Goal: Task Accomplishment & Management: Manage account settings

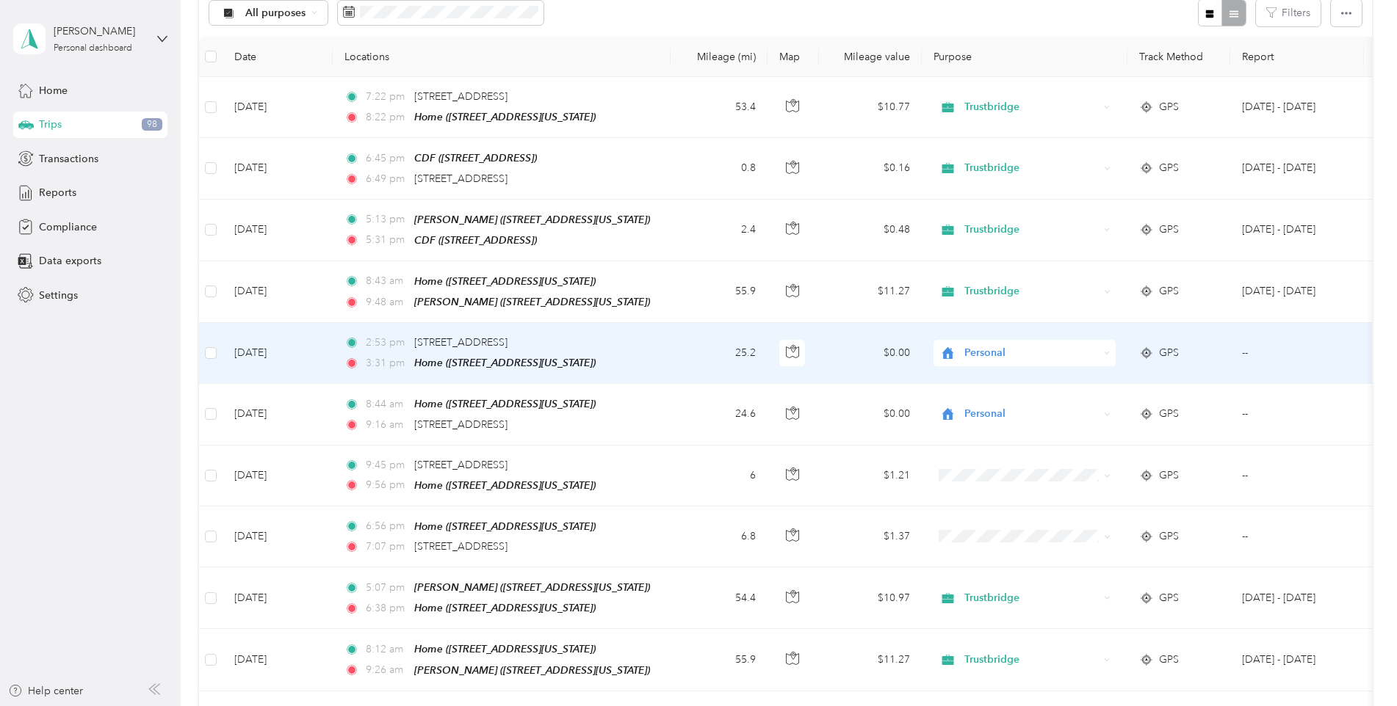
scroll to position [145, 0]
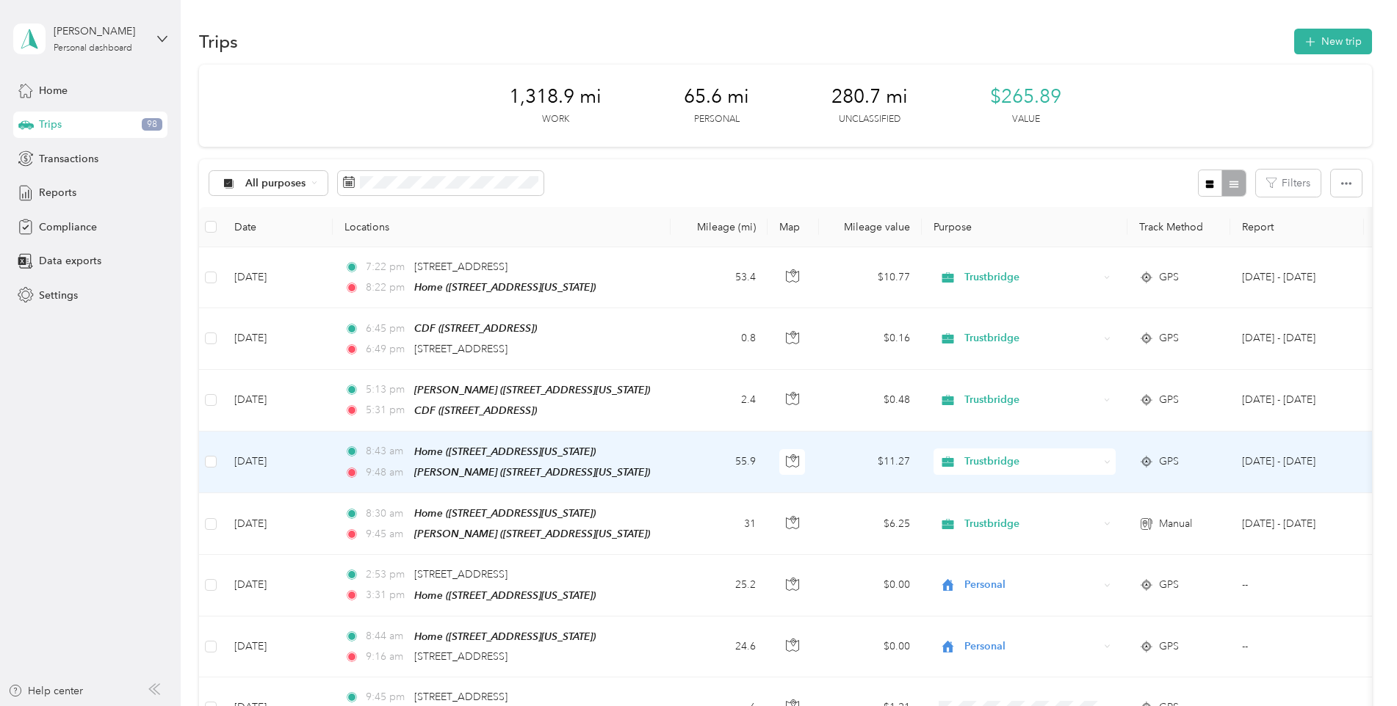
click at [1104, 459] on icon at bounding box center [1107, 462] width 7 height 7
click at [998, 507] on span "Personal" at bounding box center [1037, 509] width 136 height 15
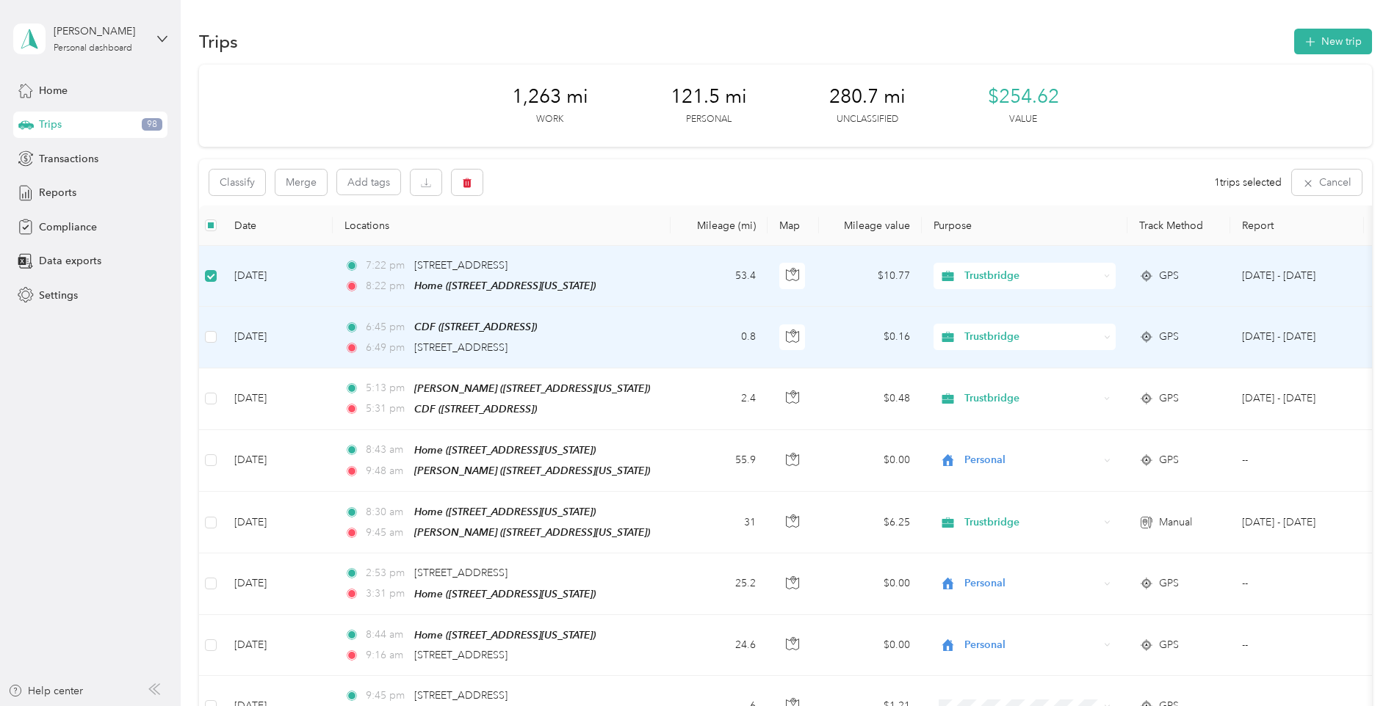
click at [217, 337] on td at bounding box center [210, 337] width 23 height 61
click at [302, 180] on button "Merge" at bounding box center [300, 183] width 51 height 26
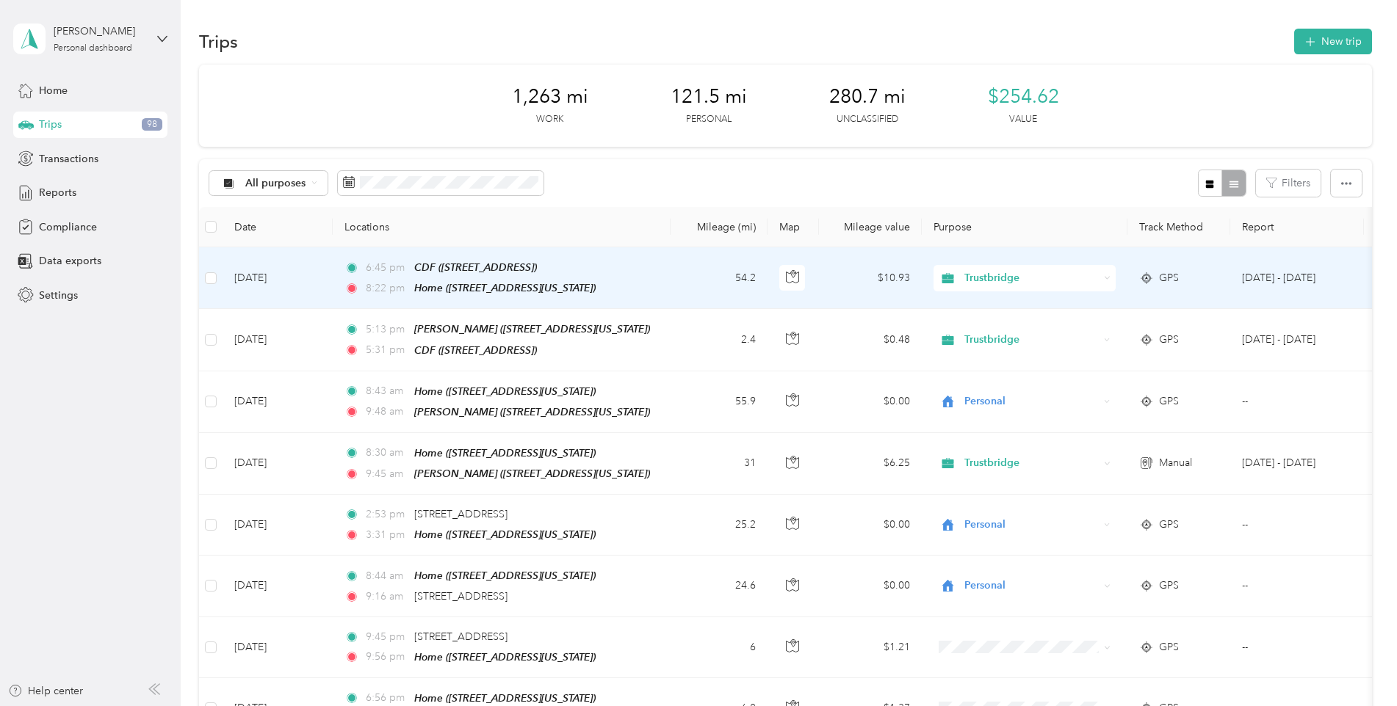
click at [1056, 274] on span "Trustbridge" at bounding box center [1031, 278] width 134 height 16
click at [1008, 333] on li "Personal" at bounding box center [1024, 331] width 182 height 26
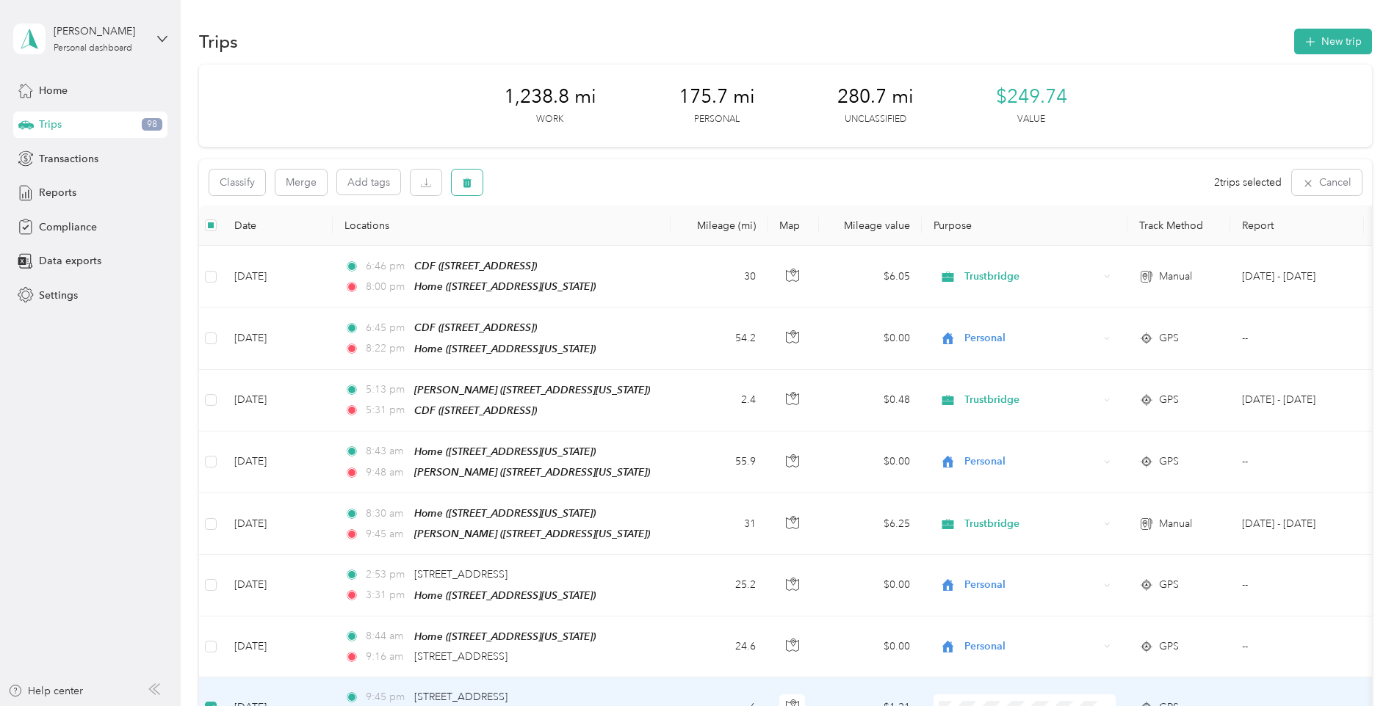
click at [470, 183] on icon "button" at bounding box center [467, 183] width 9 height 10
click at [569, 243] on button "Yes" at bounding box center [576, 243] width 29 height 23
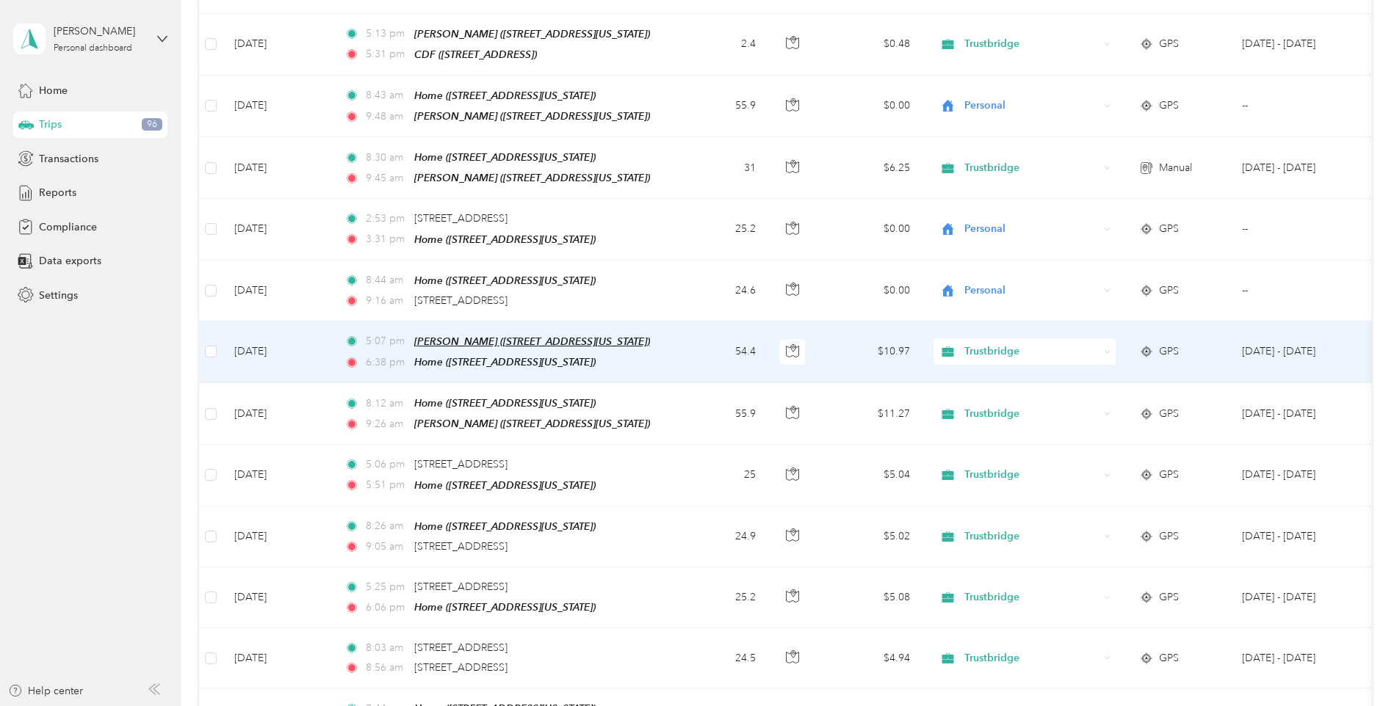
scroll to position [367, 0]
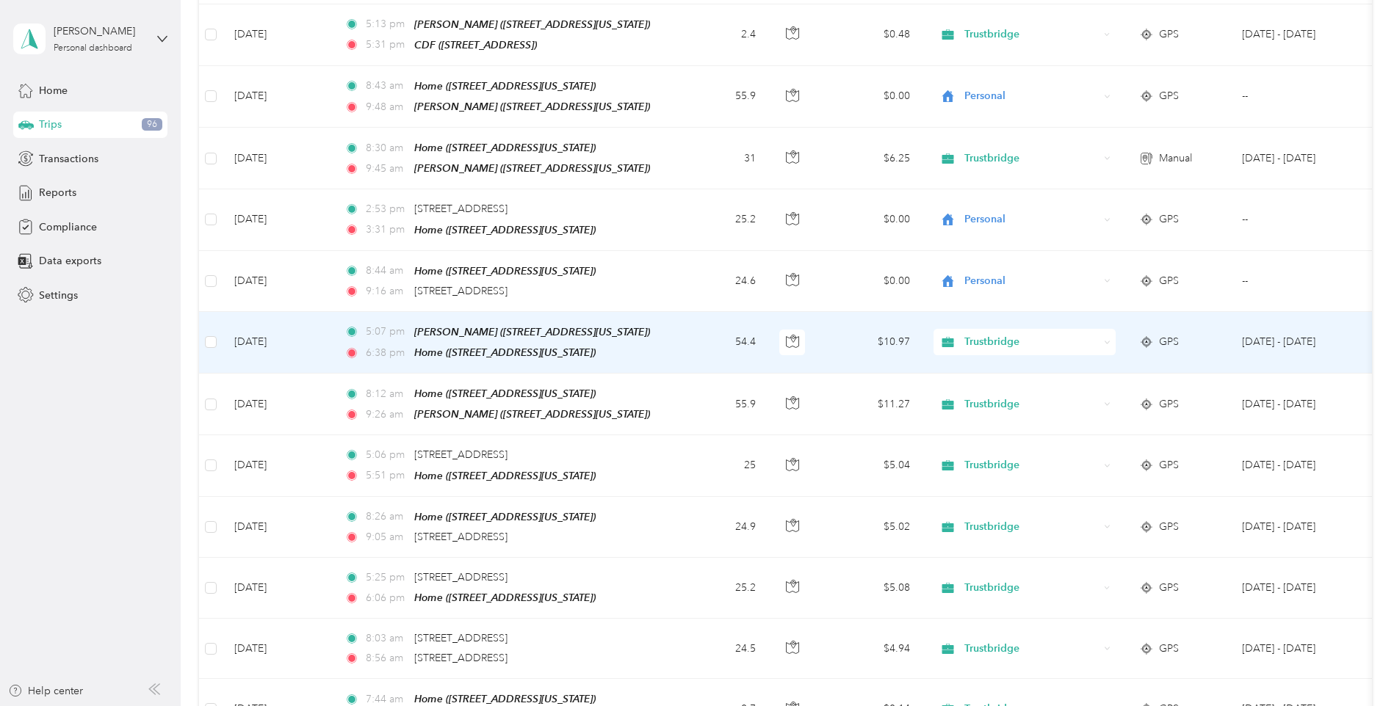
click at [1101, 333] on div "Trustbridge" at bounding box center [1024, 342] width 182 height 26
click at [998, 385] on span "Personal" at bounding box center [1037, 385] width 136 height 15
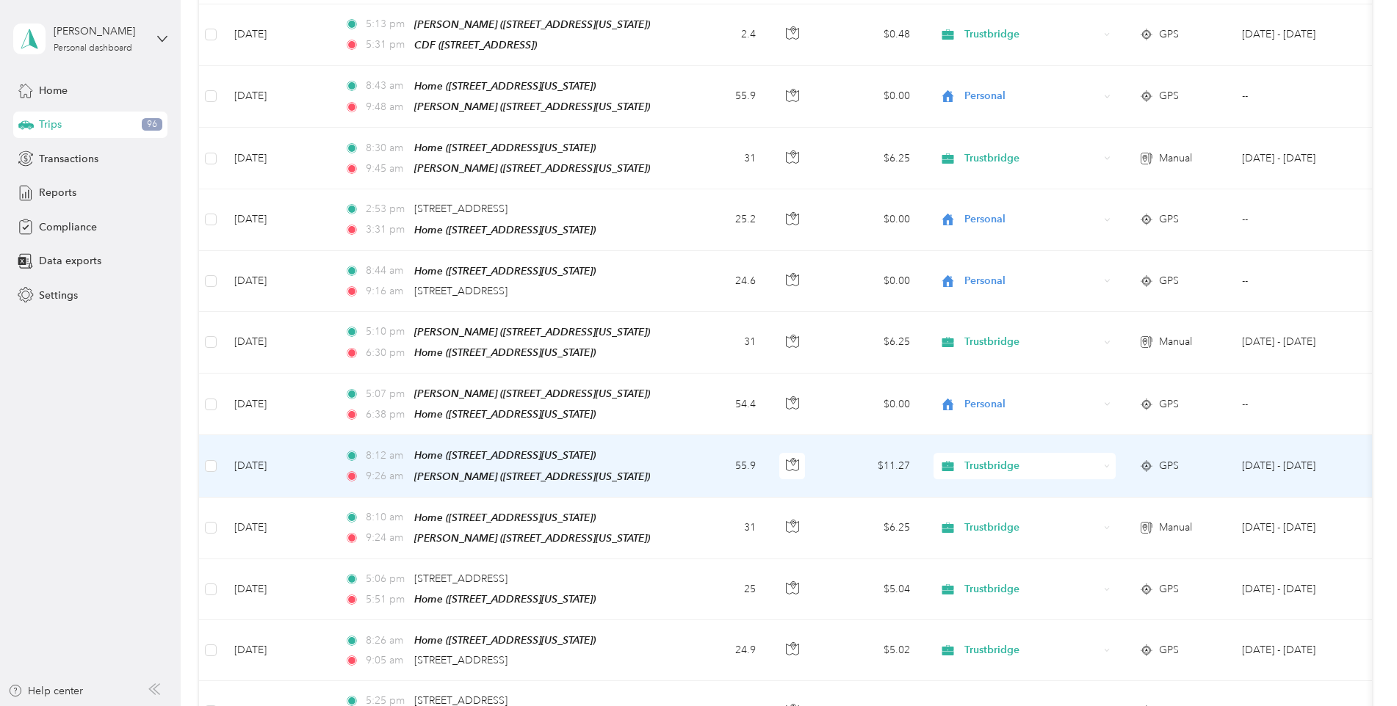
click at [1110, 457] on div "Trustbridge" at bounding box center [1024, 466] width 182 height 26
click at [1004, 500] on span "Personal" at bounding box center [1037, 501] width 136 height 15
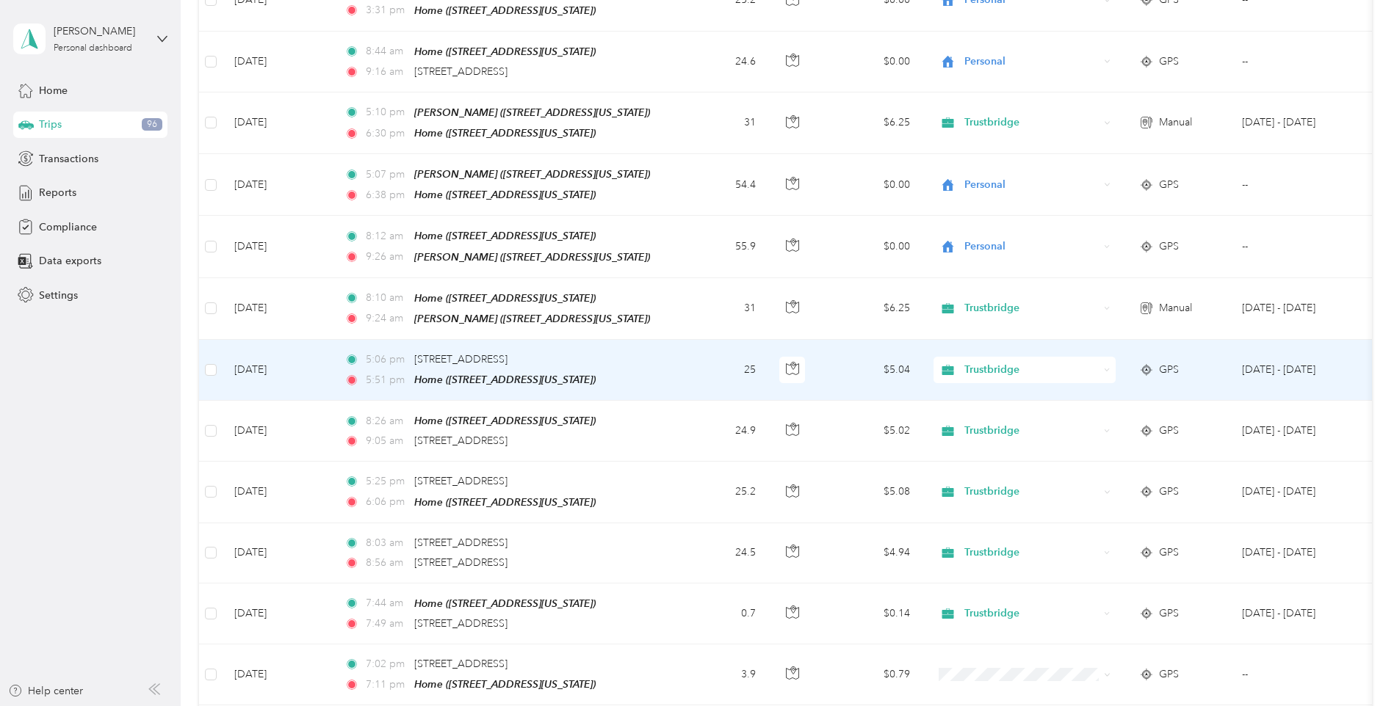
scroll to position [587, 0]
click at [1099, 356] on div "Trustbridge" at bounding box center [1024, 369] width 182 height 26
click at [1004, 408] on li "Personal" at bounding box center [1024, 407] width 182 height 26
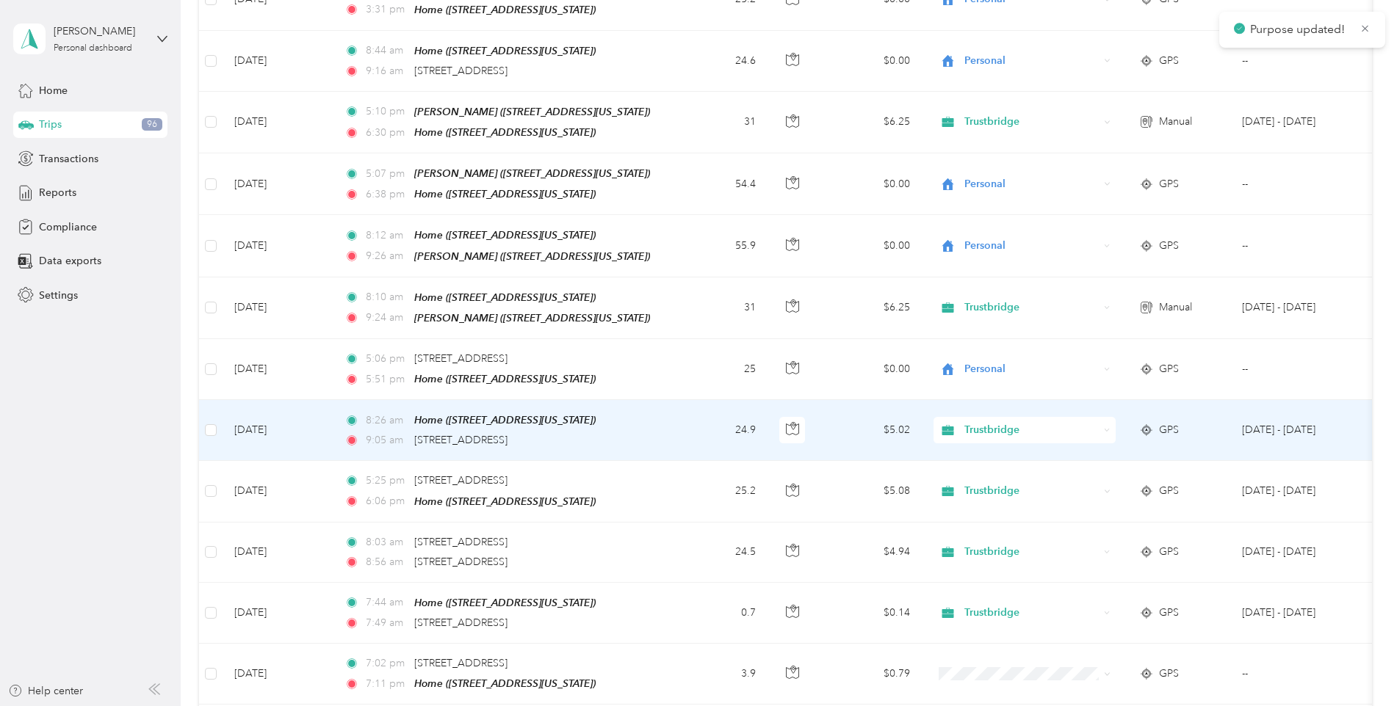
click at [1103, 417] on div "Trustbridge" at bounding box center [1024, 430] width 182 height 26
click at [995, 468] on li "Personal" at bounding box center [1024, 468] width 182 height 26
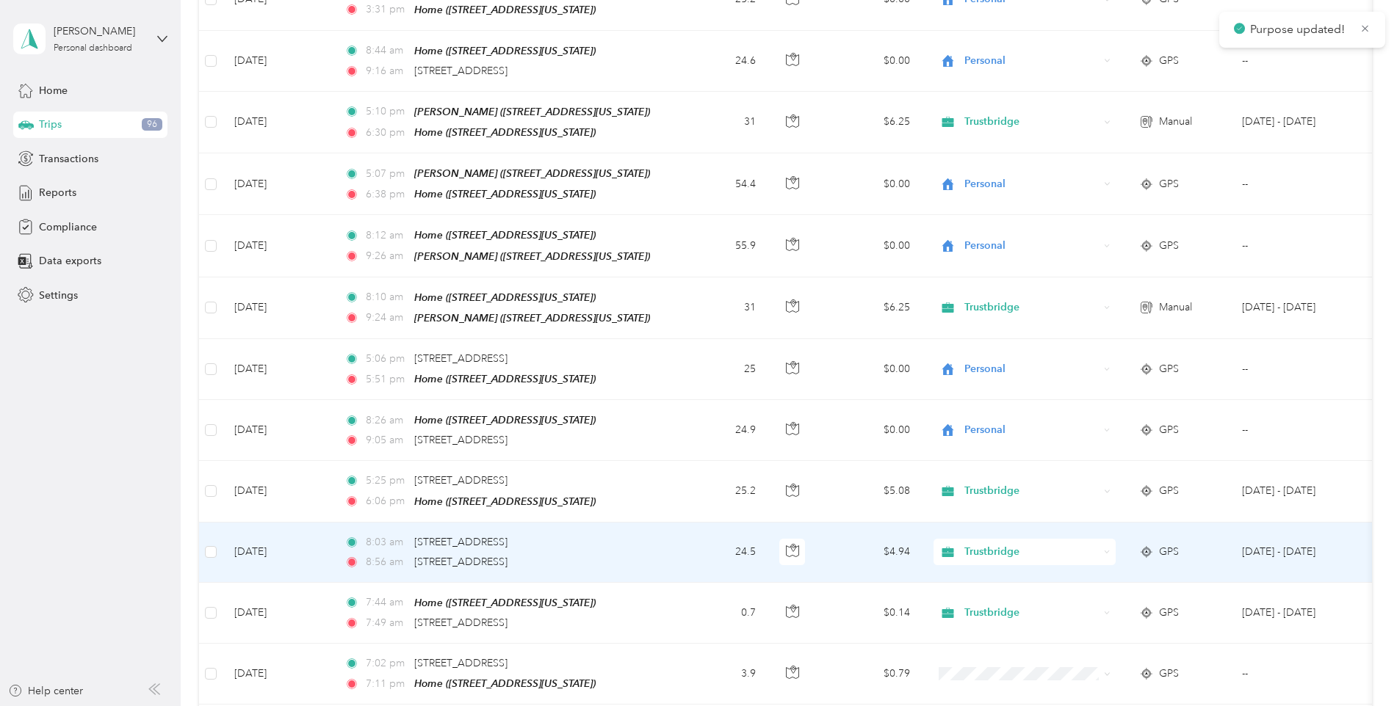
scroll to position [661, 0]
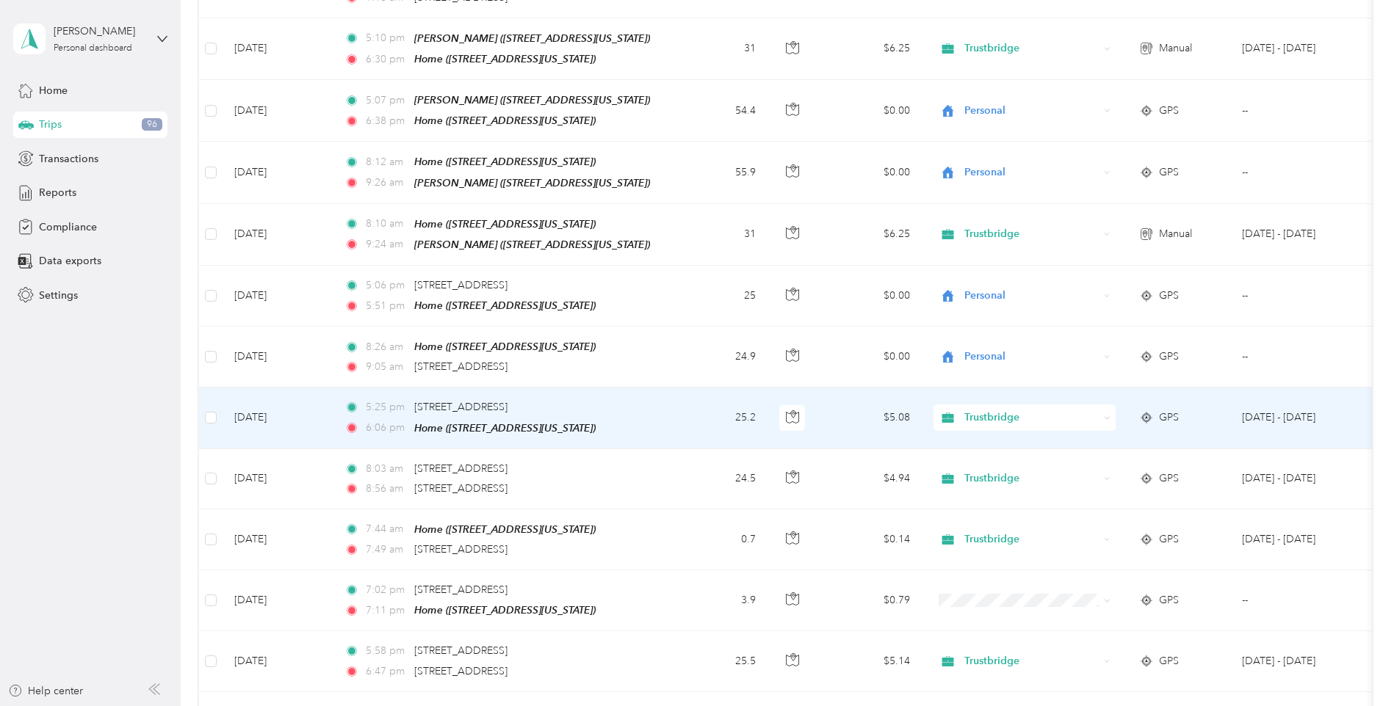
click at [1082, 410] on span "Trustbridge" at bounding box center [1031, 418] width 134 height 16
click at [1012, 455] on li "Personal" at bounding box center [1024, 455] width 182 height 26
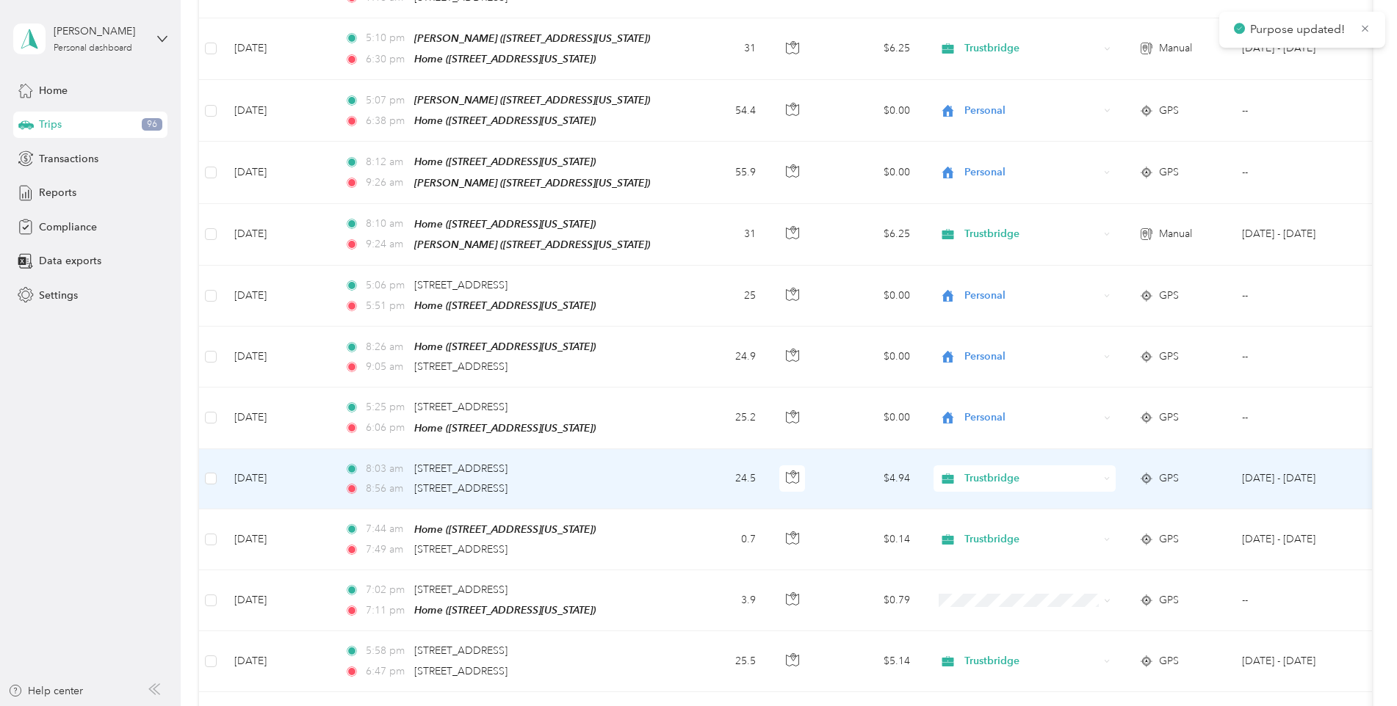
click at [1079, 471] on span "Trustbridge" at bounding box center [1031, 479] width 134 height 16
click at [996, 511] on span "Personal" at bounding box center [1037, 509] width 136 height 15
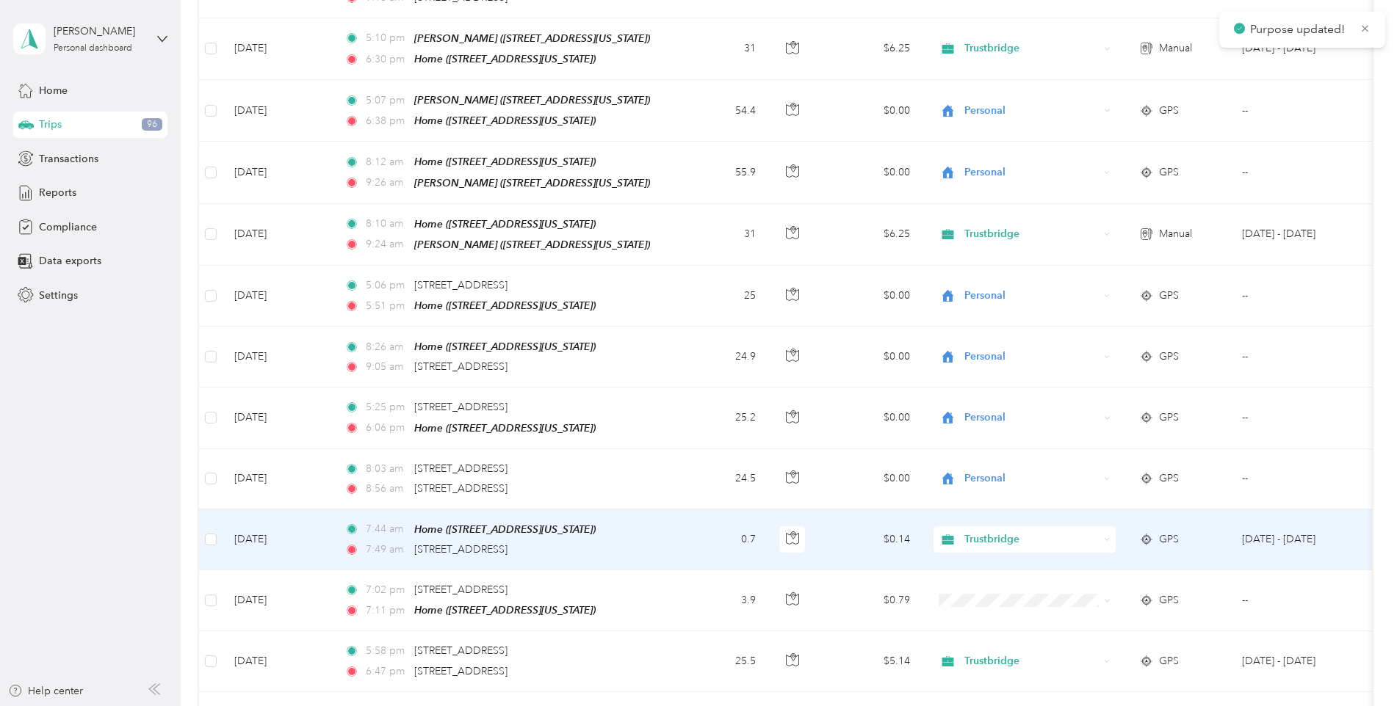
scroll to position [734, 0]
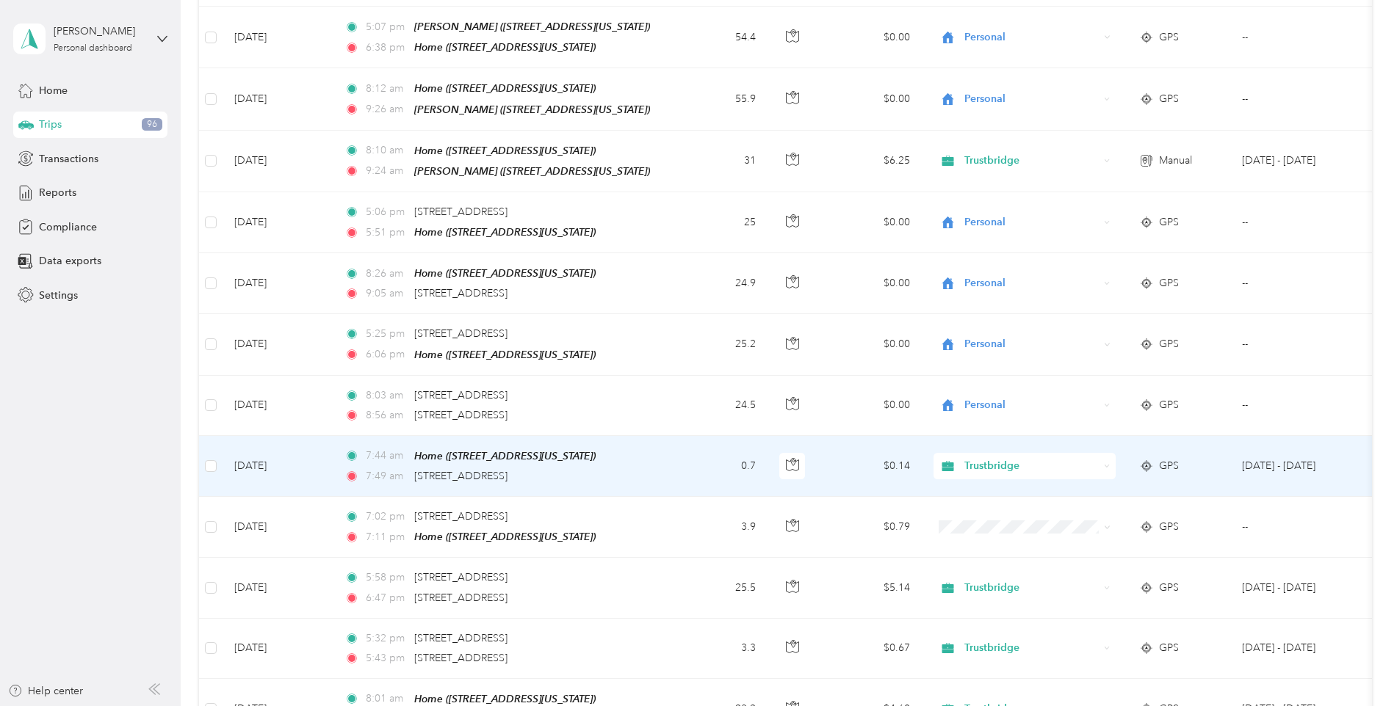
click at [1106, 463] on icon at bounding box center [1107, 466] width 7 height 7
click at [1002, 497] on span "Personal" at bounding box center [1037, 501] width 136 height 15
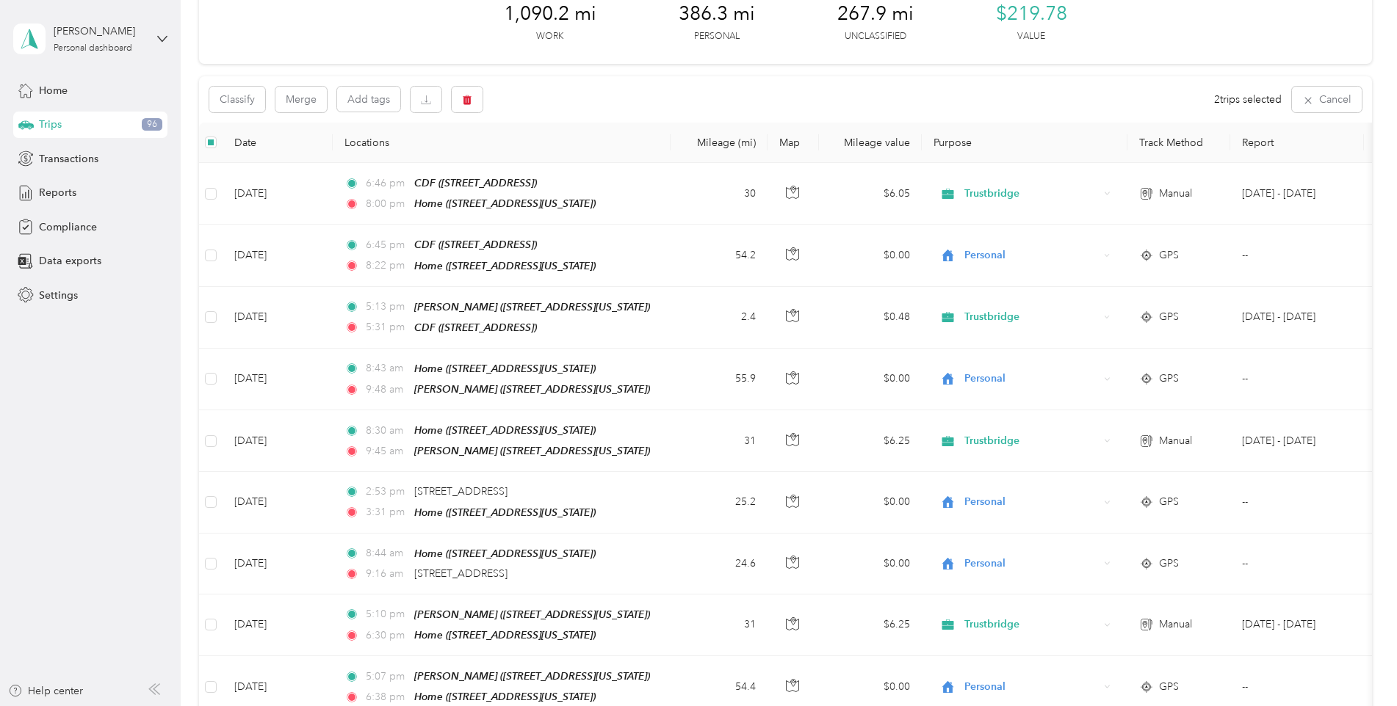
scroll to position [0, 0]
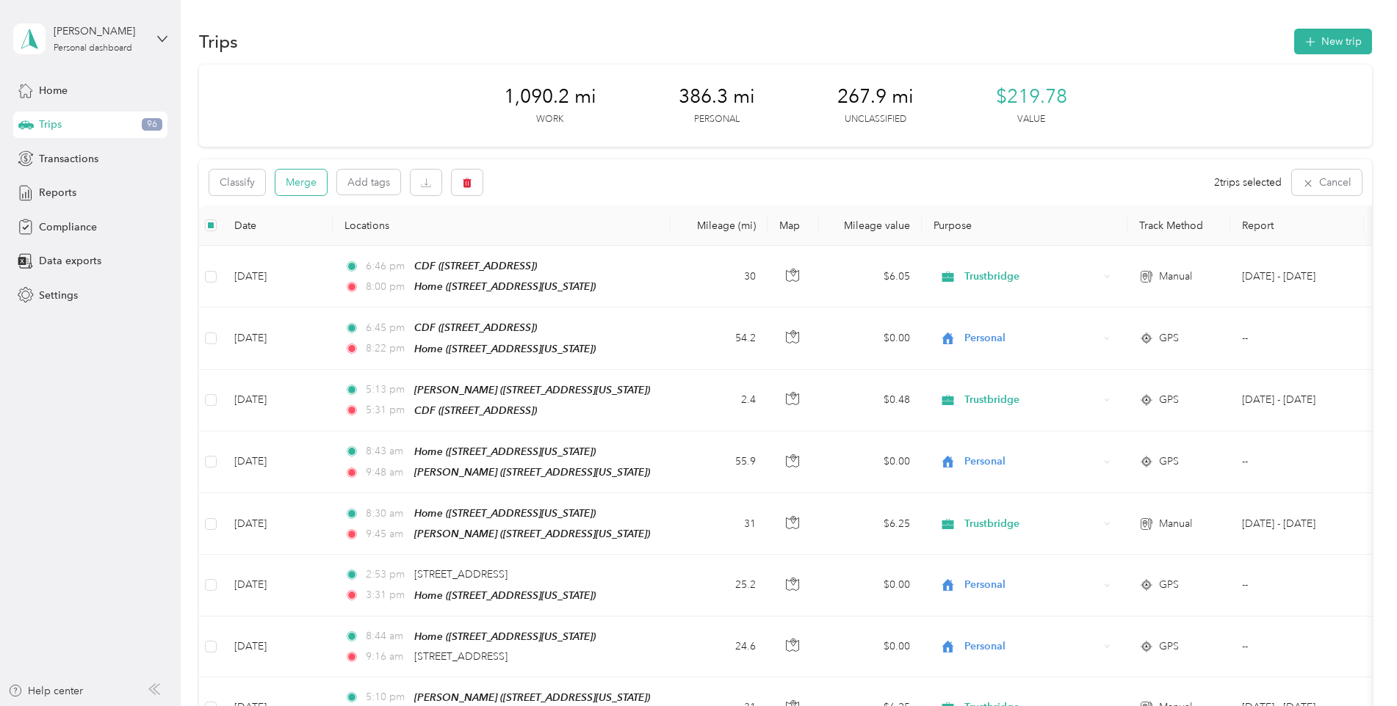
click at [302, 185] on button "Merge" at bounding box center [300, 183] width 51 height 26
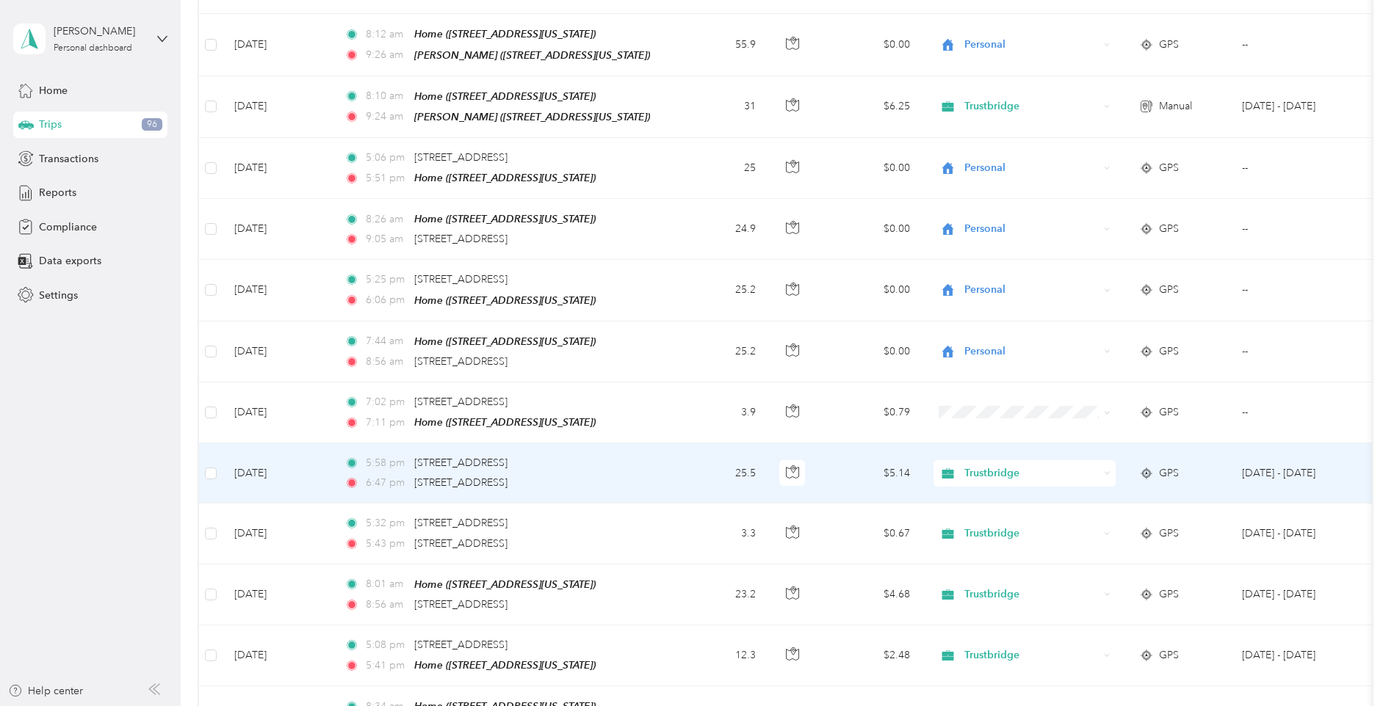
scroll to position [808, 0]
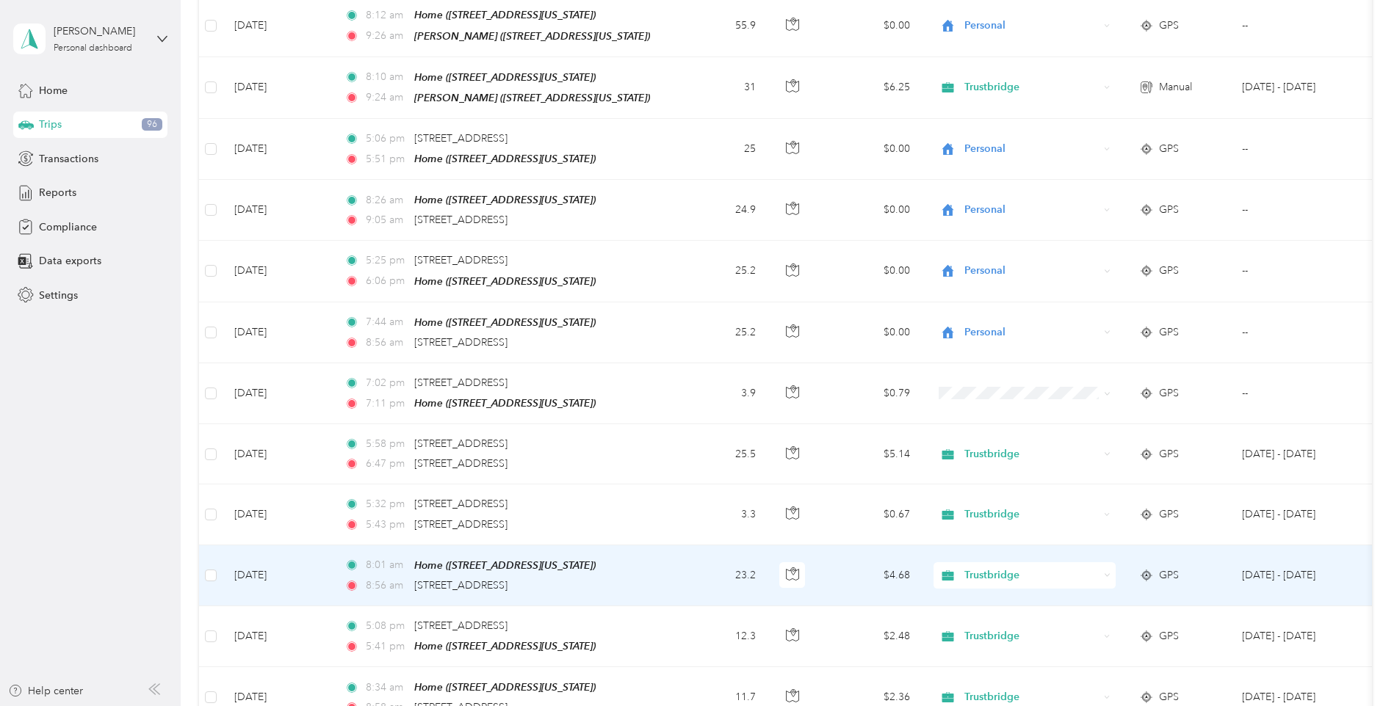
click at [1106, 574] on icon at bounding box center [1107, 575] width 4 height 2
click at [1013, 612] on li "Personal" at bounding box center [1024, 603] width 182 height 26
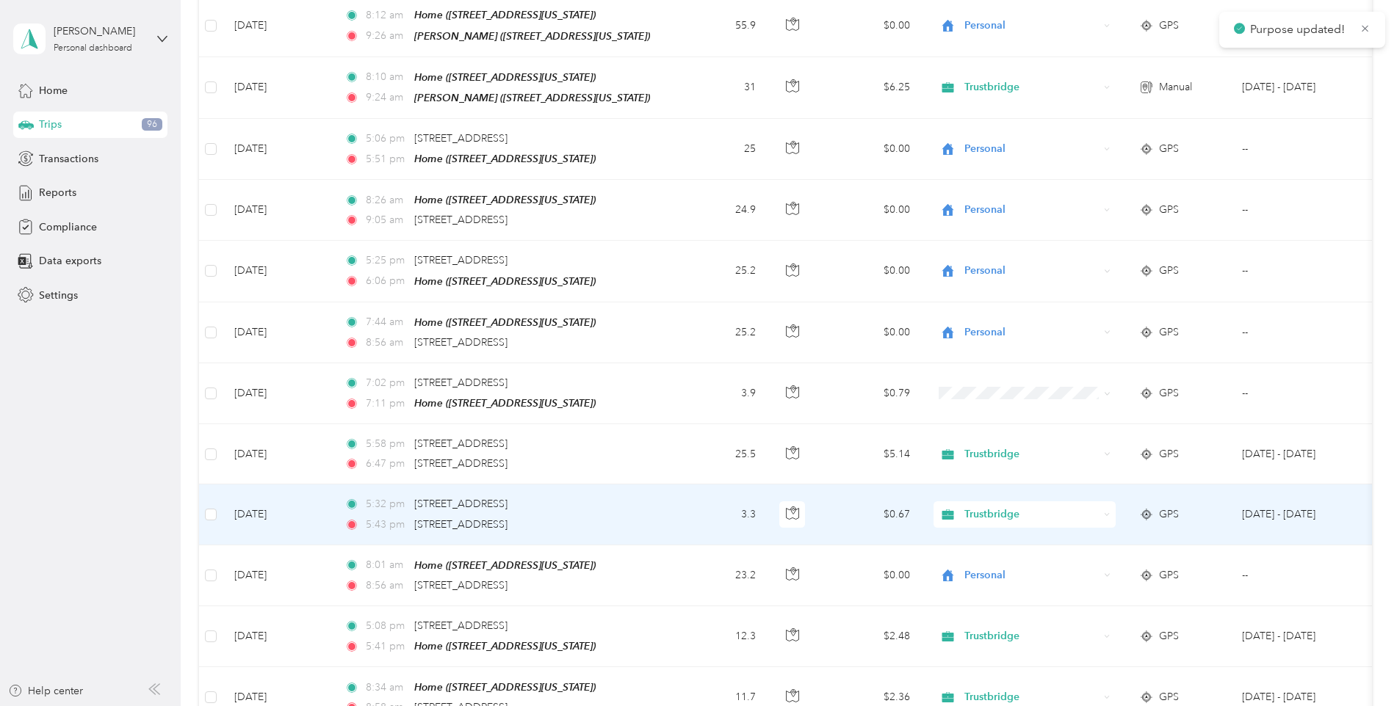
click at [1101, 502] on div "Trustbridge" at bounding box center [1024, 515] width 182 height 26
click at [1010, 543] on span "Personal" at bounding box center [1037, 549] width 136 height 15
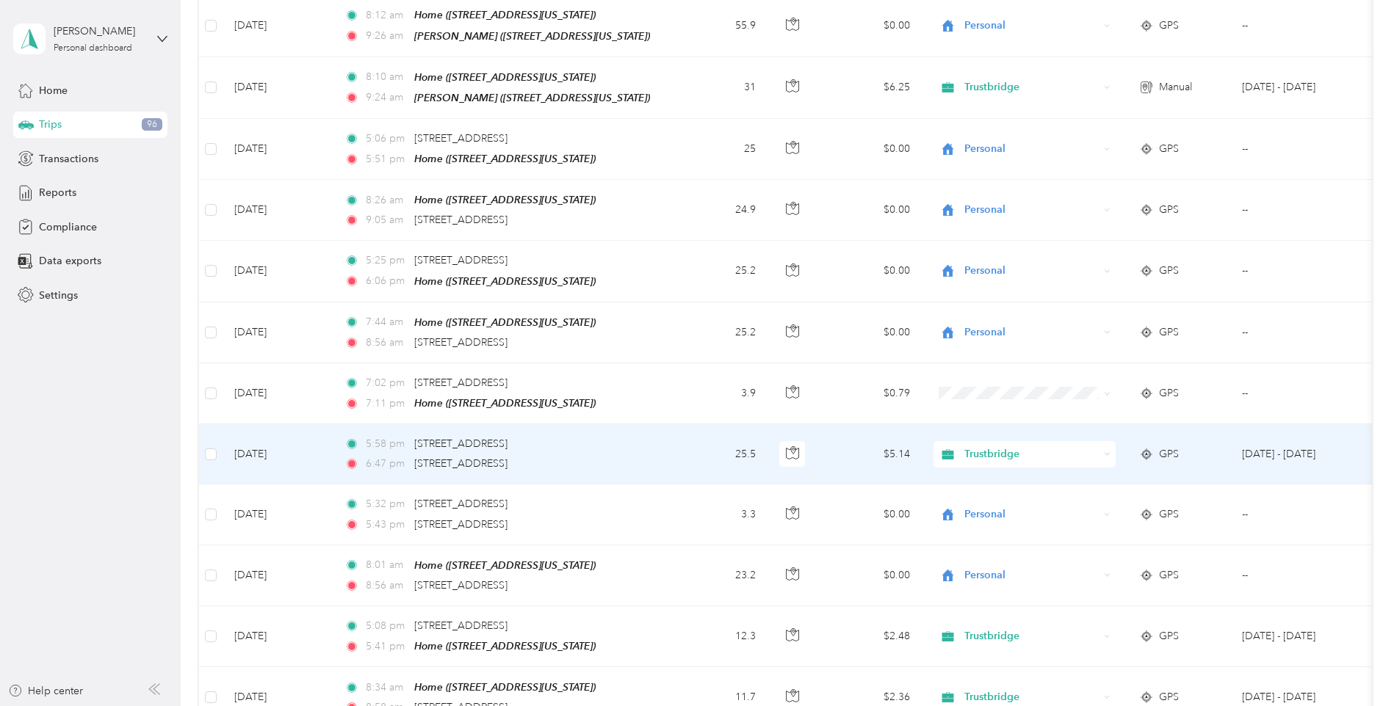
click at [1086, 446] on span "Trustbridge" at bounding box center [1031, 454] width 134 height 16
click at [1010, 482] on span "Personal" at bounding box center [1037, 489] width 136 height 15
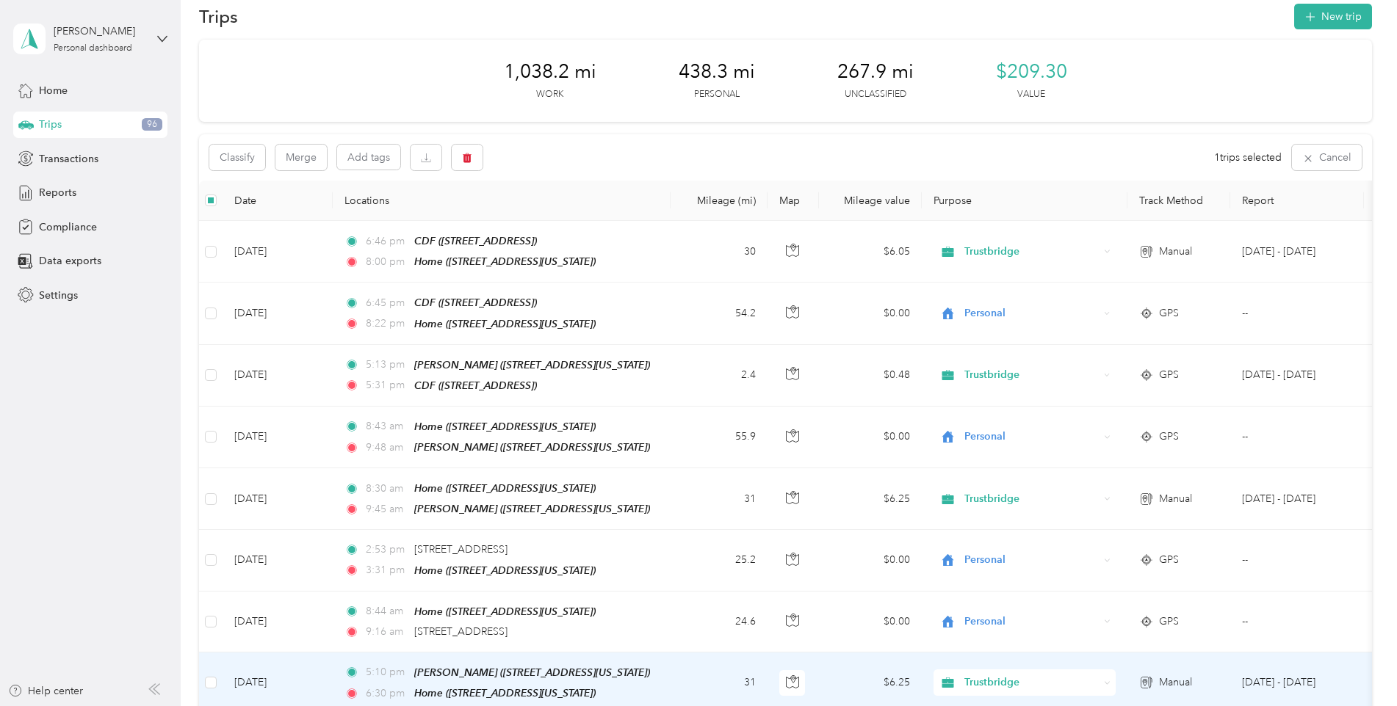
scroll to position [0, 0]
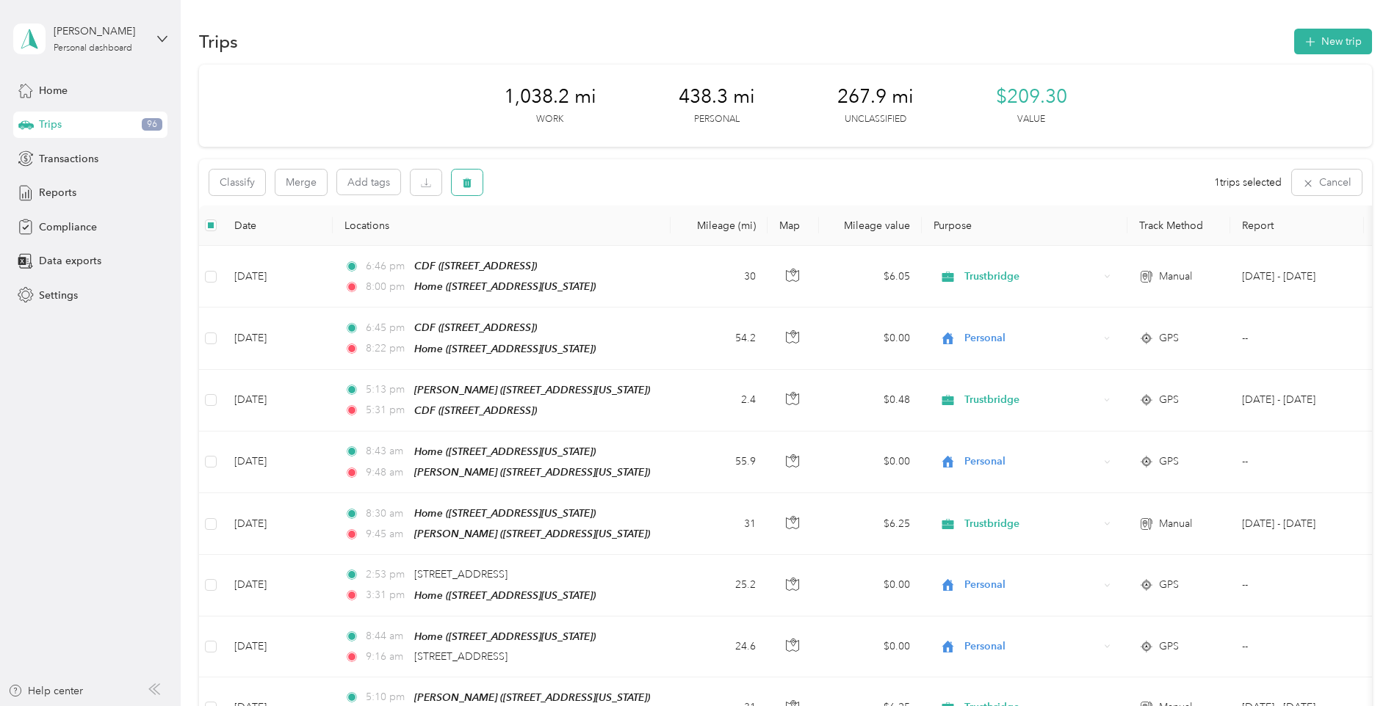
click at [466, 182] on icon "button" at bounding box center [467, 183] width 9 height 10
click at [570, 241] on button "Yes" at bounding box center [576, 243] width 29 height 23
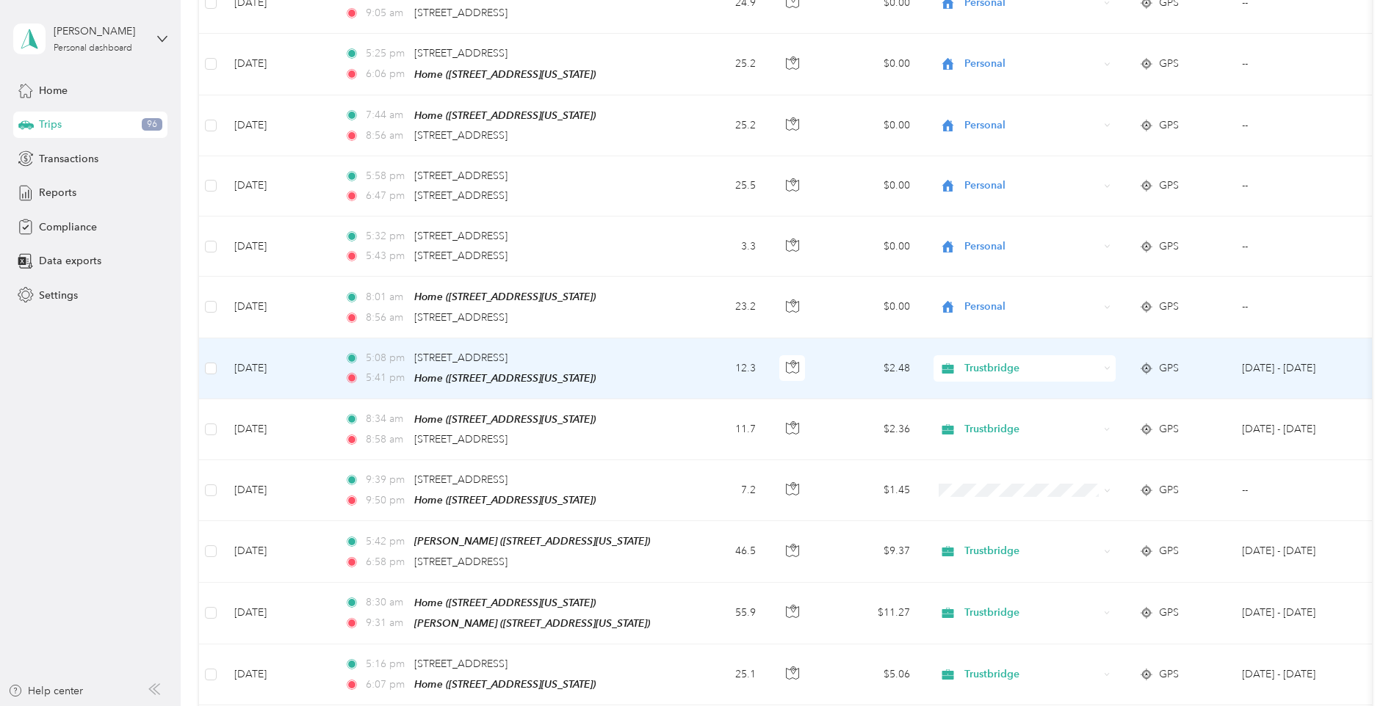
scroll to position [1028, 0]
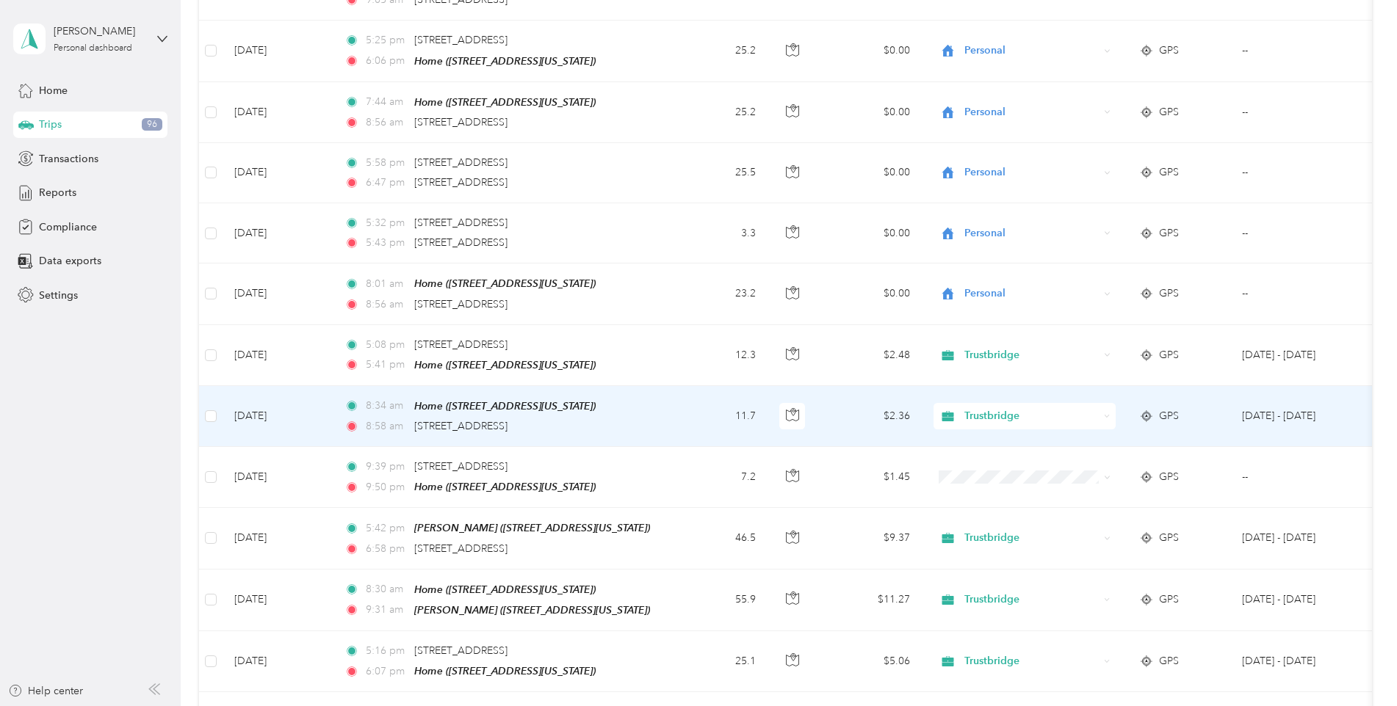
click at [1105, 413] on icon at bounding box center [1107, 416] width 7 height 7
click at [1001, 449] on li "Personal" at bounding box center [1024, 450] width 182 height 26
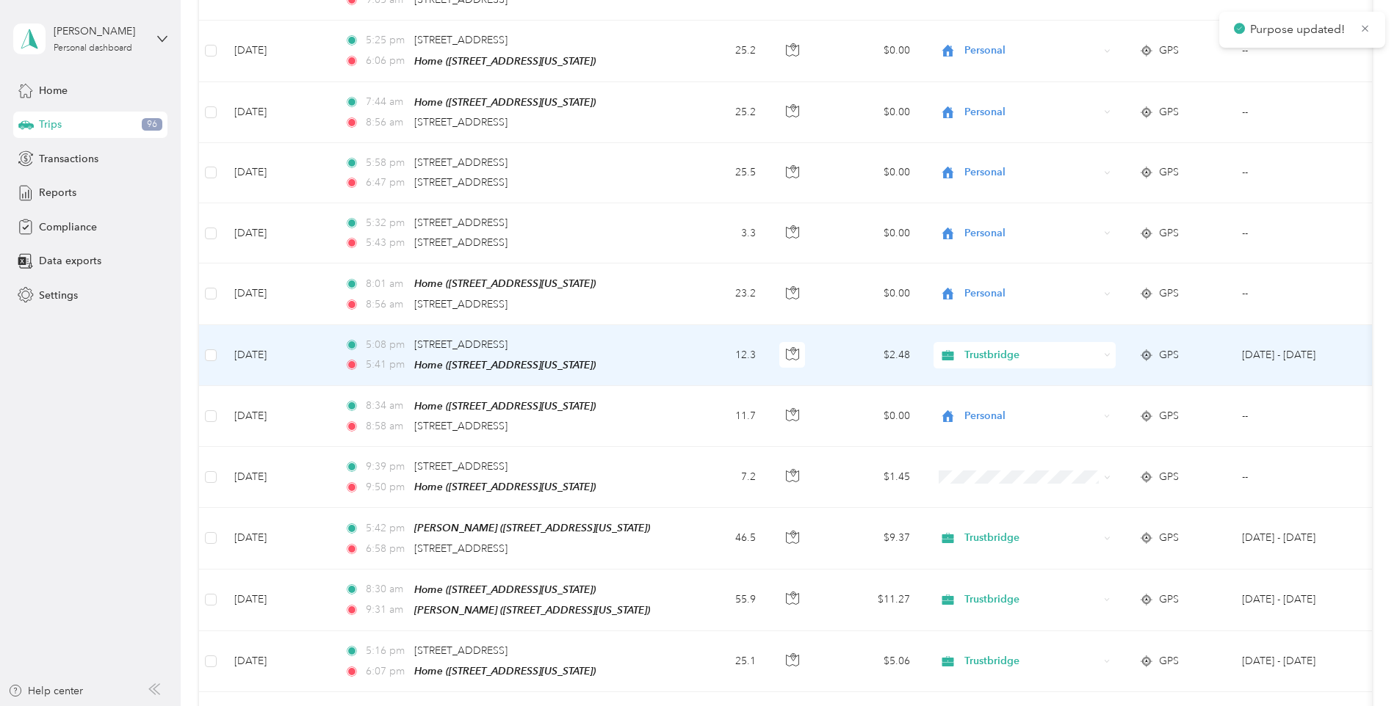
click at [1093, 347] on span "Trustbridge" at bounding box center [1031, 355] width 134 height 16
click at [1010, 381] on li "Personal" at bounding box center [1024, 382] width 182 height 26
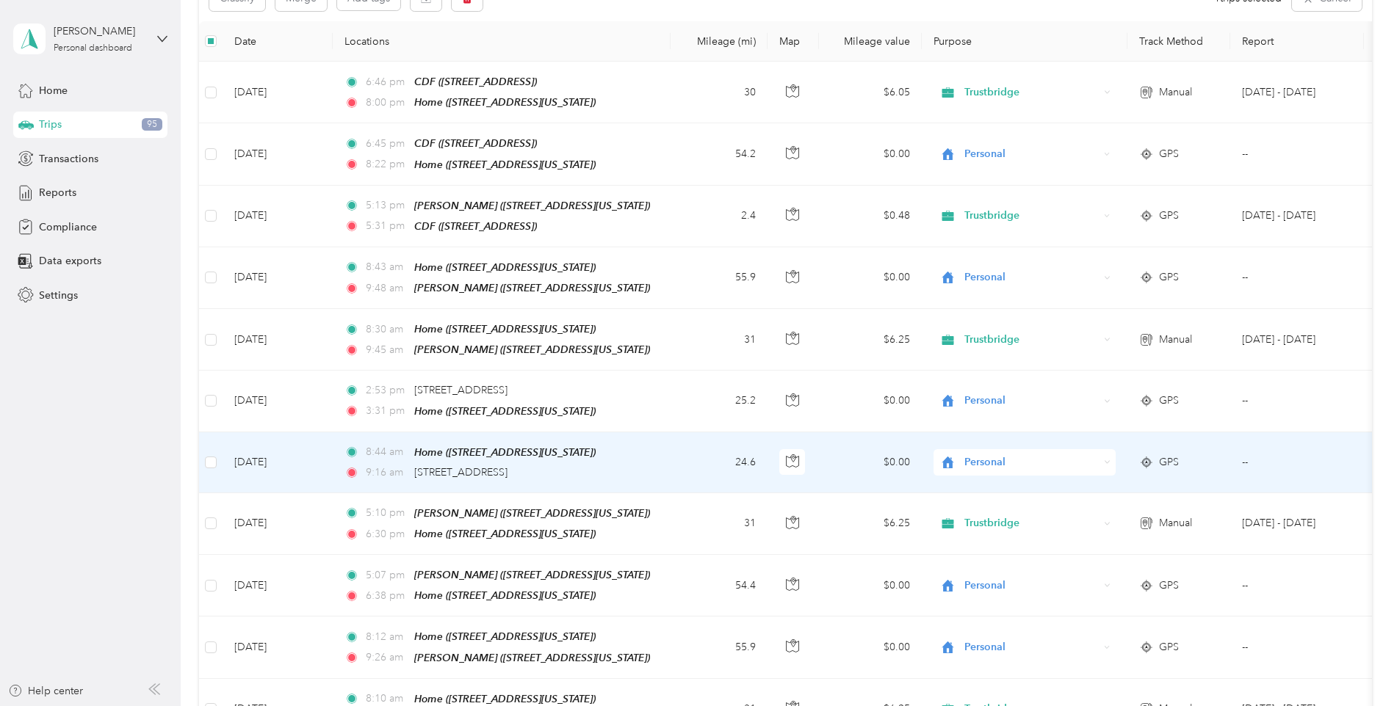
scroll to position [67, 0]
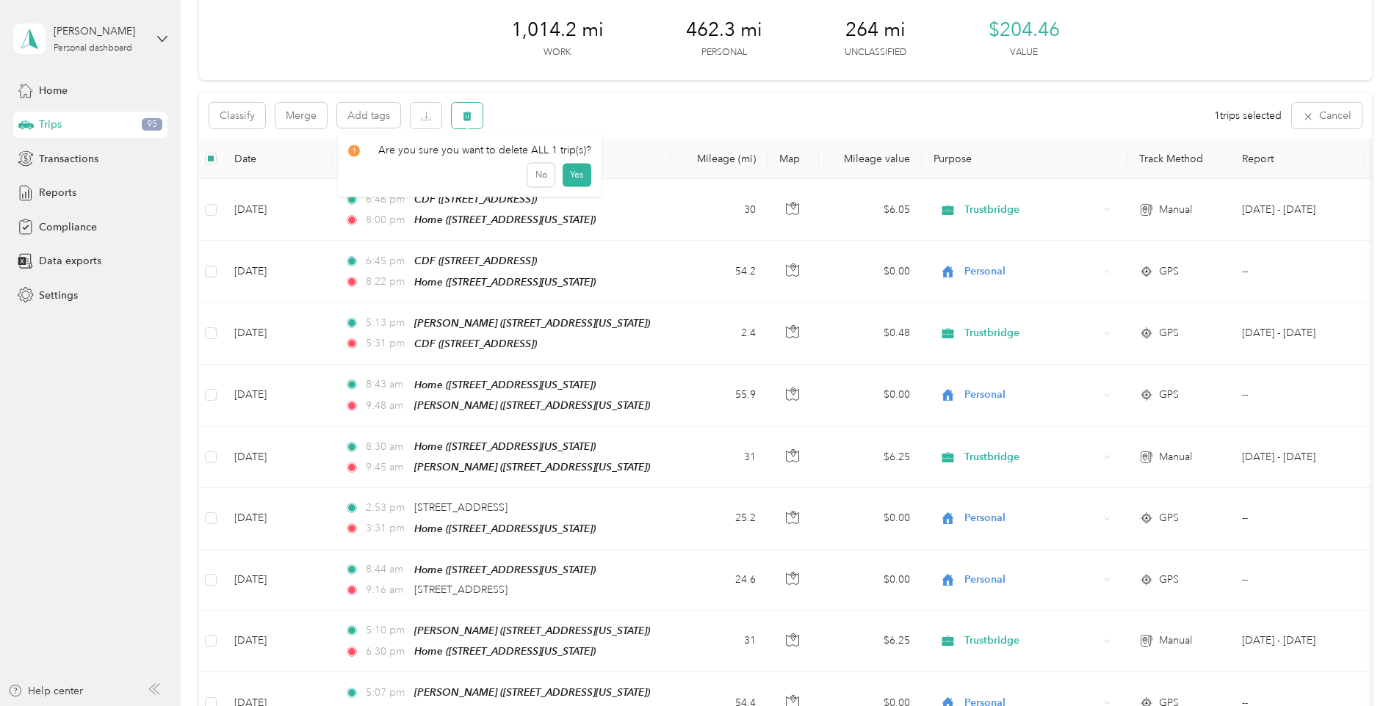
click at [463, 113] on icon "button" at bounding box center [467, 117] width 9 height 10
click at [573, 176] on button "Yes" at bounding box center [576, 176] width 29 height 23
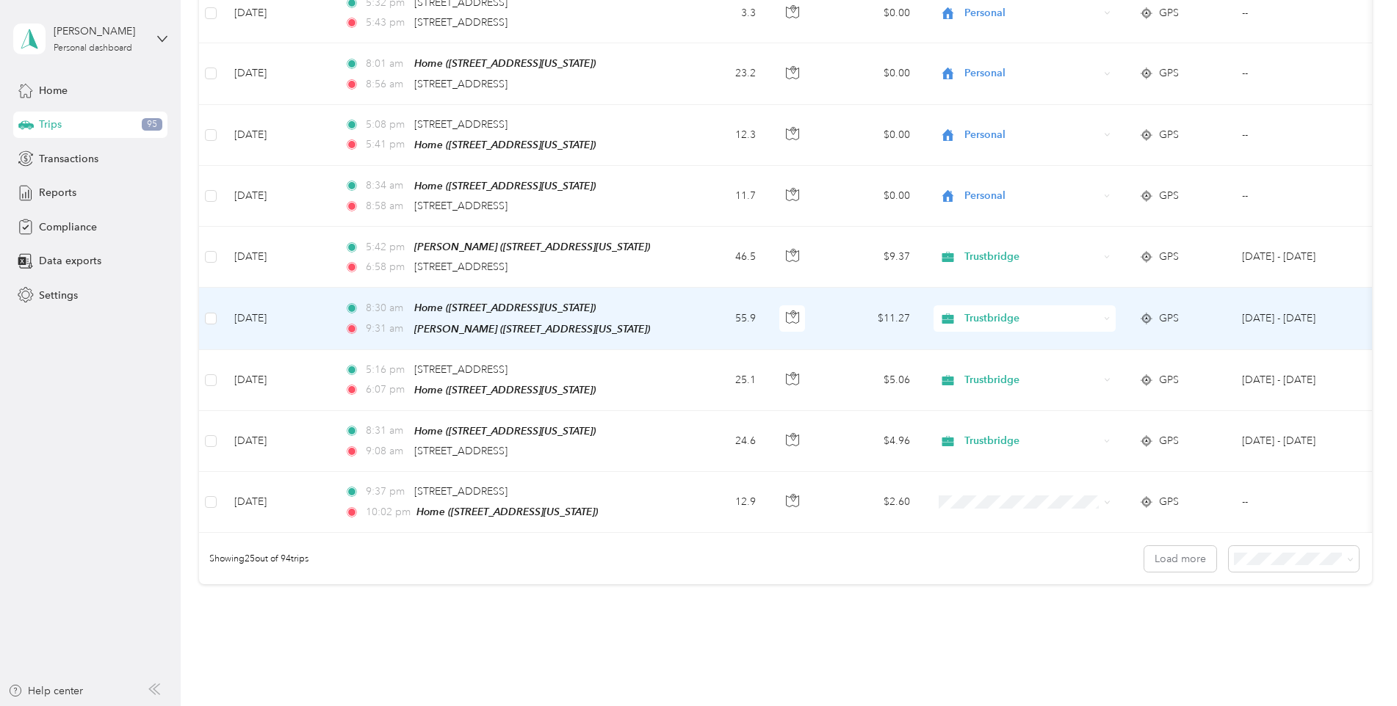
scroll to position [1243, 0]
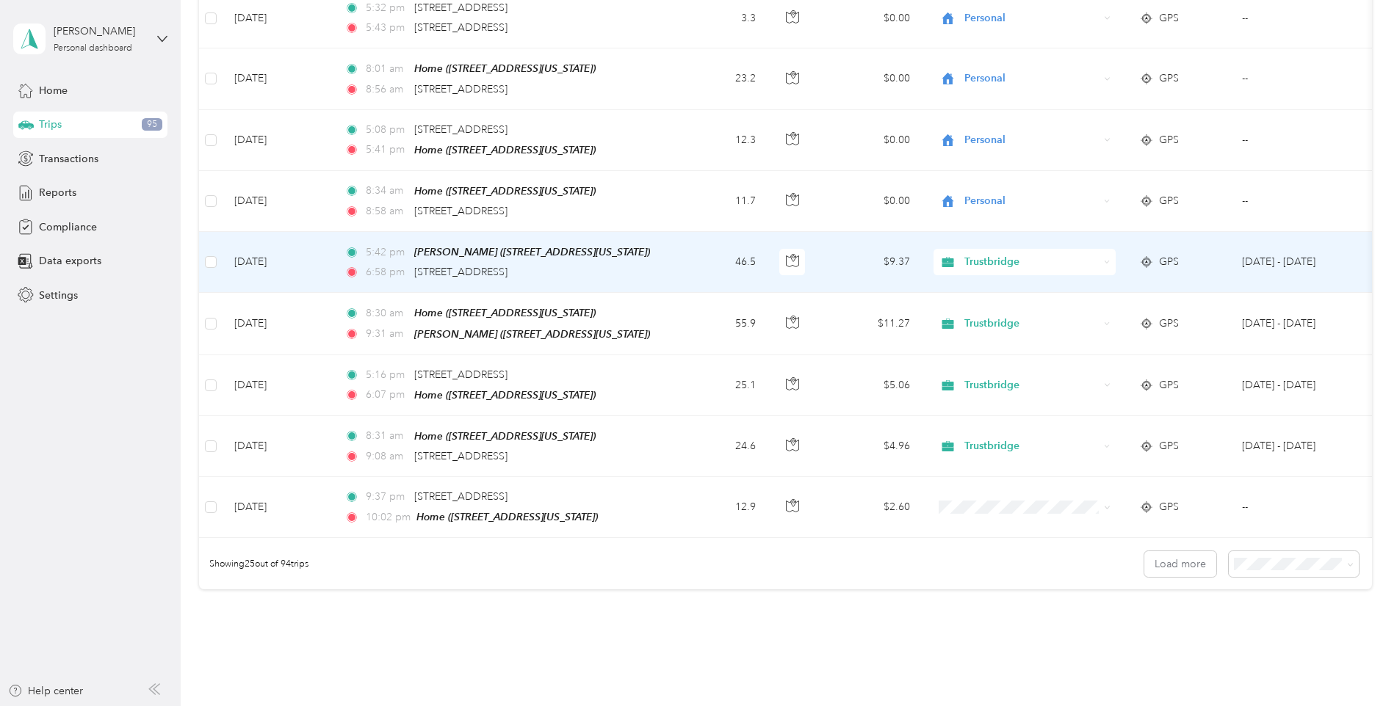
click at [1091, 254] on span "Trustbridge" at bounding box center [1031, 262] width 134 height 16
click at [1003, 291] on span "Personal" at bounding box center [1037, 292] width 136 height 15
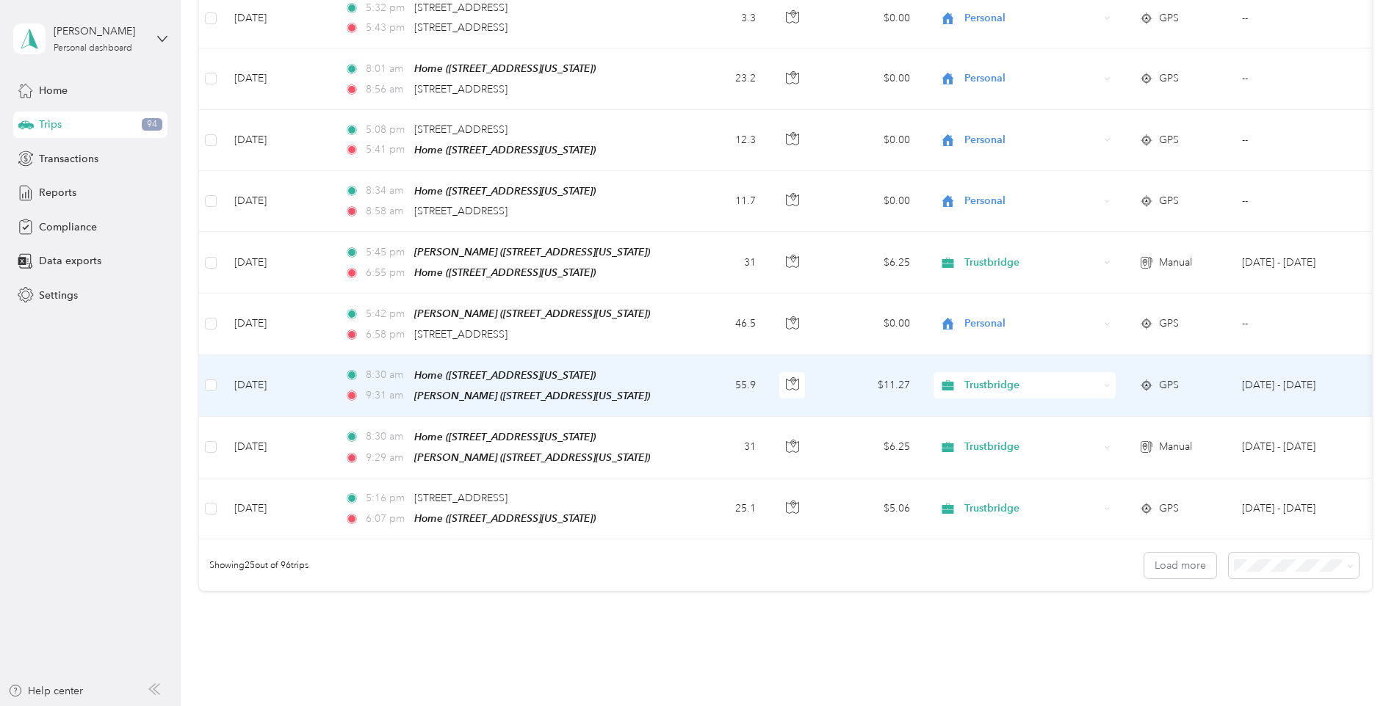
click at [1082, 377] on span "Trustbridge" at bounding box center [1031, 385] width 134 height 16
click at [1008, 412] on span "Personal" at bounding box center [1037, 407] width 136 height 15
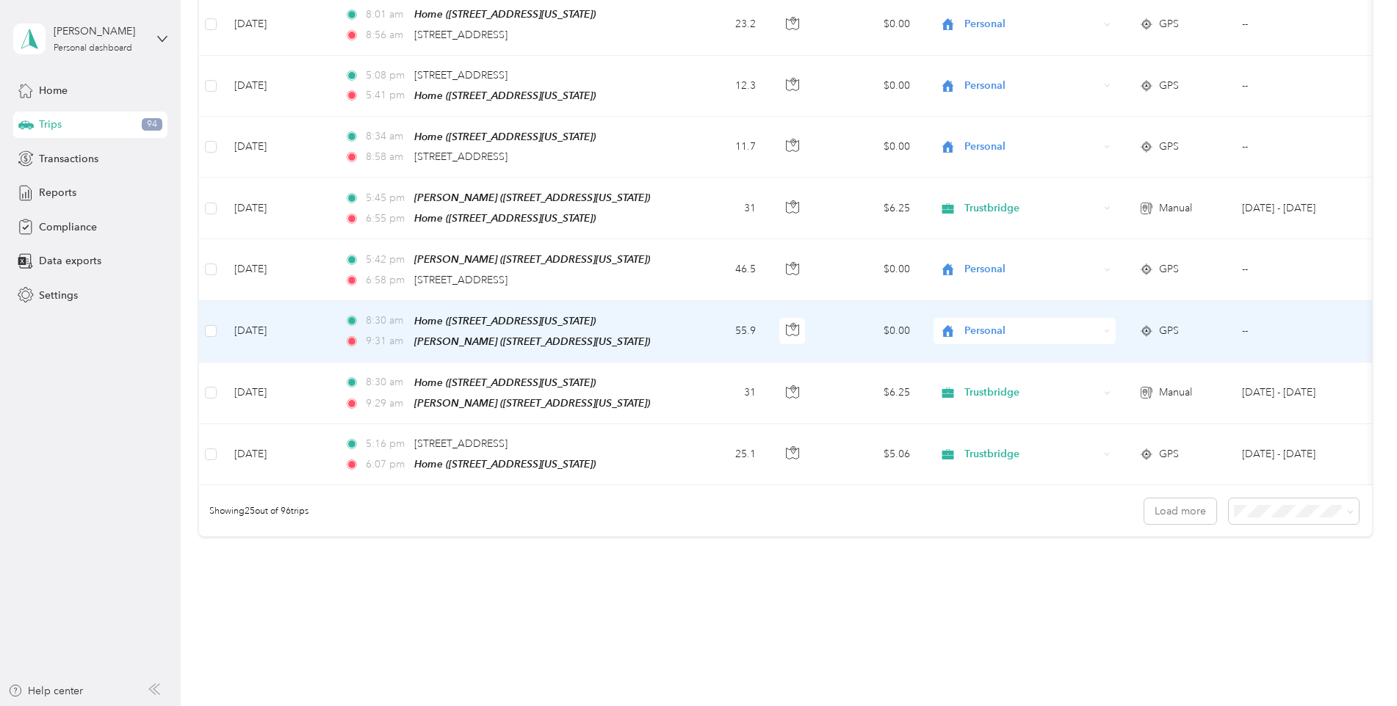
scroll to position [1317, 0]
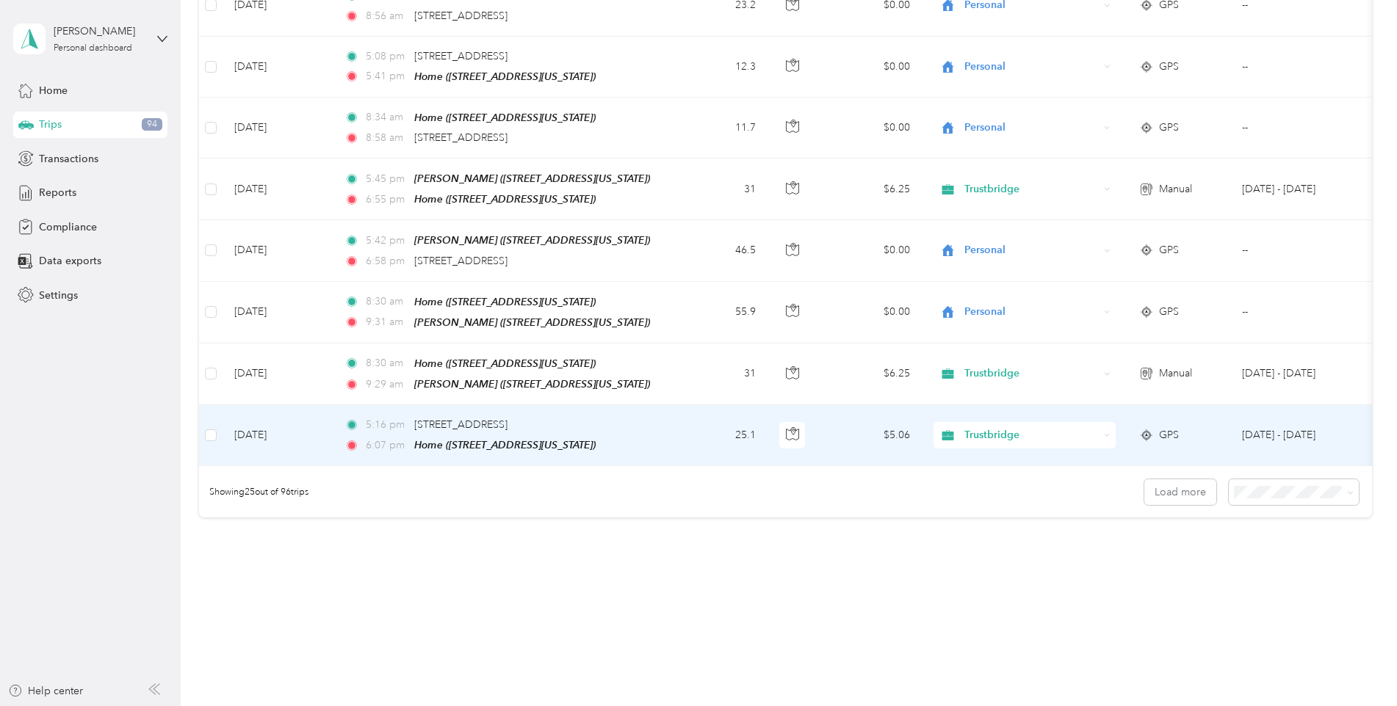
click at [1096, 427] on span "Trustbridge" at bounding box center [1031, 435] width 134 height 16
click at [996, 462] on span "Personal" at bounding box center [1037, 459] width 136 height 15
click at [1159, 479] on button "Load more" at bounding box center [1180, 492] width 72 height 26
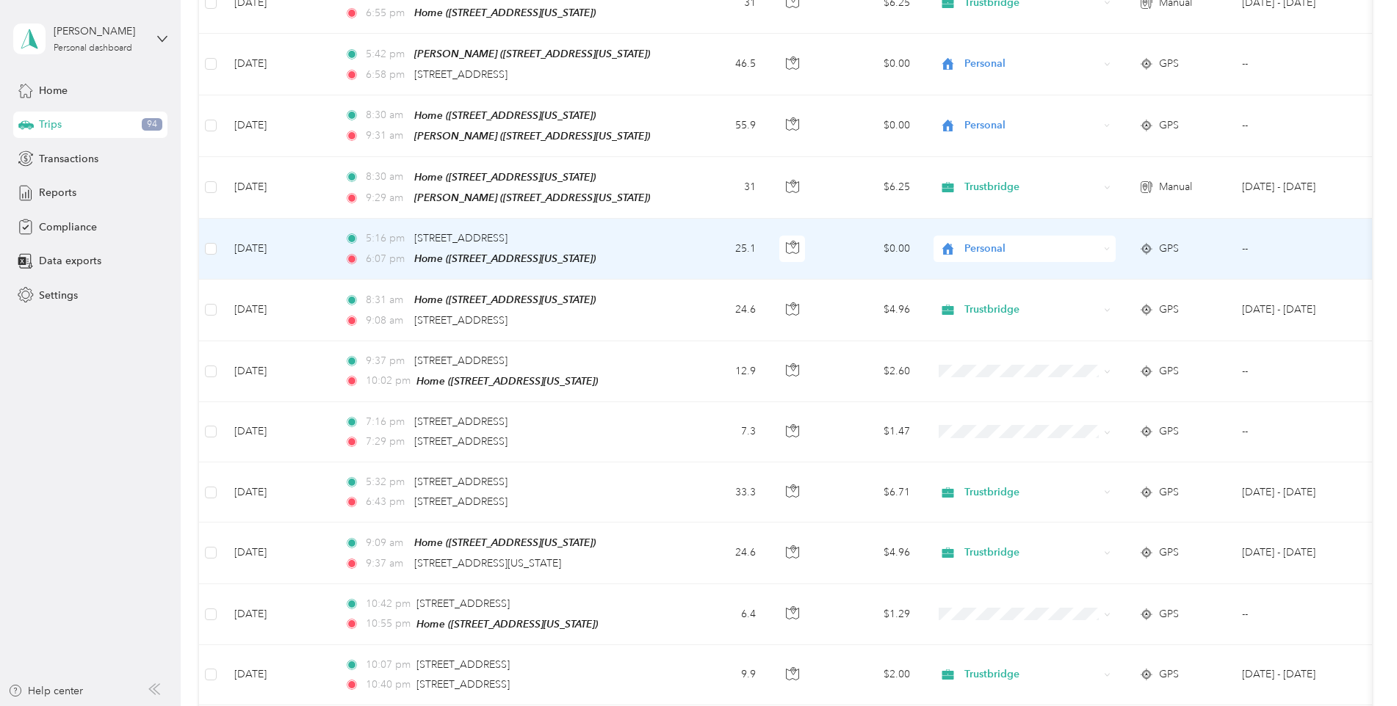
scroll to position [1537, 0]
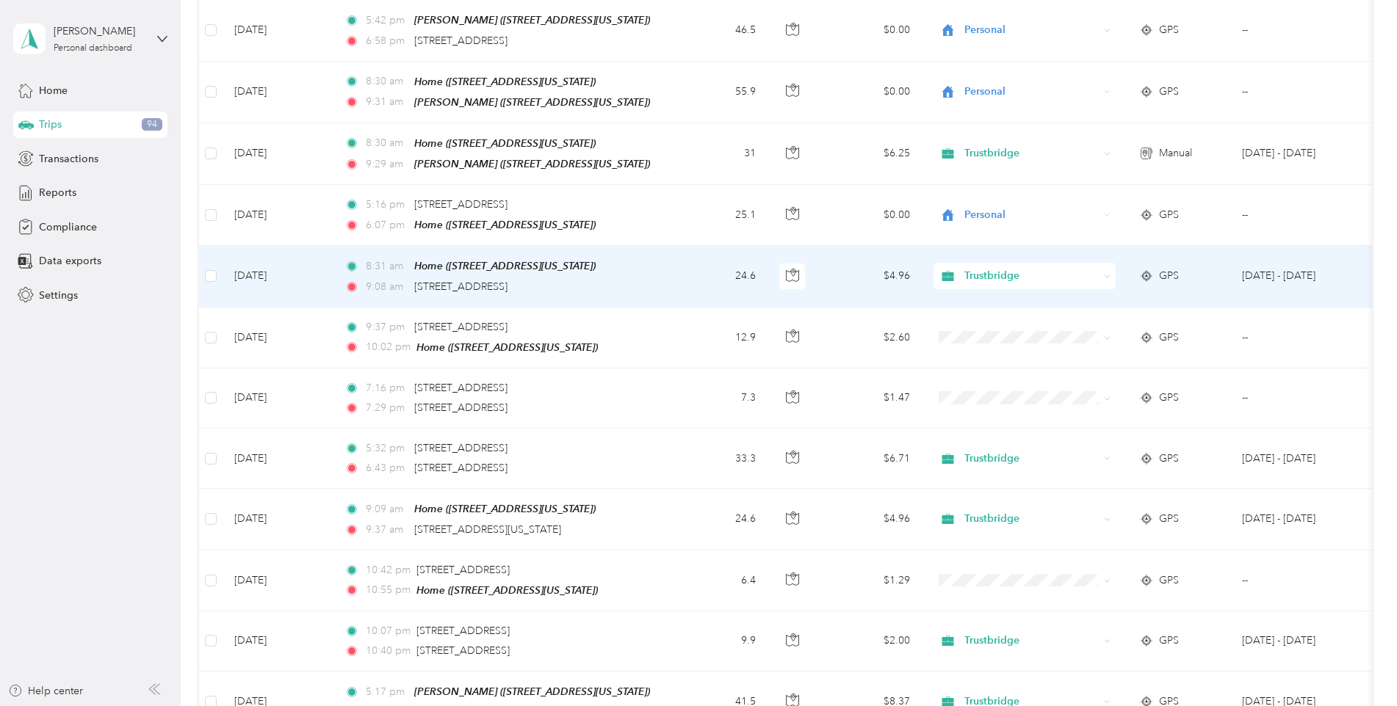
click at [1105, 273] on icon at bounding box center [1107, 276] width 7 height 7
click at [1008, 300] on span "Personal" at bounding box center [1037, 296] width 136 height 15
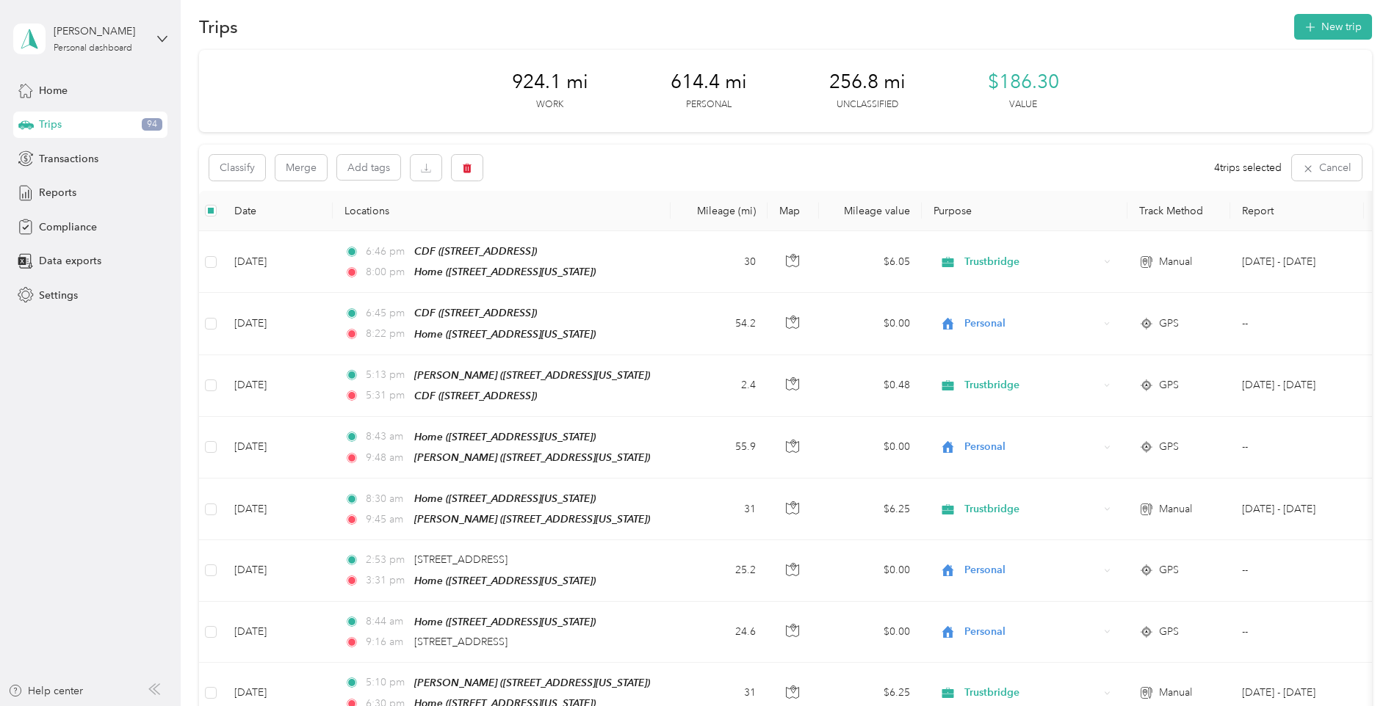
scroll to position [0, 0]
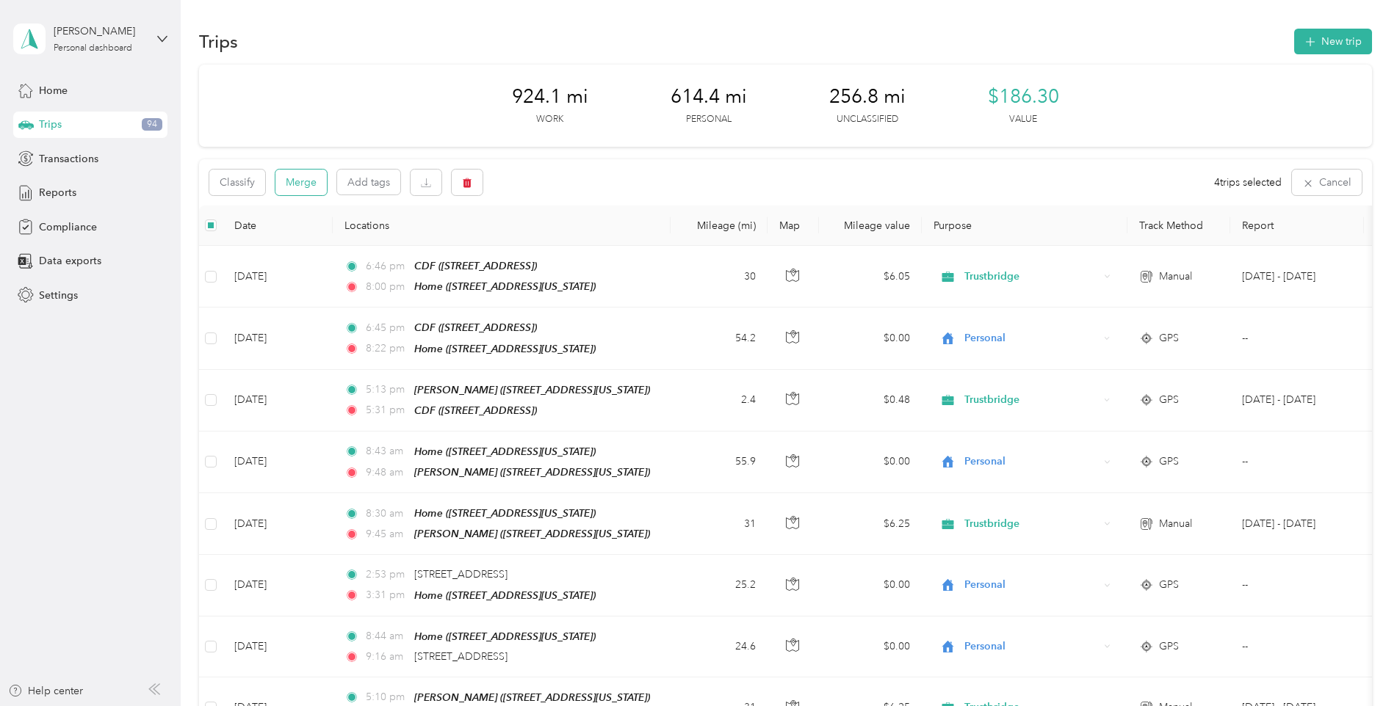
click at [298, 183] on button "Merge" at bounding box center [300, 183] width 51 height 26
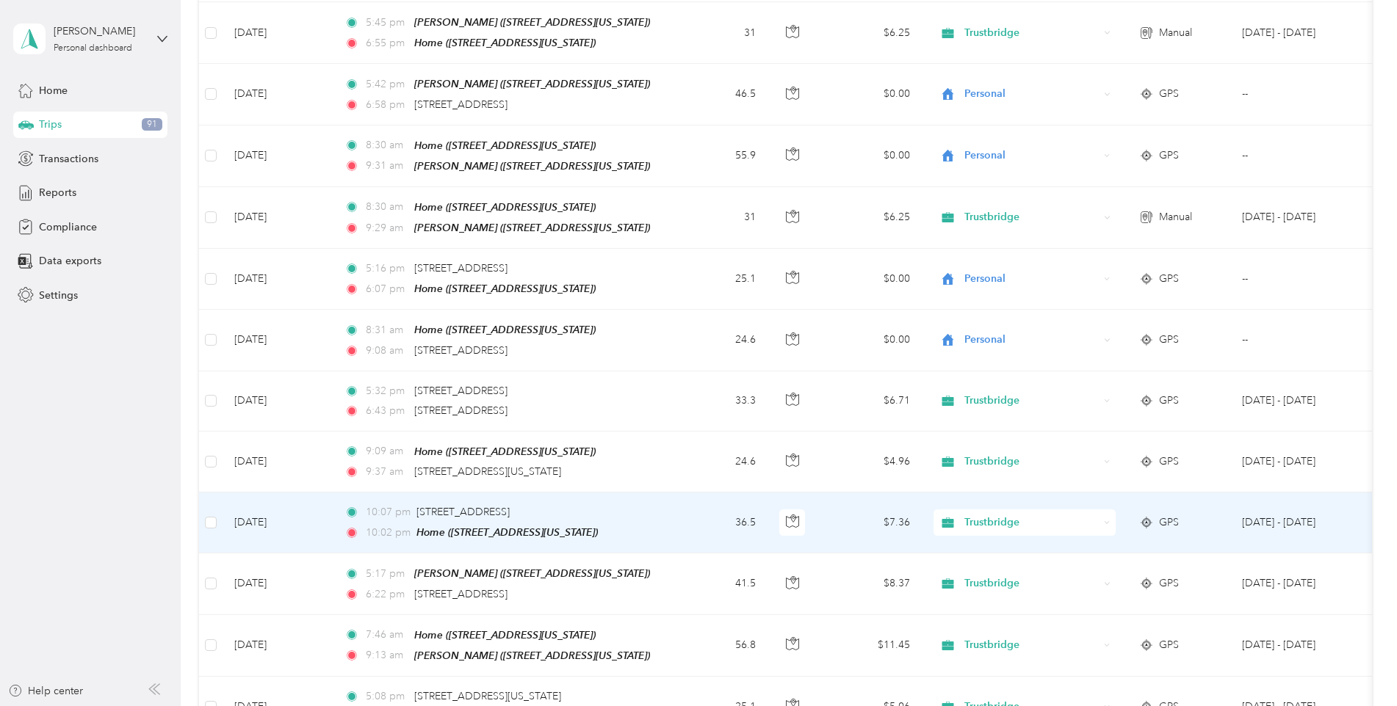
scroll to position [1615, 0]
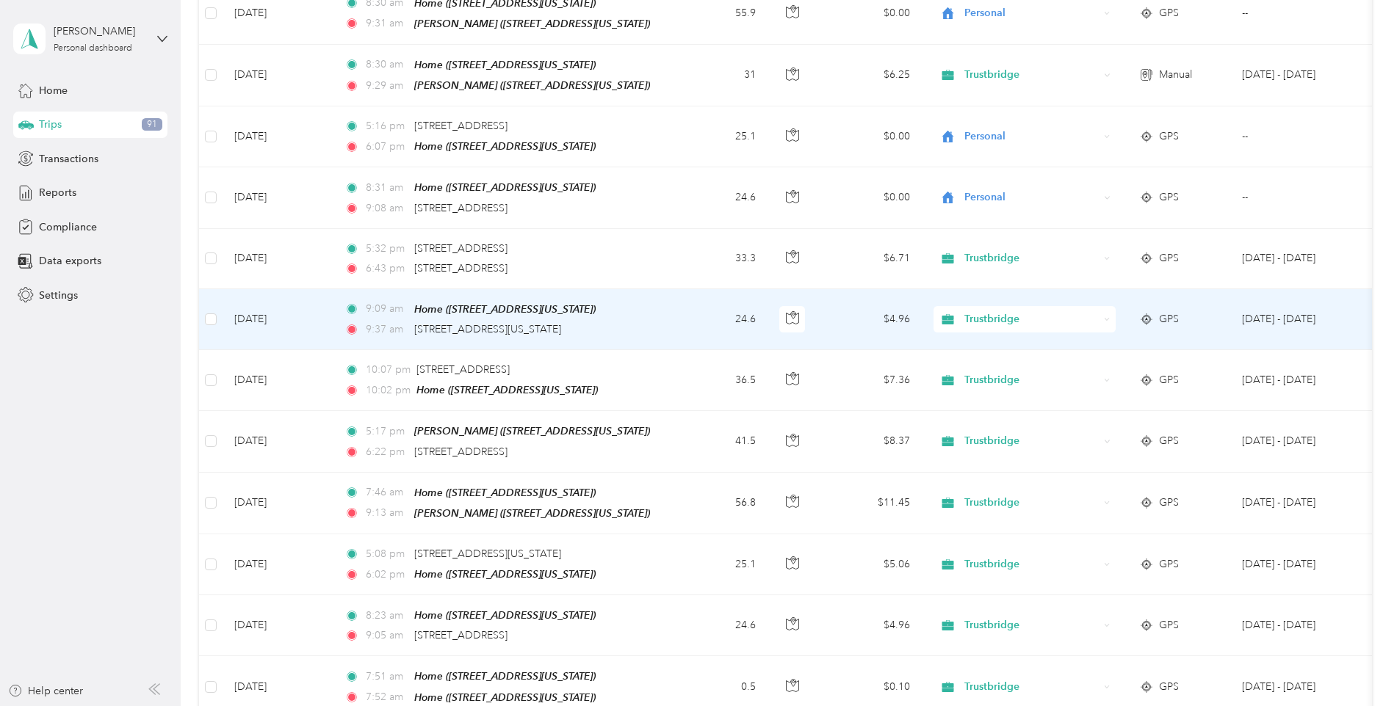
click at [1101, 306] on div "Trustbridge" at bounding box center [1024, 319] width 182 height 26
click at [1003, 347] on li "Personal" at bounding box center [1024, 340] width 182 height 26
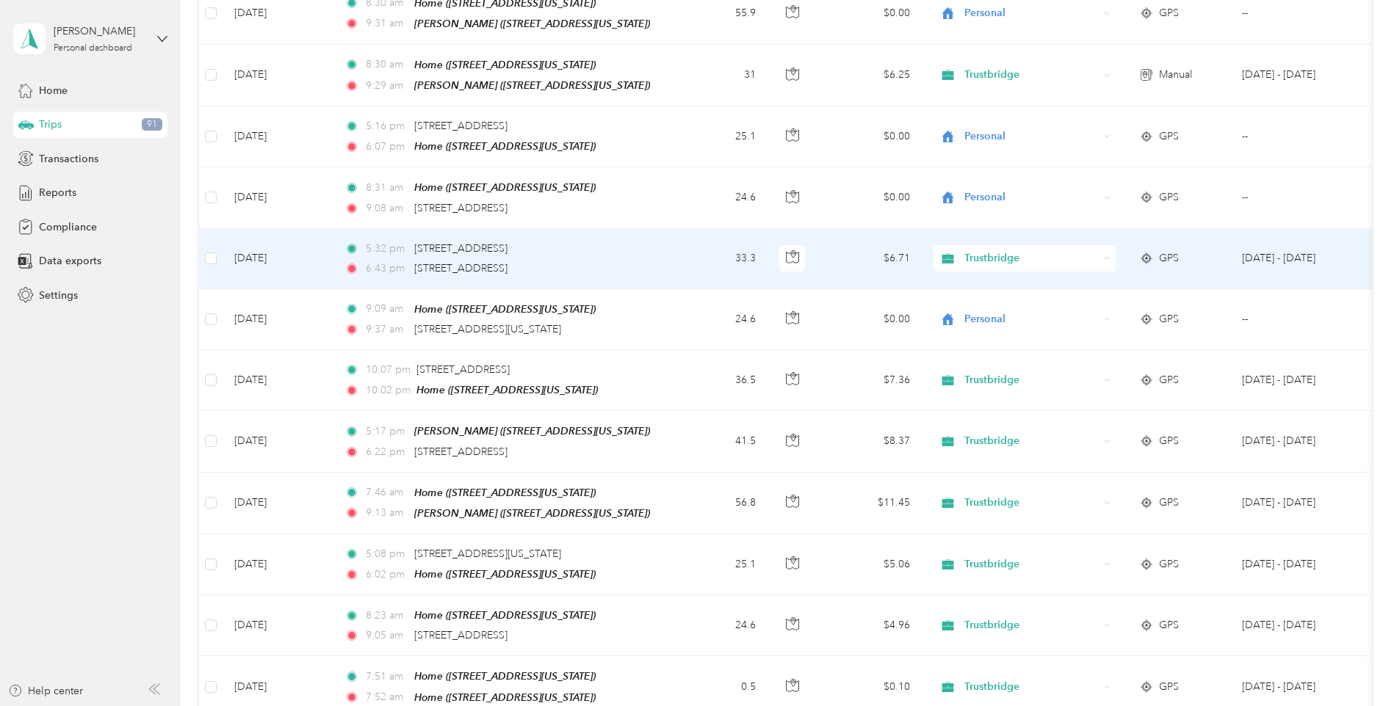
click at [1100, 245] on div "Trustbridge" at bounding box center [1024, 258] width 182 height 26
click at [1018, 283] on span "Personal" at bounding box center [1037, 285] width 136 height 15
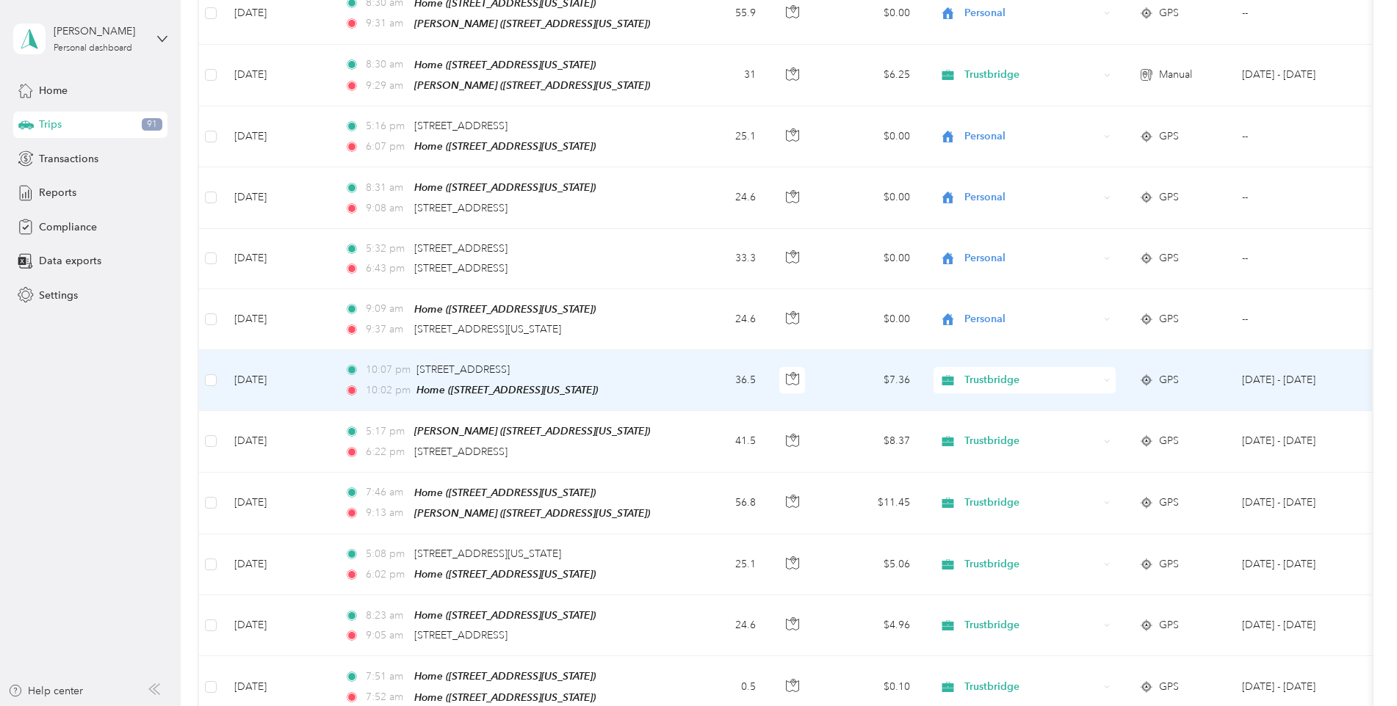
scroll to position [1617, 0]
click at [1104, 376] on icon at bounding box center [1107, 379] width 7 height 7
click at [1005, 404] on span "Personal" at bounding box center [1037, 404] width 136 height 15
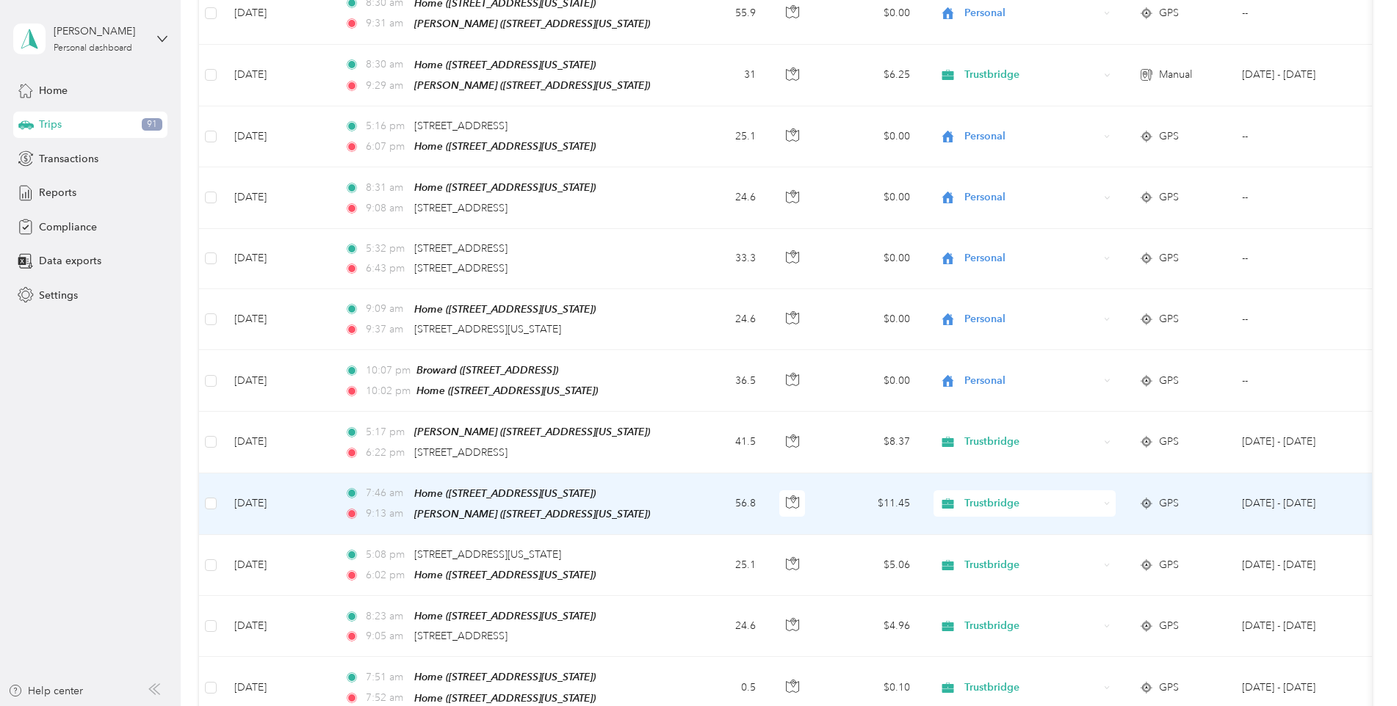
click at [1105, 502] on icon at bounding box center [1107, 503] width 4 height 2
click at [1002, 526] on li "Personal" at bounding box center [1024, 525] width 182 height 26
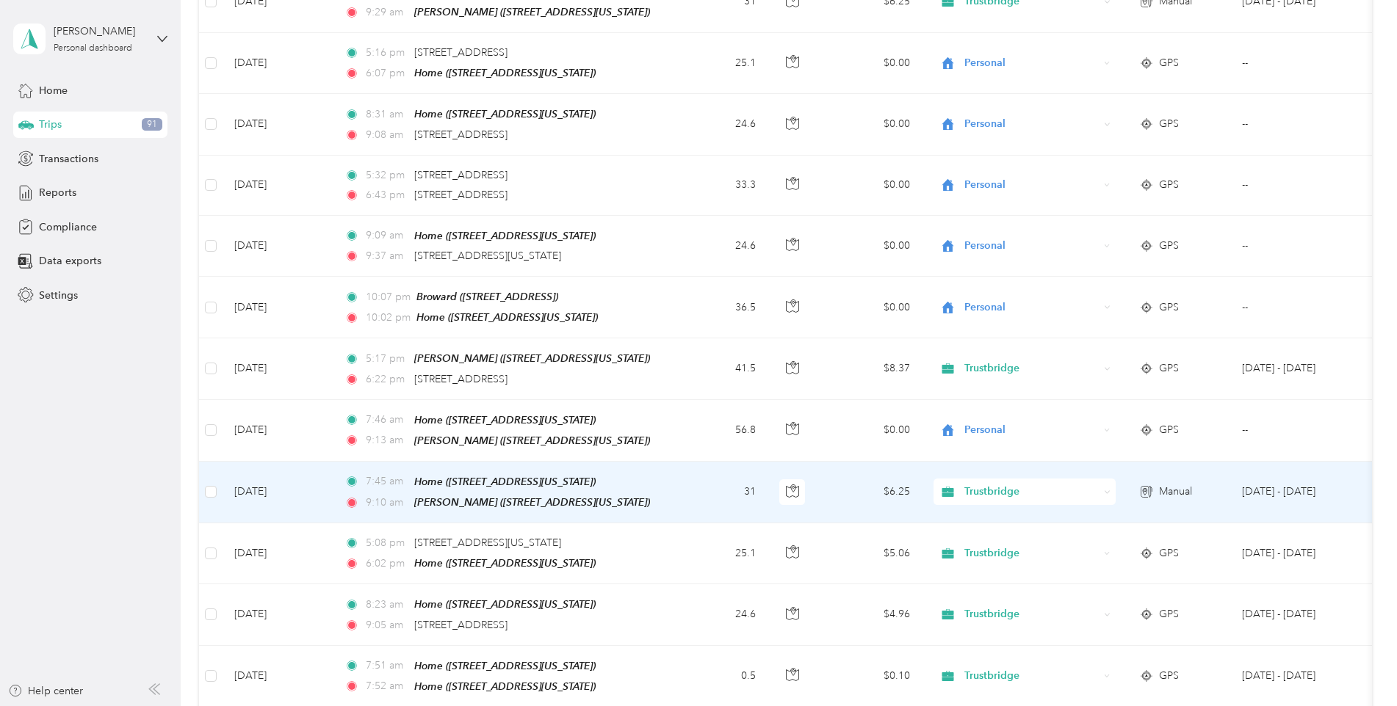
scroll to position [1764, 0]
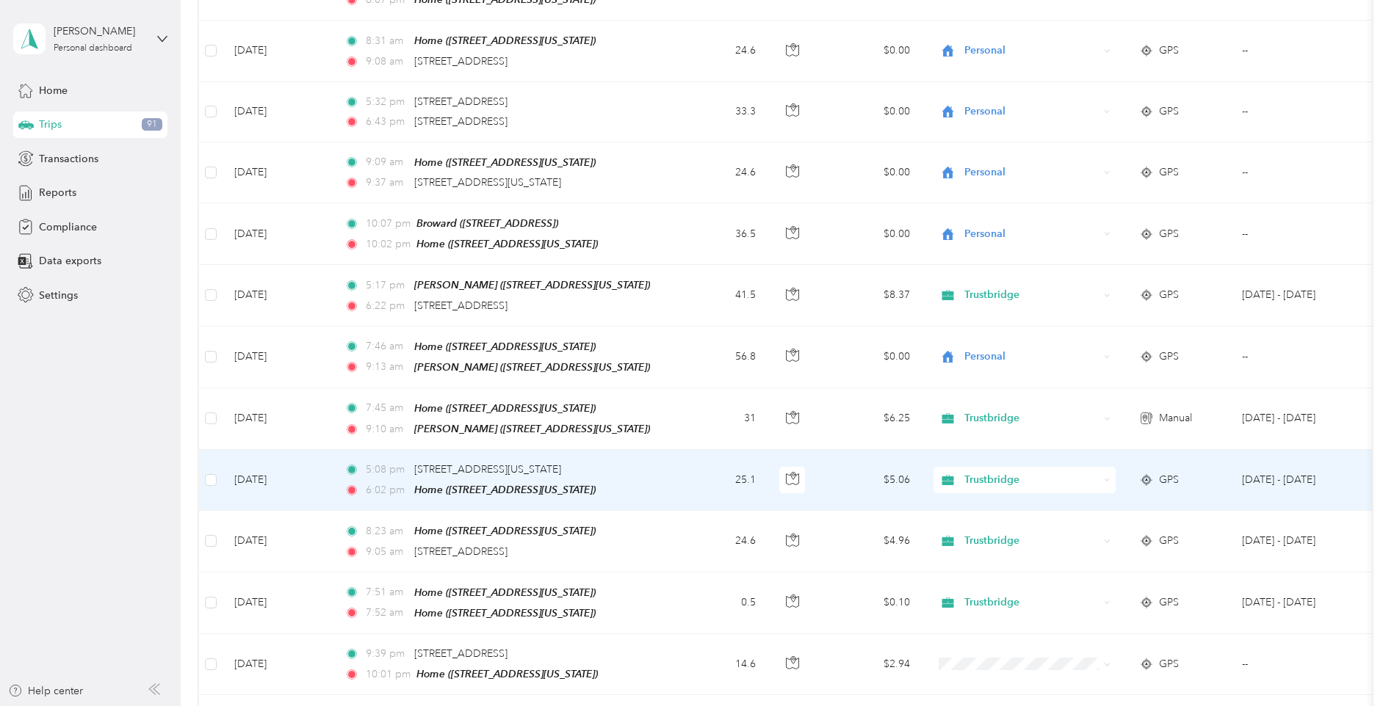
click at [1098, 472] on span "Trustbridge" at bounding box center [1031, 480] width 134 height 16
click at [1002, 496] on span "Personal" at bounding box center [1037, 494] width 136 height 15
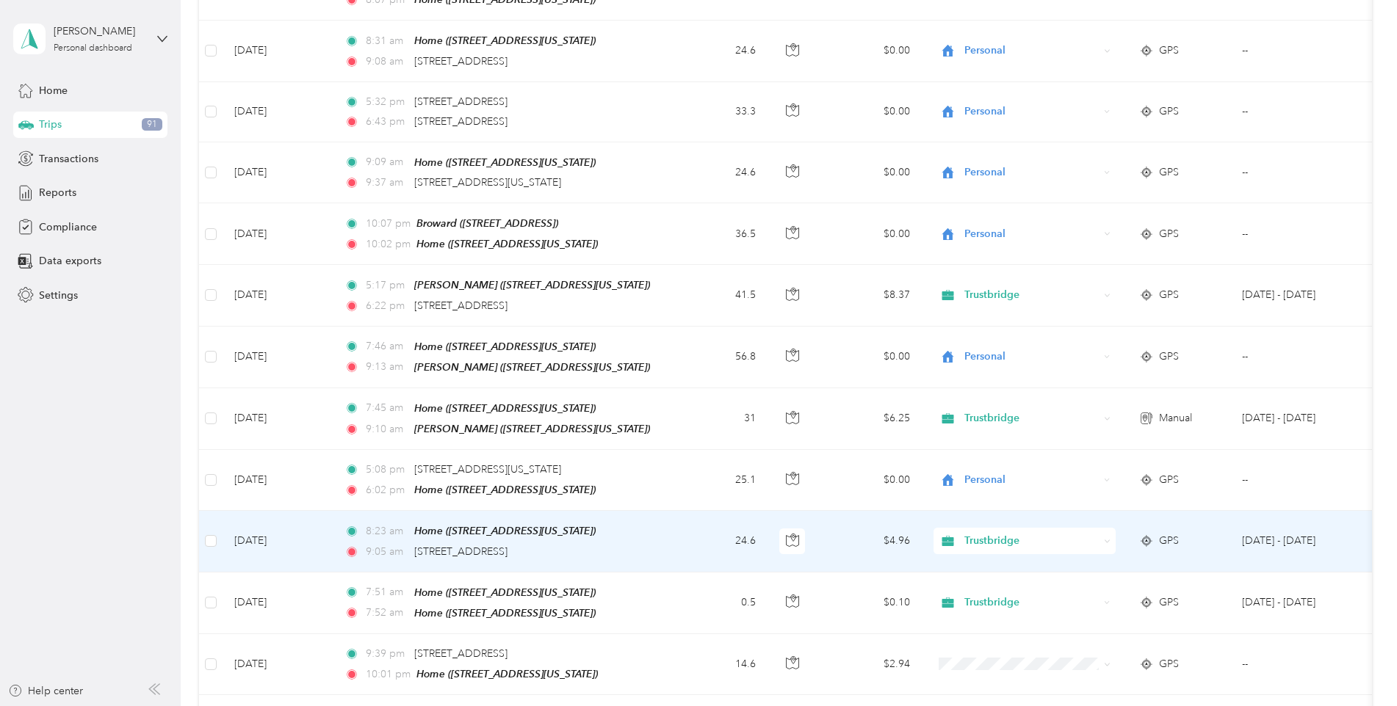
click at [1085, 533] on span "Trustbridge" at bounding box center [1031, 541] width 134 height 16
click at [993, 564] on li "Personal" at bounding box center [1024, 552] width 182 height 26
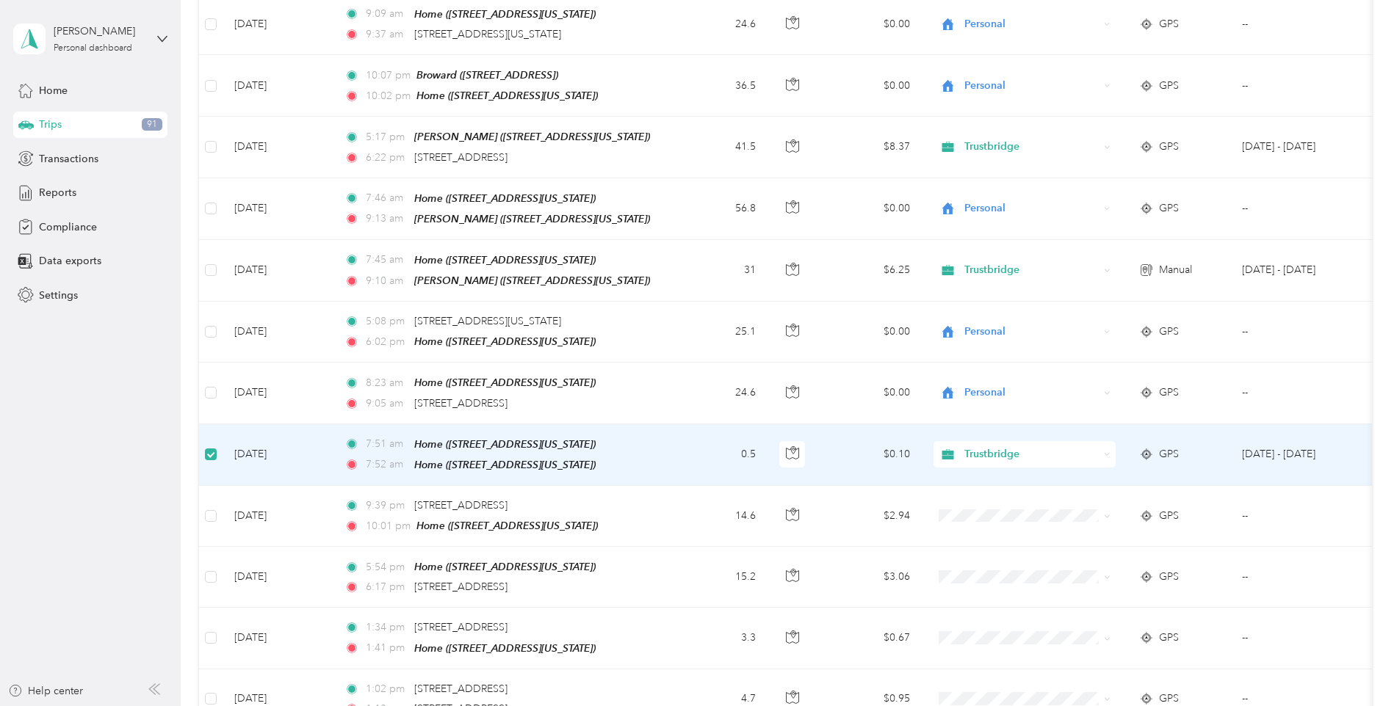
scroll to position [1909, 0]
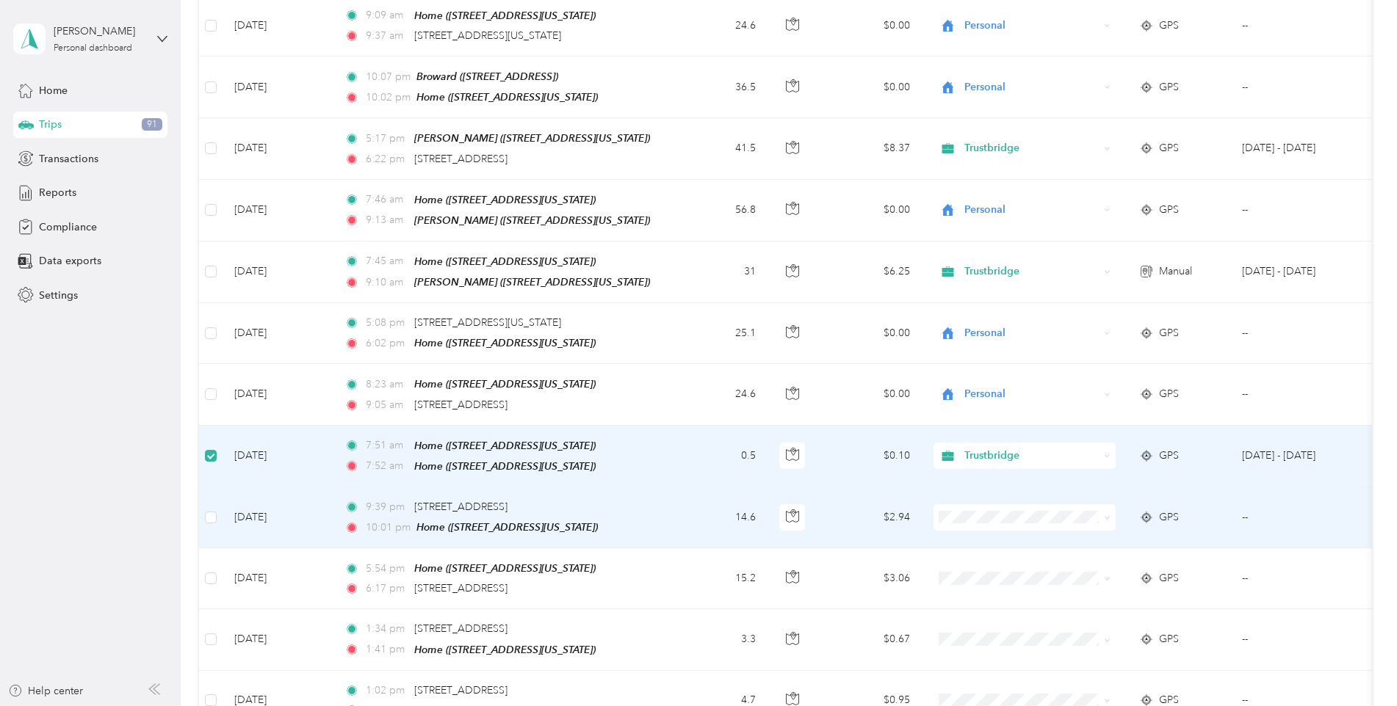
click at [217, 488] on td at bounding box center [210, 518] width 23 height 61
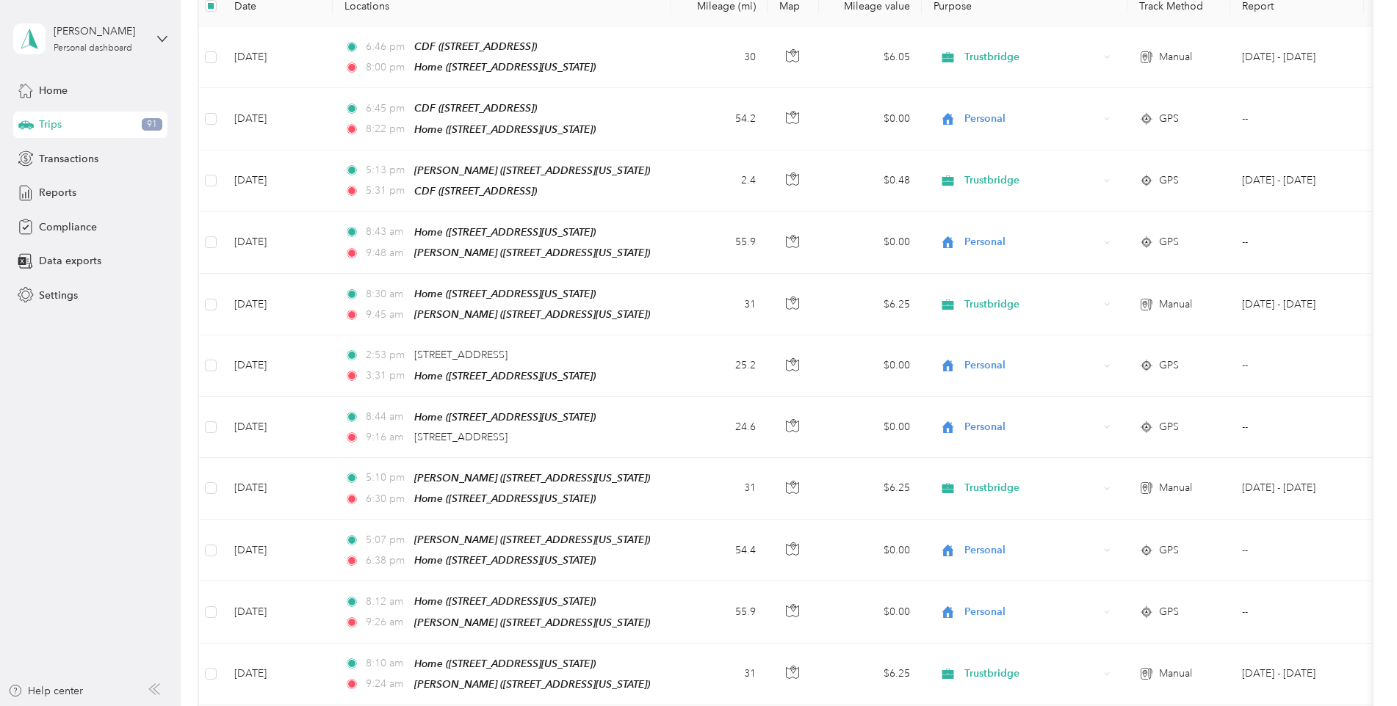
scroll to position [0, 0]
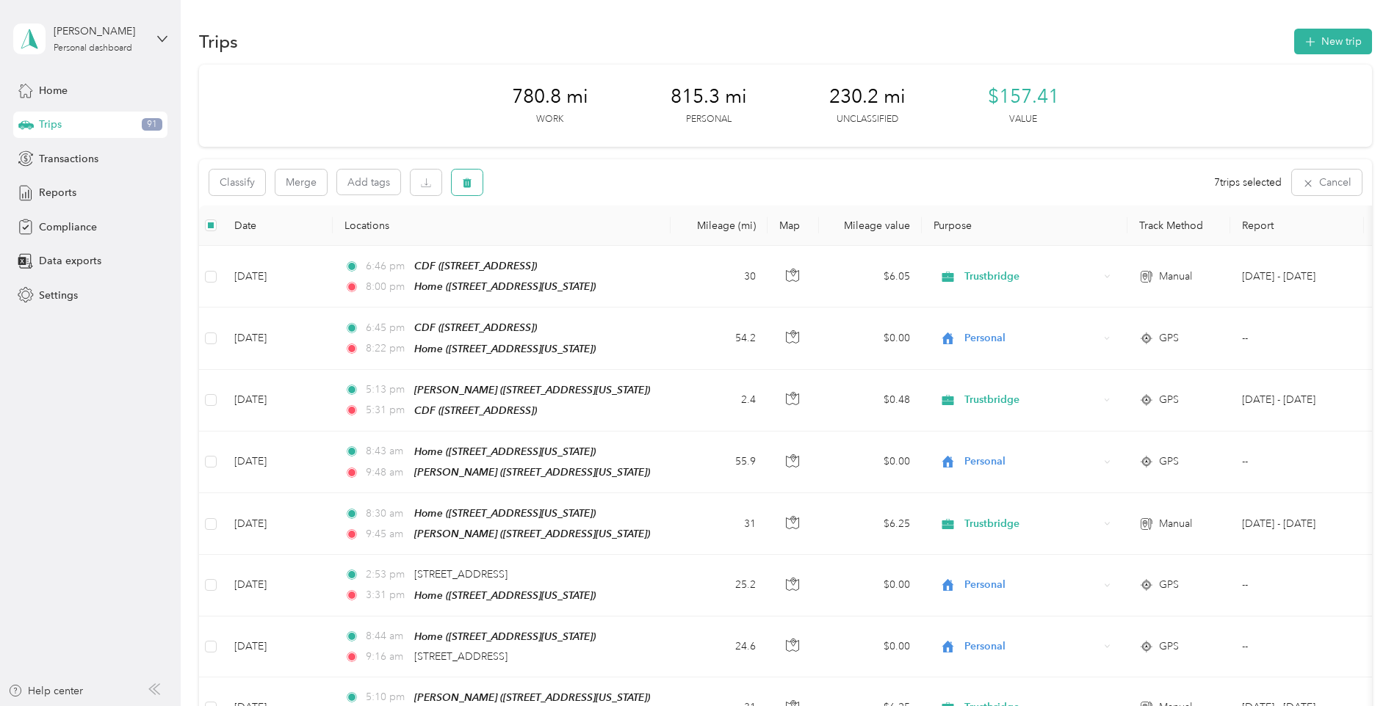
click at [472, 183] on icon "button" at bounding box center [467, 183] width 10 height 10
click at [571, 241] on button "Yes" at bounding box center [576, 243] width 29 height 23
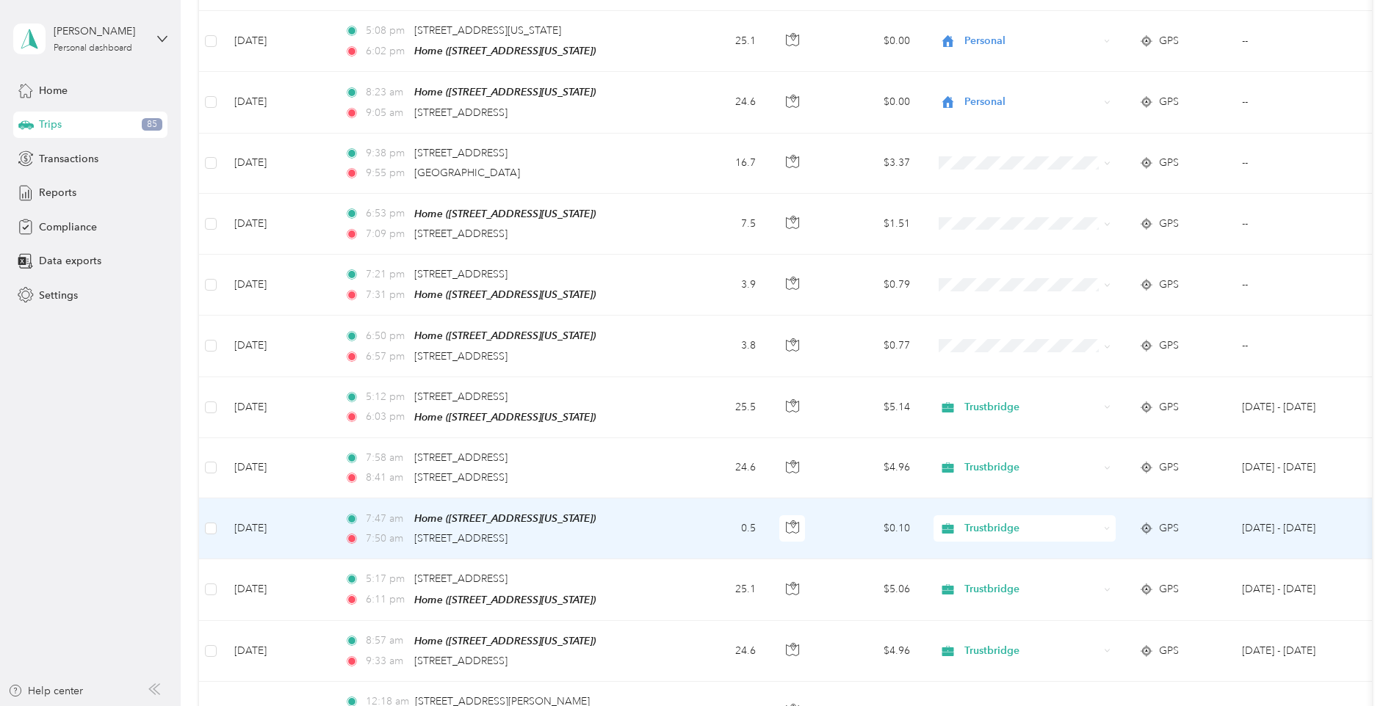
scroll to position [2129, 0]
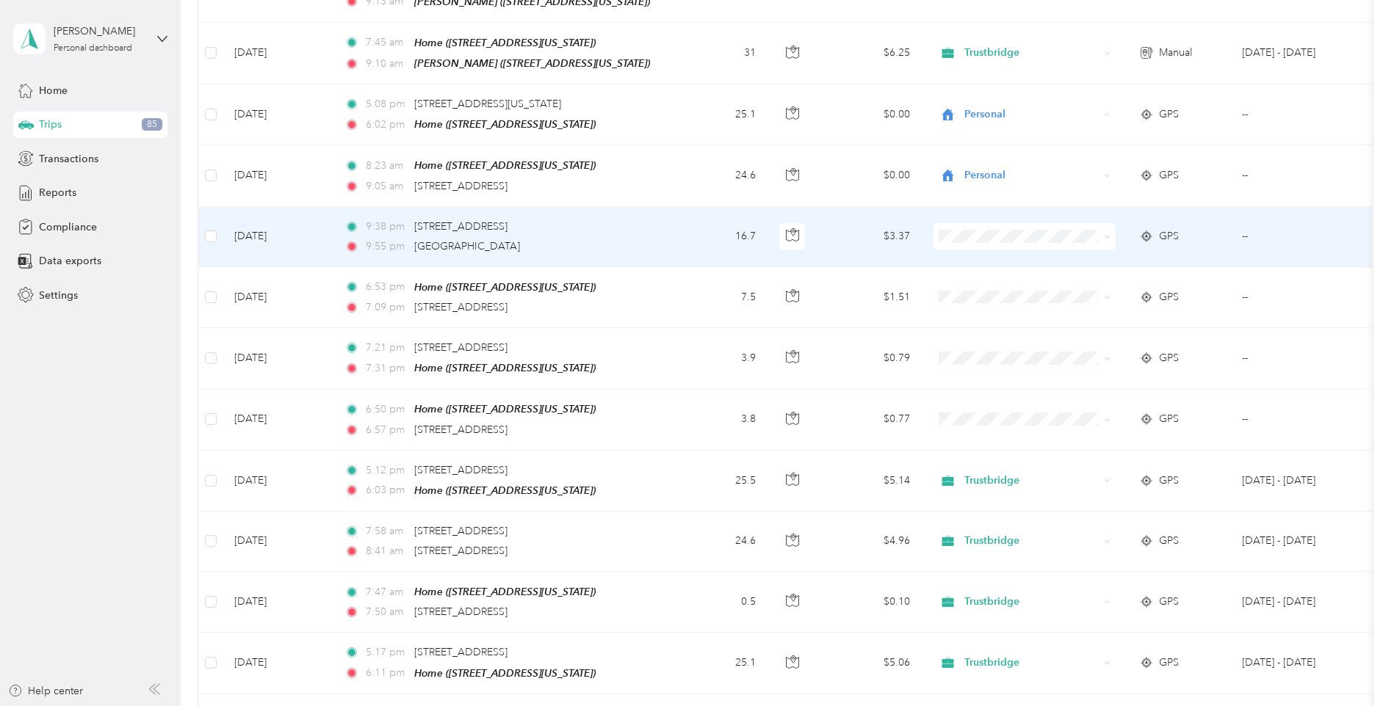
drag, startPoint x: 641, startPoint y: 192, endPoint x: 409, endPoint y: 196, distance: 232.1
click at [409, 219] on div "9:38 pm [STREET_ADDRESS]" at bounding box center [498, 227] width 308 height 16
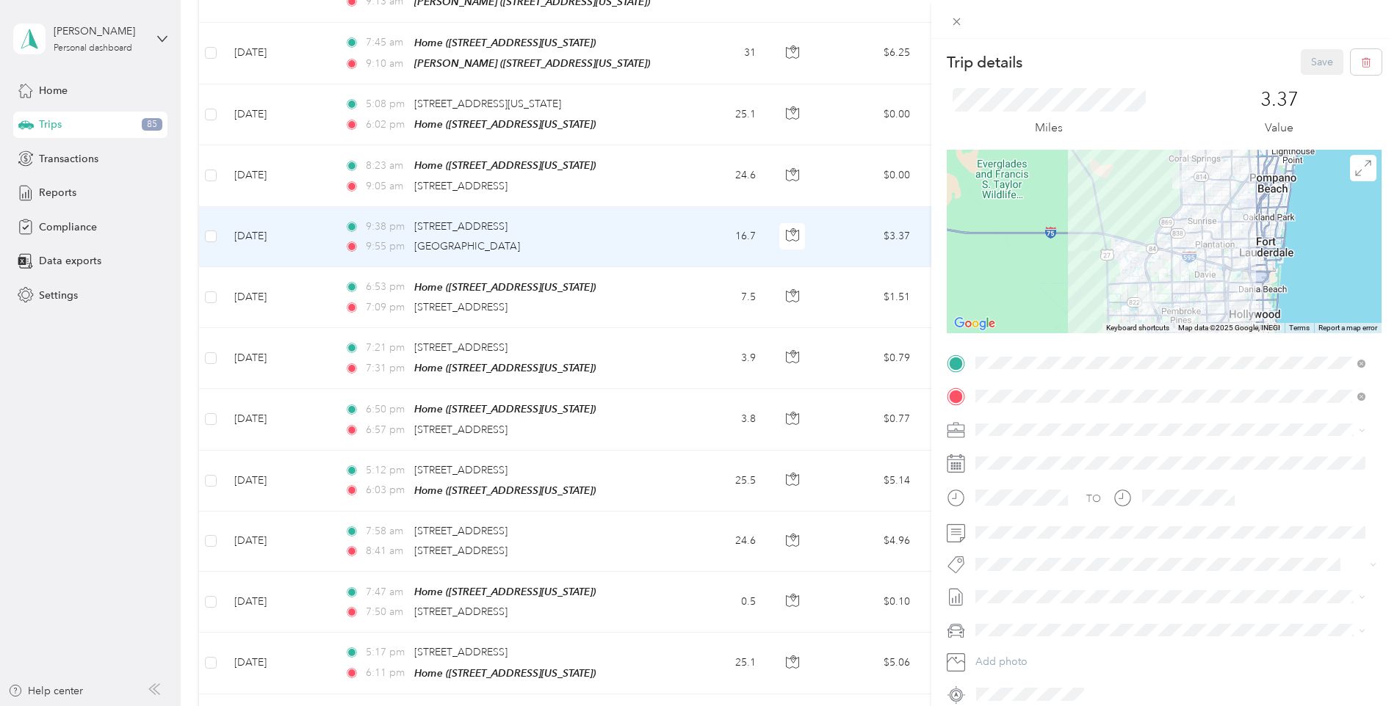
click at [450, 258] on div "Trip details Save This trip cannot be edited because it is either under review,…" at bounding box center [698, 353] width 1397 height 706
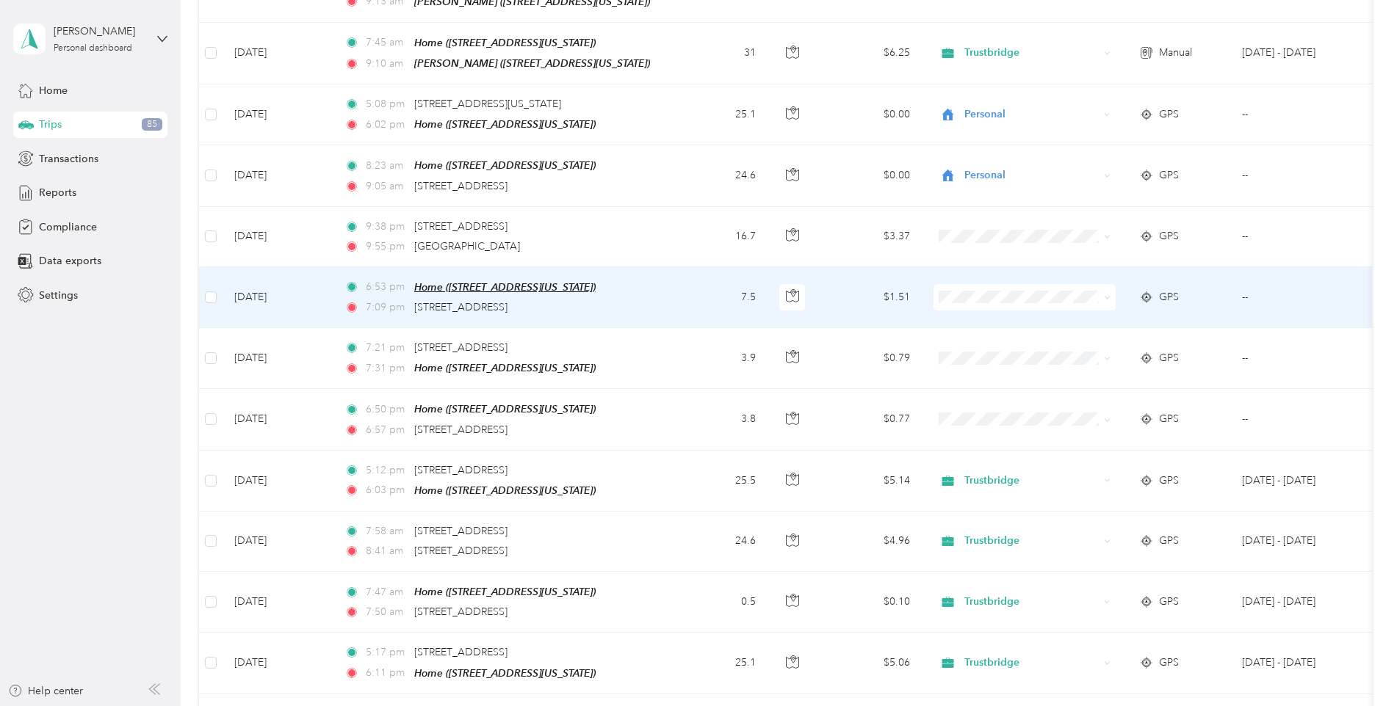
click at [462, 281] on span "Home ([STREET_ADDRESS][US_STATE])" at bounding box center [504, 287] width 181 height 12
drag, startPoint x: 638, startPoint y: 274, endPoint x: 416, endPoint y: 286, distance: 222.8
click at [416, 286] on td "6:53 pm Home ([STREET_ADDRESS][US_STATE]) 7:09 pm [STREET_ADDRESS]" at bounding box center [502, 297] width 338 height 61
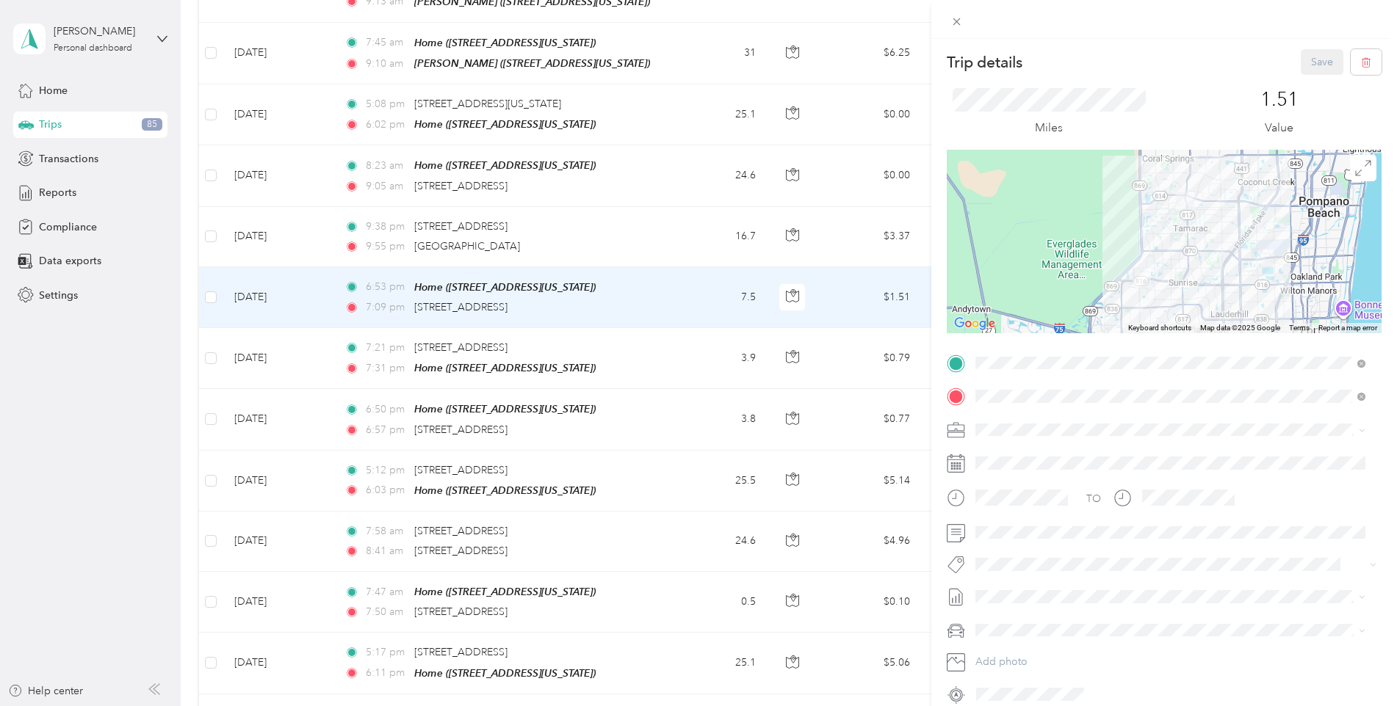
click at [99, 123] on div "Trip details Save This trip cannot be edited because it is either under review,…" at bounding box center [698, 353] width 1397 height 706
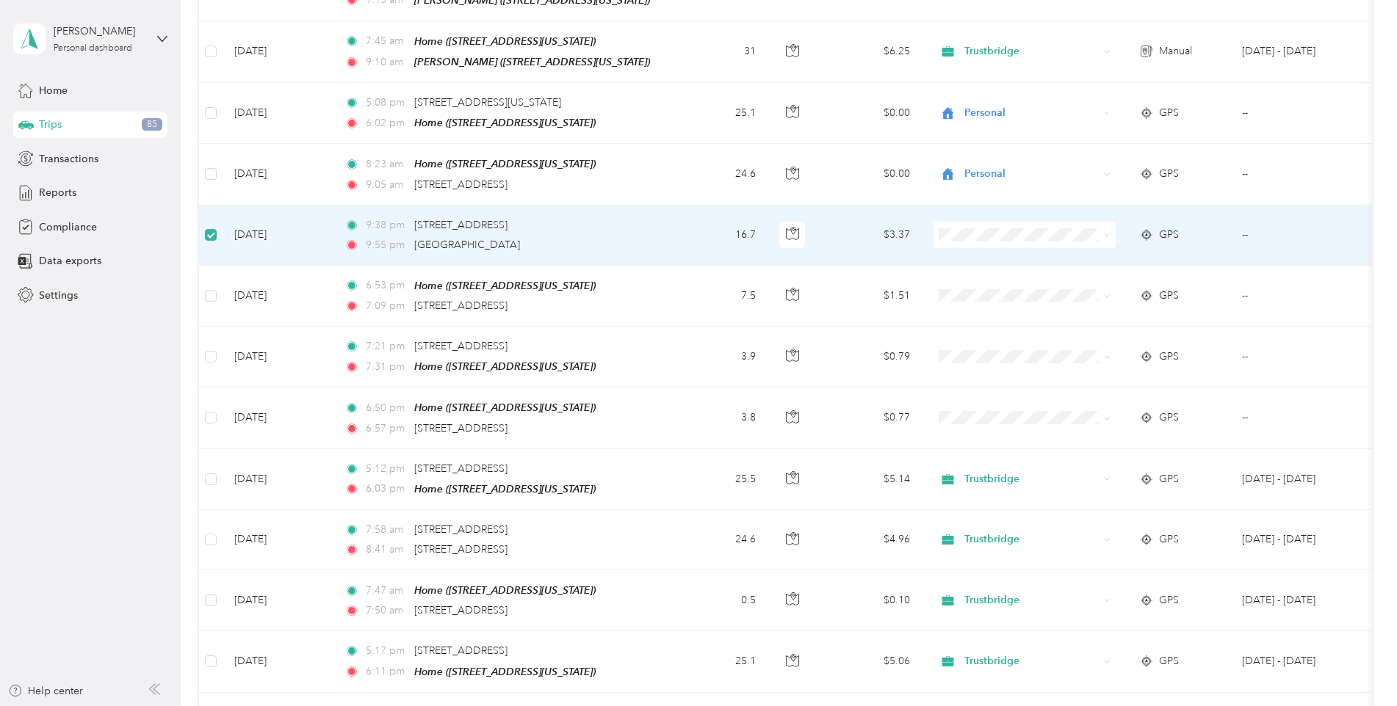
scroll to position [2128, 0]
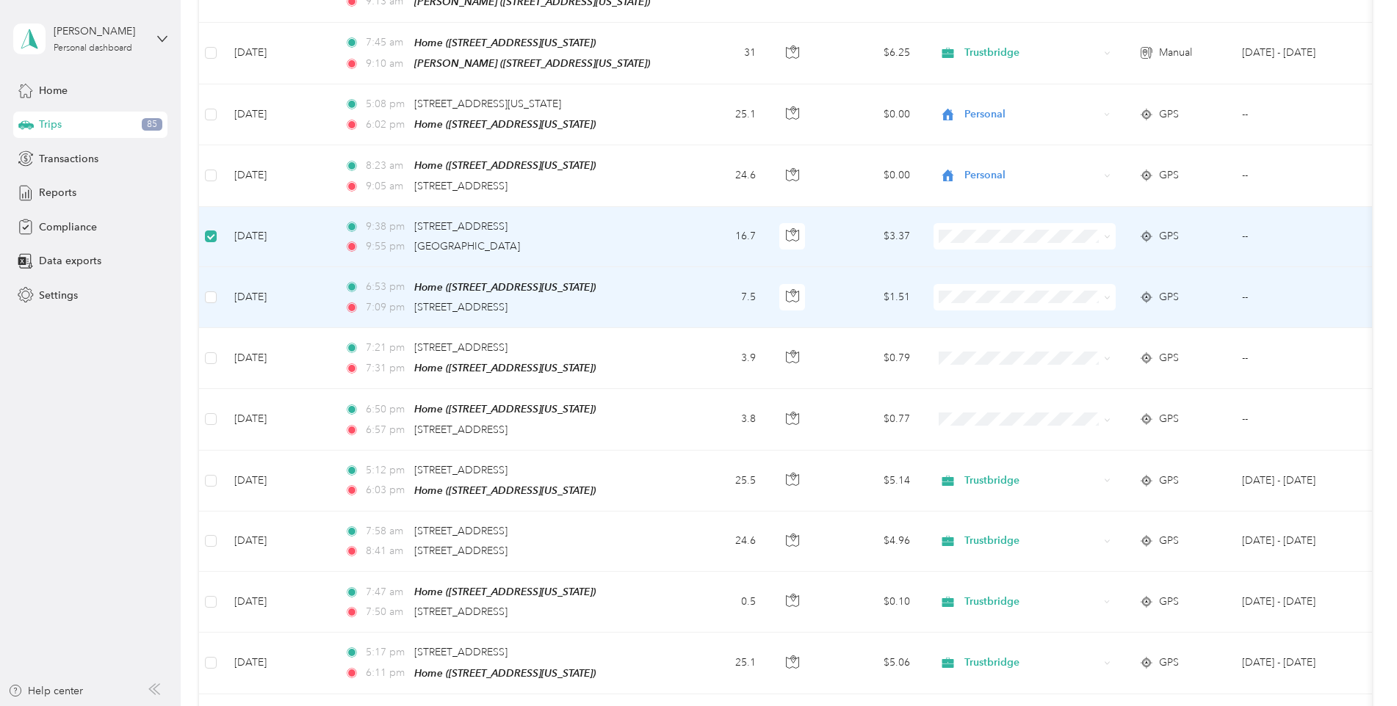
click at [217, 267] on td at bounding box center [210, 297] width 23 height 61
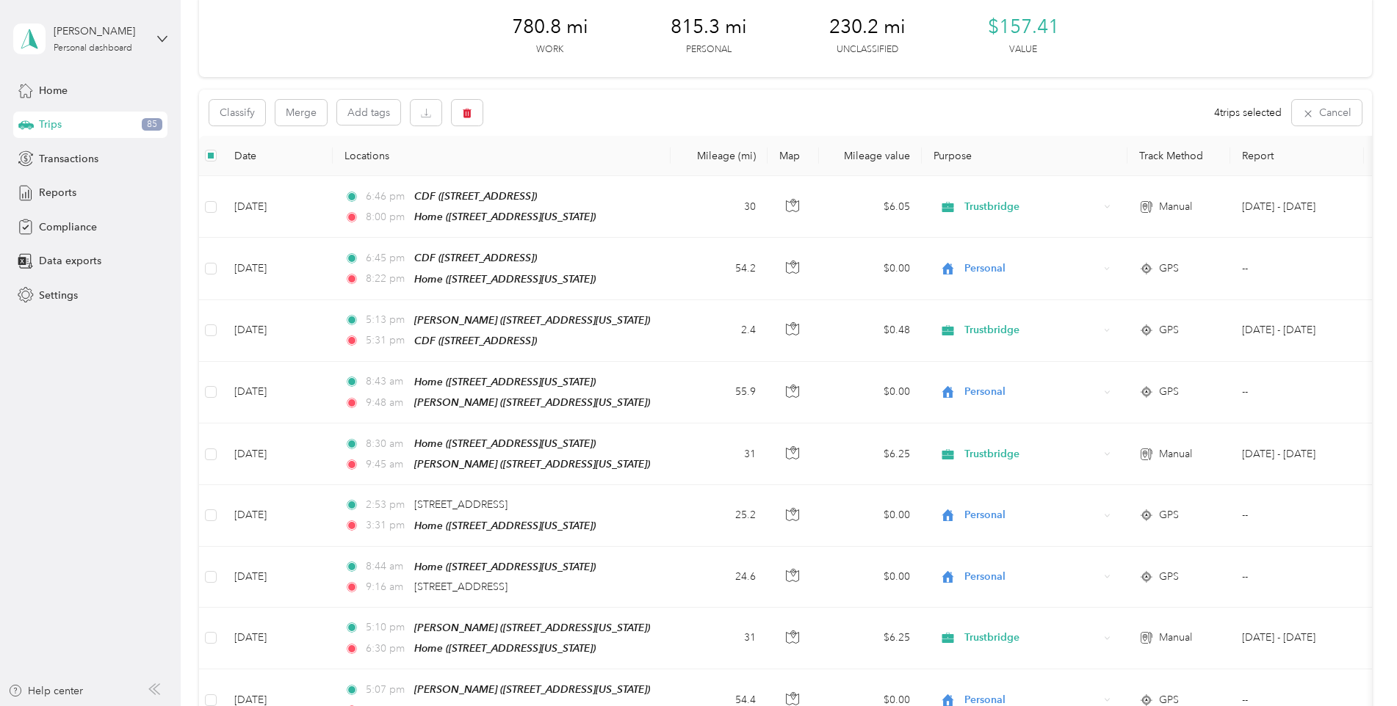
scroll to position [0, 0]
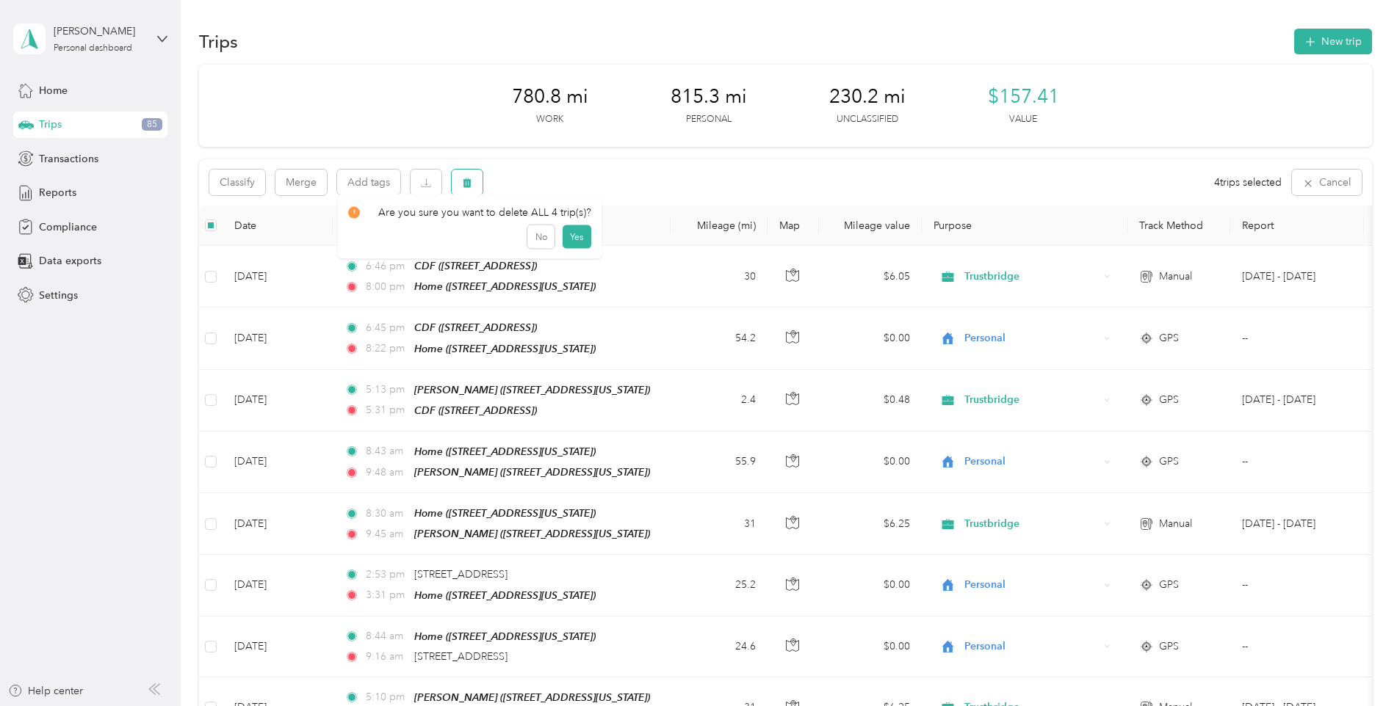
click at [467, 183] on icon "button" at bounding box center [467, 183] width 9 height 10
click at [563, 236] on button "Yes" at bounding box center [576, 243] width 29 height 23
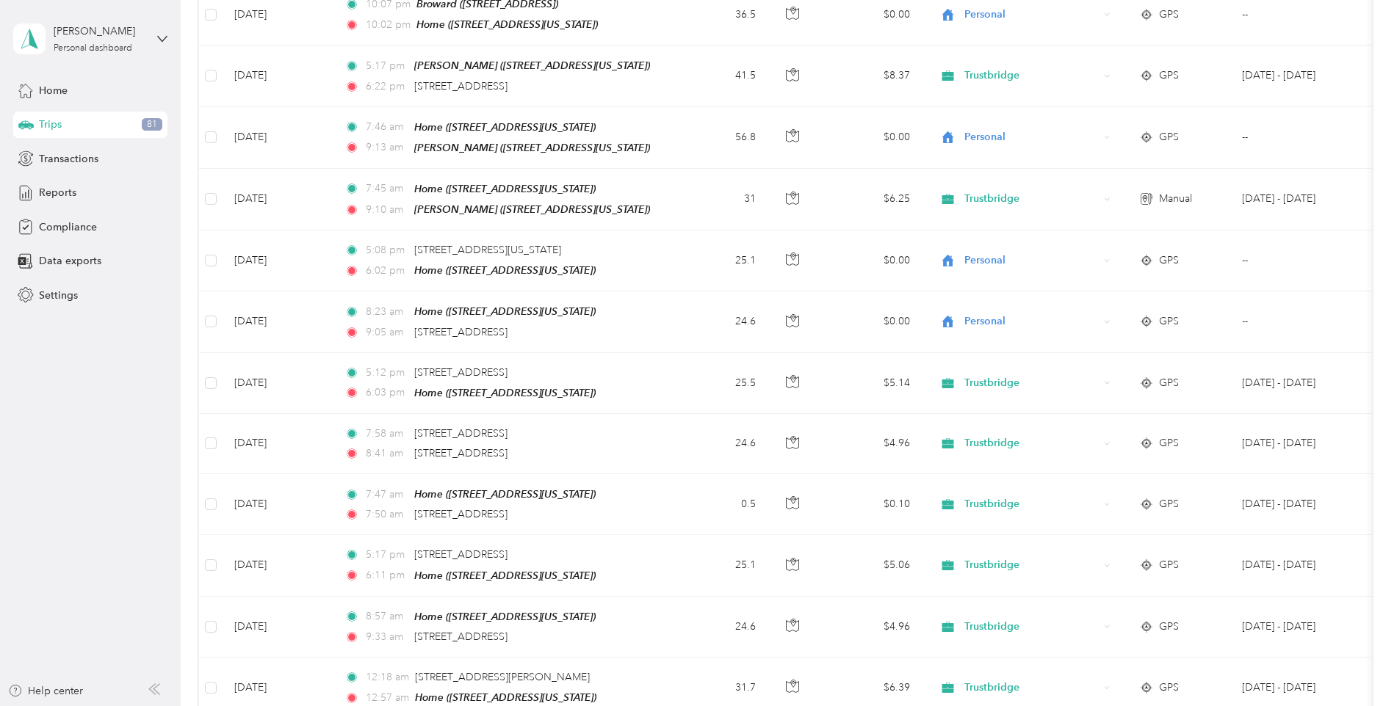
scroll to position [2129, 0]
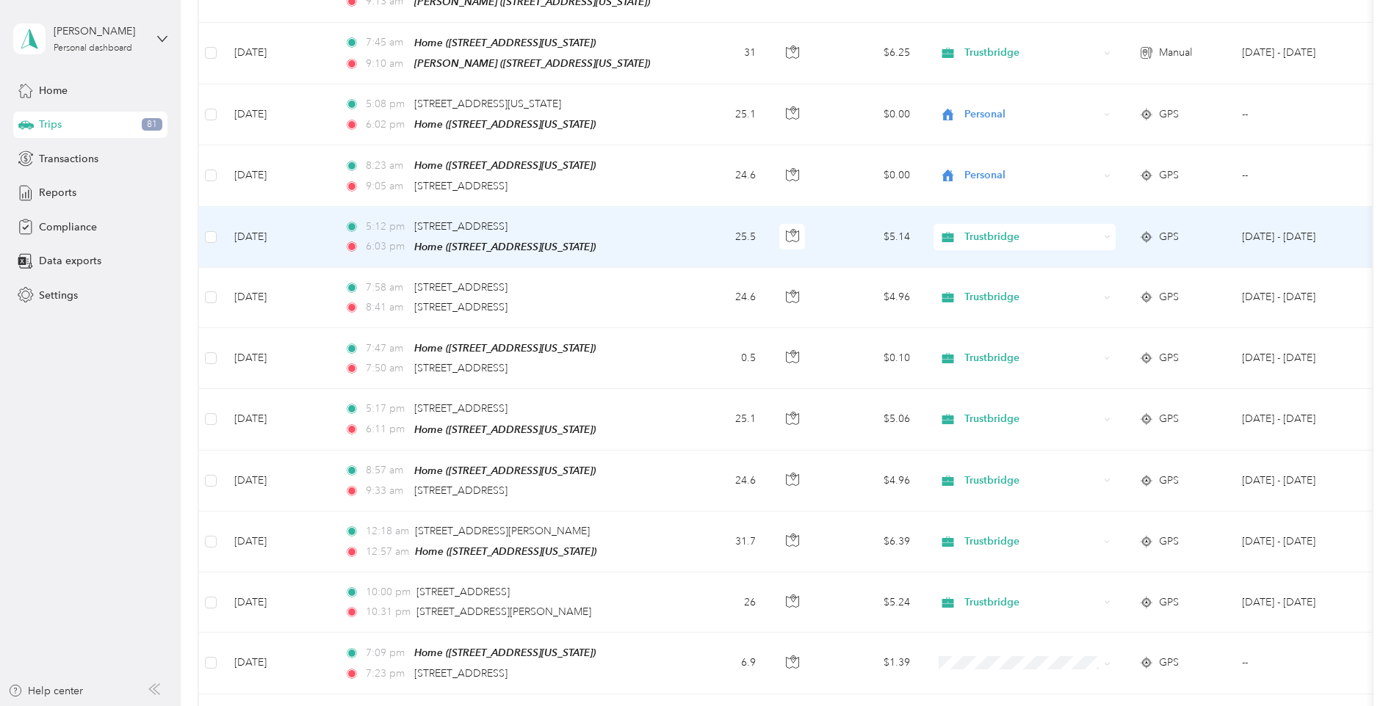
click at [1107, 233] on icon at bounding box center [1107, 236] width 7 height 7
click at [1017, 256] on li "Personal" at bounding box center [1024, 252] width 182 height 26
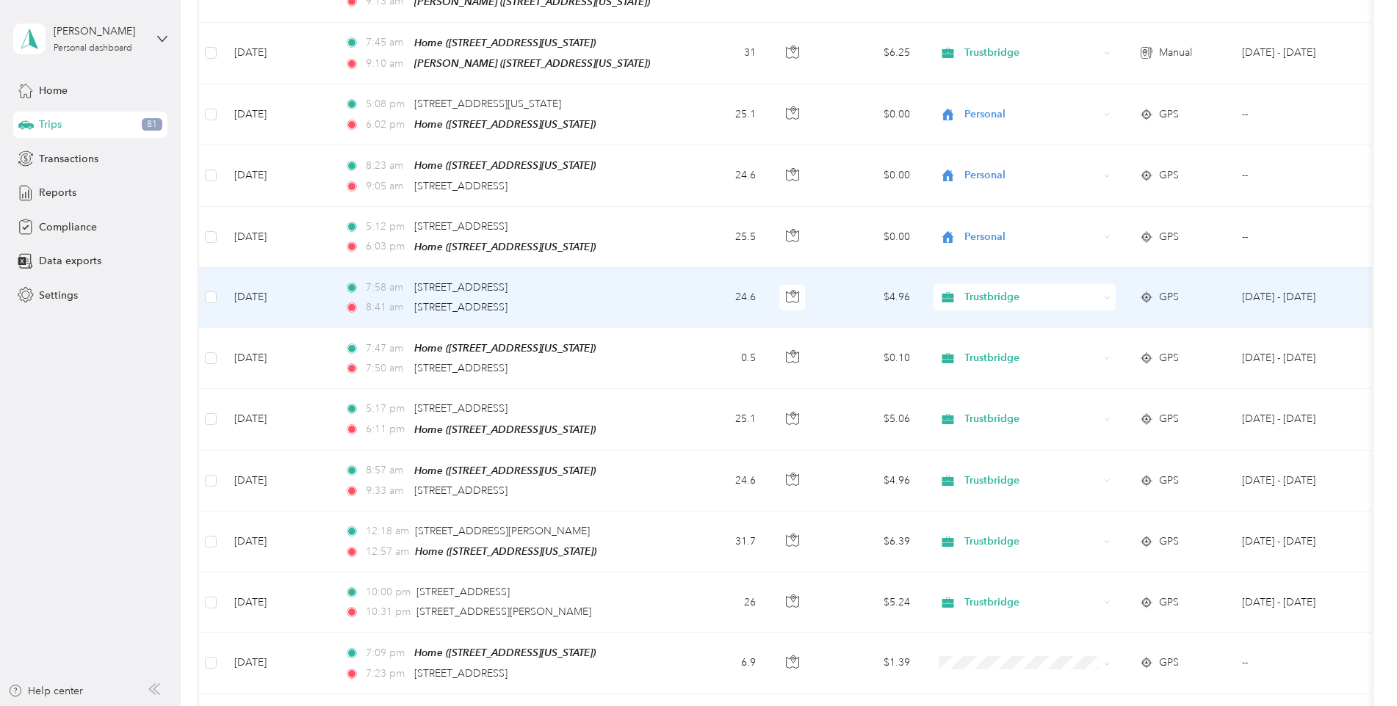
click at [1084, 289] on span "Trustbridge" at bounding box center [1031, 297] width 134 height 16
click at [1007, 306] on li "Personal" at bounding box center [1024, 307] width 182 height 26
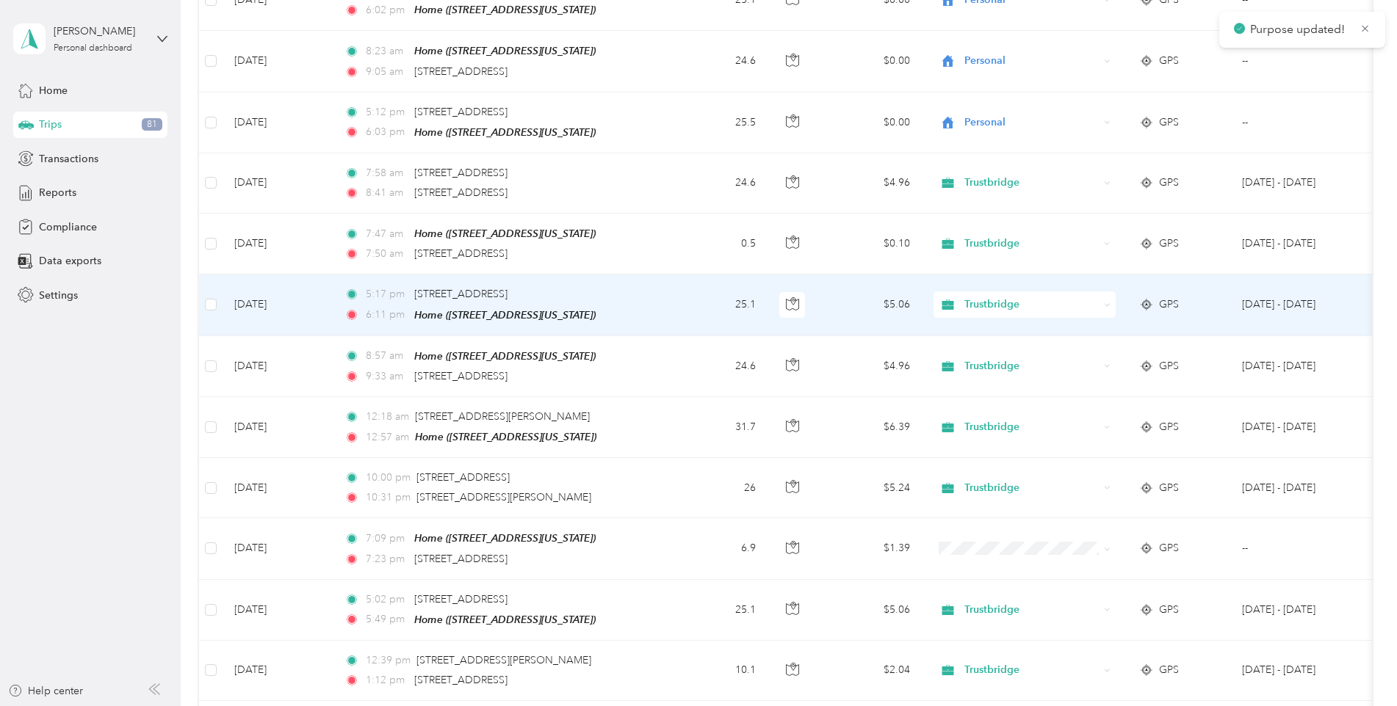
scroll to position [2276, 0]
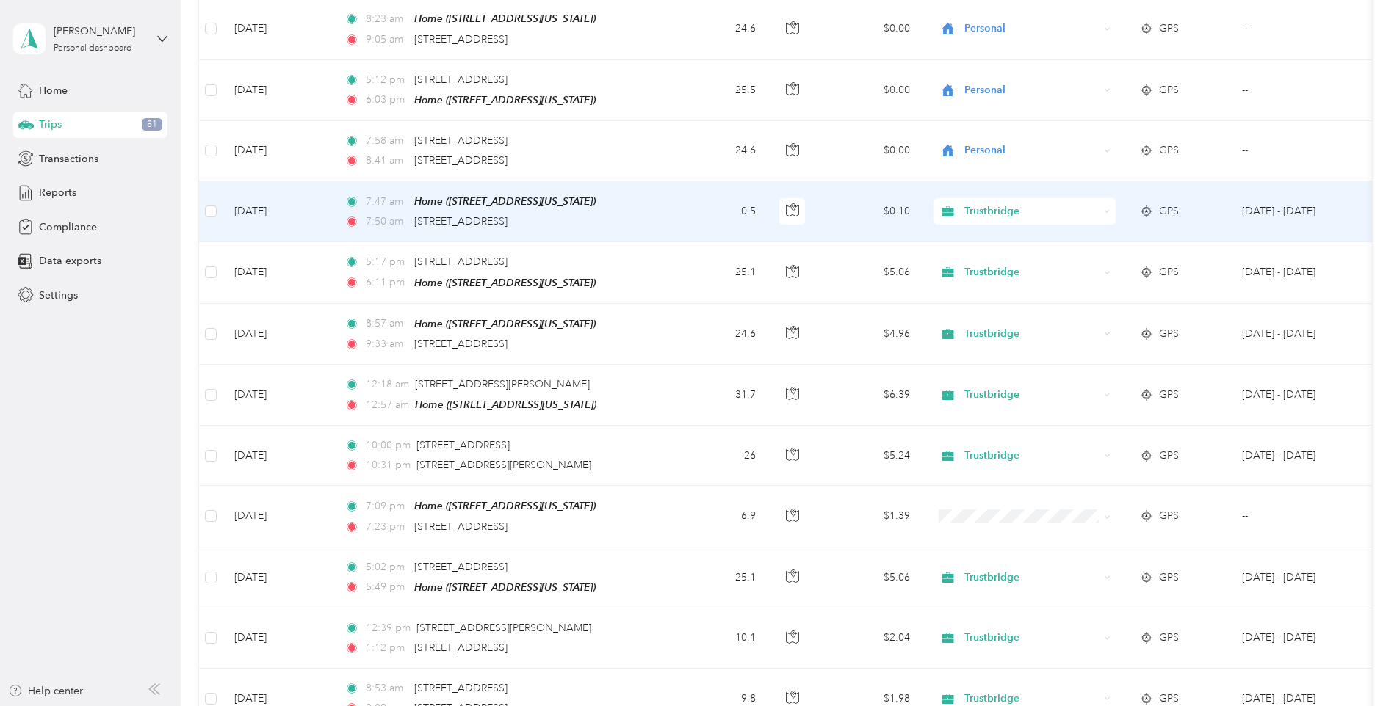
click at [1103, 198] on div "Trustbridge" at bounding box center [1024, 211] width 182 height 26
click at [996, 228] on span "Personal" at bounding box center [1037, 228] width 136 height 15
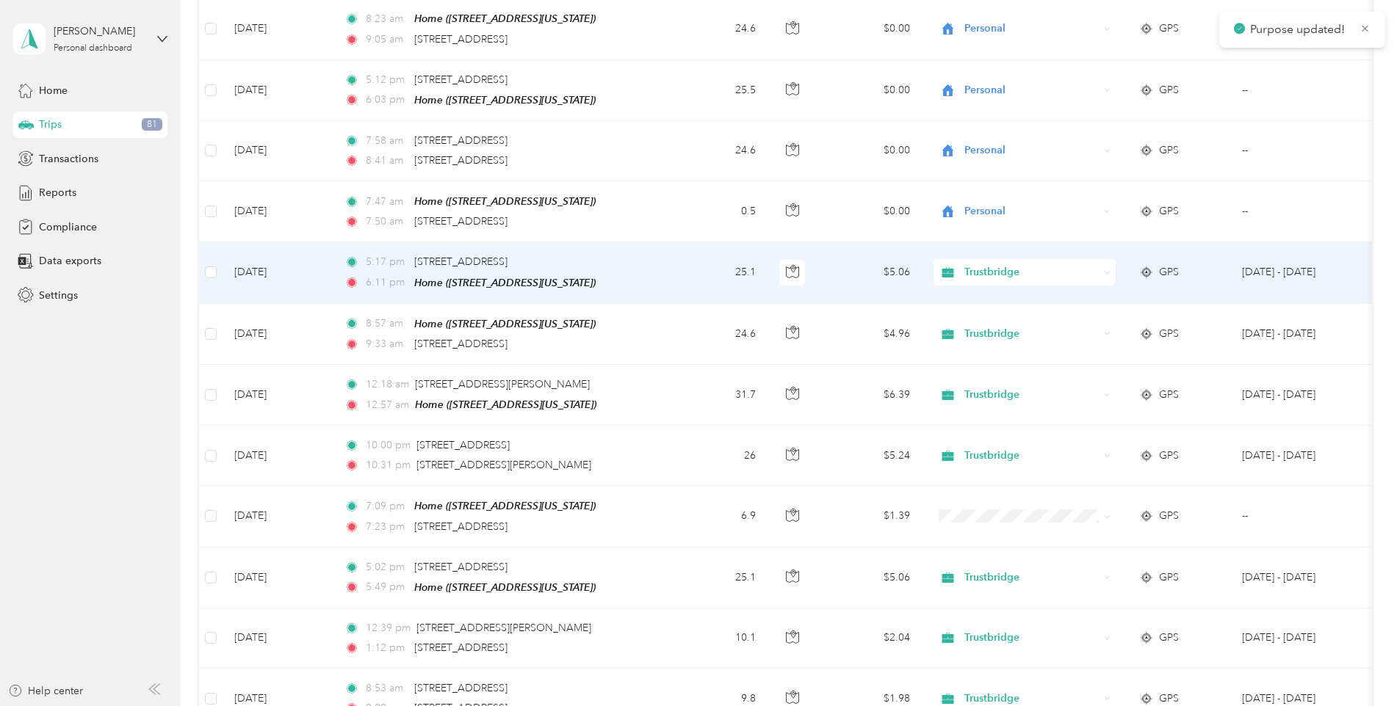
click at [1090, 264] on span "Trustbridge" at bounding box center [1031, 272] width 134 height 16
click at [1004, 283] on span "Personal" at bounding box center [1037, 288] width 136 height 15
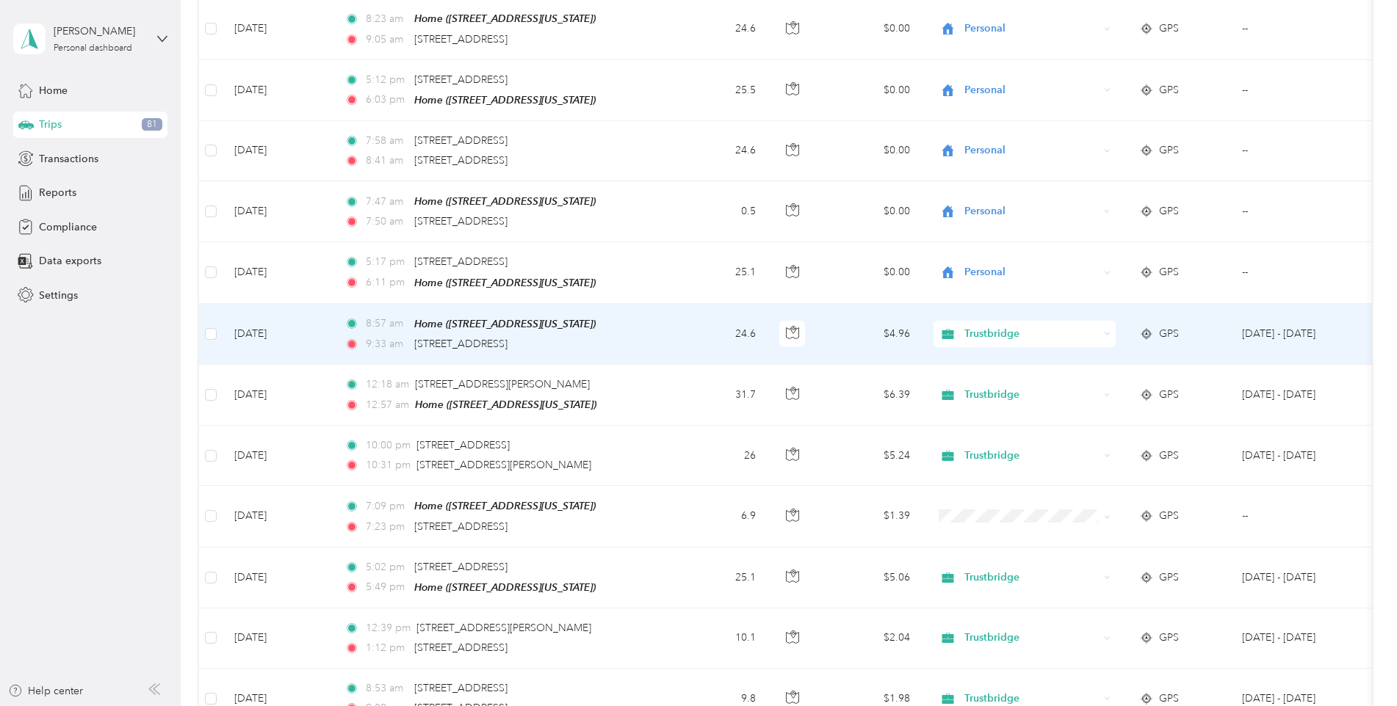
click at [1105, 330] on icon at bounding box center [1107, 333] width 7 height 7
click at [999, 346] on span "Personal" at bounding box center [1037, 348] width 136 height 15
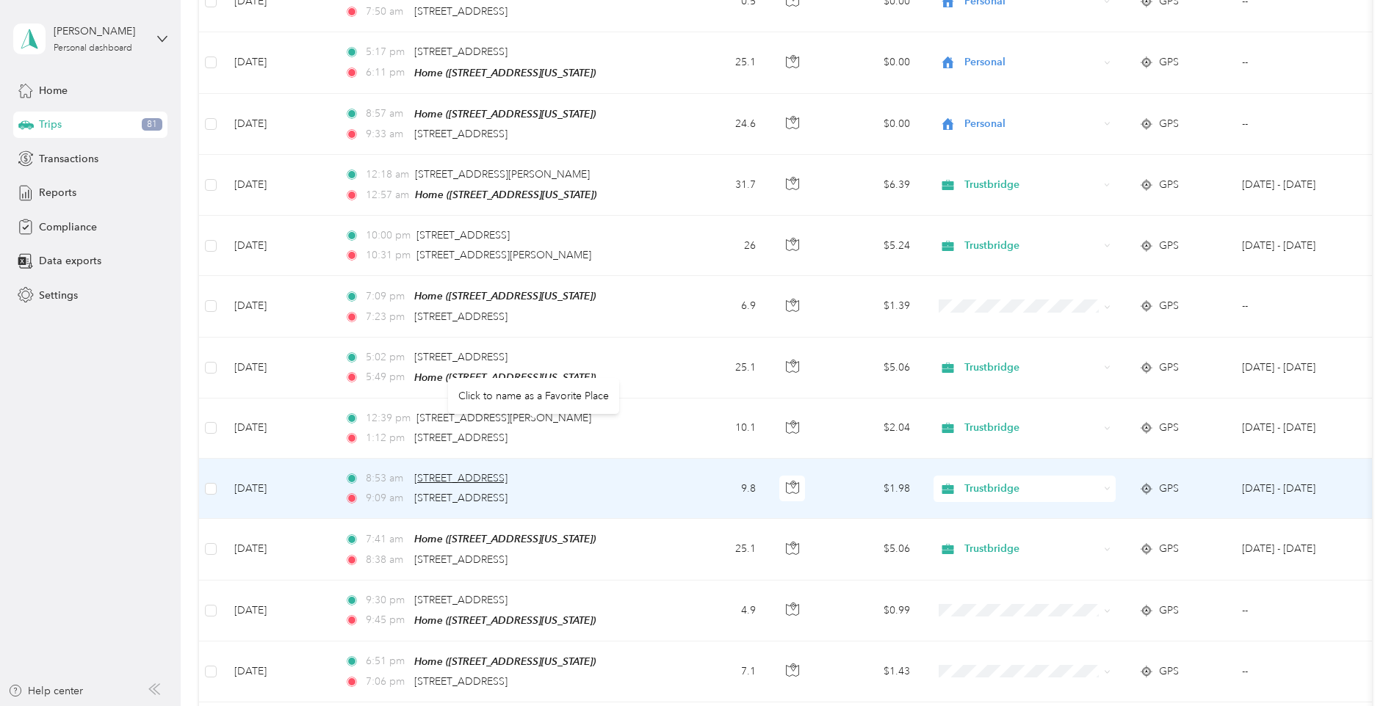
scroll to position [2497, 0]
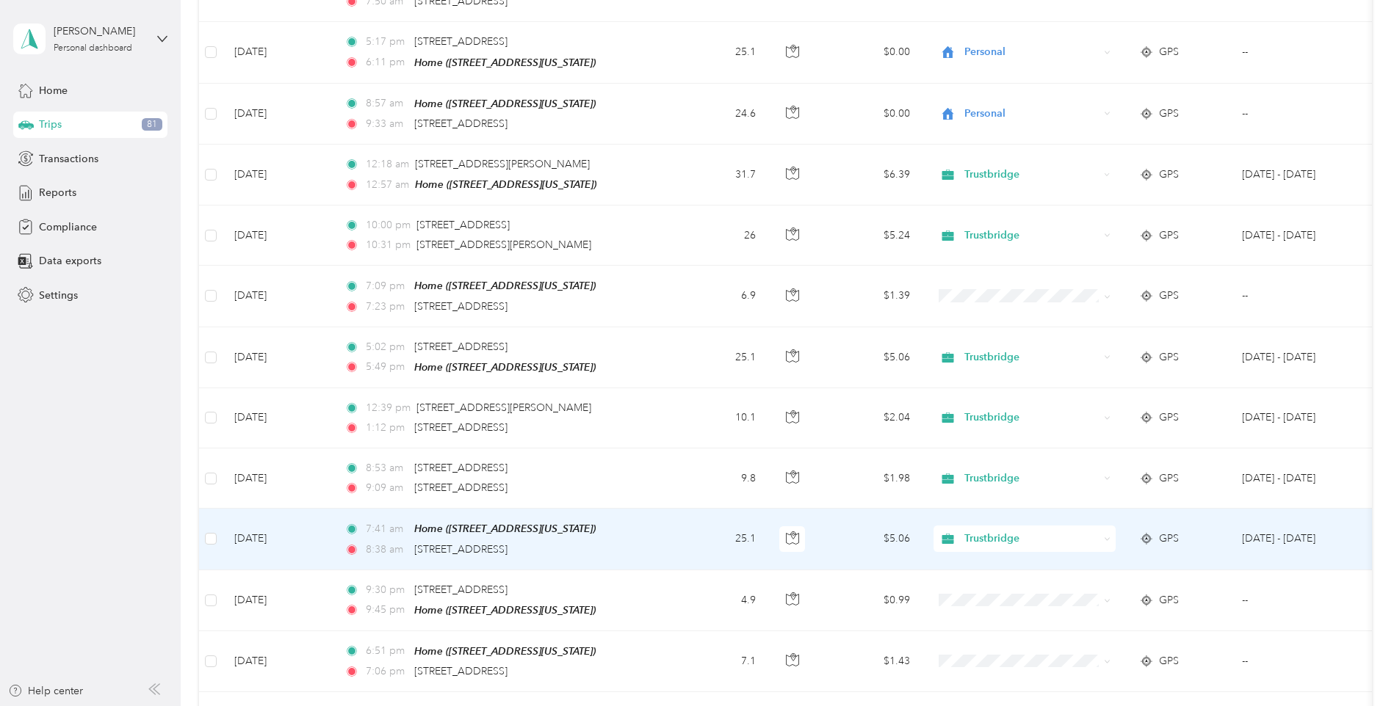
click at [1105, 536] on icon at bounding box center [1107, 539] width 7 height 7
click at [996, 547] on span "Personal" at bounding box center [1037, 546] width 136 height 15
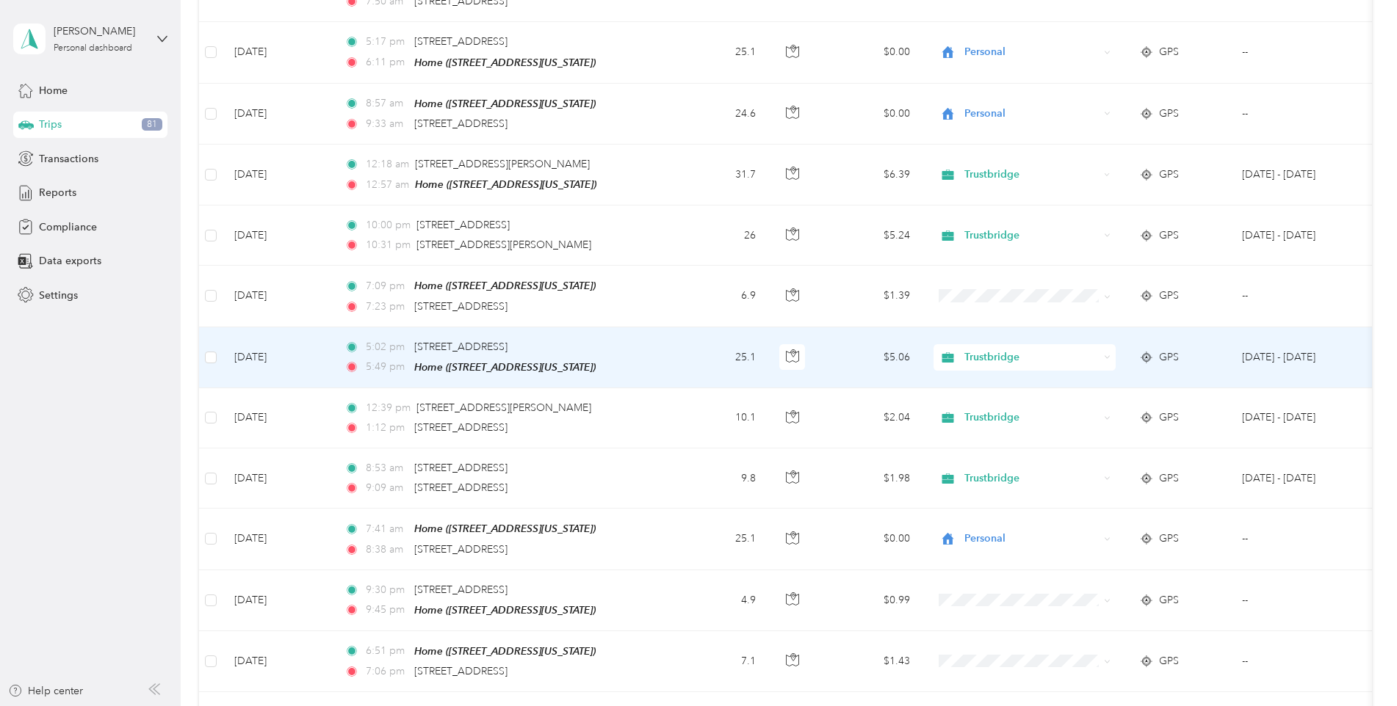
click at [1104, 354] on icon at bounding box center [1107, 357] width 7 height 7
click at [992, 369] on span "Personal" at bounding box center [1037, 362] width 136 height 15
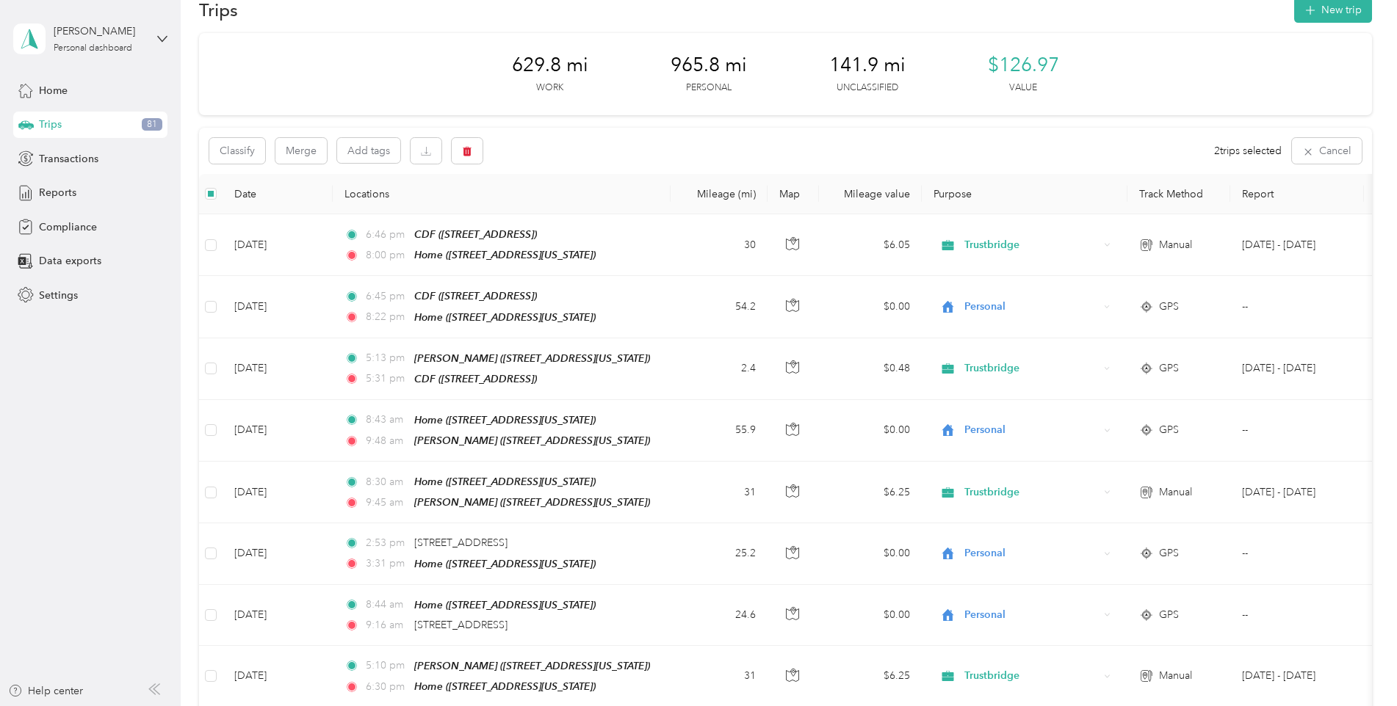
scroll to position [0, 0]
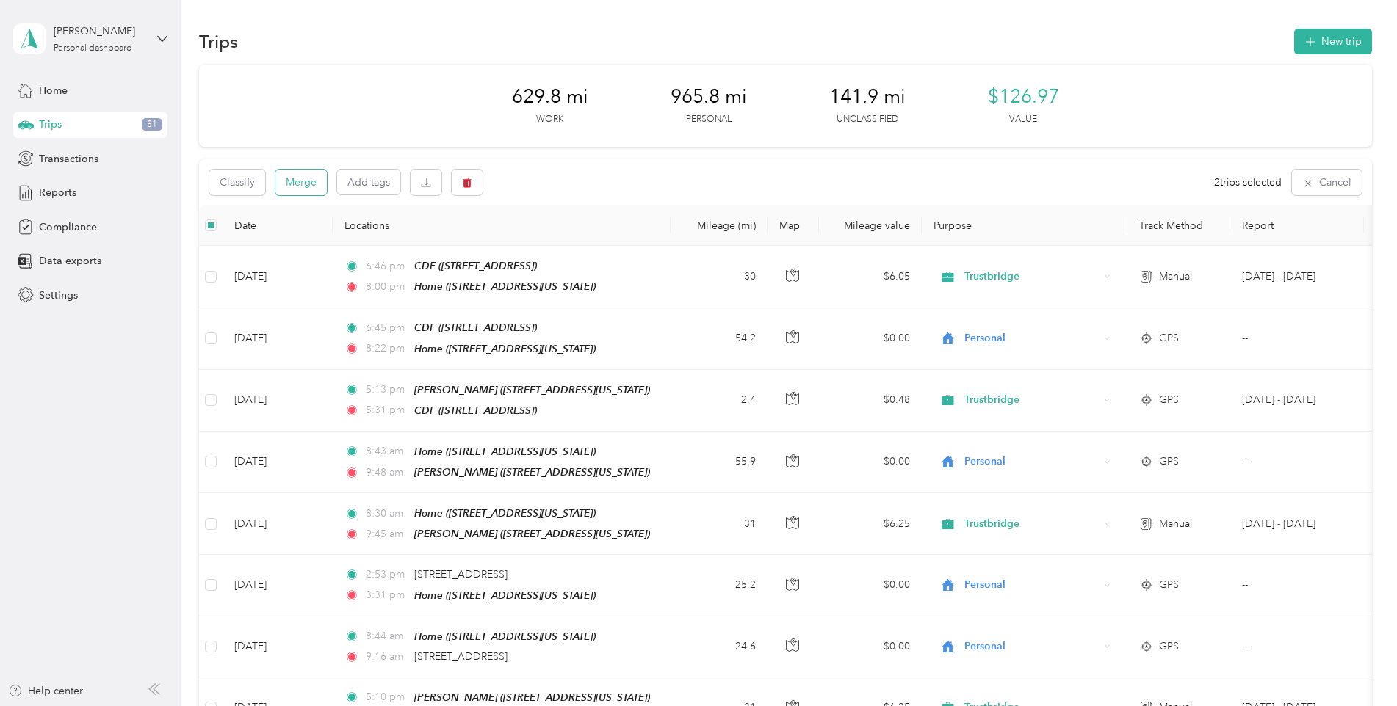
click at [289, 183] on button "Merge" at bounding box center [300, 183] width 51 height 26
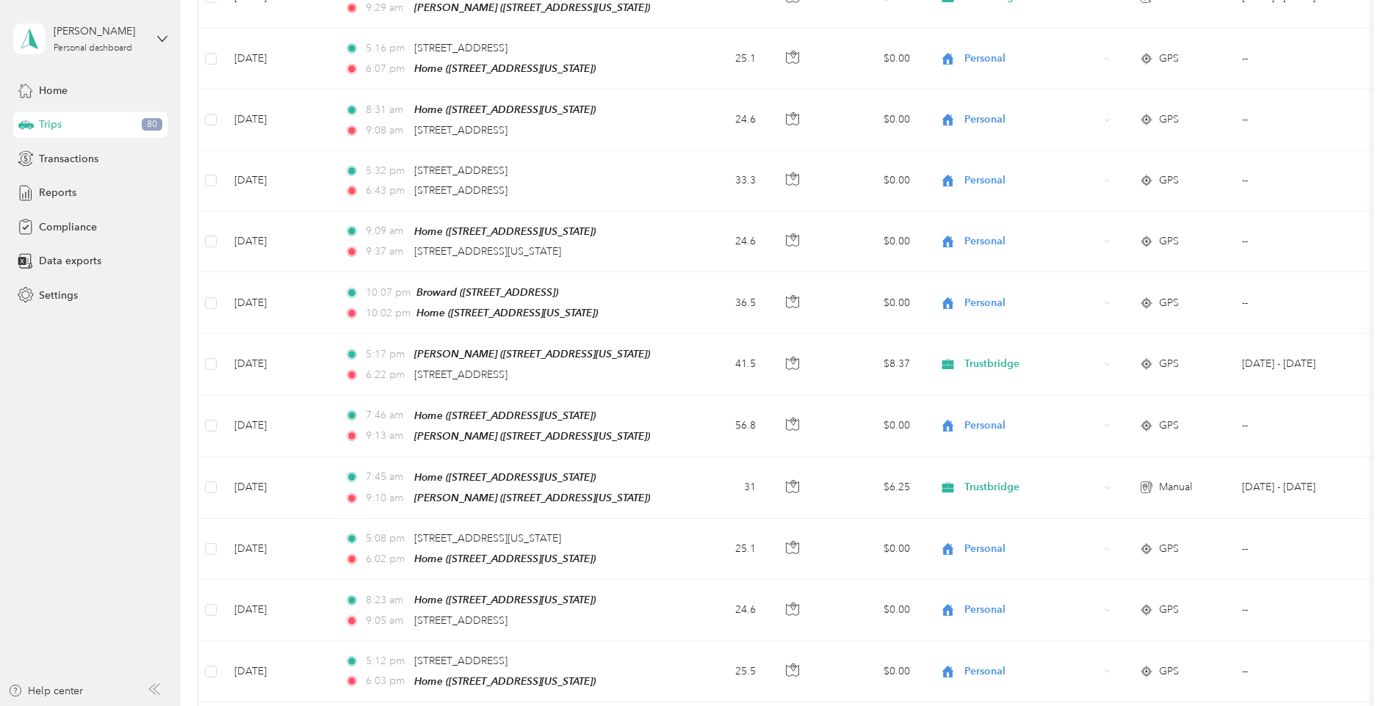
scroll to position [1762, 0]
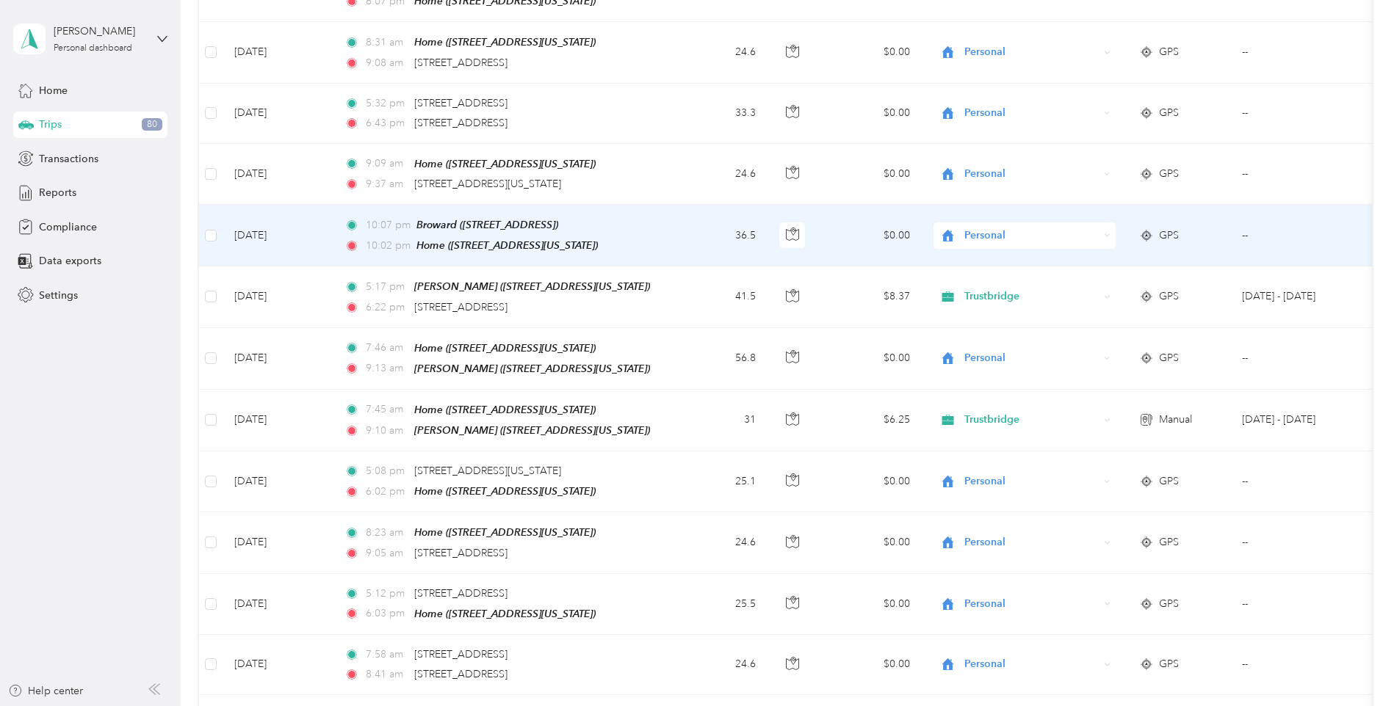
click at [677, 205] on td "36.5" at bounding box center [718, 236] width 97 height 62
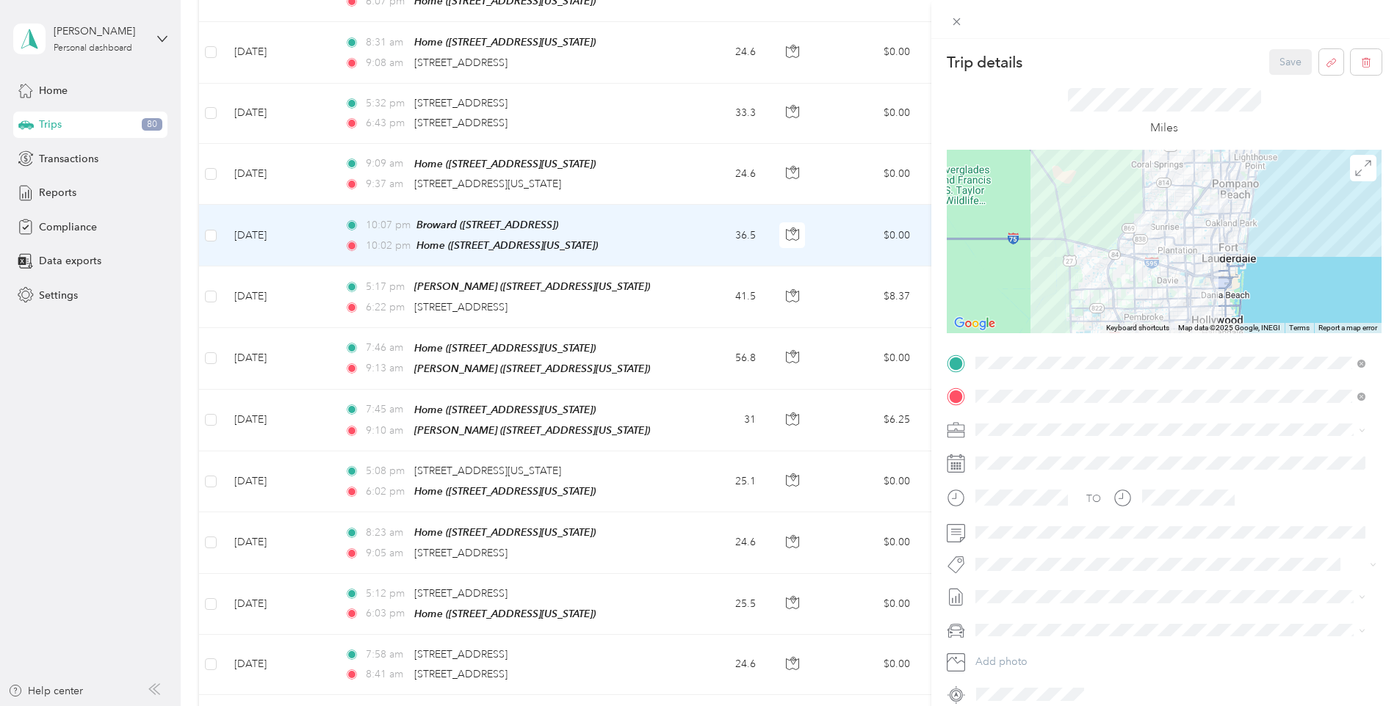
click at [516, 118] on div "Trip details Save This trip cannot be edited because it is either under review,…" at bounding box center [698, 353] width 1397 height 706
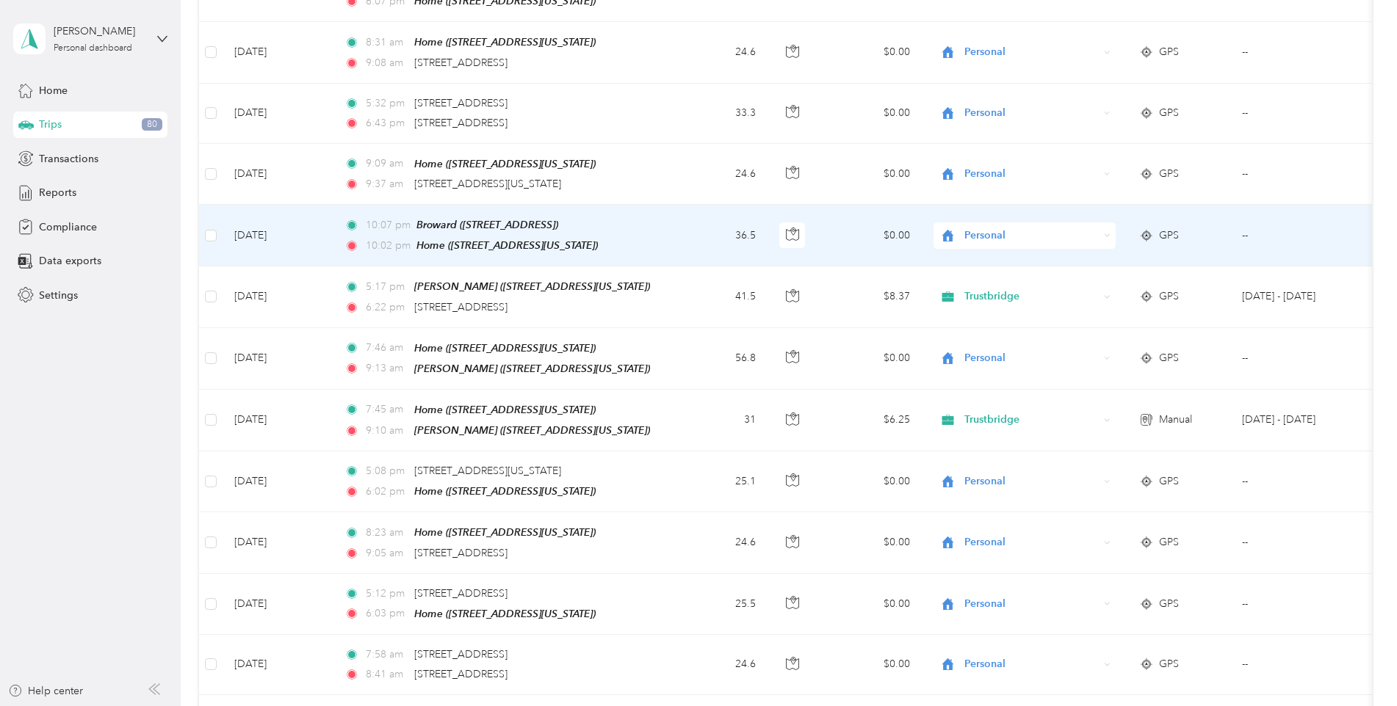
click at [1095, 228] on span "Personal" at bounding box center [1031, 236] width 134 height 16
click at [991, 253] on span "Personal" at bounding box center [1028, 259] width 119 height 15
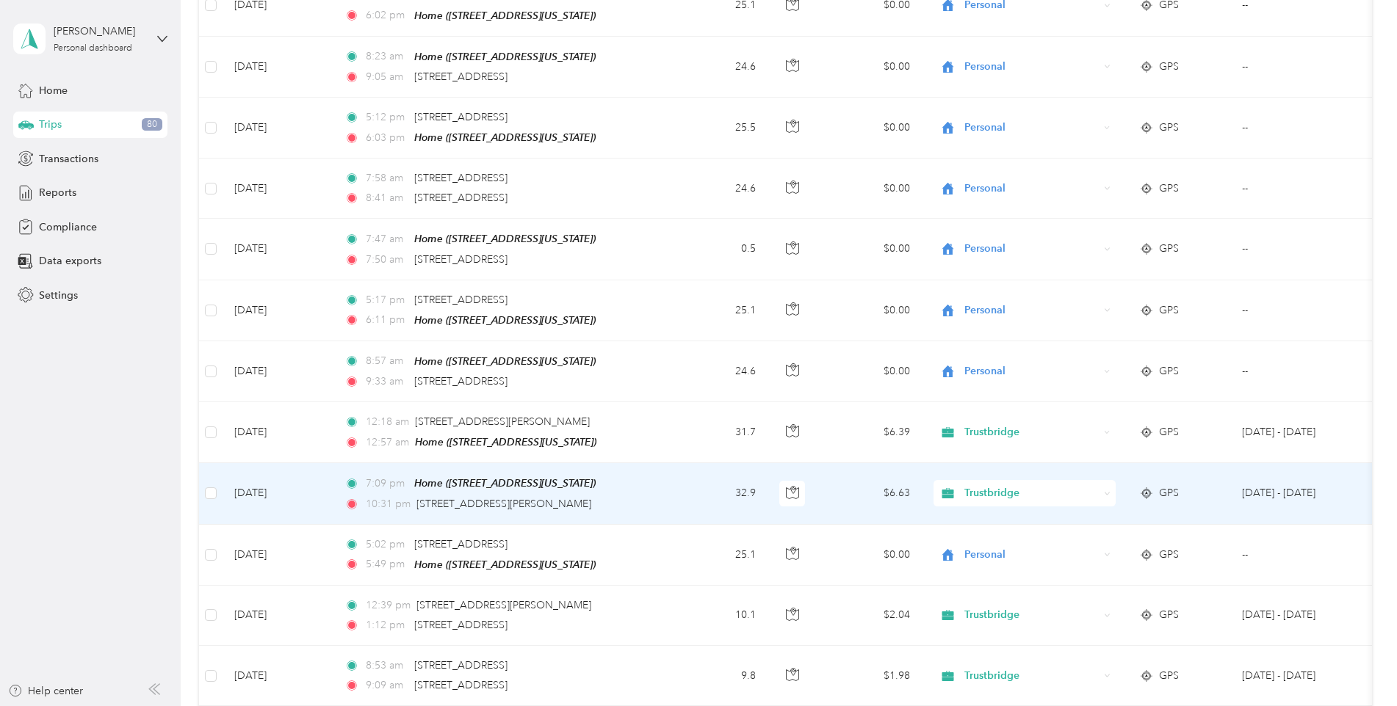
scroll to position [2276, 0]
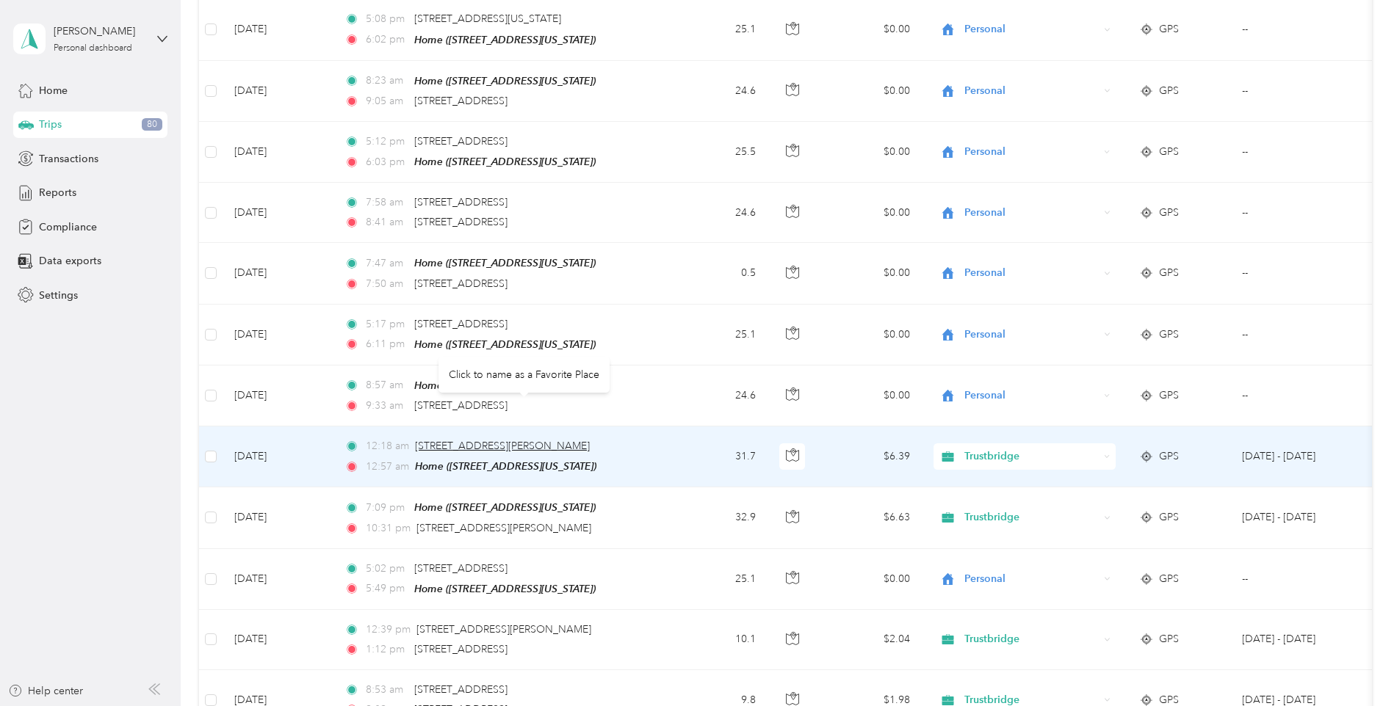
click at [499, 440] on span "[STREET_ADDRESS][PERSON_NAME]" at bounding box center [502, 446] width 175 height 12
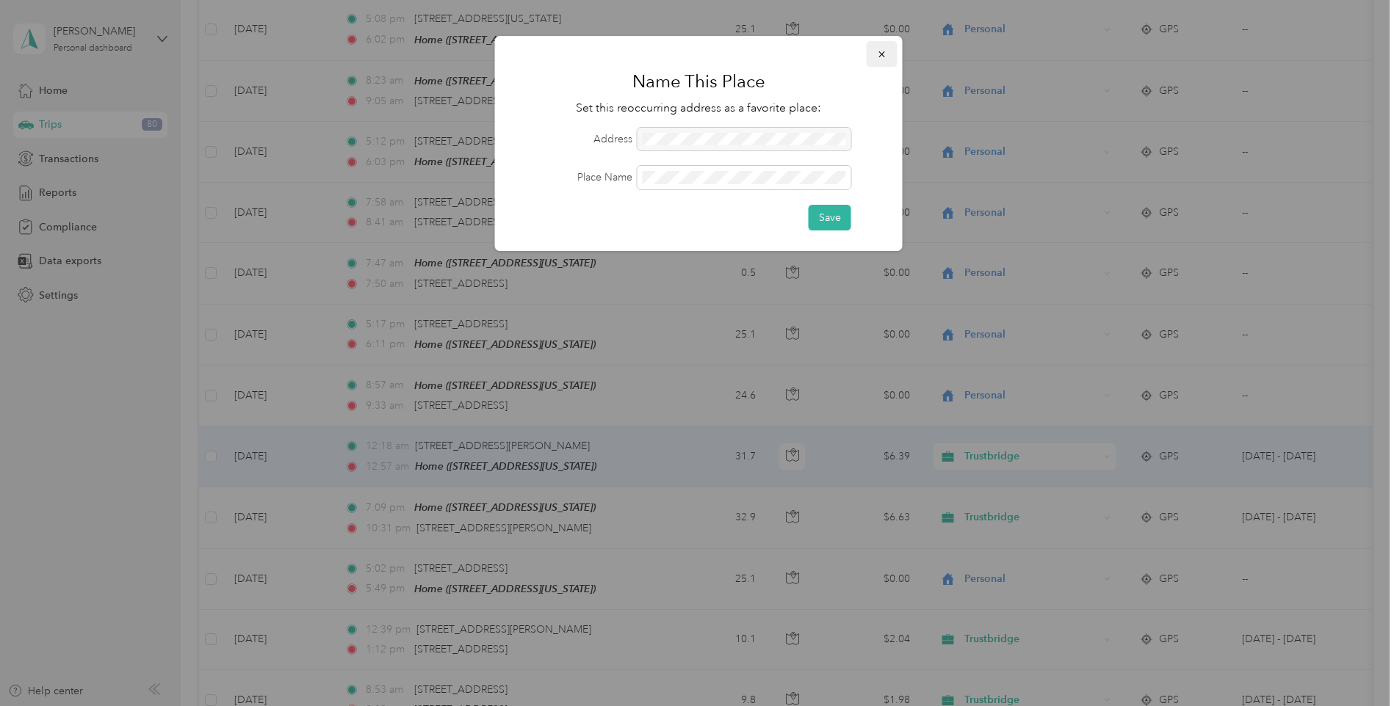
click at [888, 49] on button "button" at bounding box center [881, 54] width 31 height 26
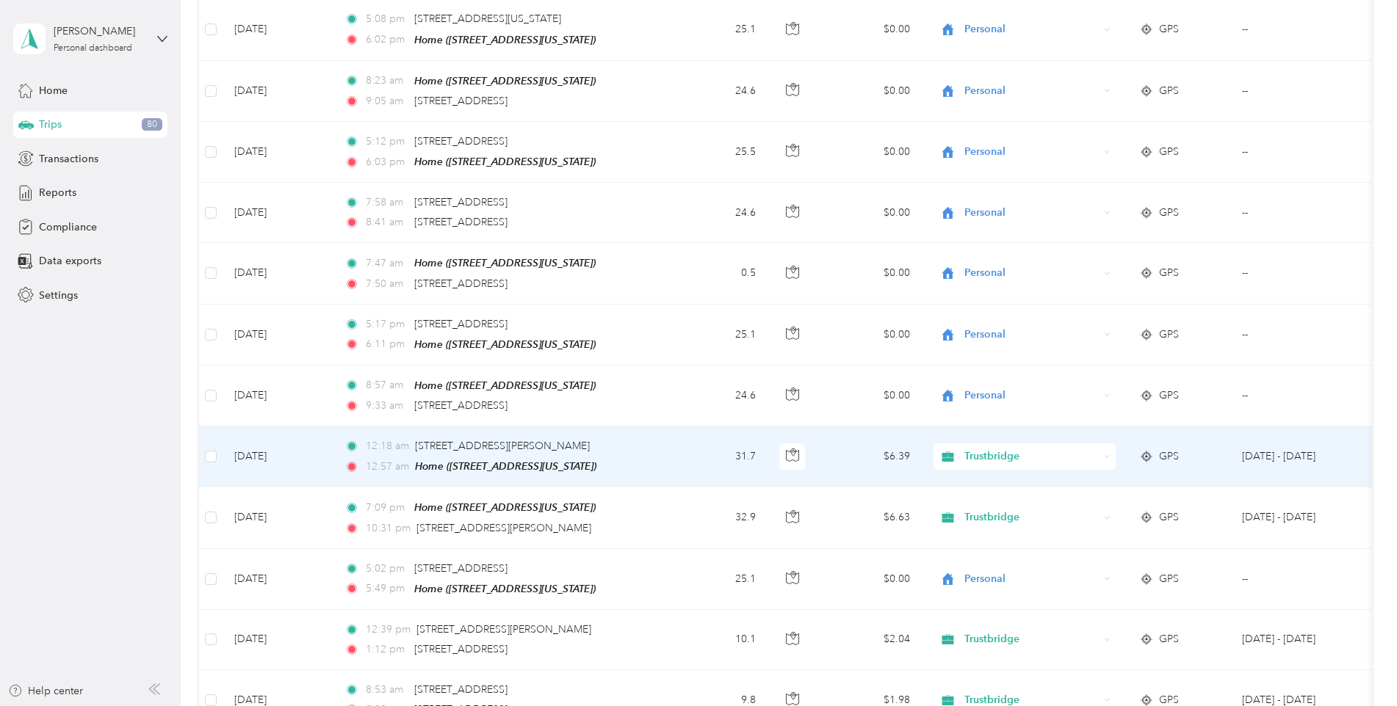
click at [658, 427] on td "12:18 am [STREET_ADDRESS][PERSON_NAME] 12:57 am Home ([STREET_ADDRESS][US_STATE…" at bounding box center [502, 457] width 338 height 61
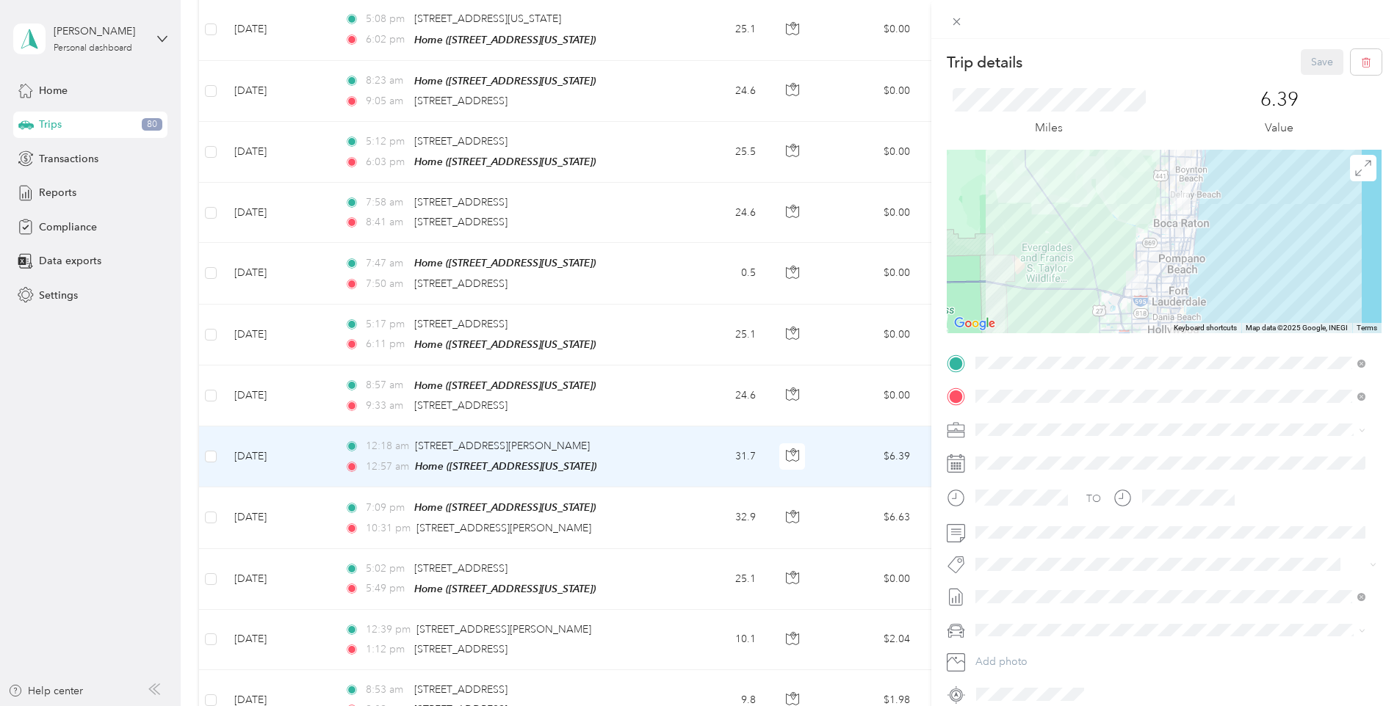
click at [679, 477] on div "Trip details Save This trip cannot be edited because it is either under review,…" at bounding box center [698, 353] width 1397 height 706
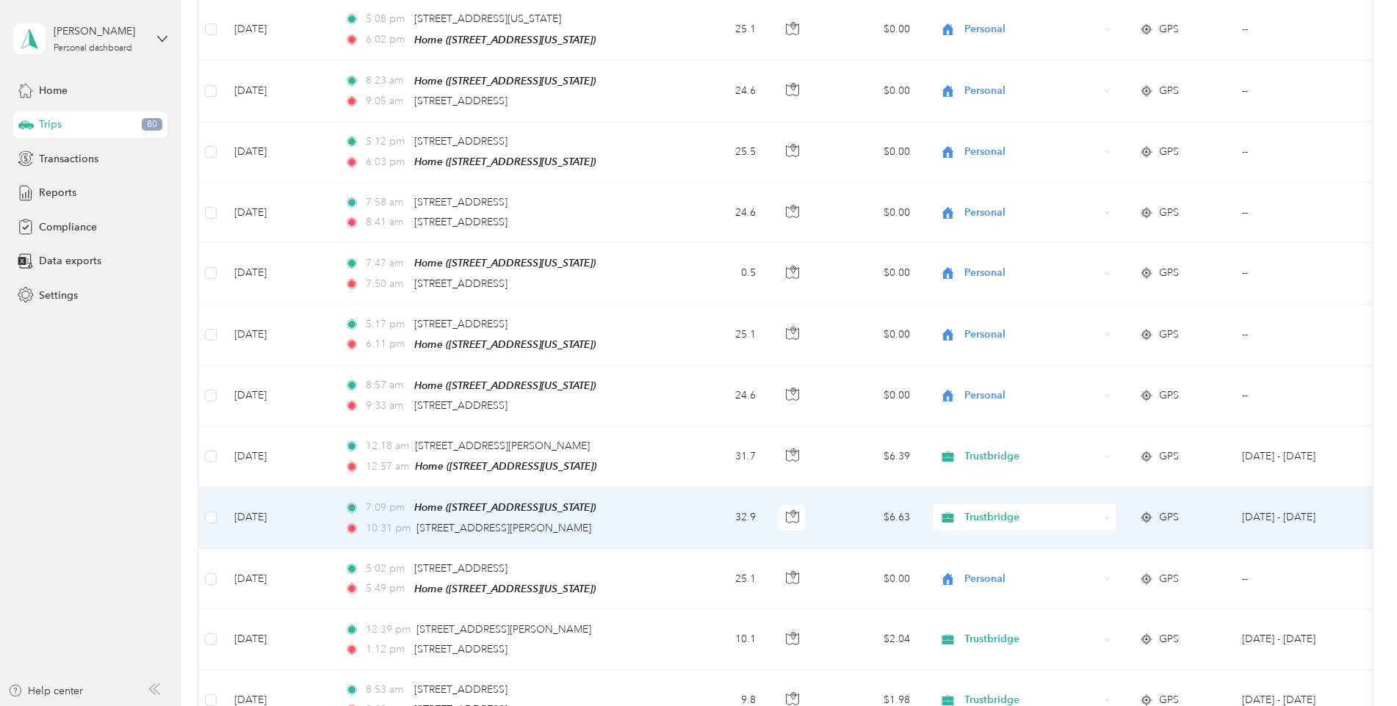
click at [678, 488] on td "32.9" at bounding box center [718, 518] width 97 height 61
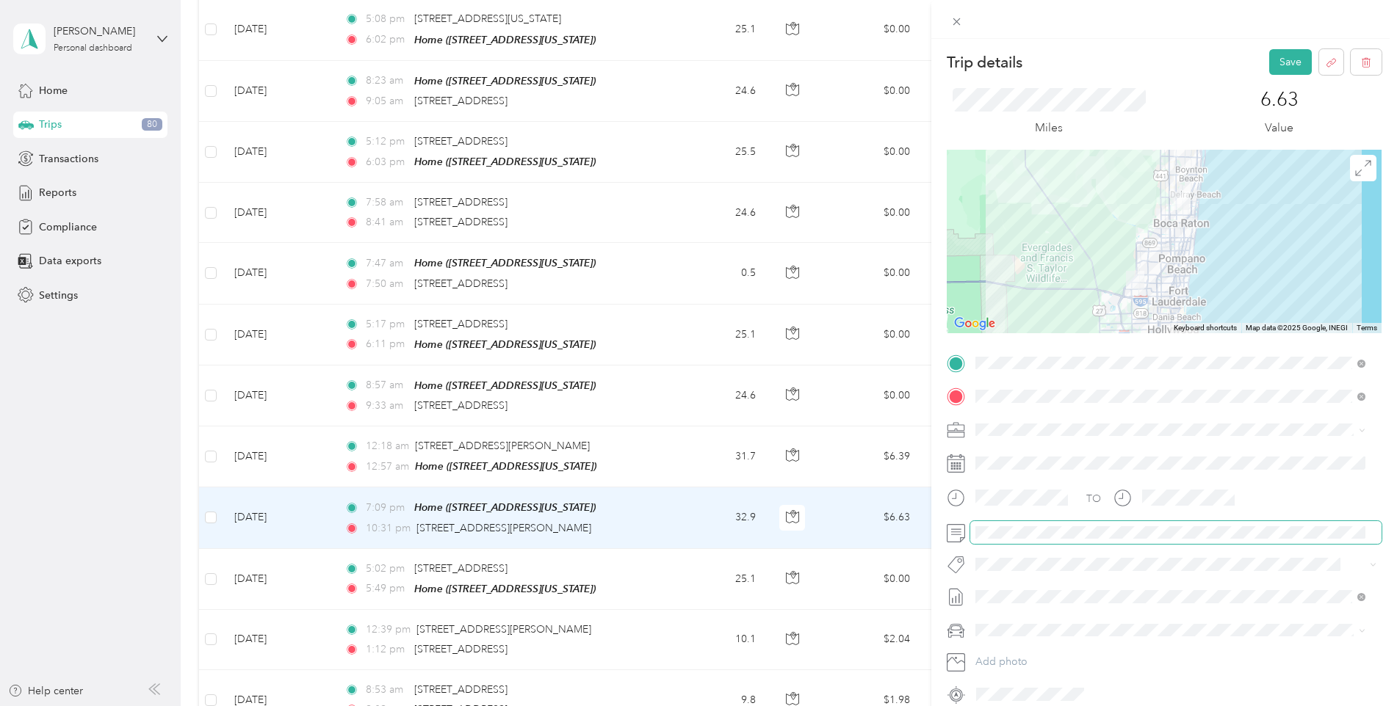
click at [972, 528] on span at bounding box center [1175, 532] width 411 height 23
click at [1275, 66] on button "Save" at bounding box center [1290, 62] width 43 height 26
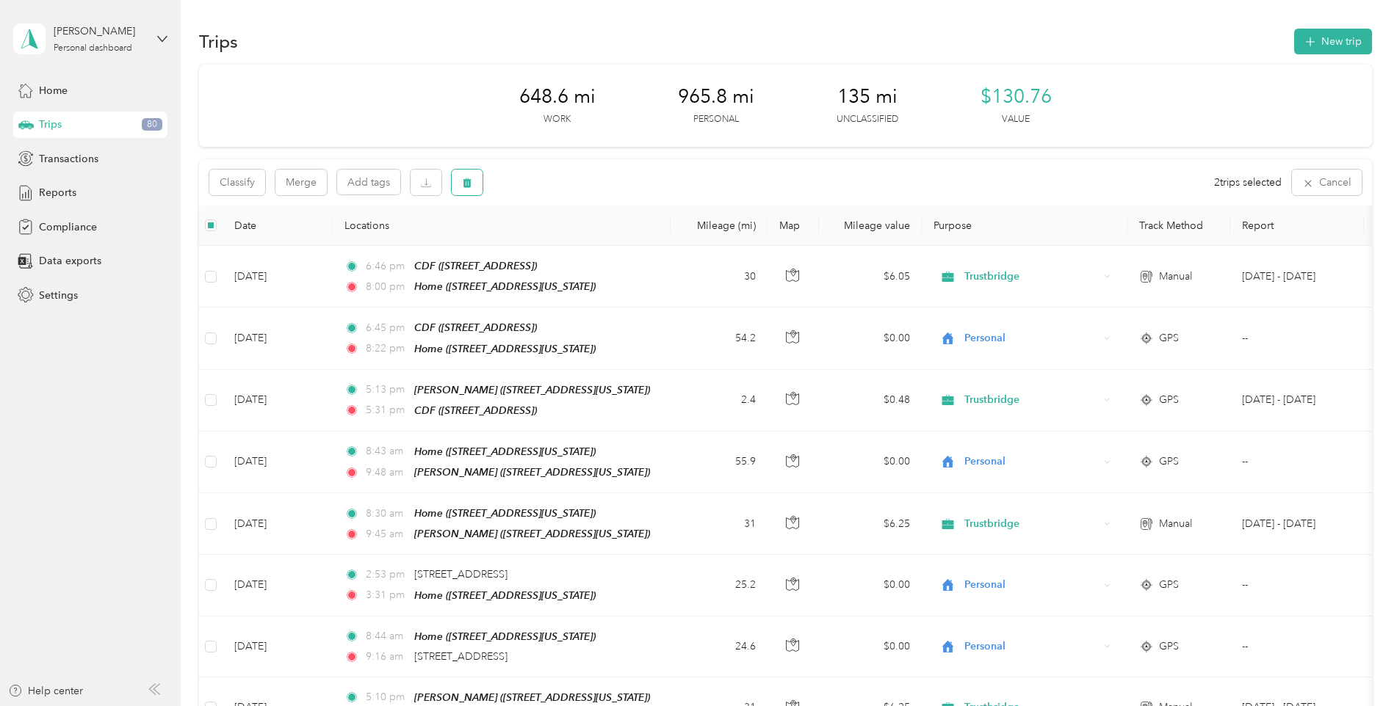
click at [468, 184] on icon "button" at bounding box center [467, 183] width 10 height 10
click at [572, 244] on button "Yes" at bounding box center [576, 243] width 29 height 23
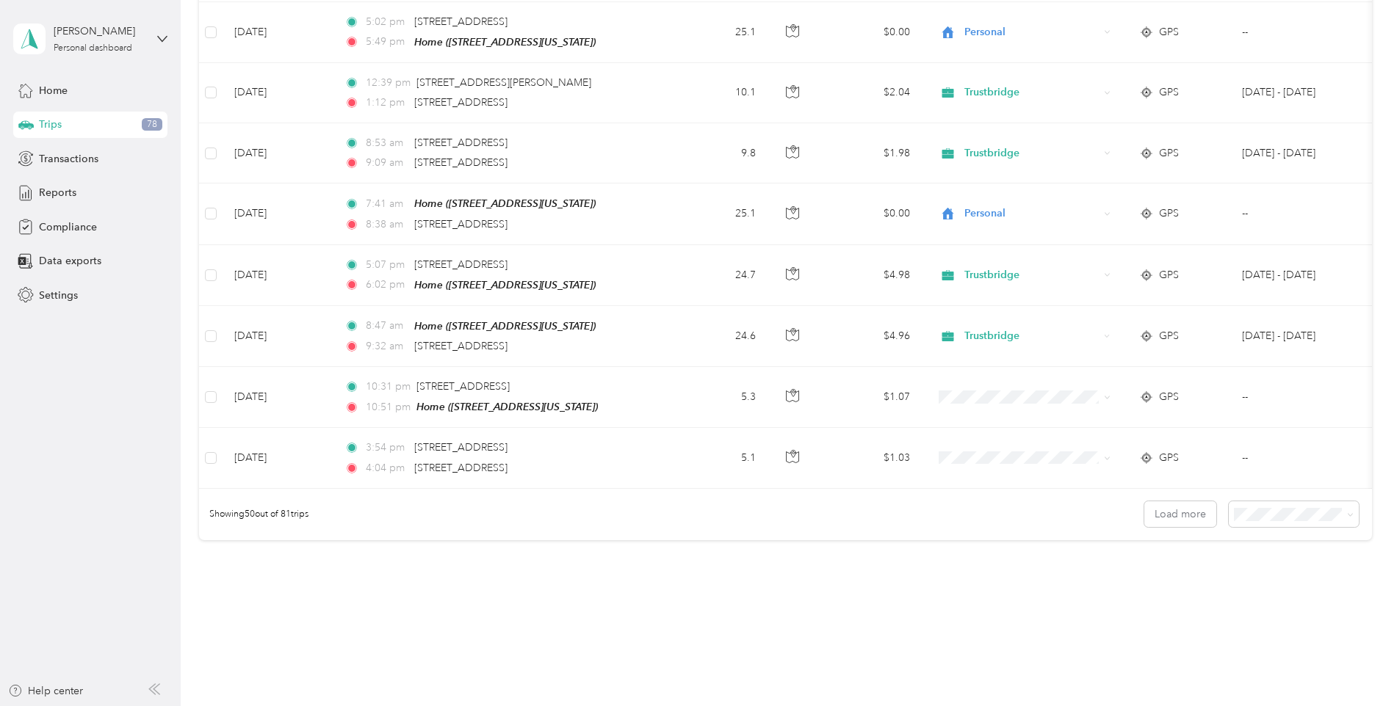
scroll to position [2826, 0]
click at [1170, 499] on button "Load more" at bounding box center [1180, 512] width 72 height 26
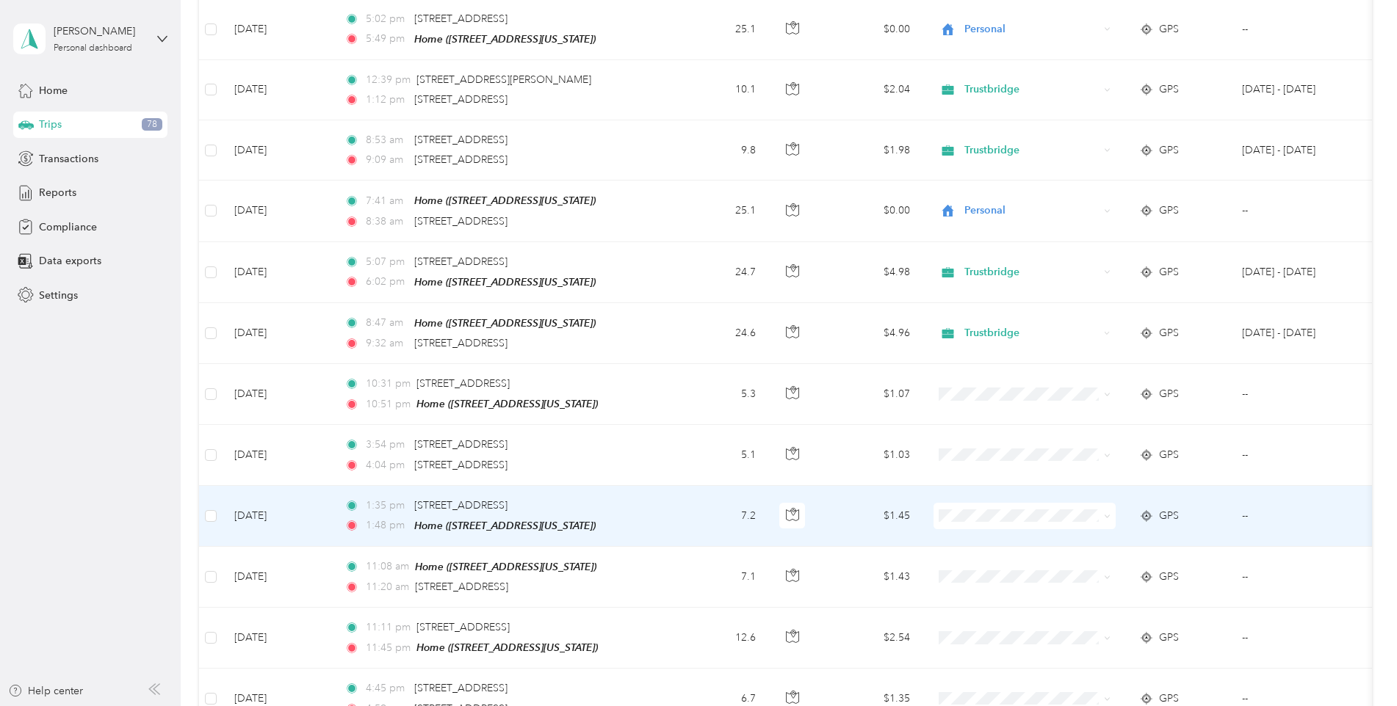
scroll to position [2900, 0]
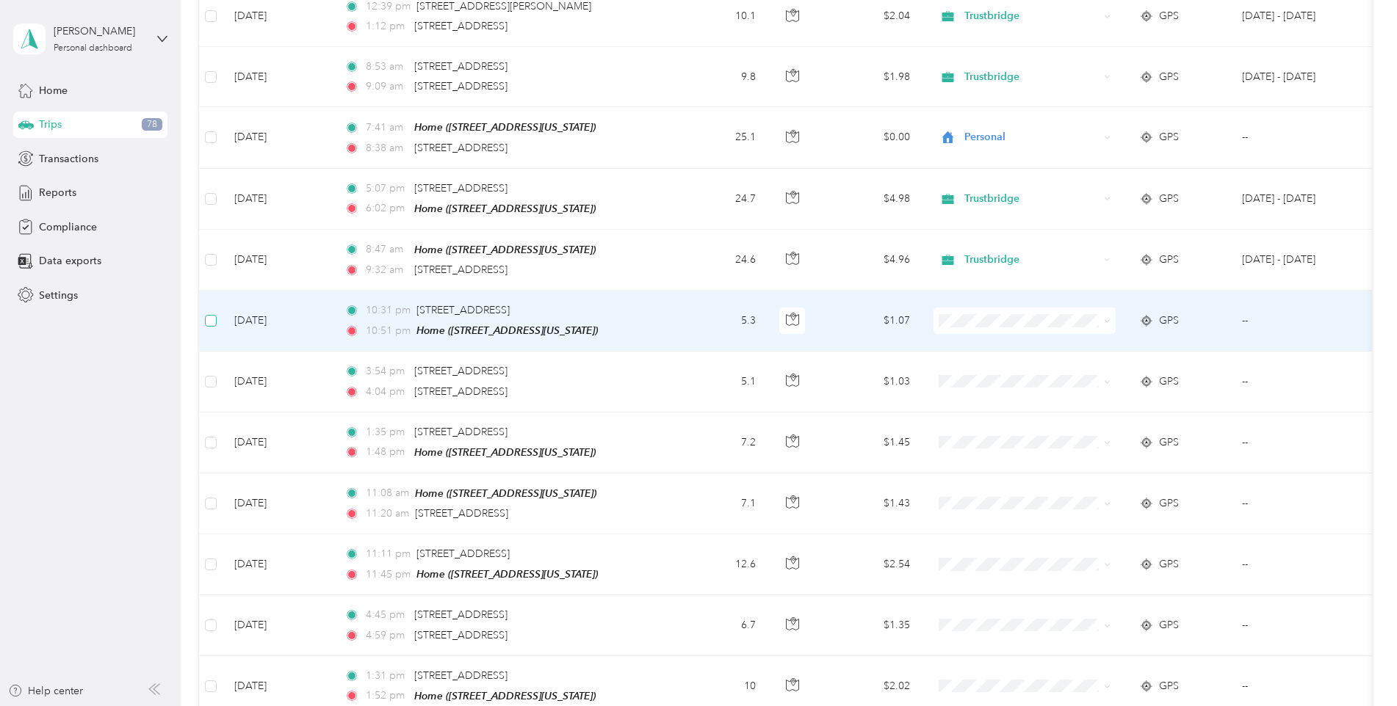
click at [212, 313] on label at bounding box center [211, 321] width 12 height 16
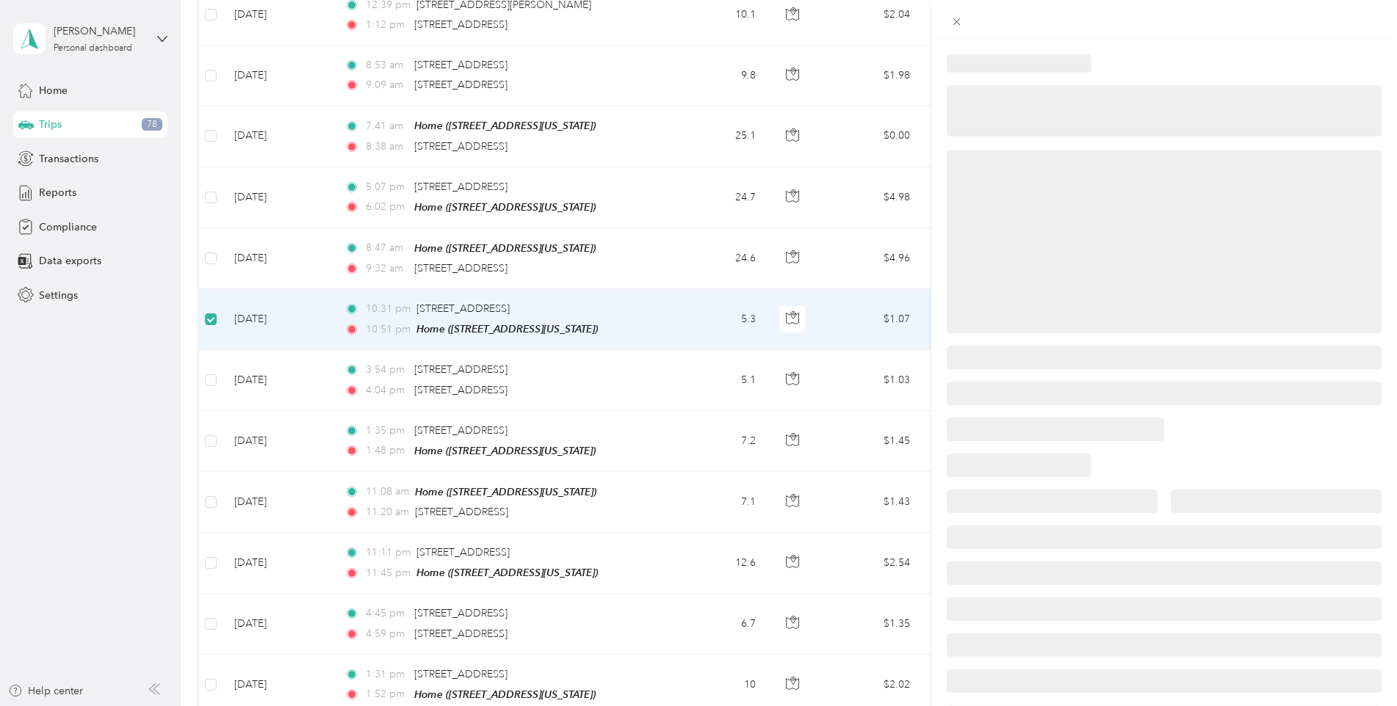
scroll to position [2898, 0]
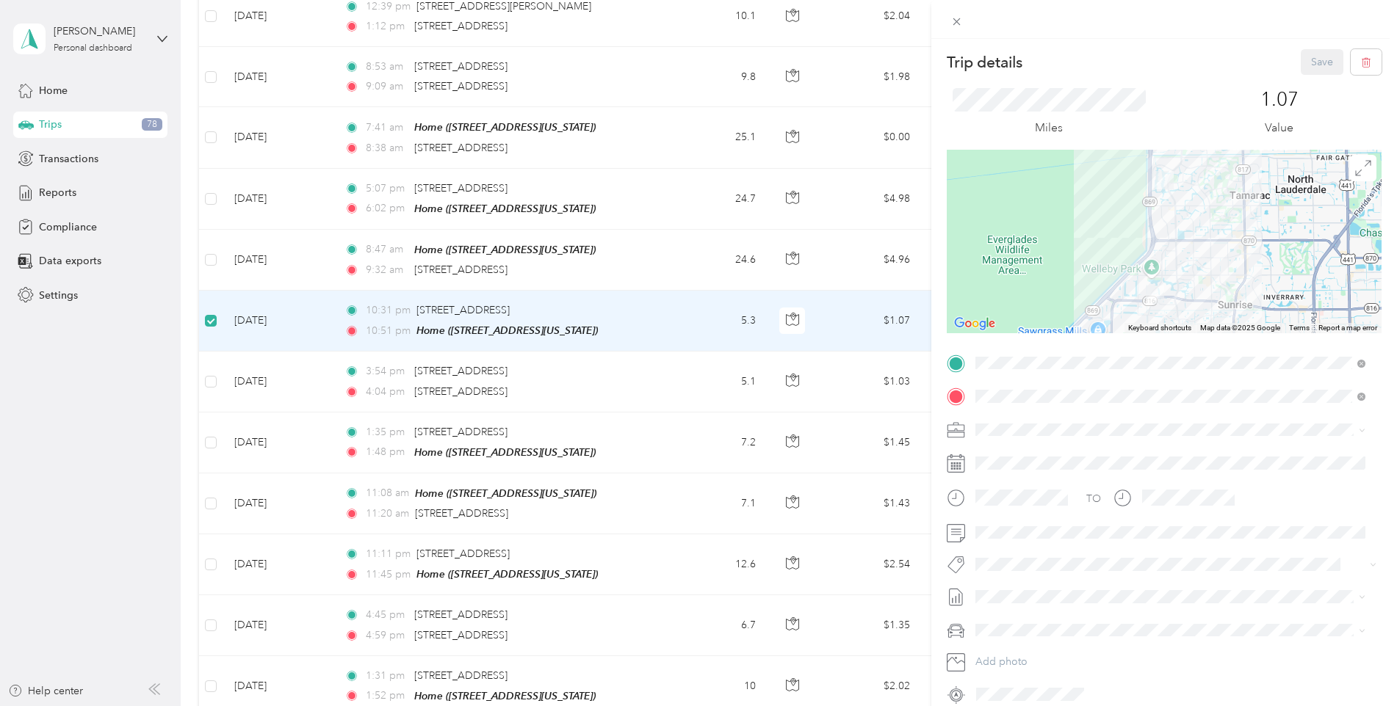
click at [213, 340] on div "Trip details Save This trip cannot be edited because it is either under review,…" at bounding box center [698, 353] width 1397 height 706
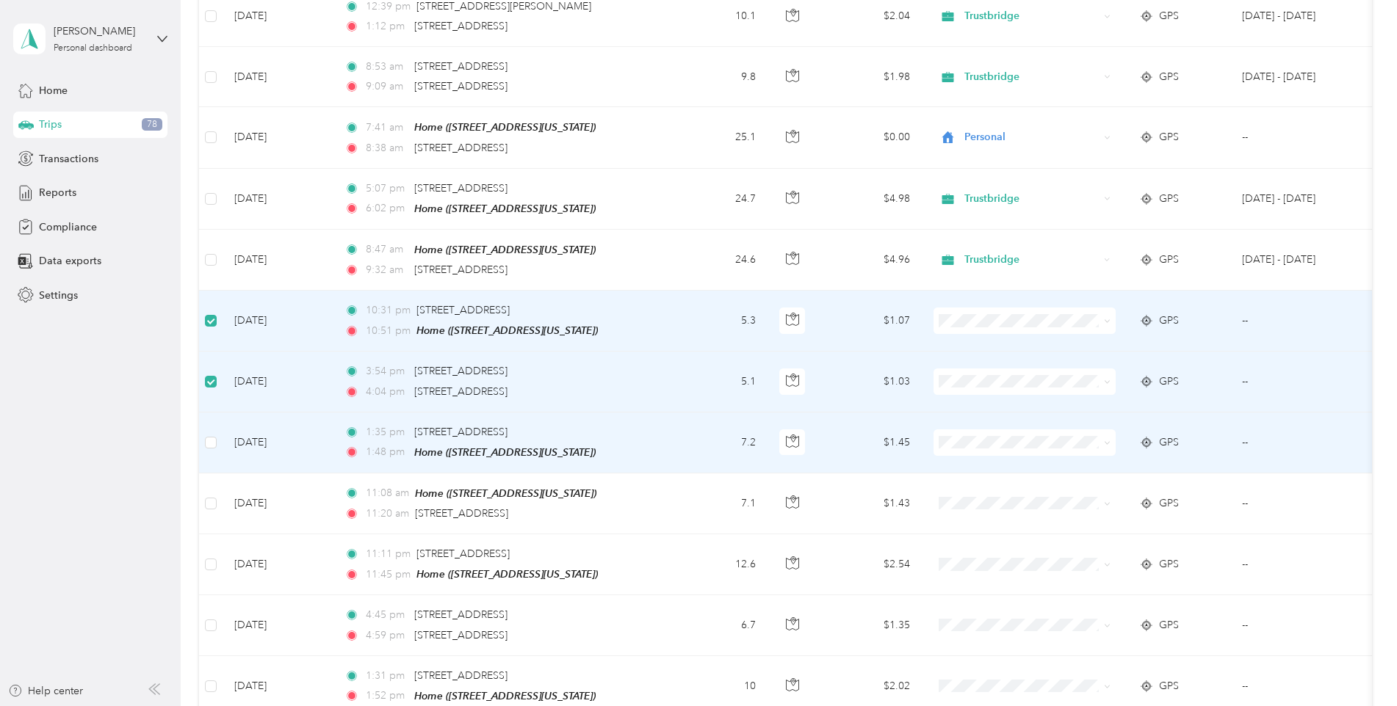
click at [217, 413] on td at bounding box center [210, 443] width 23 height 61
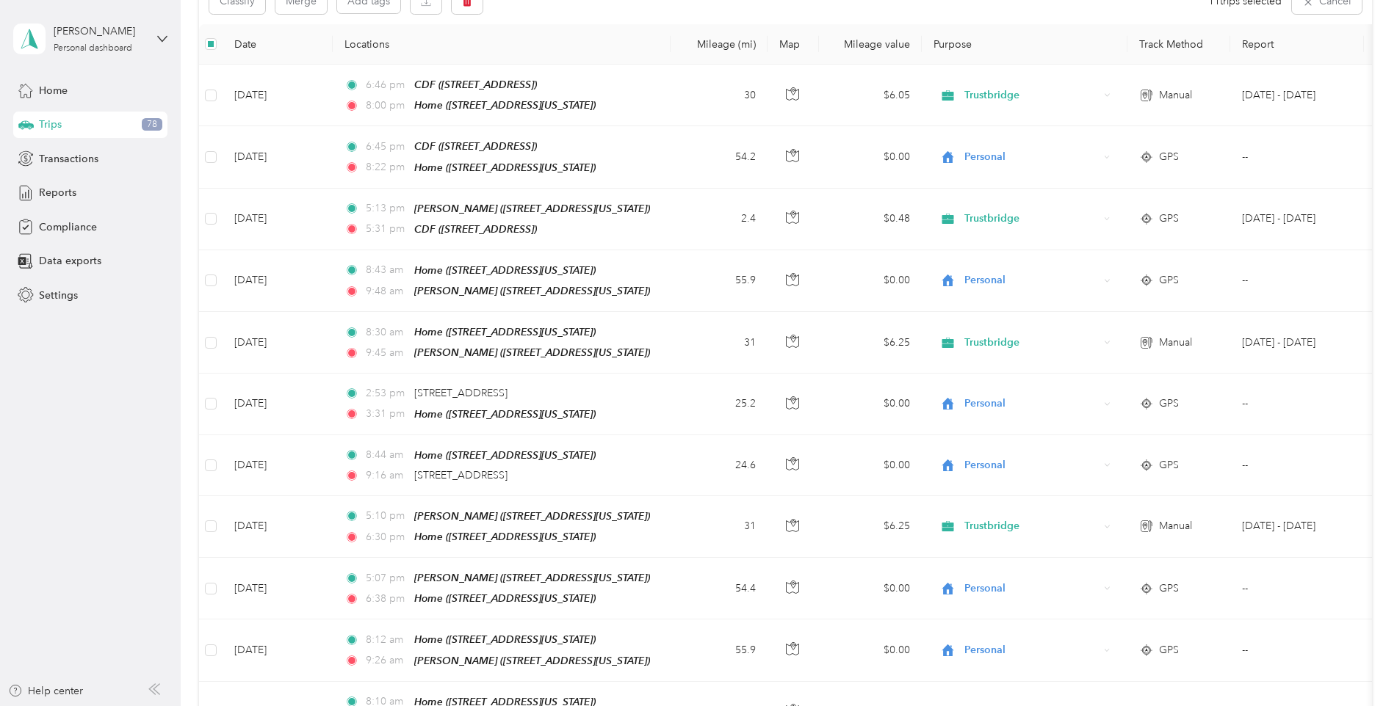
scroll to position [35, 0]
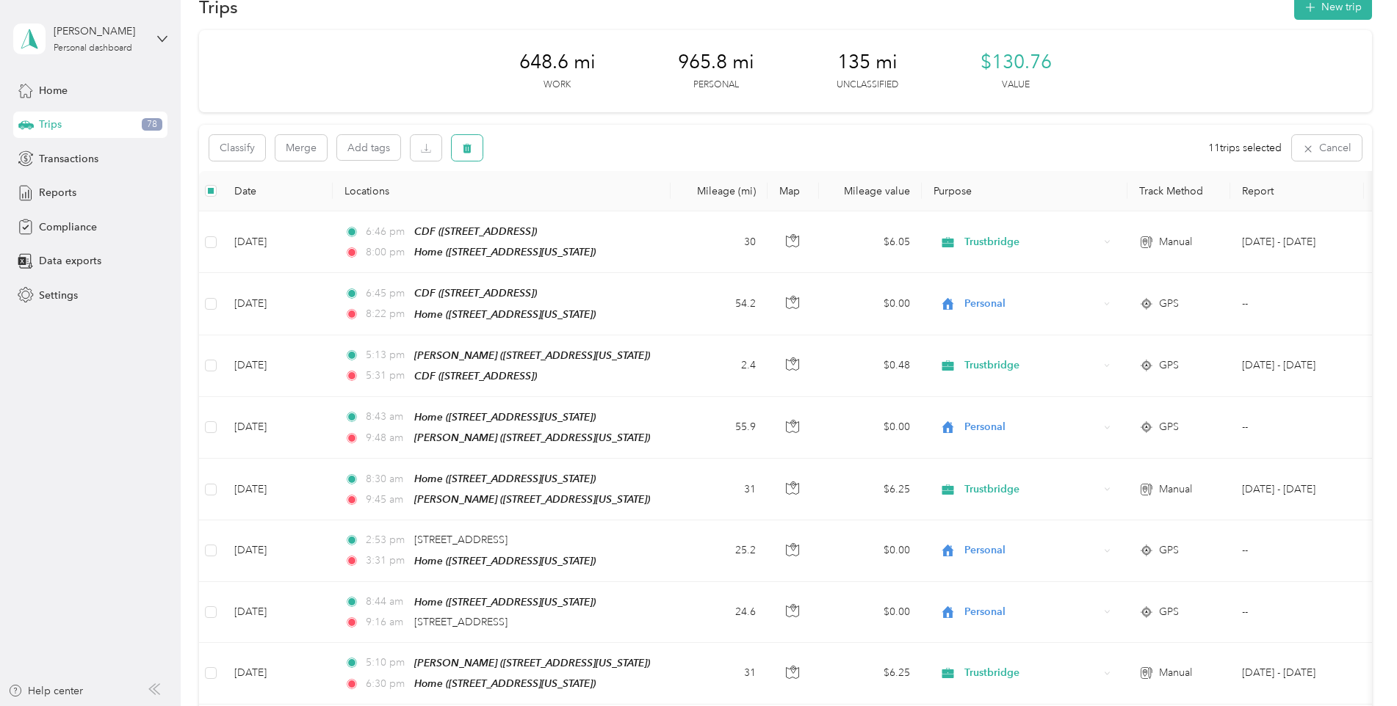
click at [466, 152] on icon "button" at bounding box center [467, 149] width 9 height 10
click at [573, 209] on button "Yes" at bounding box center [579, 209] width 29 height 23
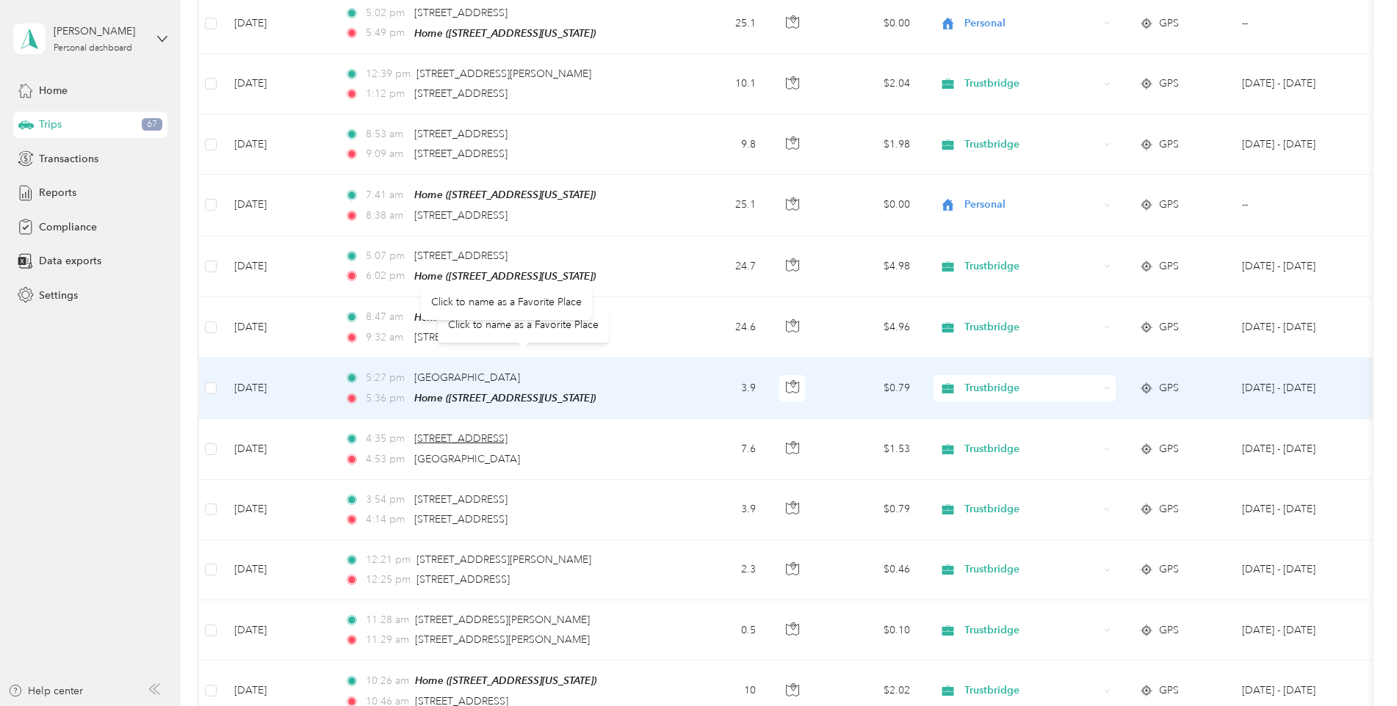
scroll to position [2825, 0]
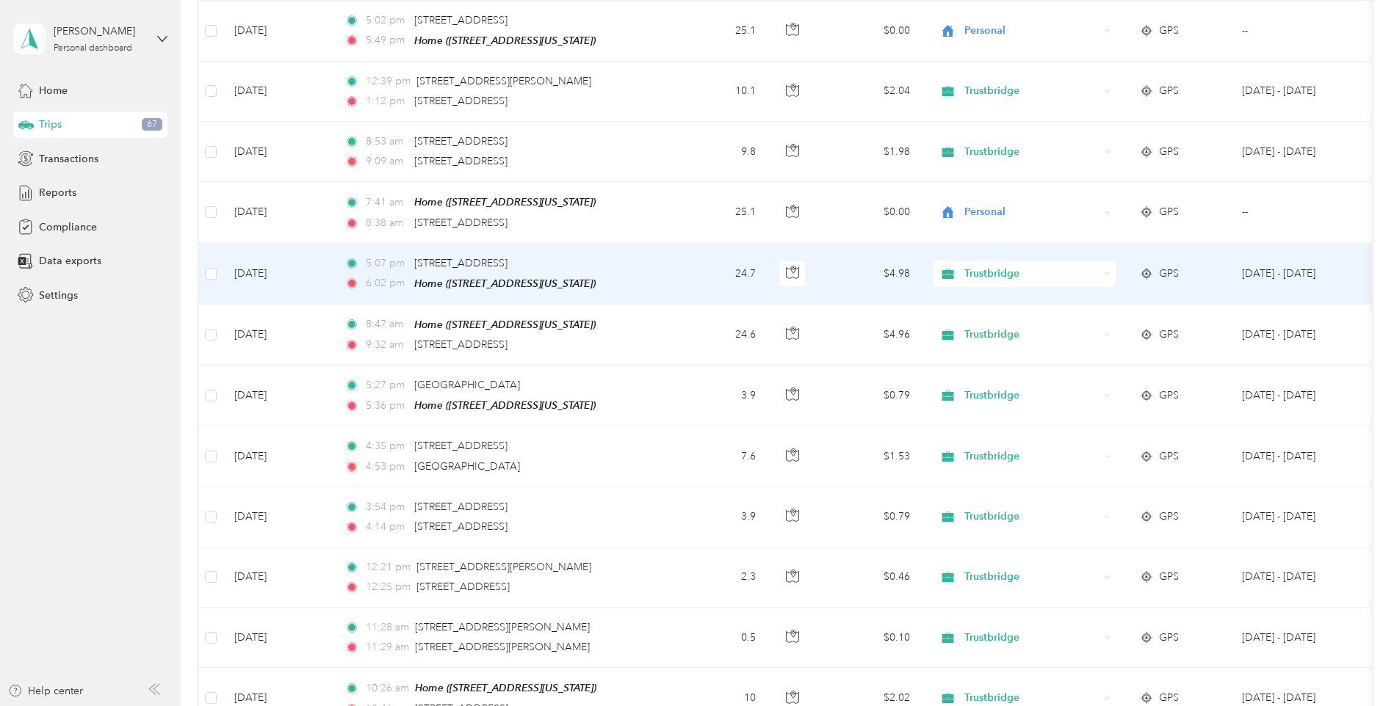
click at [1089, 266] on span "Trustbridge" at bounding box center [1031, 274] width 134 height 16
click at [999, 280] on span "Personal" at bounding box center [1037, 283] width 136 height 15
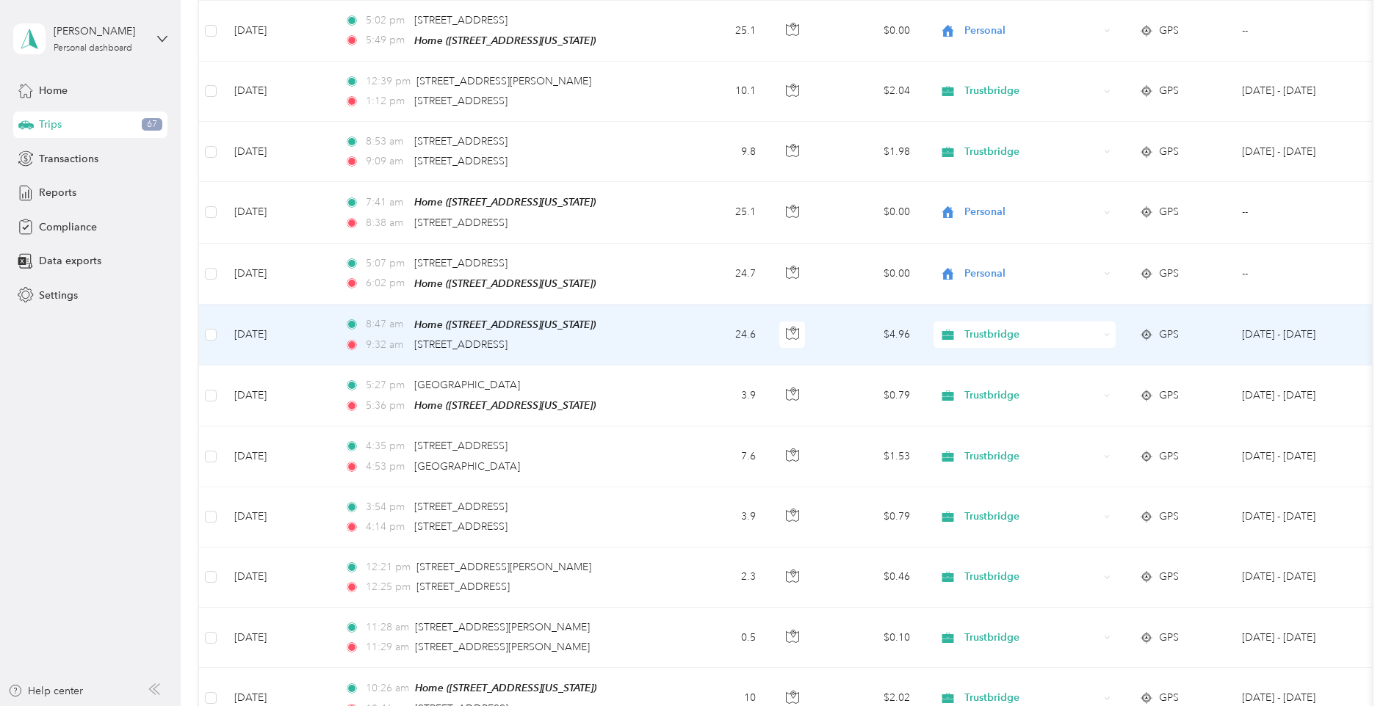
click at [1077, 327] on span "Trustbridge" at bounding box center [1031, 335] width 134 height 16
click at [1016, 339] on span "Personal" at bounding box center [1037, 343] width 136 height 15
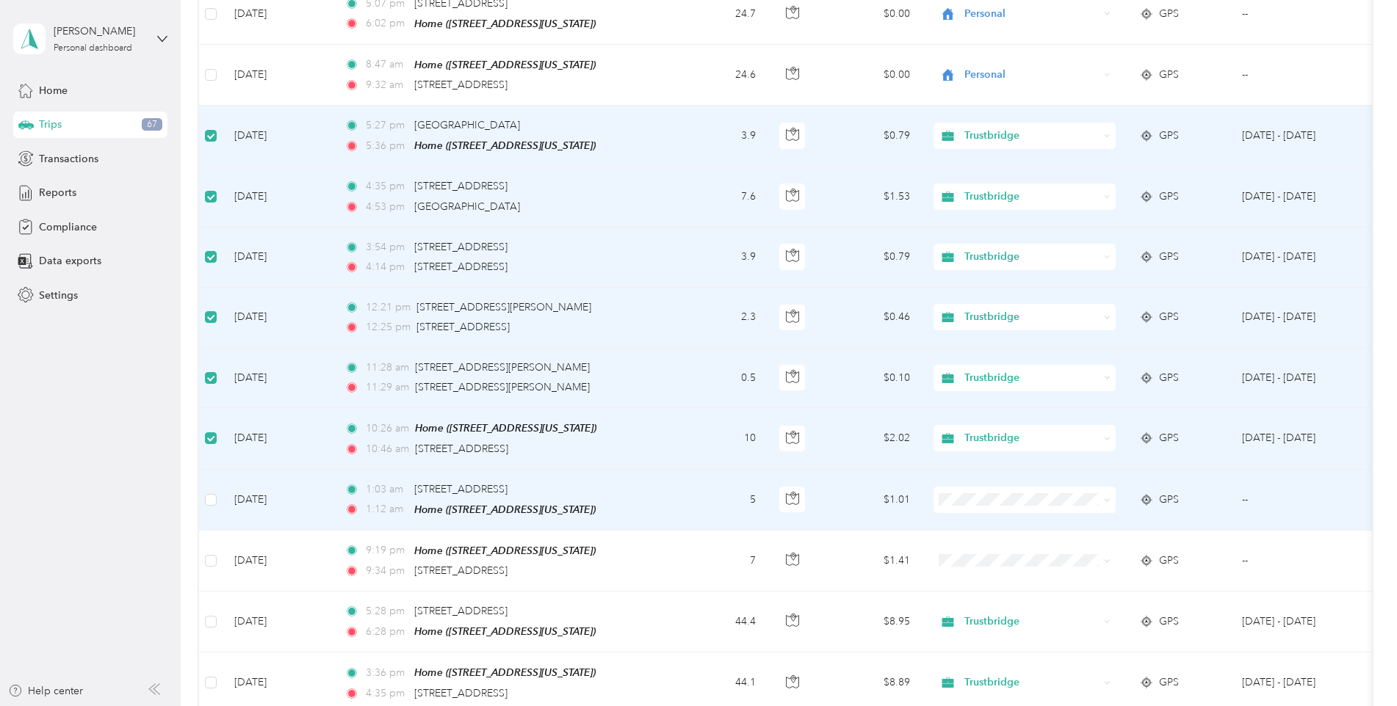
scroll to position [3117, 0]
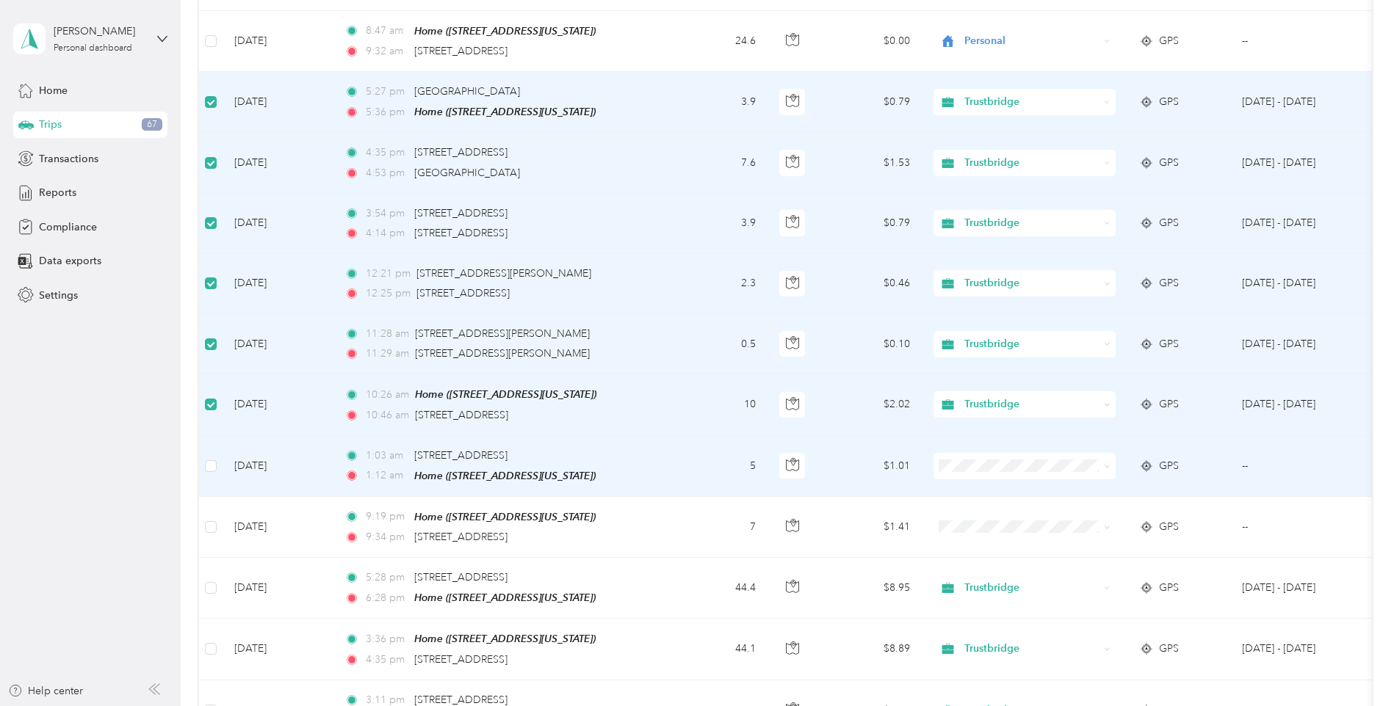
click at [217, 436] on td at bounding box center [210, 466] width 23 height 61
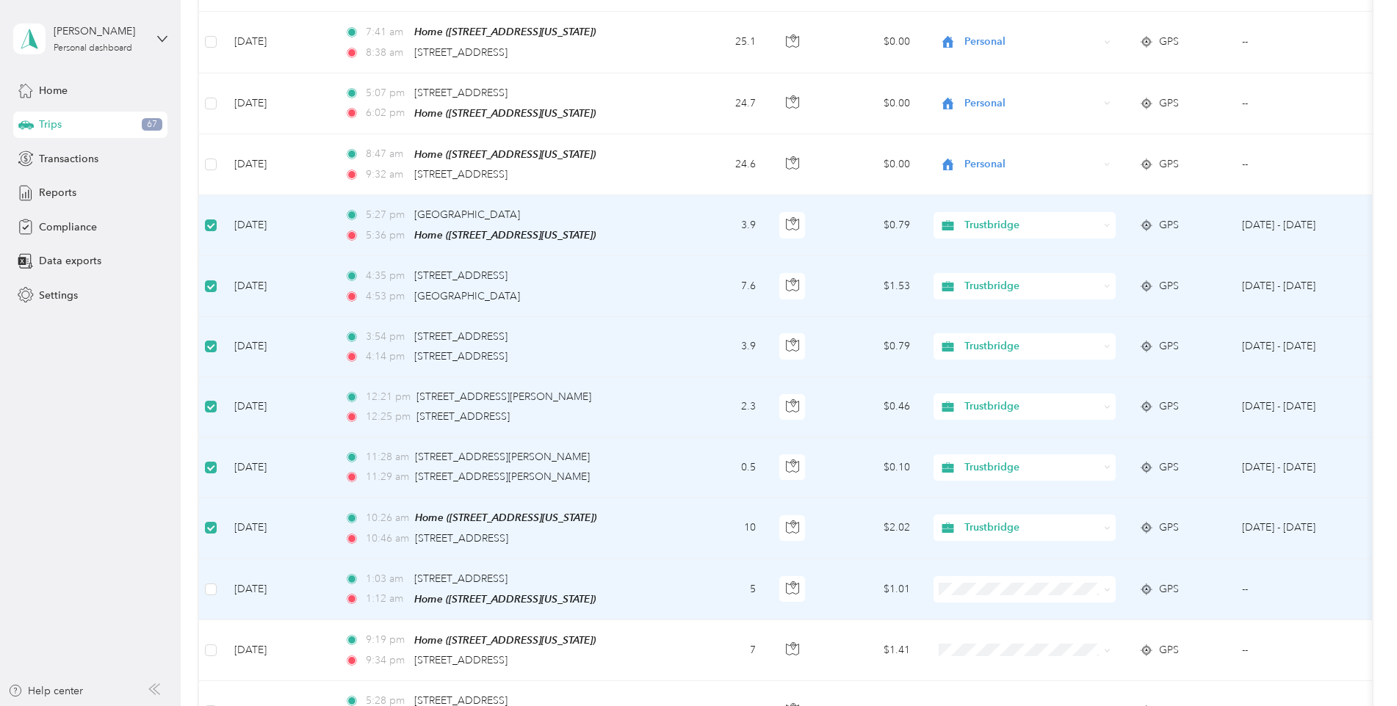
scroll to position [2970, 0]
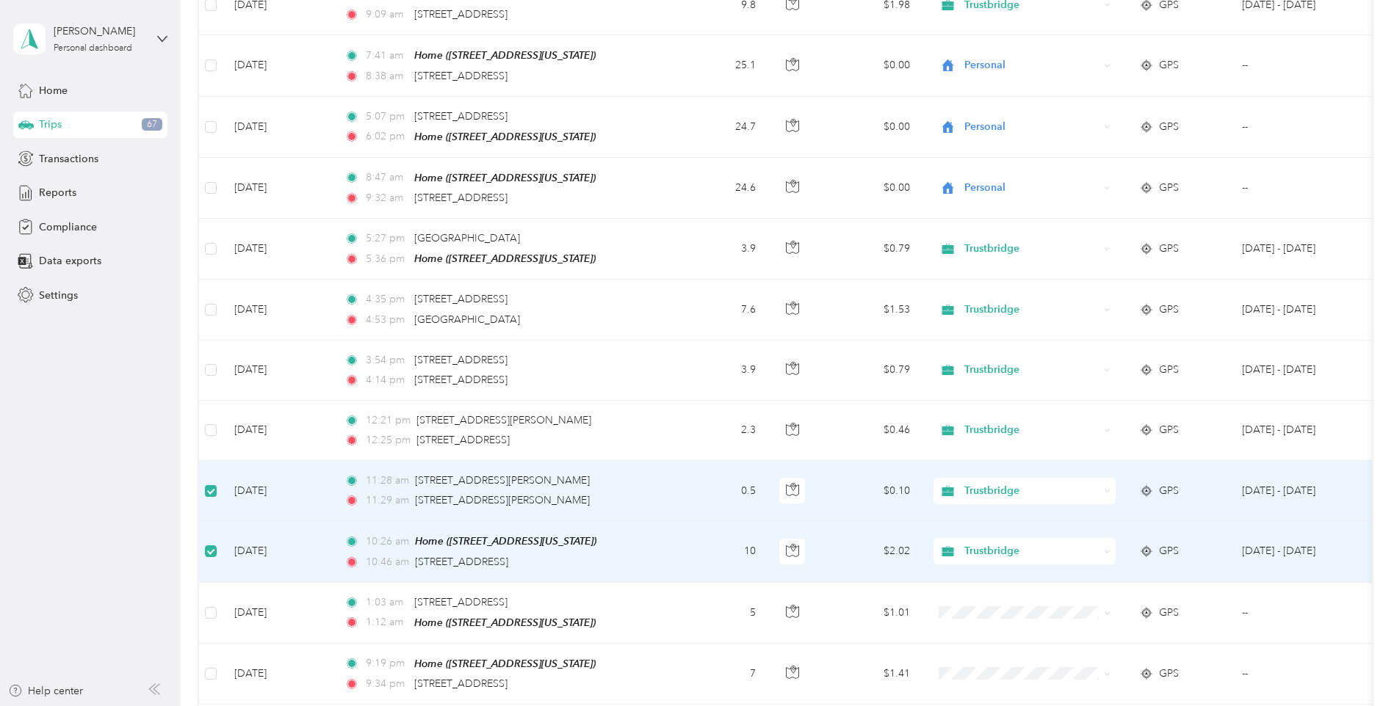
click at [209, 483] on label at bounding box center [211, 491] width 12 height 16
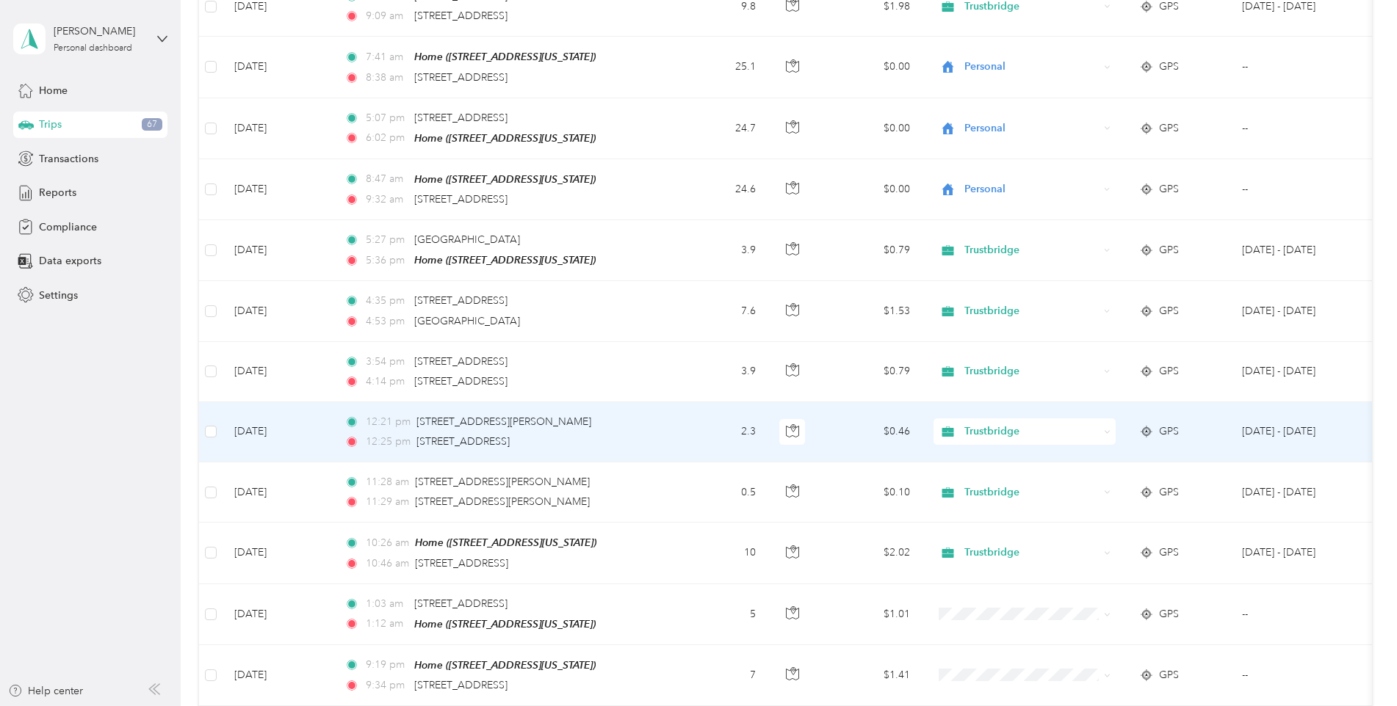
scroll to position [2972, 0]
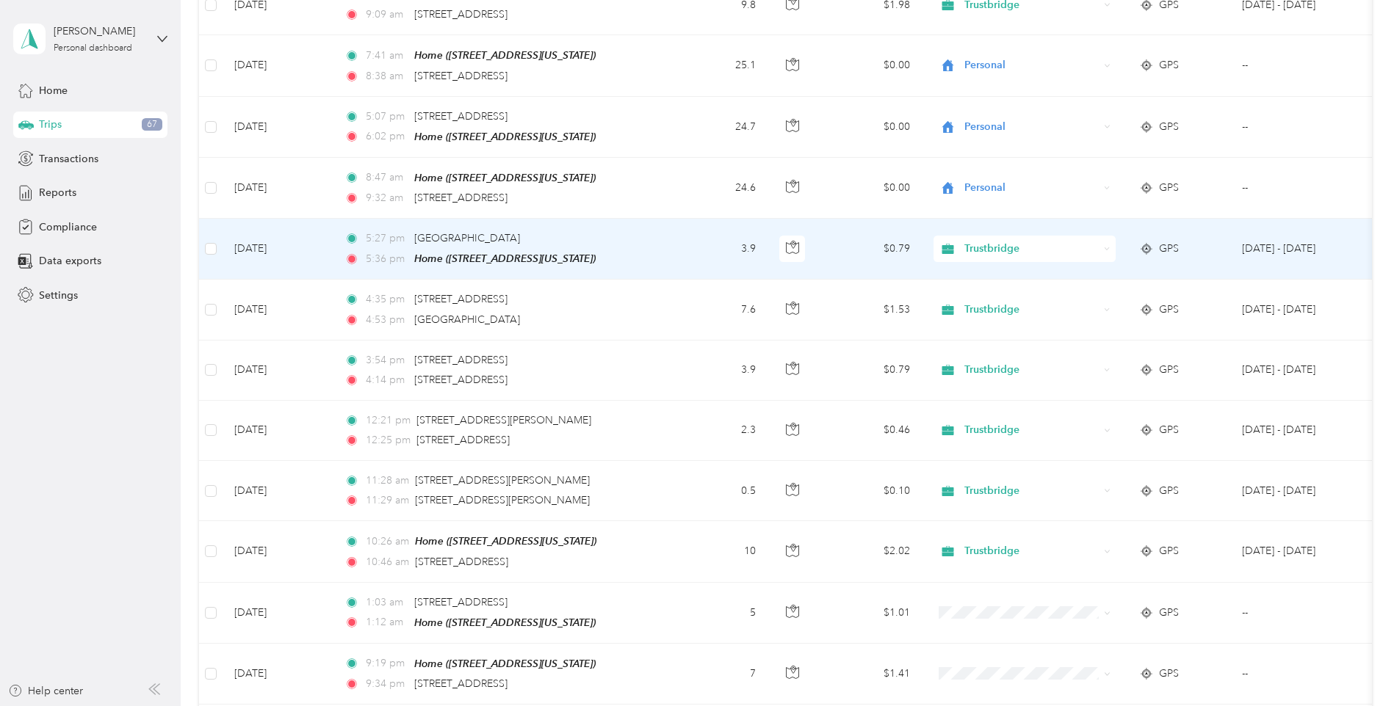
click at [1096, 241] on span "Trustbridge" at bounding box center [1031, 249] width 134 height 16
click at [1011, 251] on span "Personal" at bounding box center [1037, 257] width 136 height 15
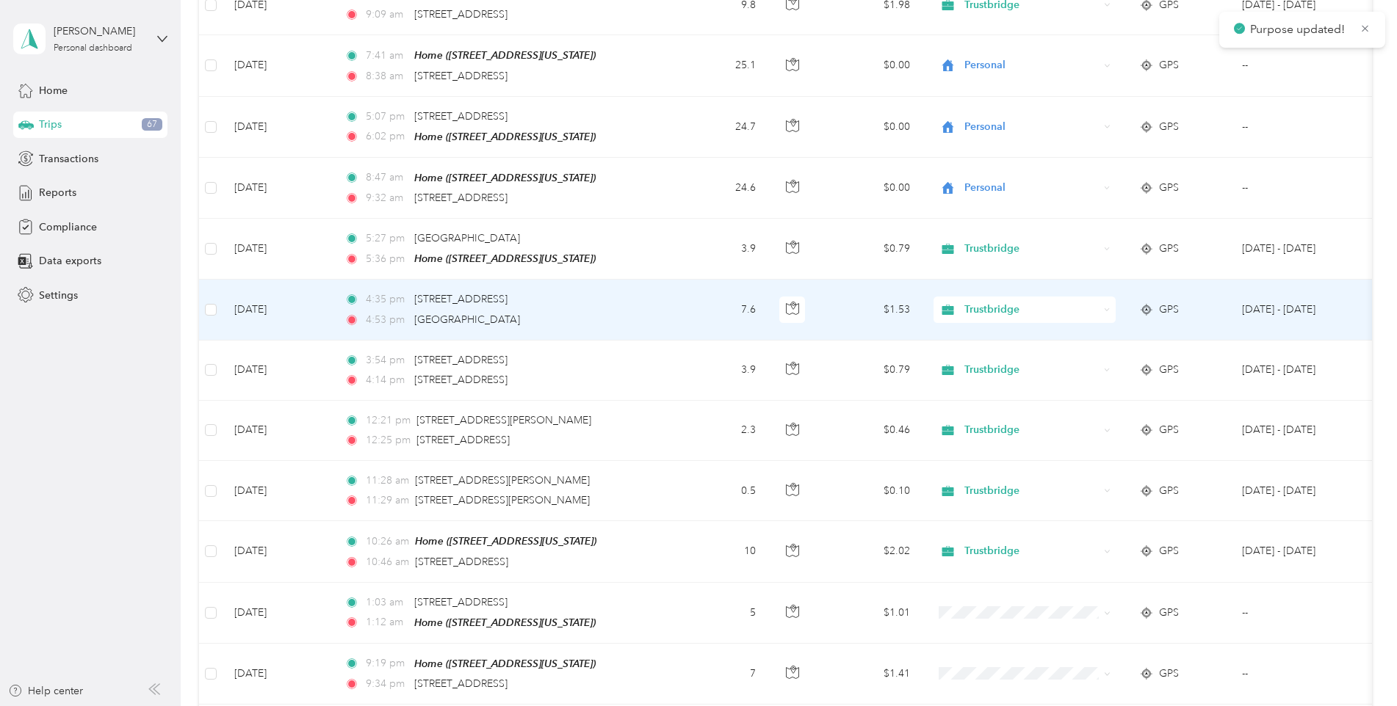
click at [1056, 302] on span "Trustbridge" at bounding box center [1031, 310] width 134 height 16
click at [1010, 309] on li "Personal" at bounding box center [1024, 313] width 182 height 26
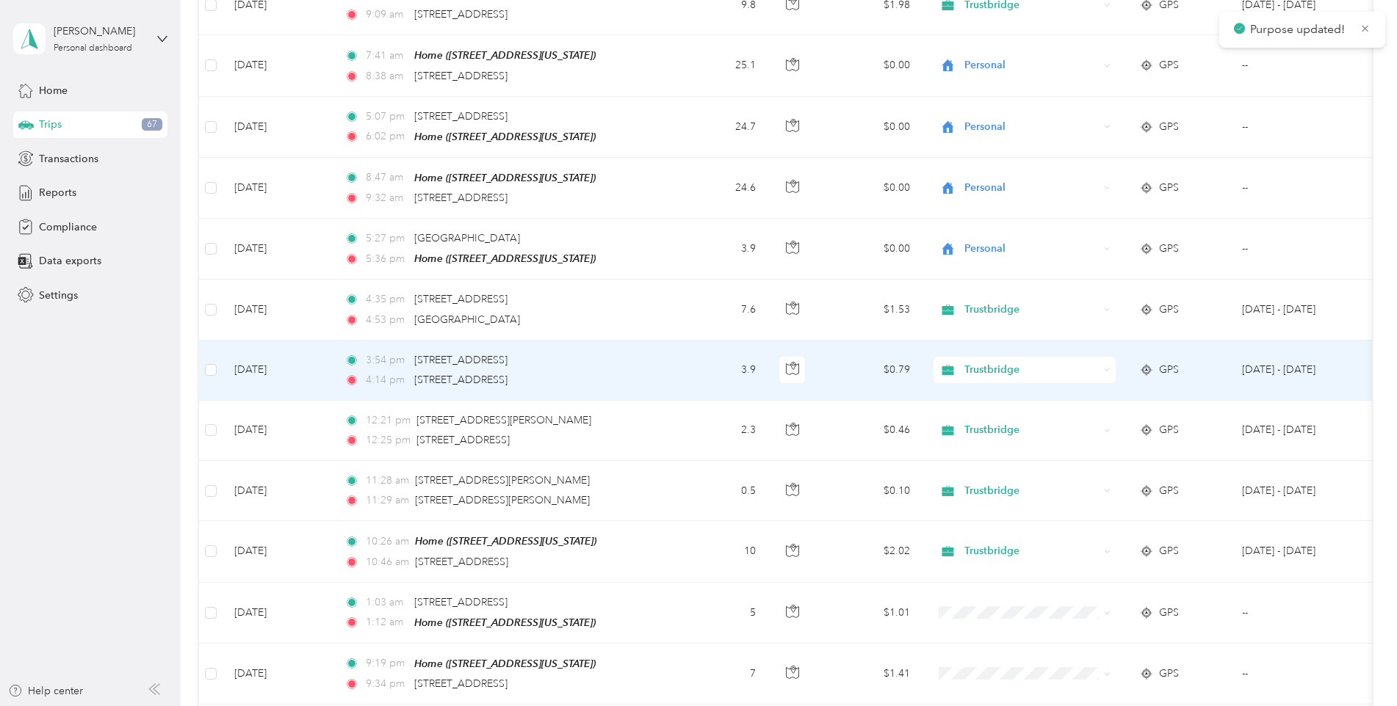
click at [1054, 362] on span "Trustbridge" at bounding box center [1031, 370] width 134 height 16
click at [1018, 375] on span "Personal" at bounding box center [1037, 378] width 136 height 15
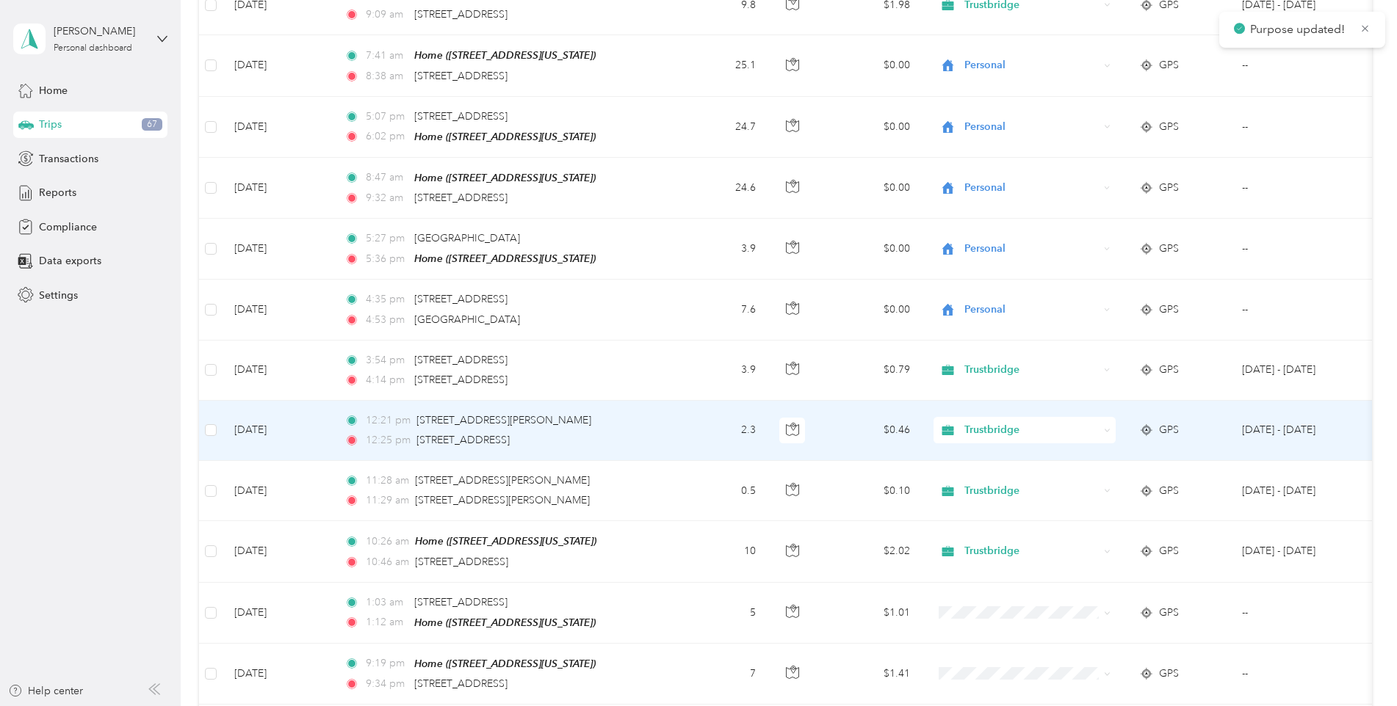
click at [1046, 422] on span "Trustbridge" at bounding box center [1031, 430] width 134 height 16
click at [1021, 438] on span "Personal" at bounding box center [1037, 434] width 136 height 15
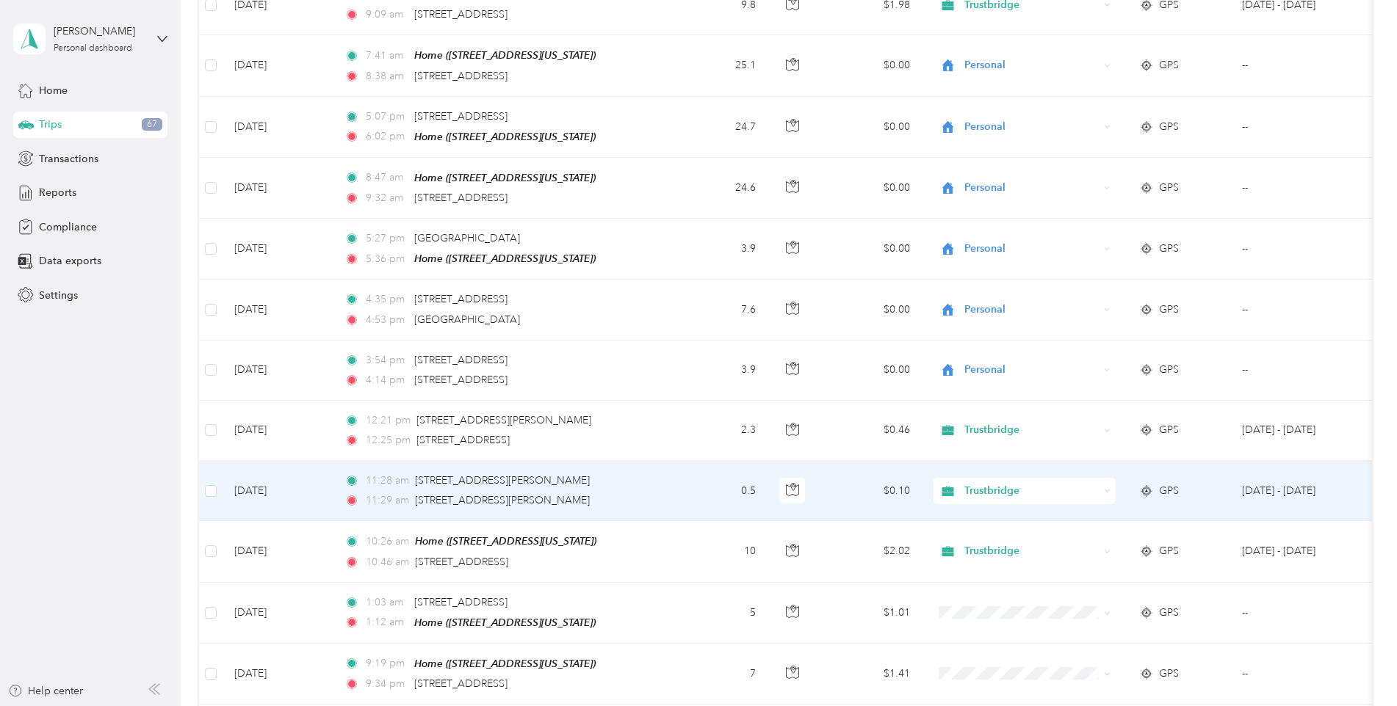
click at [1039, 483] on span "Trustbridge" at bounding box center [1031, 491] width 134 height 16
click at [1000, 500] on li "Personal" at bounding box center [1024, 492] width 182 height 26
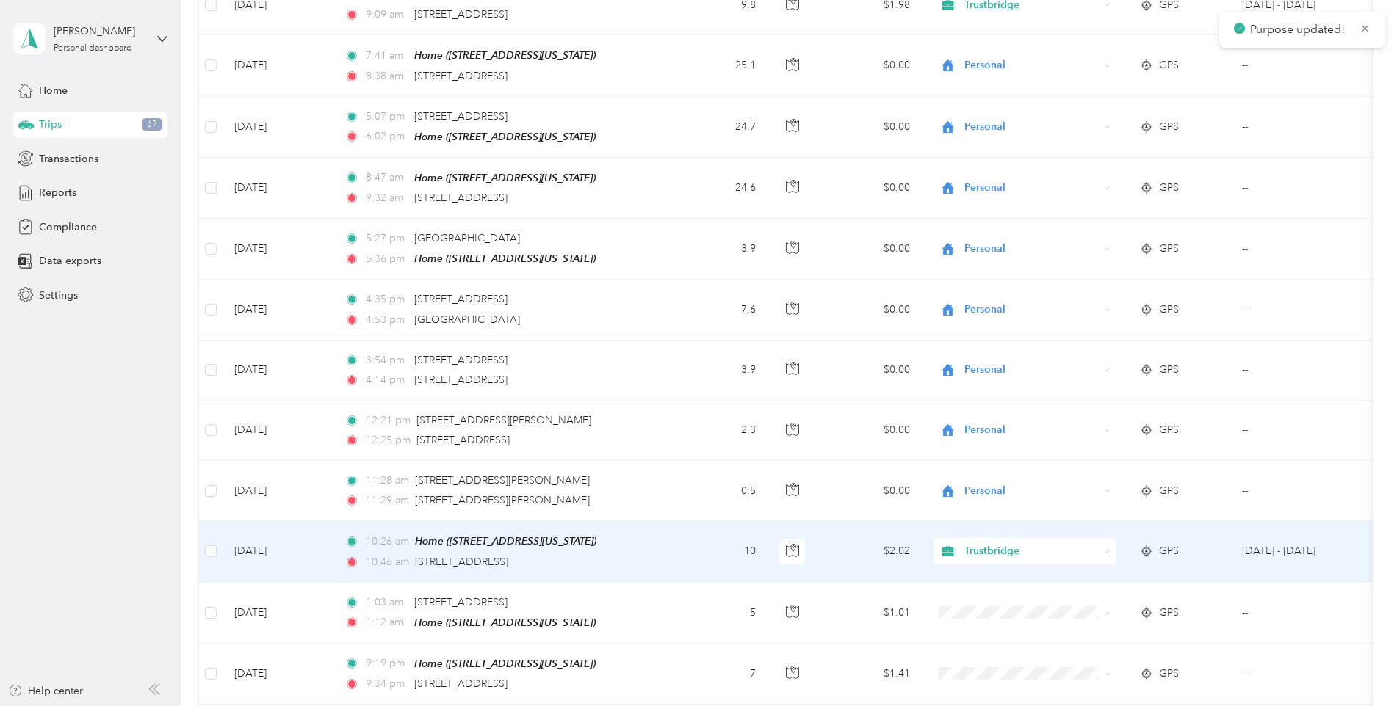
click at [1027, 543] on span "Trustbridge" at bounding box center [1031, 551] width 134 height 16
click at [1013, 558] on span "Personal" at bounding box center [1037, 554] width 136 height 15
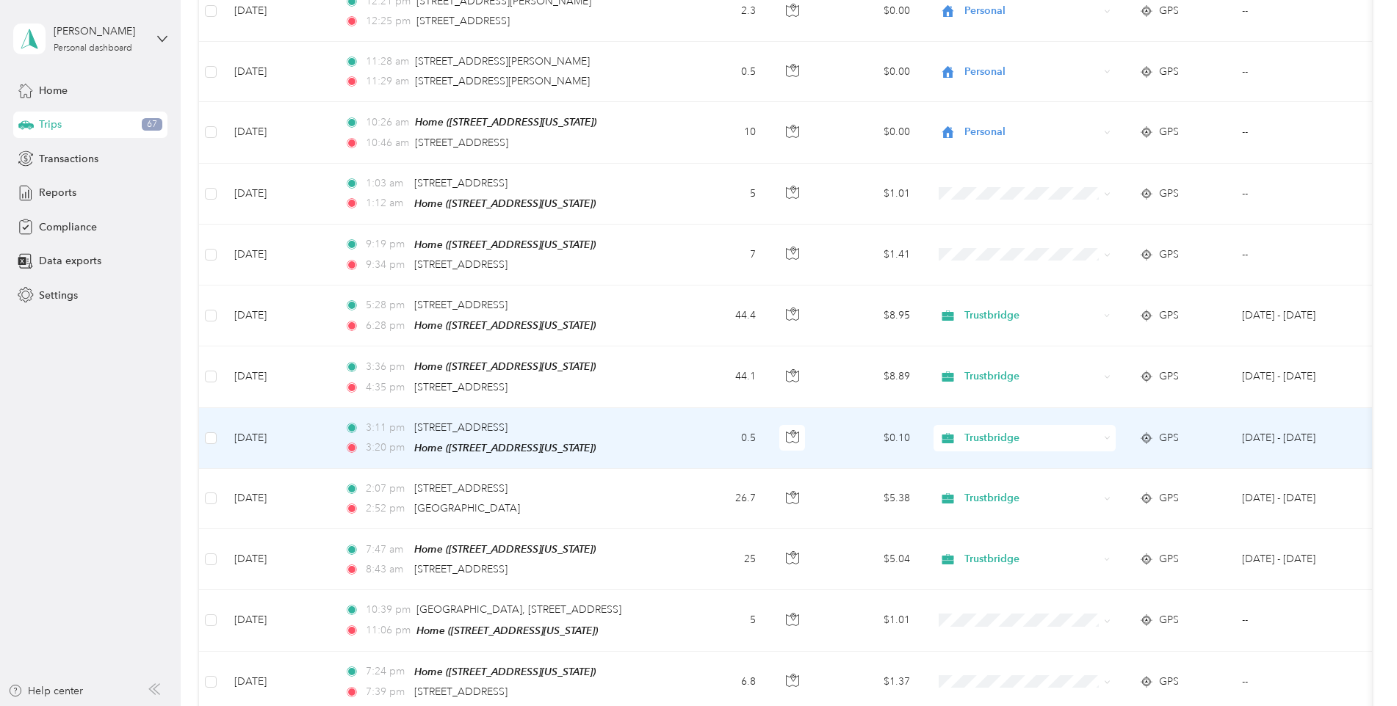
scroll to position [3412, 0]
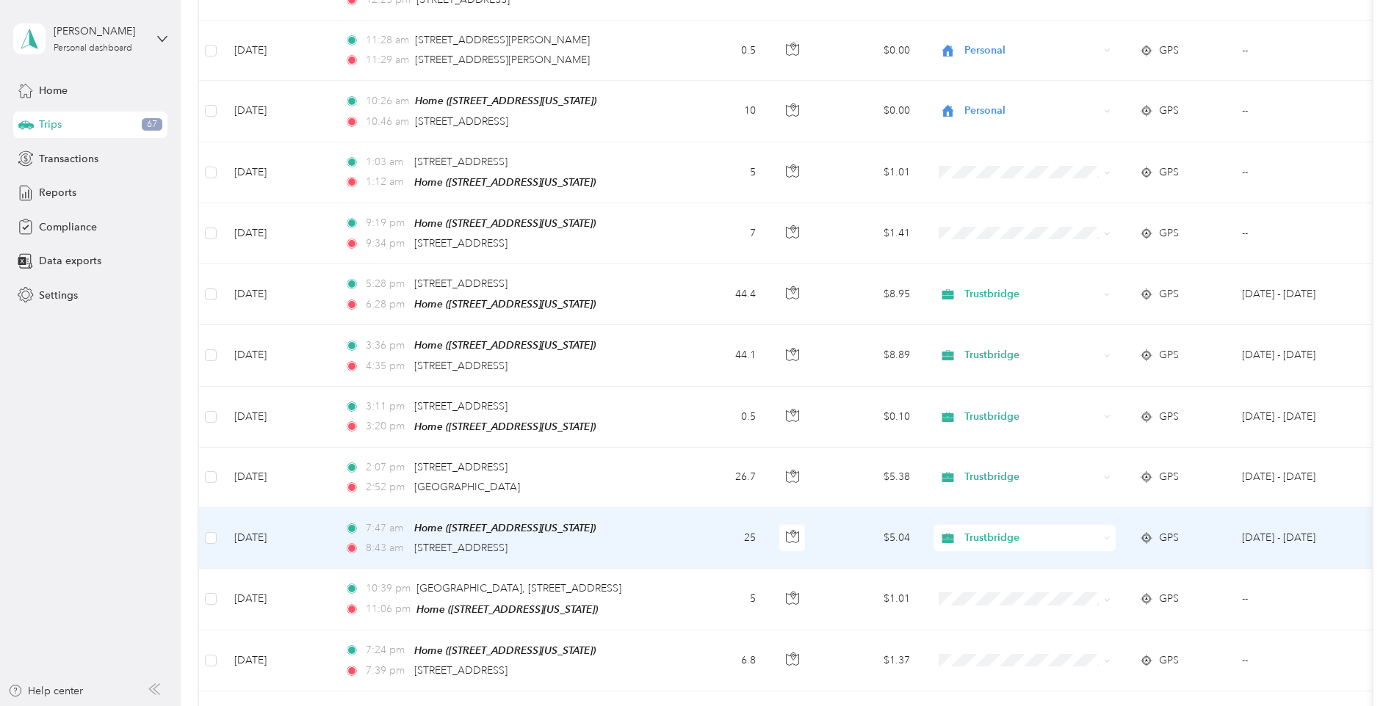
click at [1082, 530] on span "Trustbridge" at bounding box center [1031, 538] width 134 height 16
click at [1024, 539] on span "Personal" at bounding box center [1037, 535] width 136 height 15
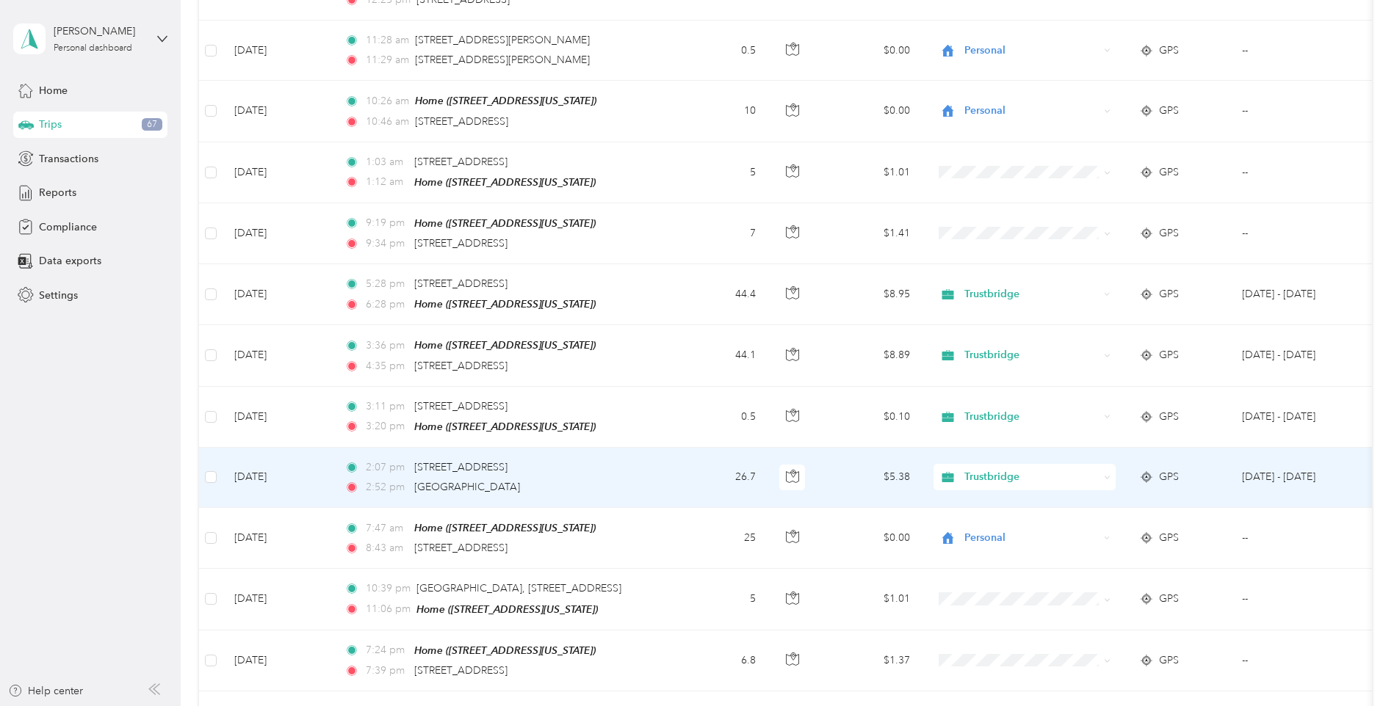
click at [1084, 469] on span "Trustbridge" at bounding box center [1031, 477] width 134 height 16
click at [1021, 478] on span "Personal" at bounding box center [1037, 481] width 136 height 15
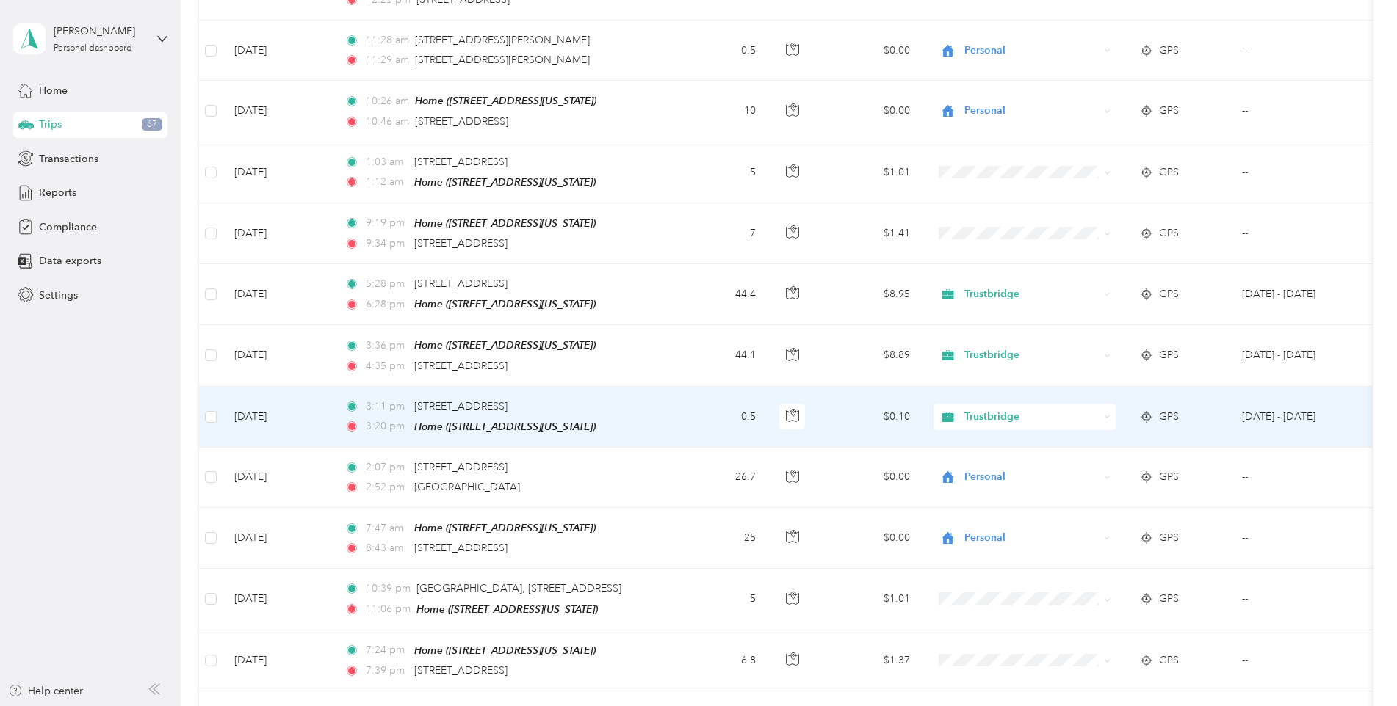
click at [1068, 409] on span "Trustbridge" at bounding box center [1031, 417] width 134 height 16
click at [1007, 421] on li "Personal" at bounding box center [1024, 421] width 182 height 26
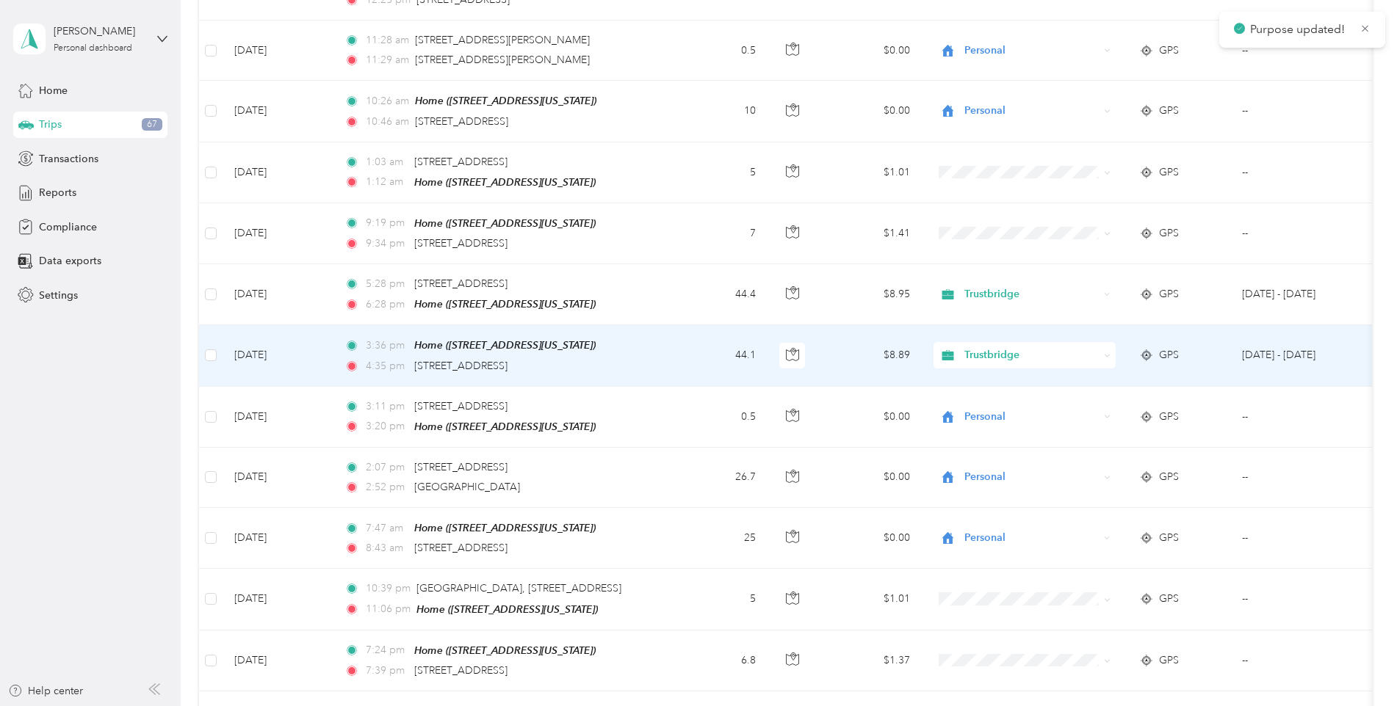
click at [1081, 347] on span "Trustbridge" at bounding box center [1031, 355] width 134 height 16
click at [1009, 357] on span "Personal" at bounding box center [1037, 360] width 136 height 15
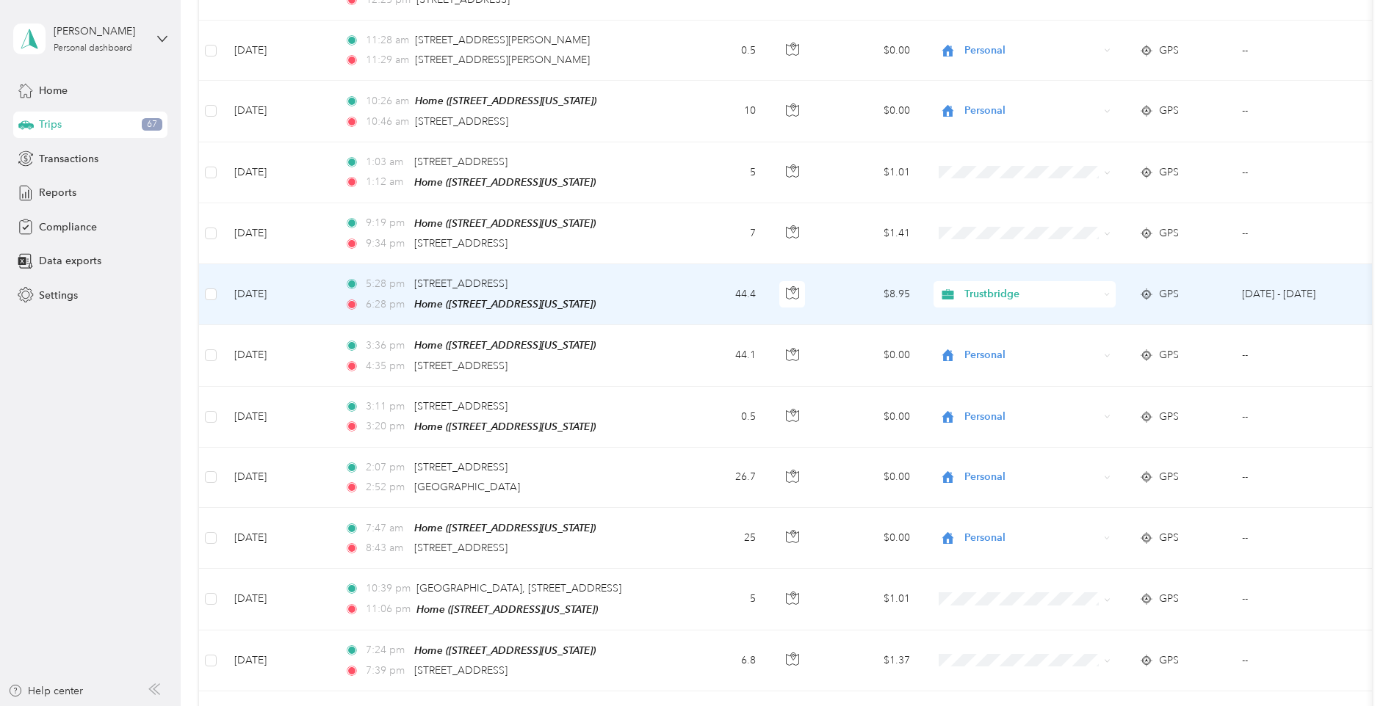
click at [1090, 286] on span "Trustbridge" at bounding box center [1031, 294] width 134 height 16
click at [1021, 296] on span "Personal" at bounding box center [1037, 297] width 136 height 15
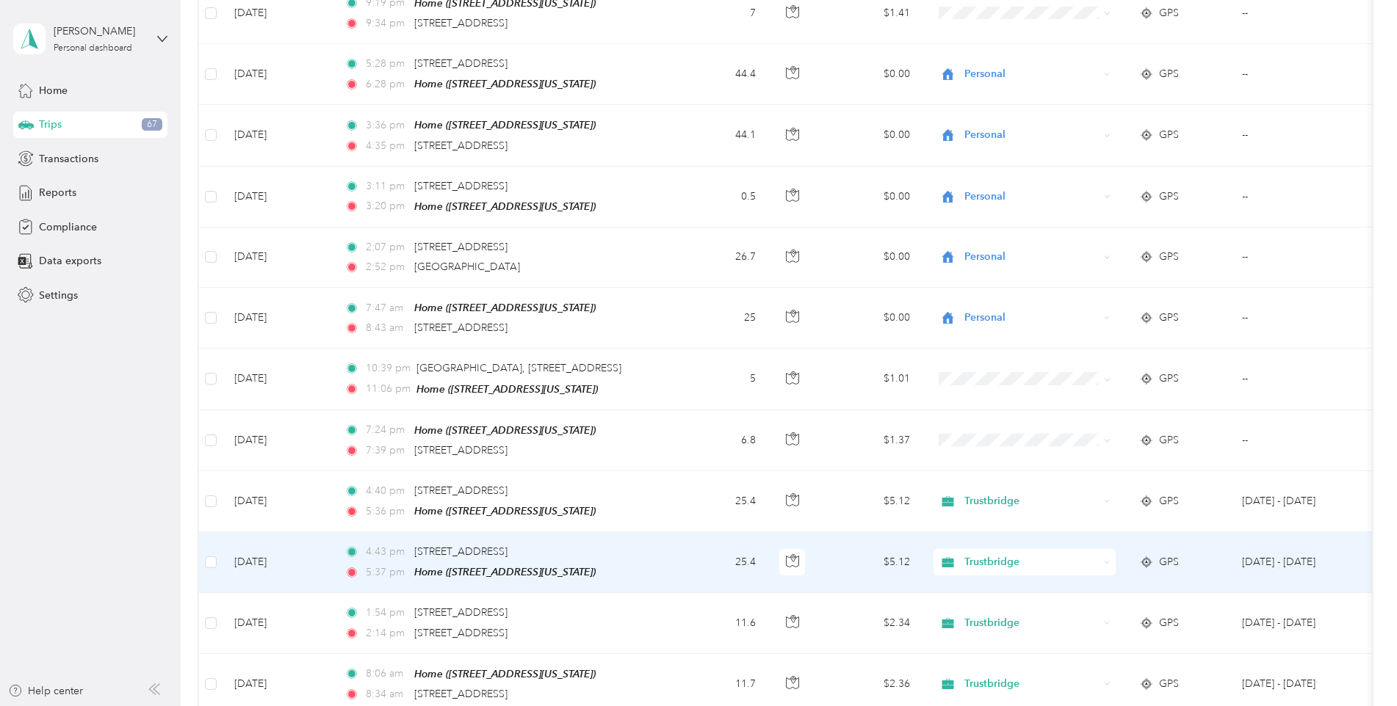
scroll to position [3779, 0]
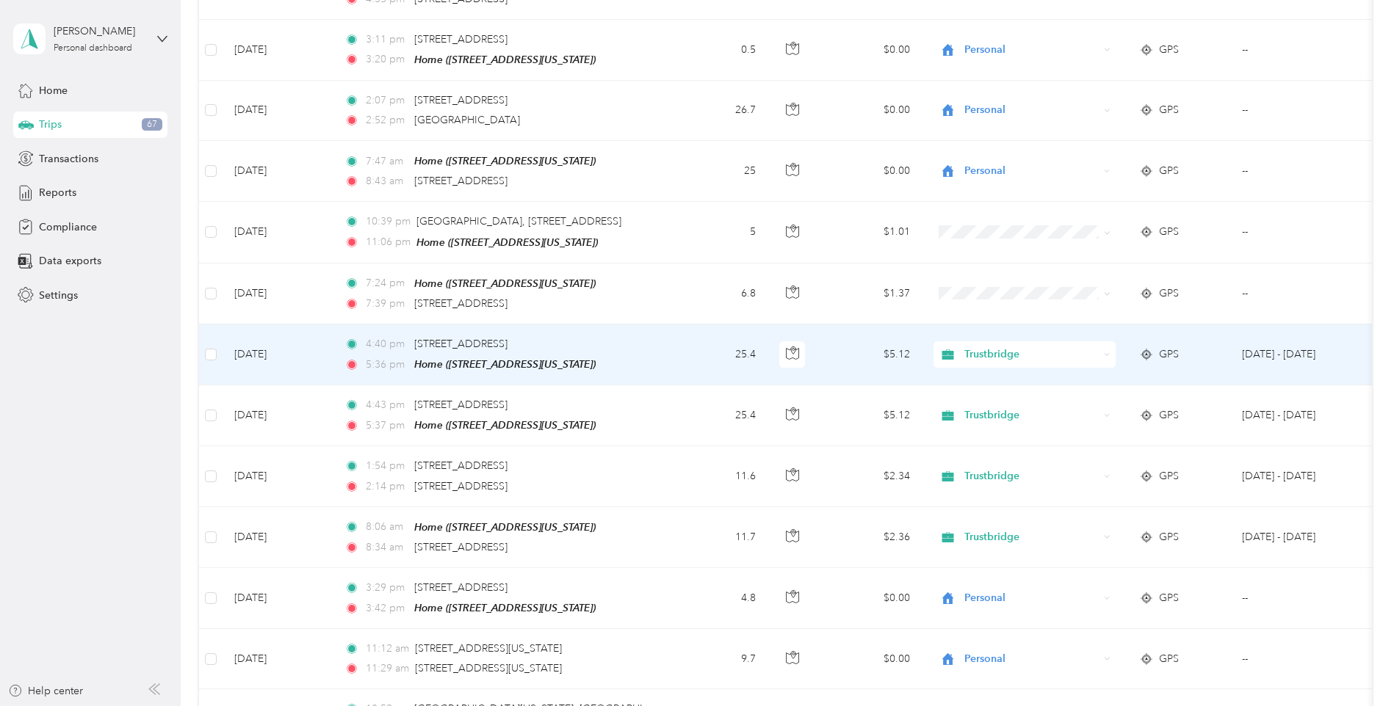
click at [1093, 347] on span "Trustbridge" at bounding box center [1031, 355] width 134 height 16
click at [1015, 350] on span "Personal" at bounding box center [1037, 354] width 136 height 15
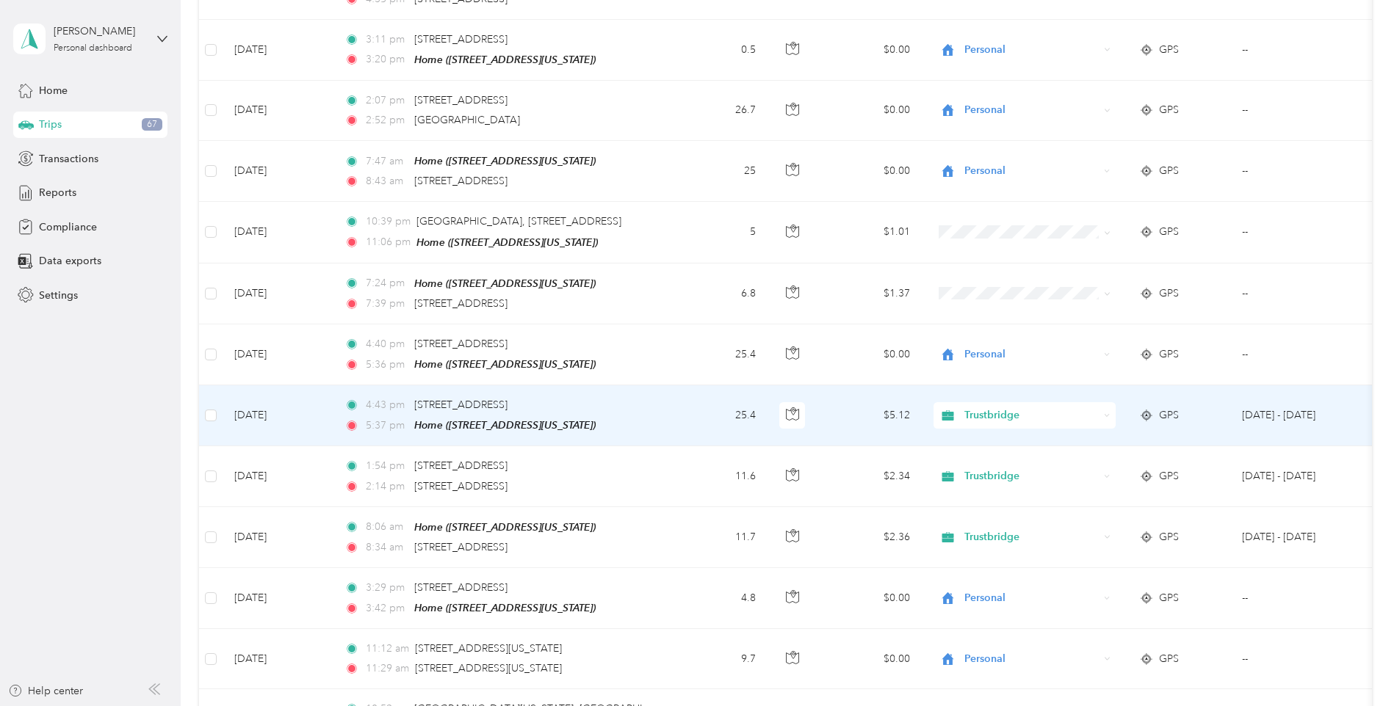
click at [1071, 408] on span "Trustbridge" at bounding box center [1031, 416] width 134 height 16
click at [1013, 415] on span "Personal" at bounding box center [1037, 408] width 136 height 15
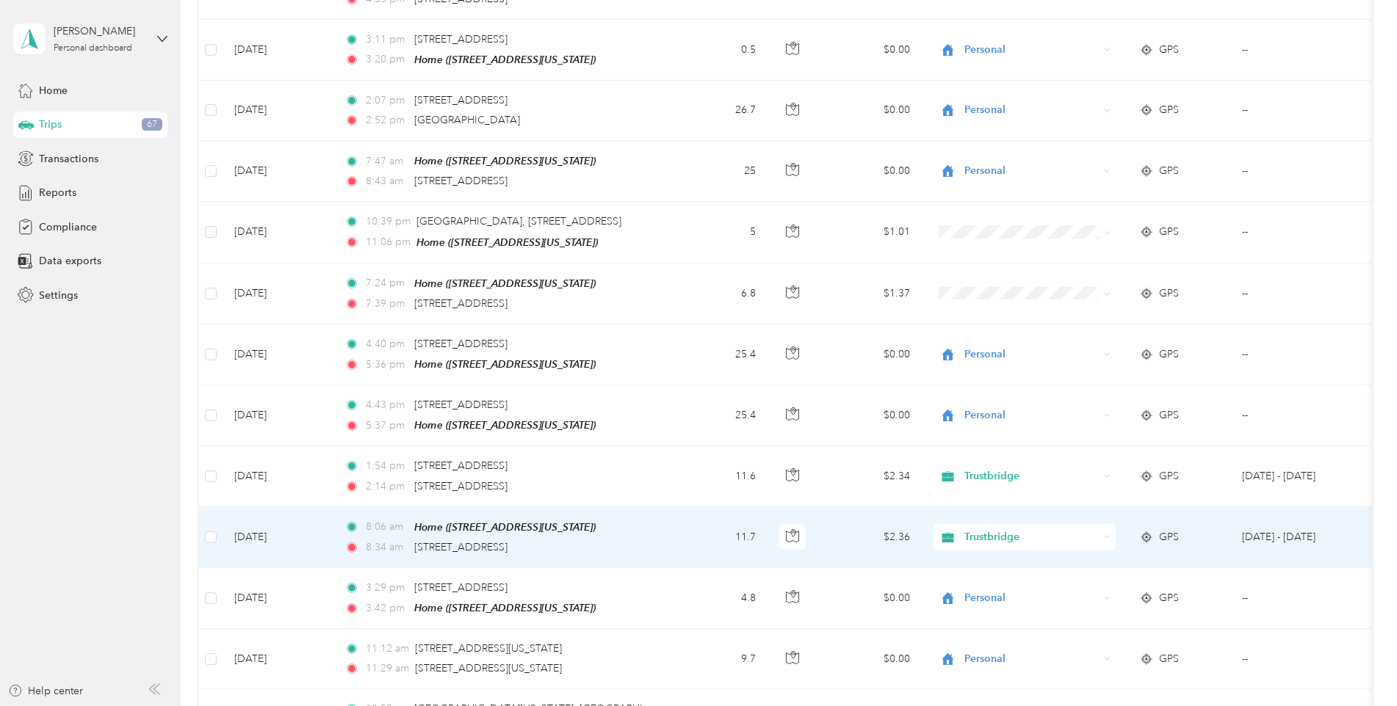
scroll to position [3853, 0]
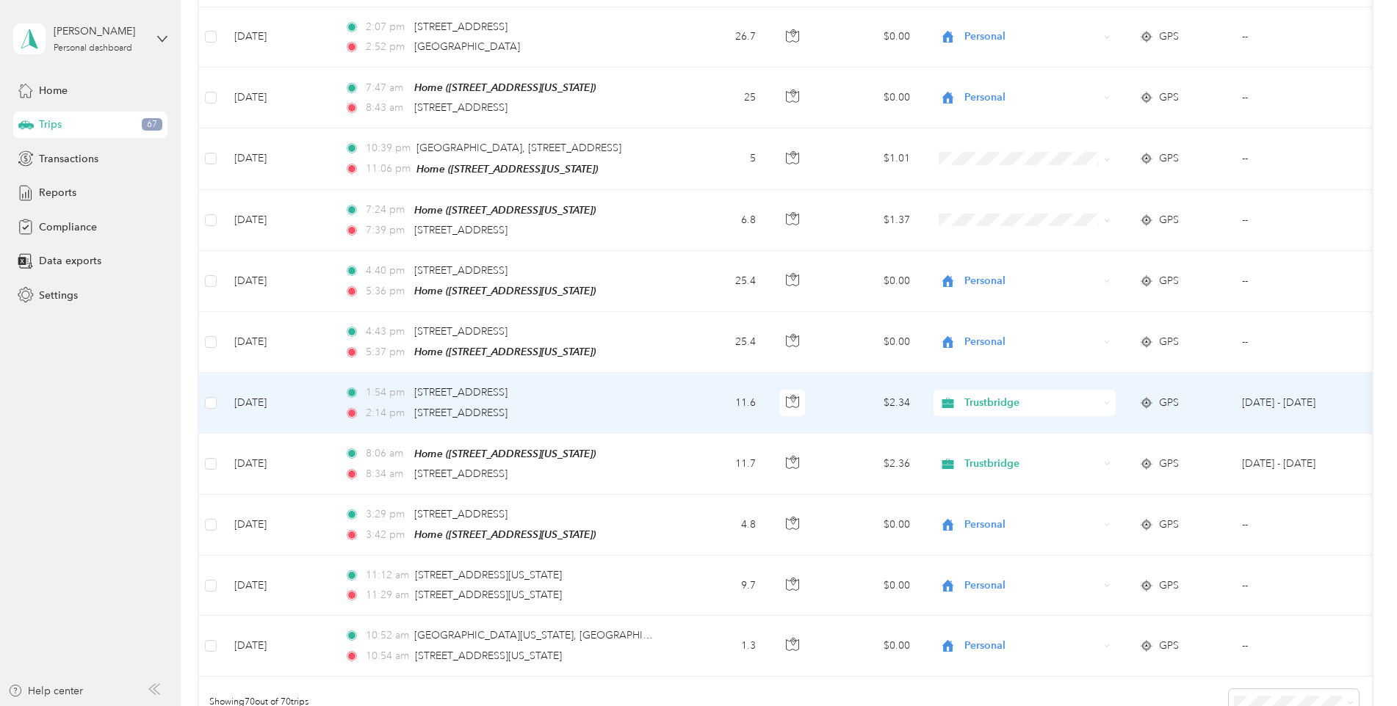
click at [1079, 395] on span "Trustbridge" at bounding box center [1031, 403] width 134 height 16
click at [1024, 402] on span "Personal" at bounding box center [1037, 403] width 136 height 15
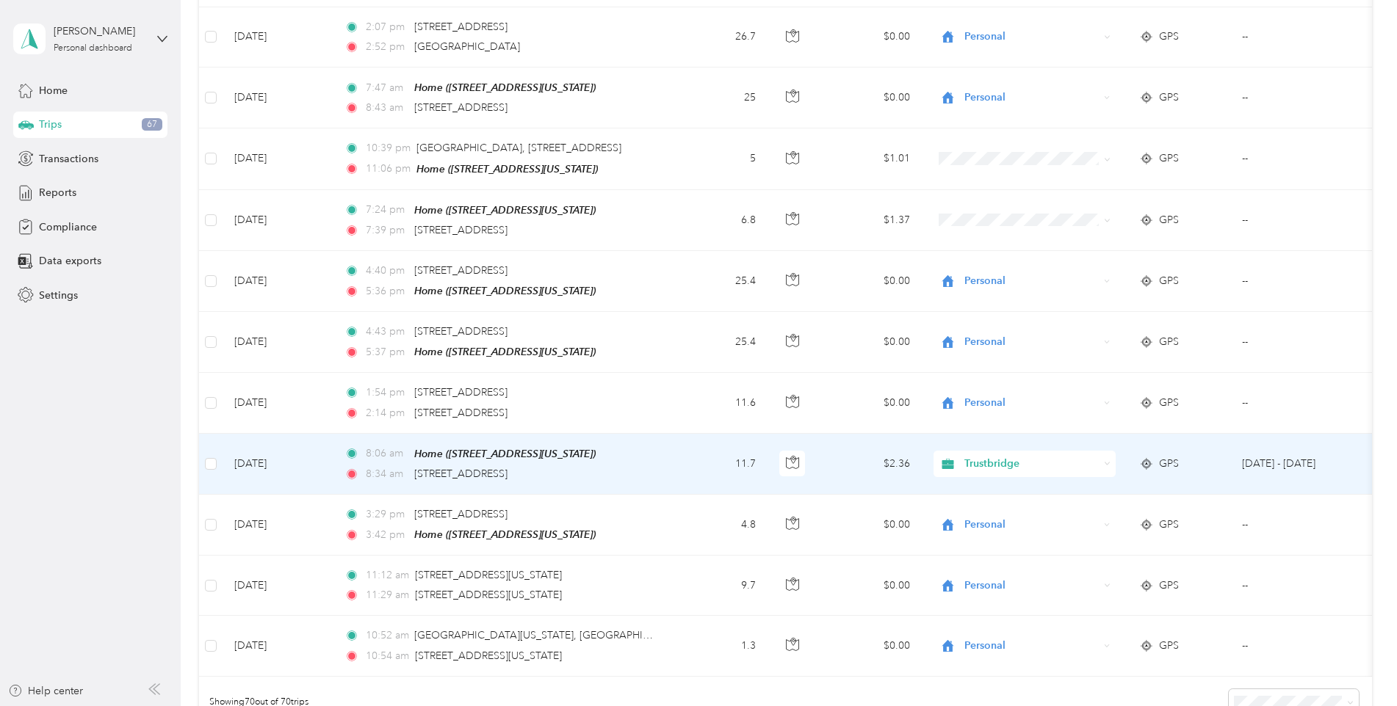
click at [1040, 456] on span "Trustbridge" at bounding box center [1031, 464] width 134 height 16
click at [1010, 459] on span "Personal" at bounding box center [1037, 460] width 136 height 15
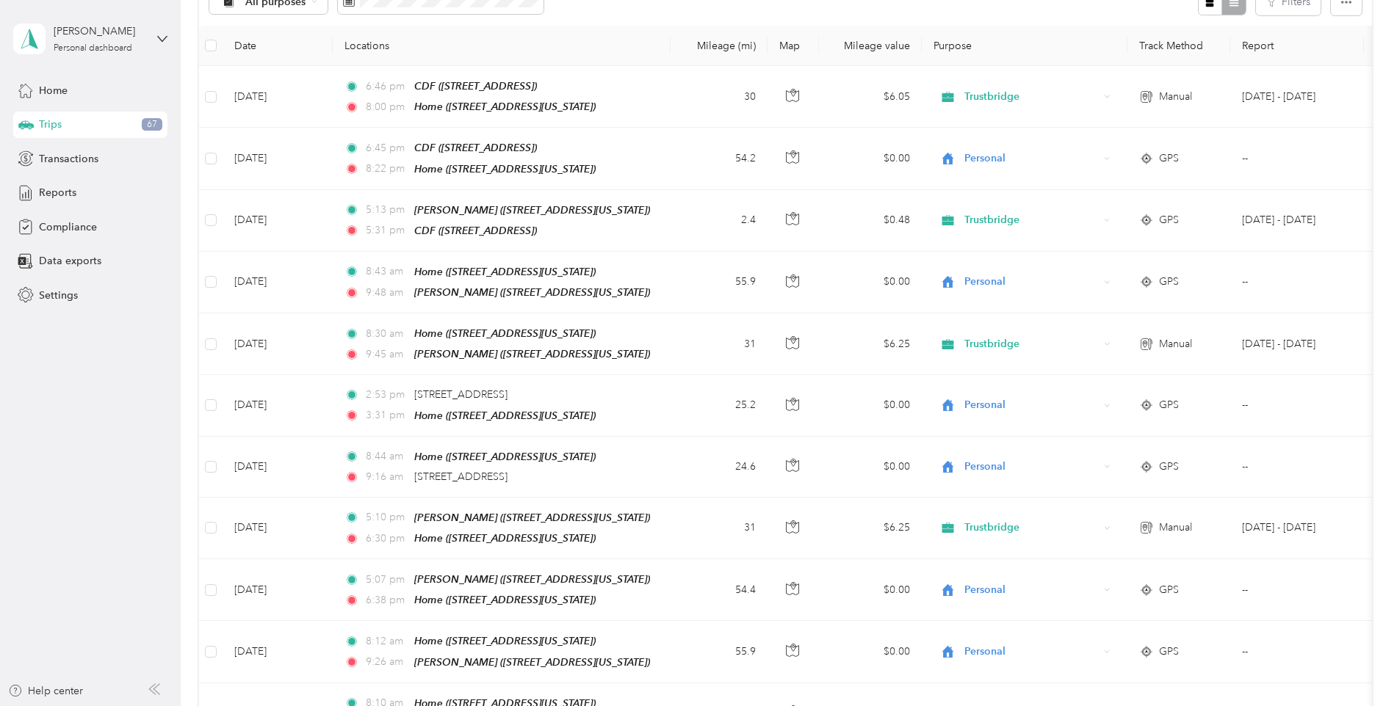
scroll to position [0, 0]
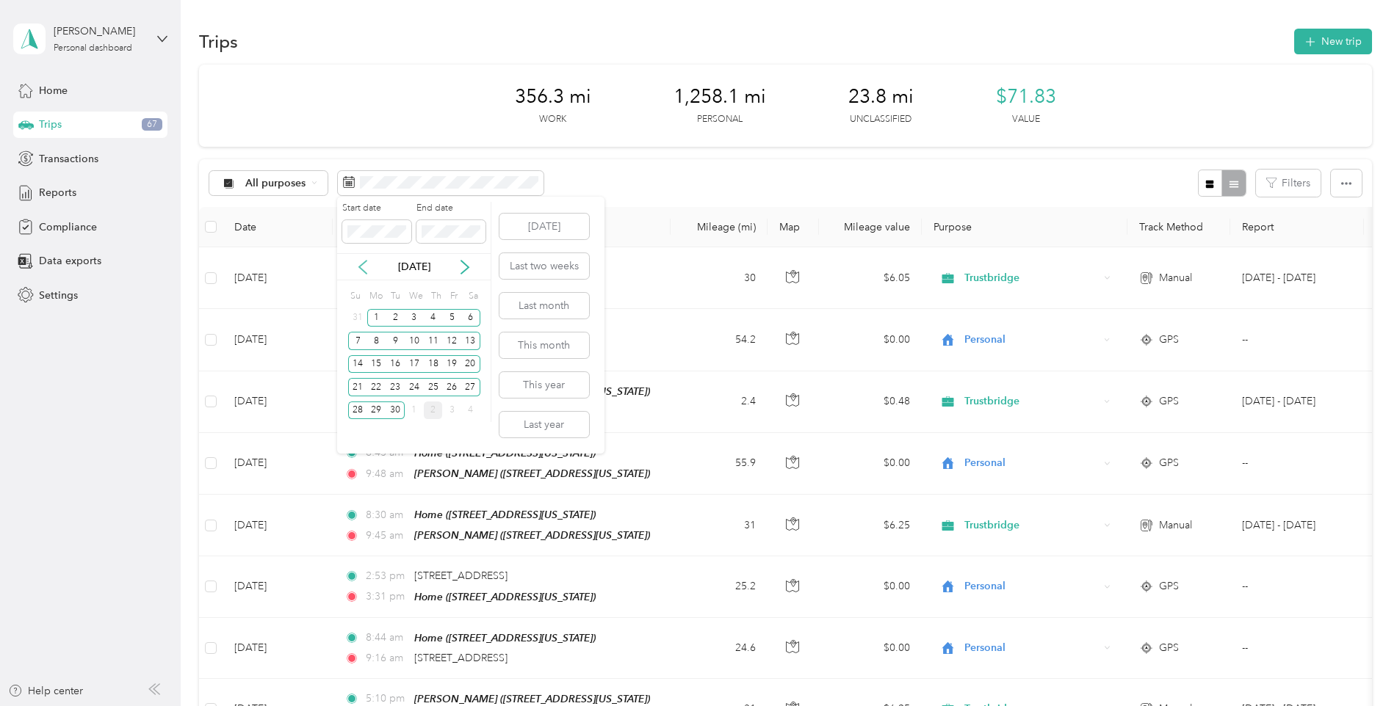
click at [365, 261] on icon at bounding box center [362, 267] width 7 height 13
click at [451, 320] on div "1" at bounding box center [451, 318] width 19 height 18
click at [363, 430] on div "31" at bounding box center [357, 433] width 19 height 18
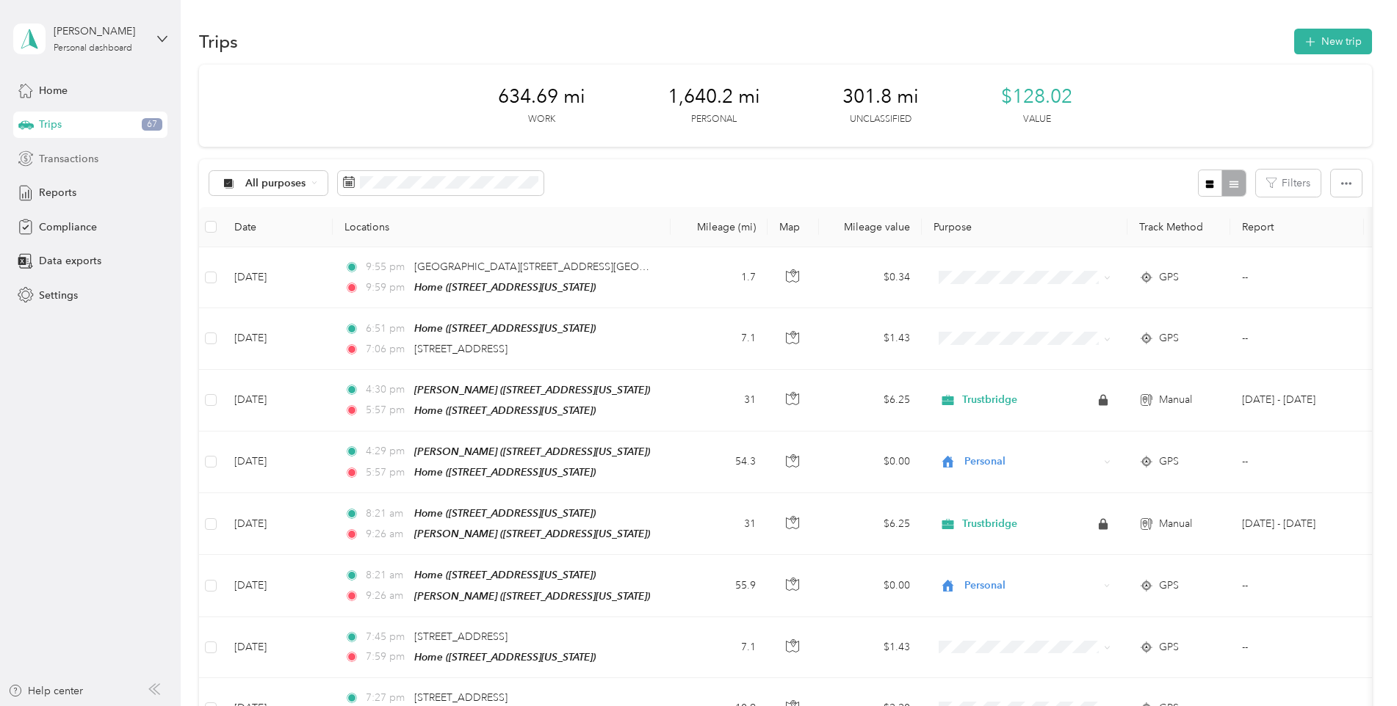
click at [76, 160] on span "Transactions" at bounding box center [68, 158] width 59 height 15
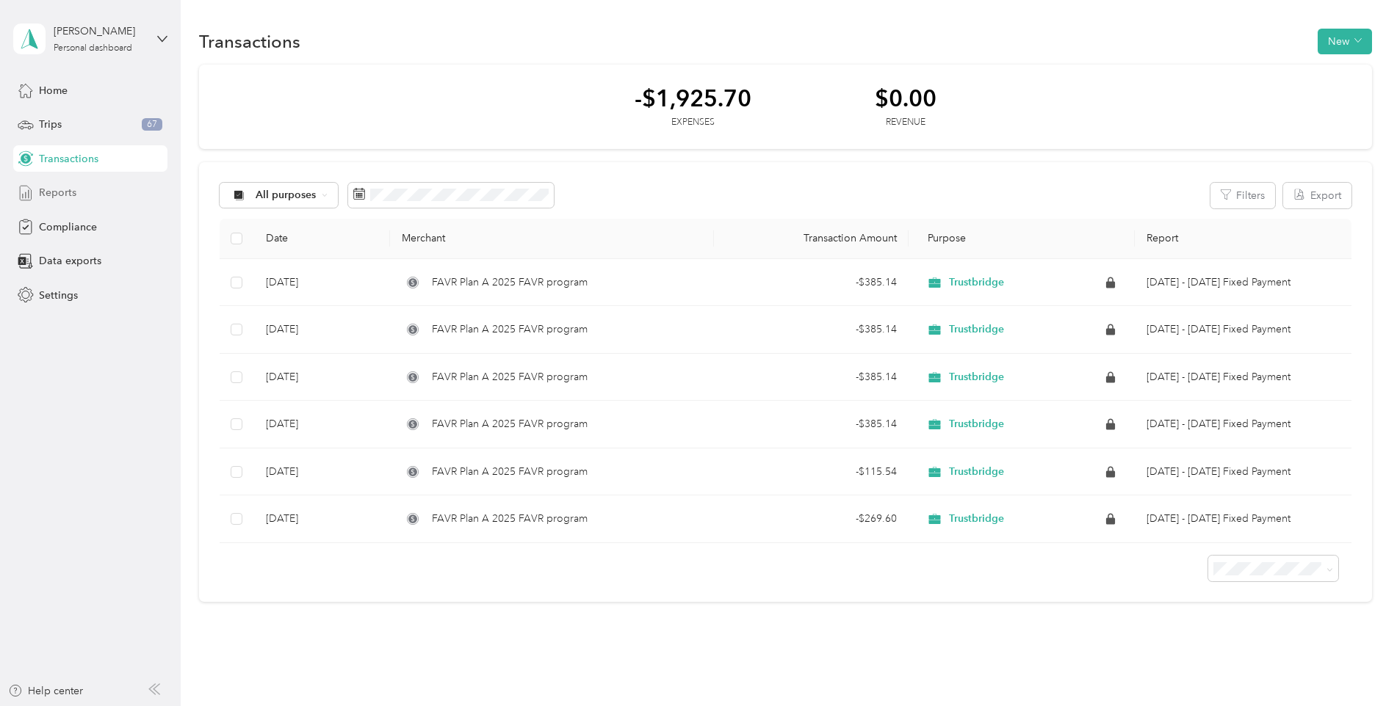
click at [43, 197] on span "Reports" at bounding box center [57, 192] width 37 height 15
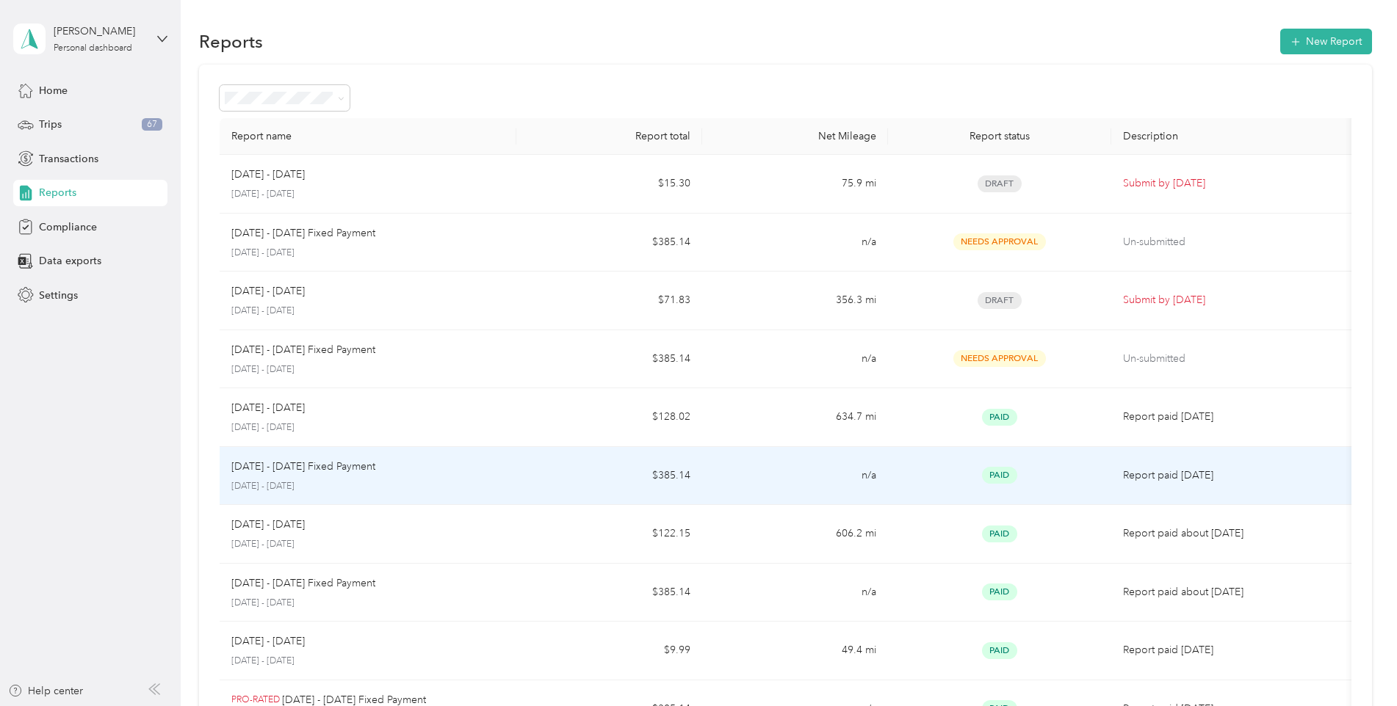
click at [300, 464] on p "[DATE] - [DATE] Fixed Payment" at bounding box center [303, 467] width 144 height 16
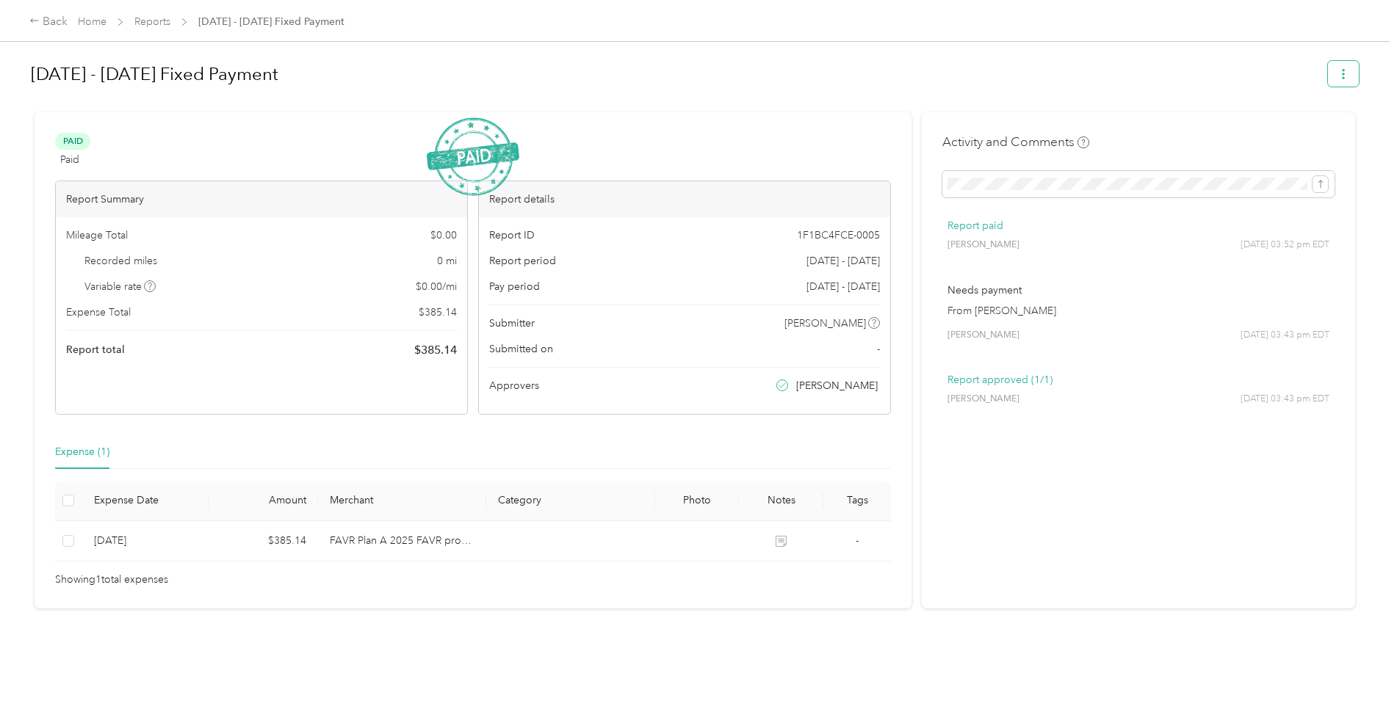
click at [1338, 69] on icon "button" at bounding box center [1343, 74] width 10 height 10
click at [1297, 121] on span "Download" at bounding box center [1297, 127] width 48 height 15
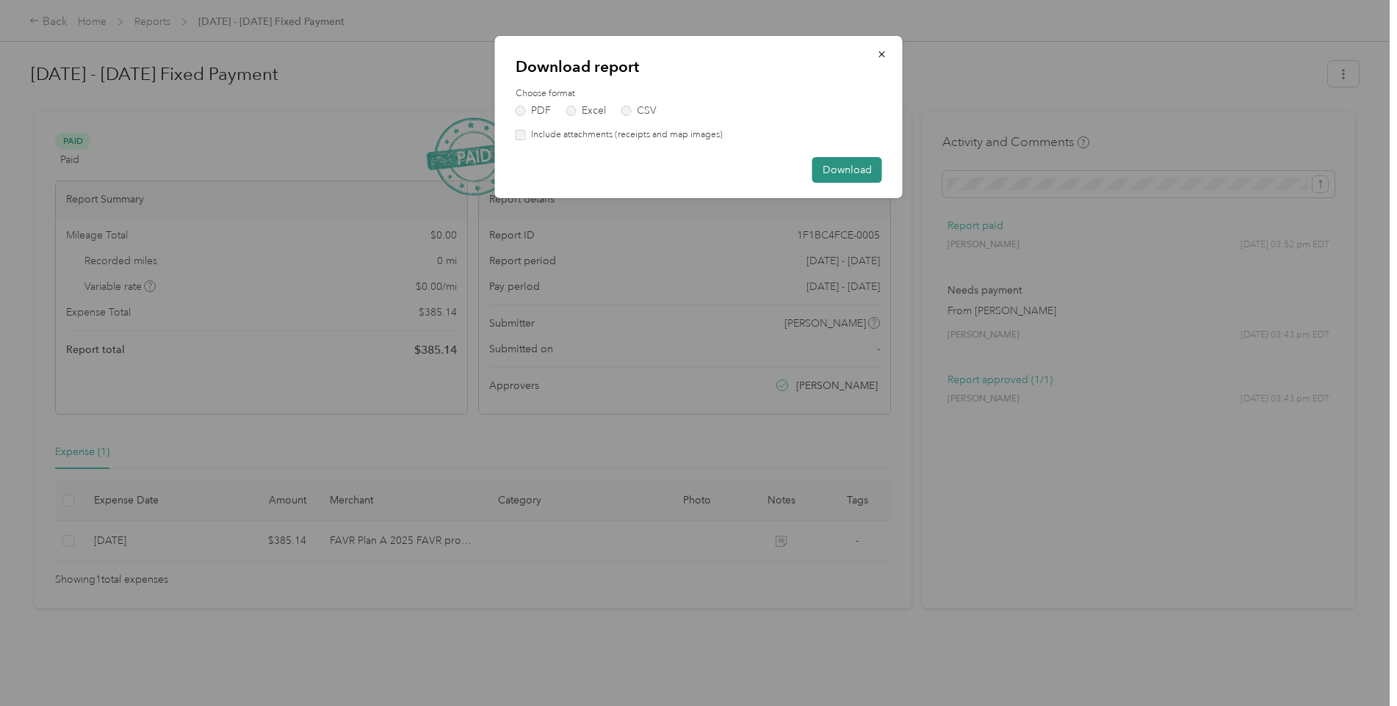
click at [858, 169] on button "Download" at bounding box center [847, 170] width 70 height 26
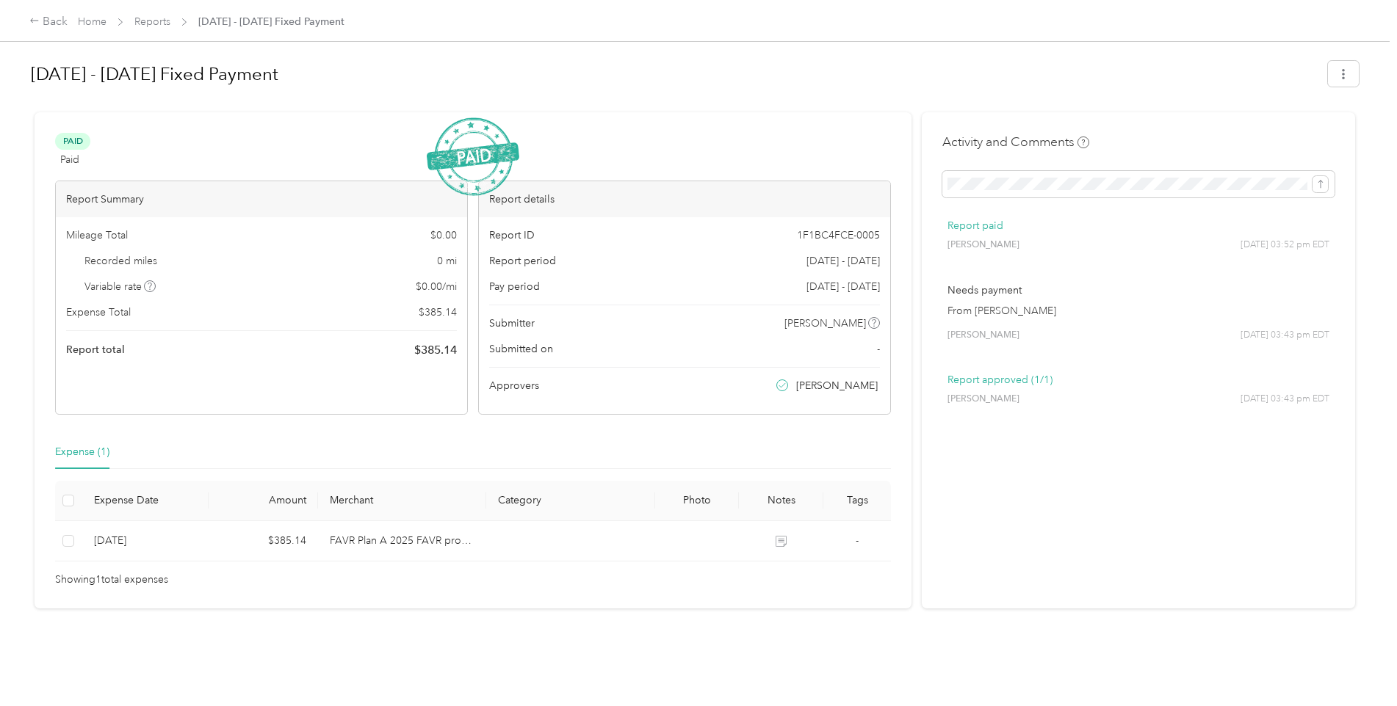
click at [877, 90] on h1 "[DATE] - [DATE] Fixed Payment" at bounding box center [674, 74] width 1286 height 35
click at [1336, 67] on button "button" at bounding box center [1343, 74] width 31 height 26
click at [1296, 125] on span "Download" at bounding box center [1297, 127] width 48 height 15
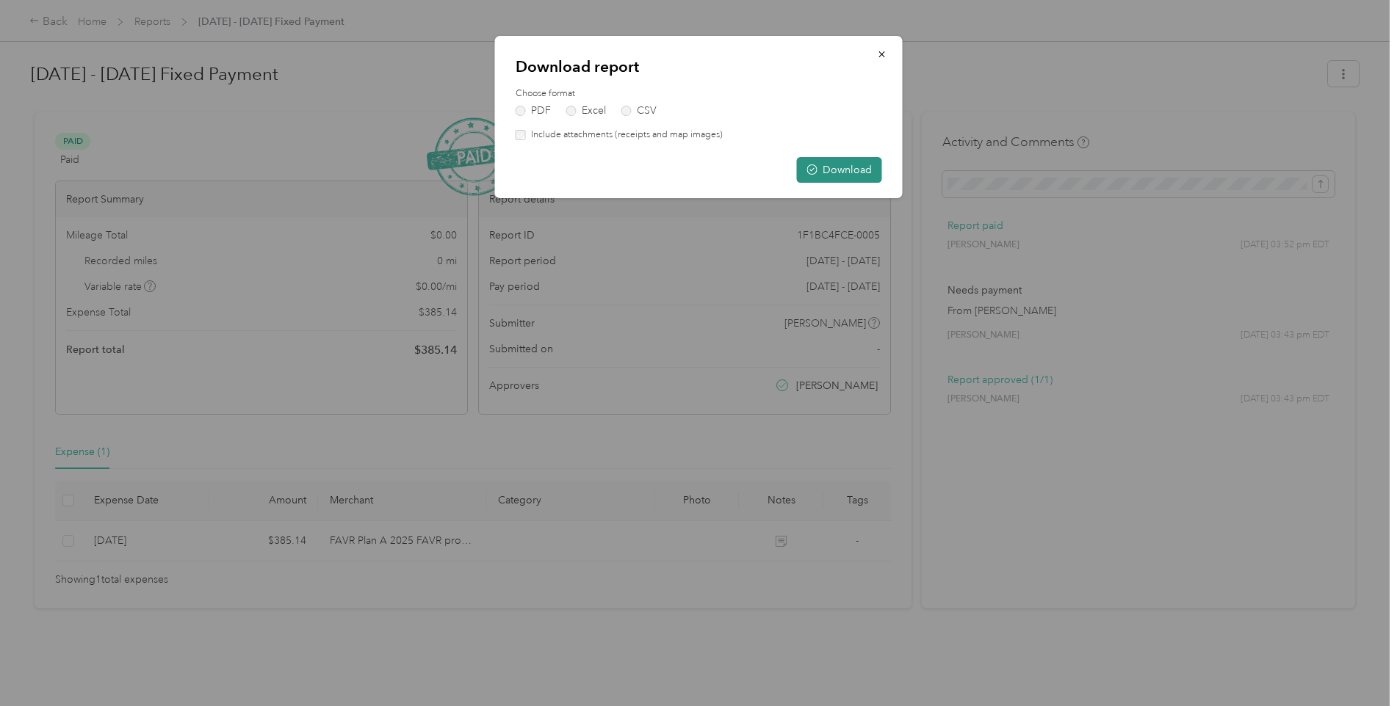
click at [827, 162] on button "Download" at bounding box center [839, 170] width 85 height 26
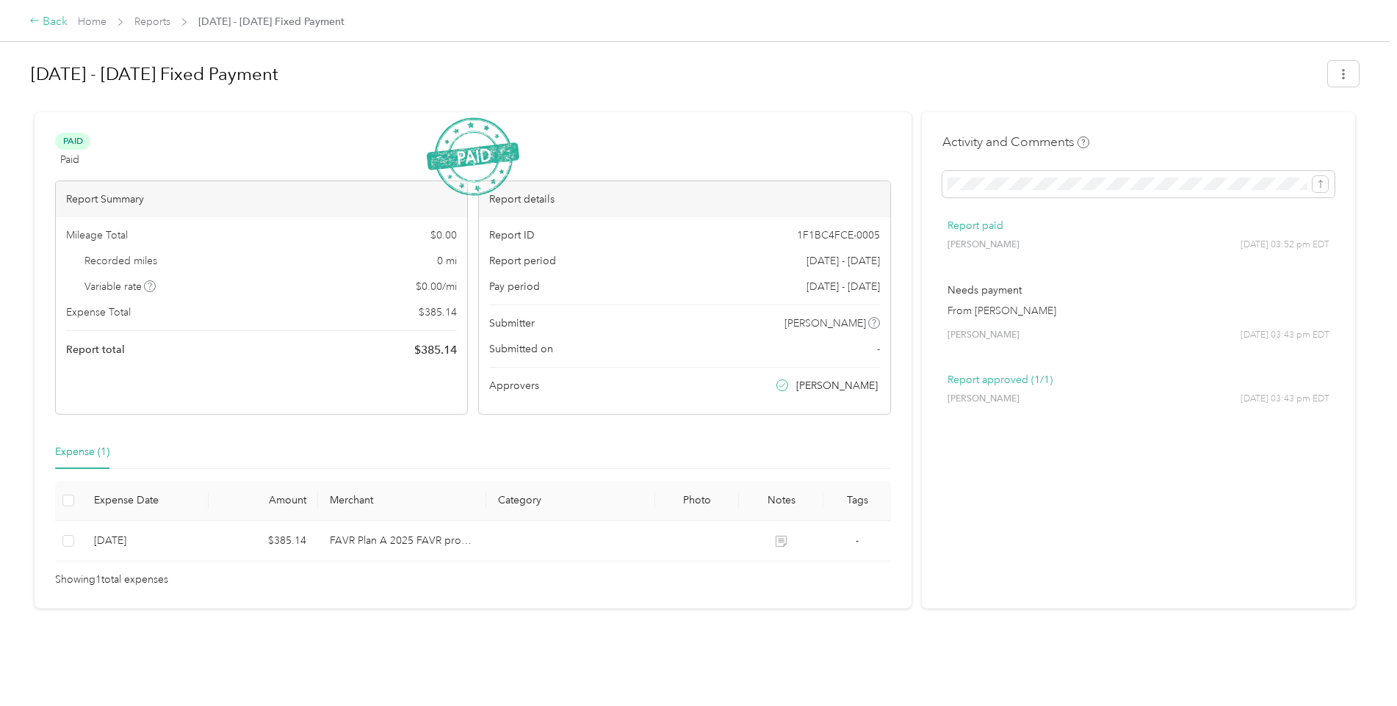
click at [48, 24] on div "Back" at bounding box center [48, 22] width 38 height 18
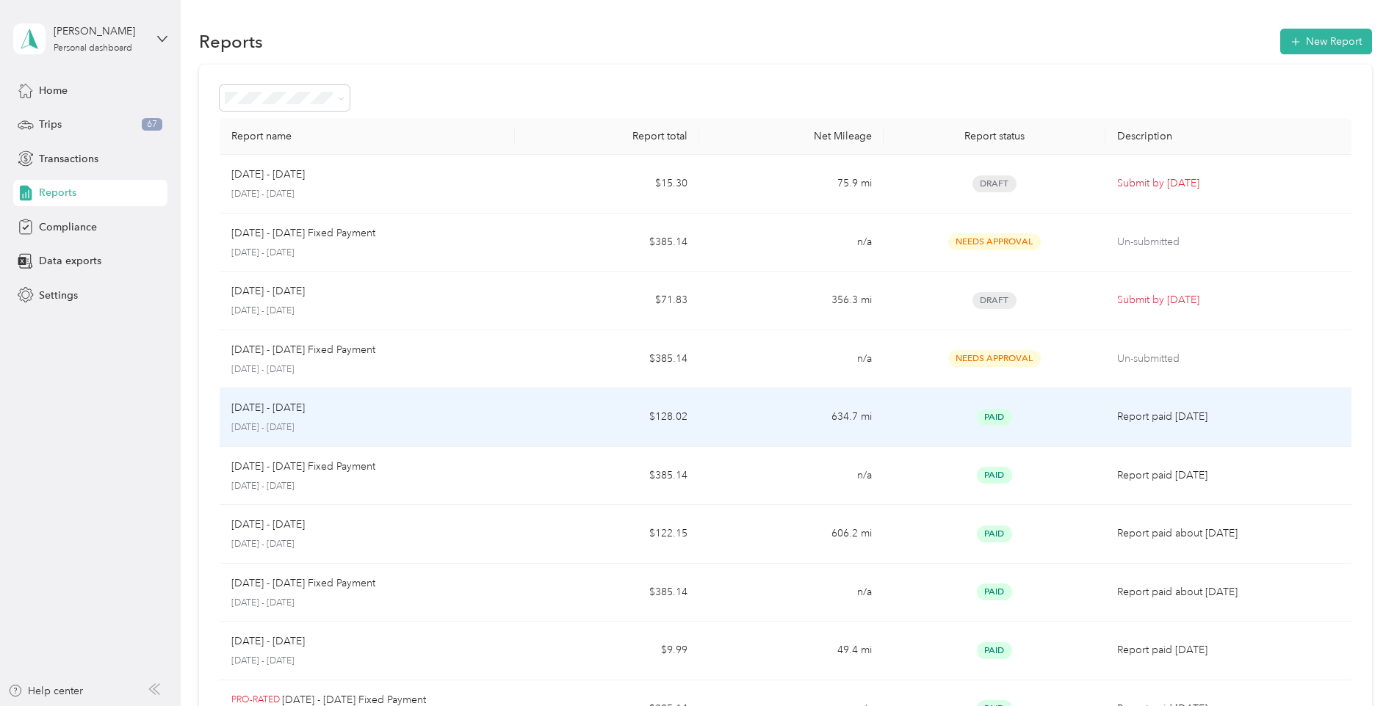
click at [286, 412] on p "[DATE] - [DATE]" at bounding box center [267, 408] width 73 height 16
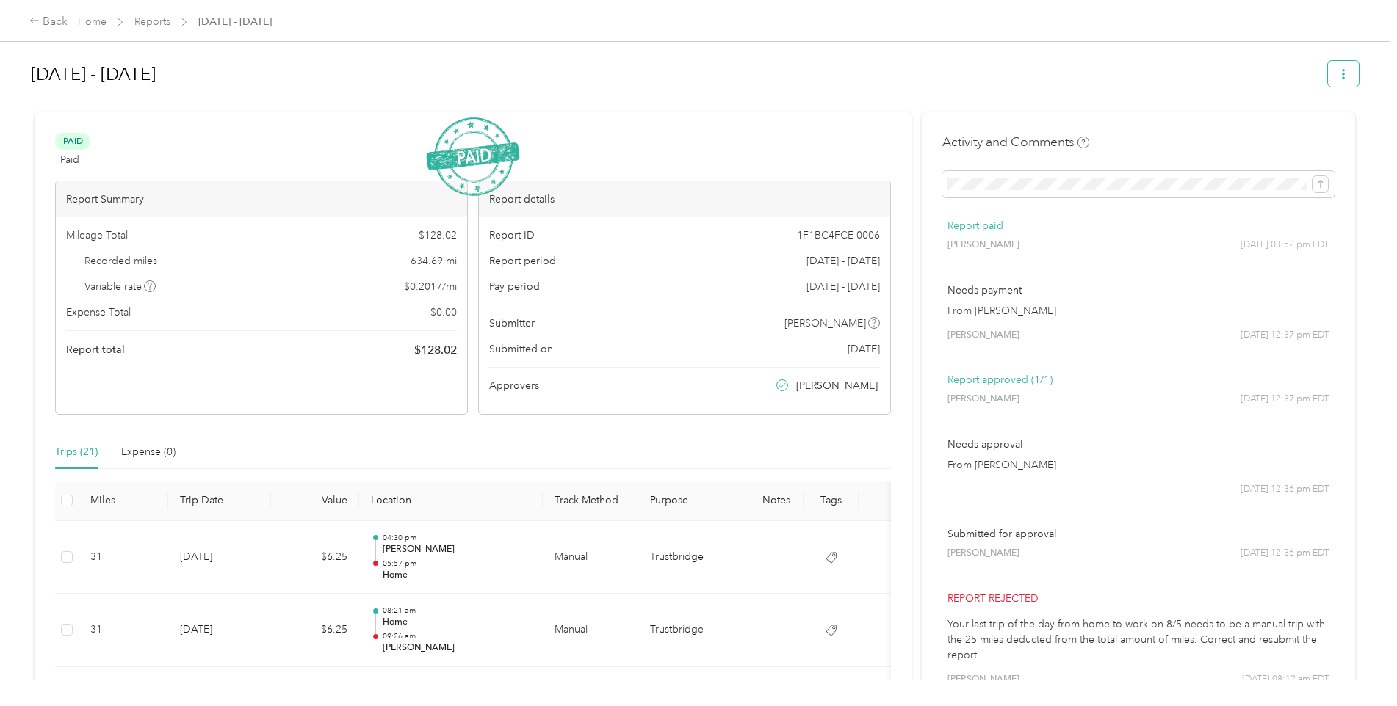
click at [1338, 71] on icon "button" at bounding box center [1343, 74] width 10 height 10
click at [1288, 123] on span "Download" at bounding box center [1297, 127] width 48 height 15
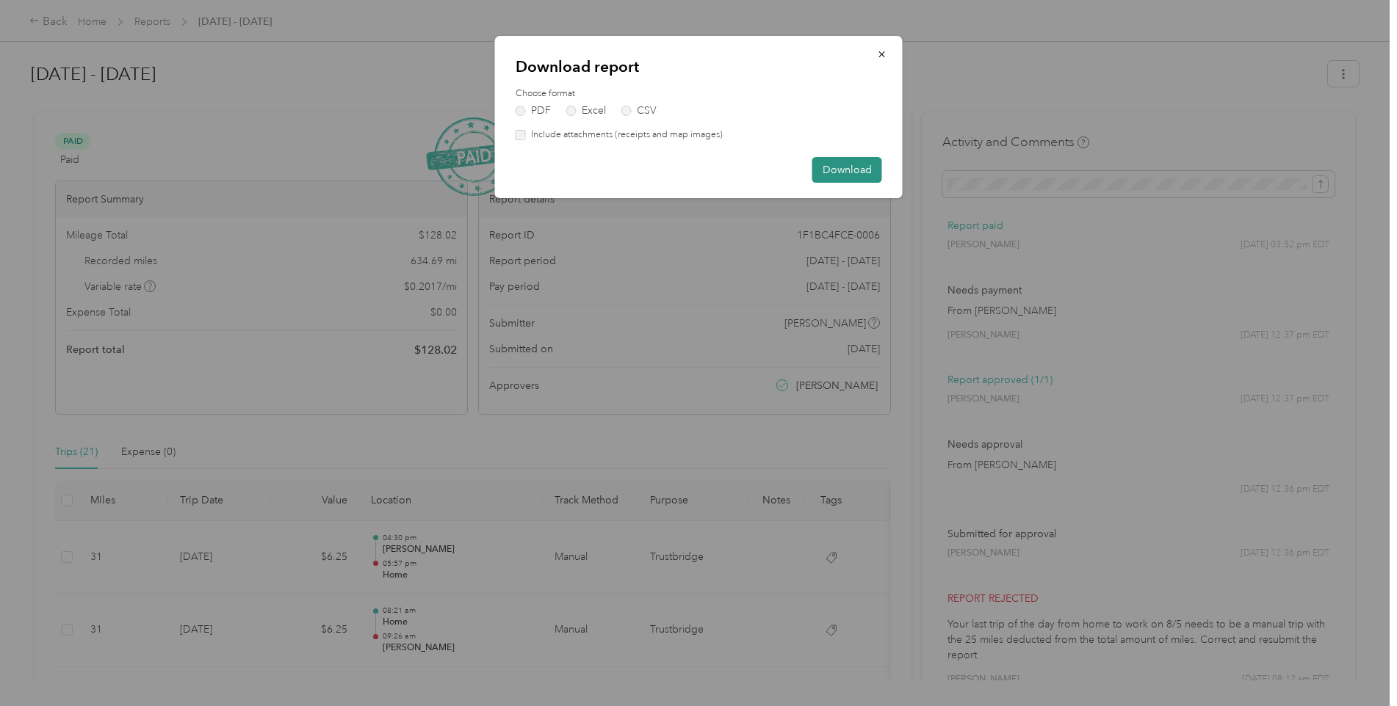
click at [858, 174] on button "Download" at bounding box center [847, 170] width 70 height 26
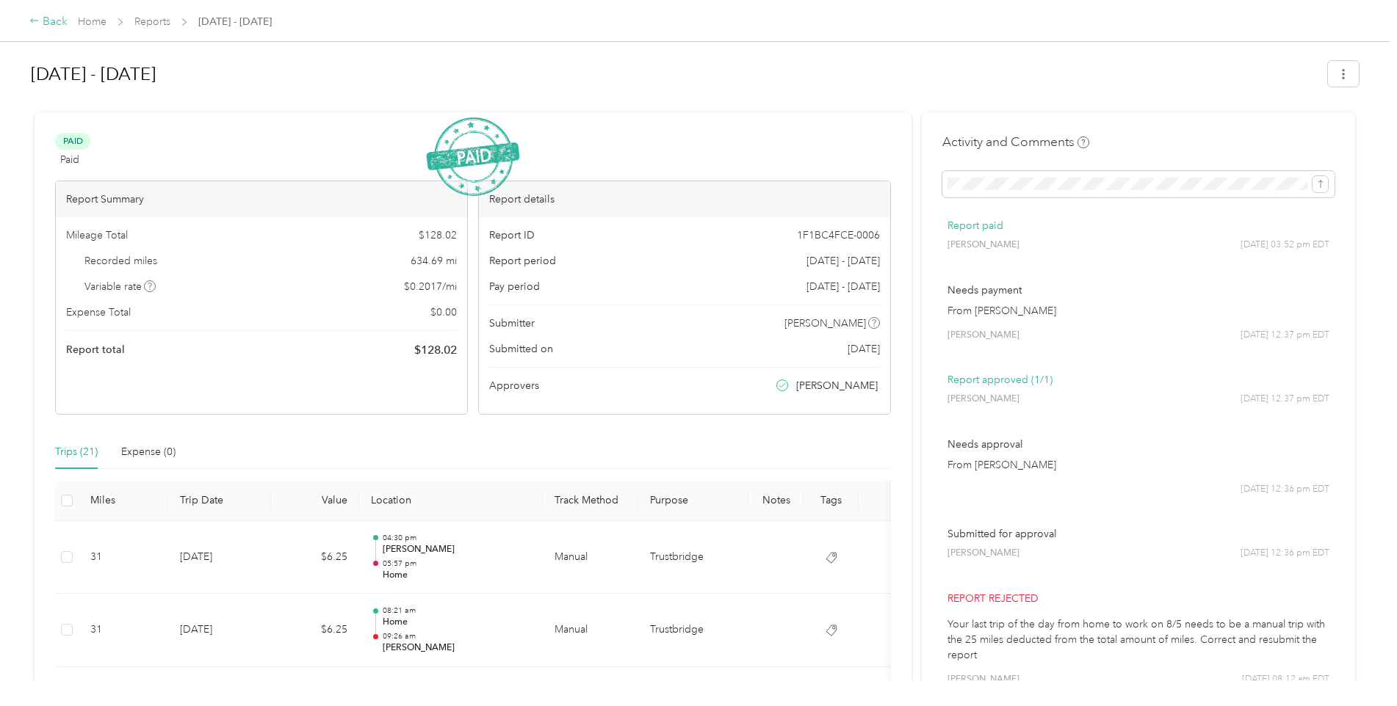
click at [38, 21] on icon at bounding box center [34, 20] width 10 height 10
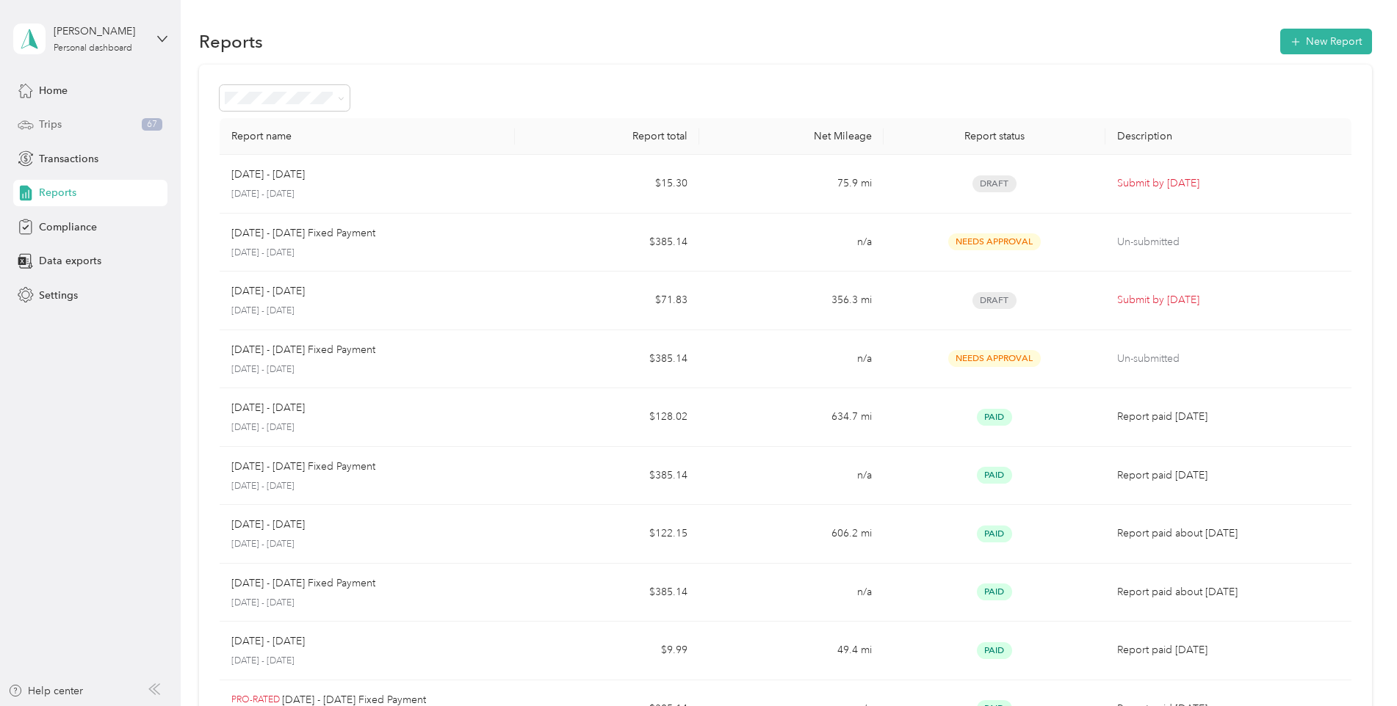
click at [69, 126] on div "Trips 67" at bounding box center [90, 125] width 154 height 26
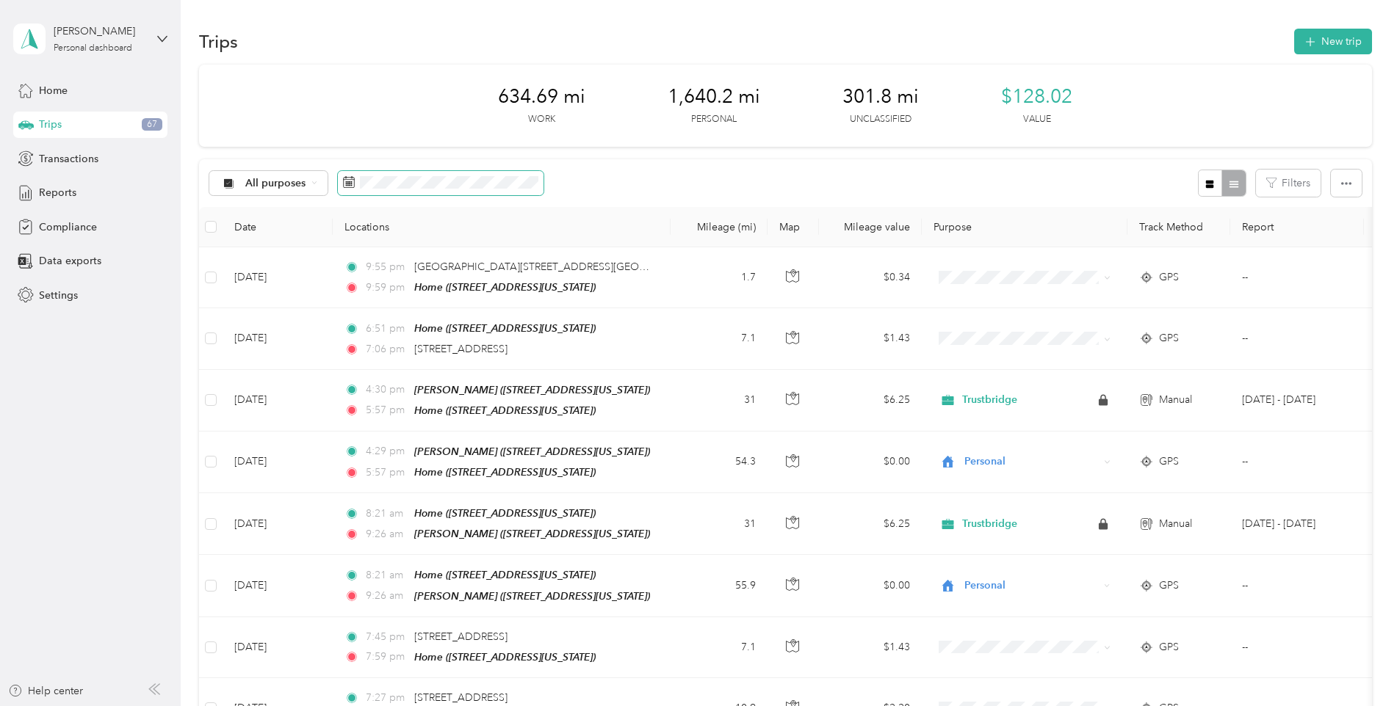
click at [352, 186] on icon at bounding box center [349, 182] width 12 height 12
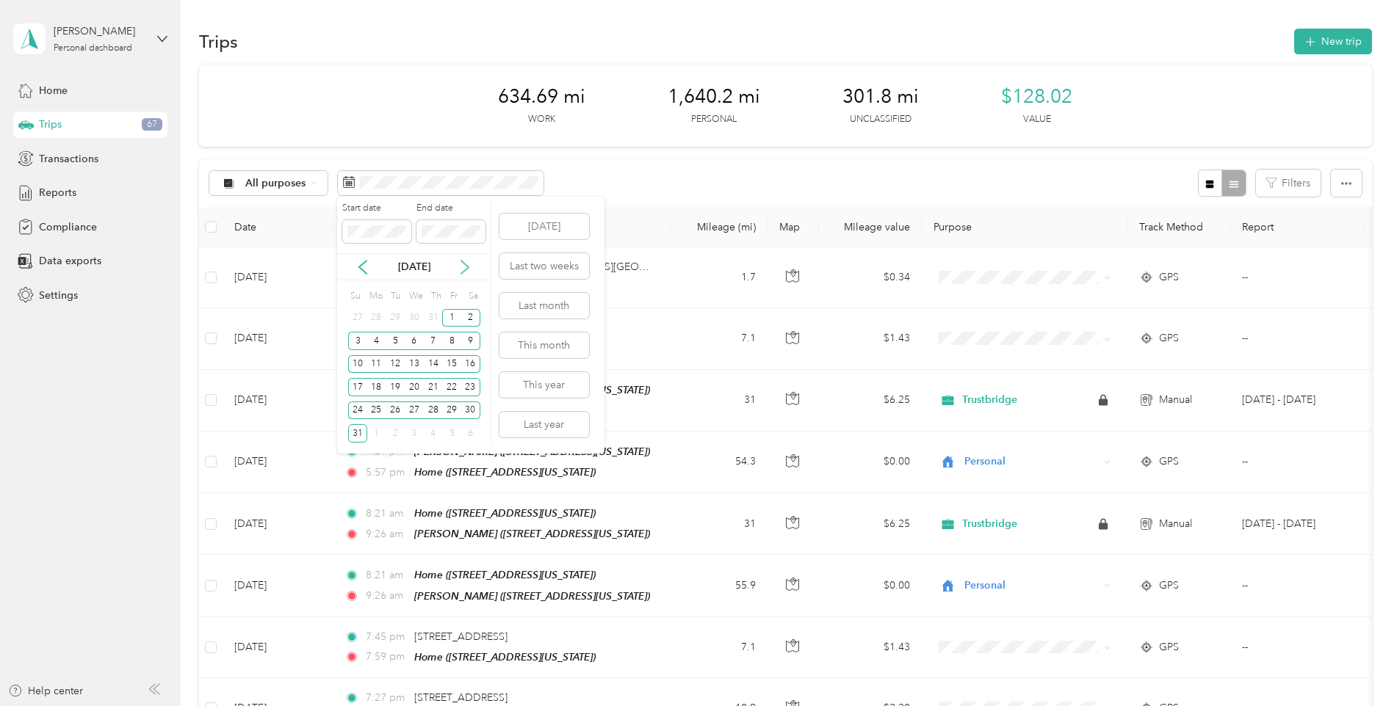
click at [468, 264] on icon at bounding box center [464, 267] width 15 height 15
click at [381, 318] on div "1" at bounding box center [376, 318] width 19 height 18
click at [400, 413] on div "30" at bounding box center [394, 411] width 19 height 18
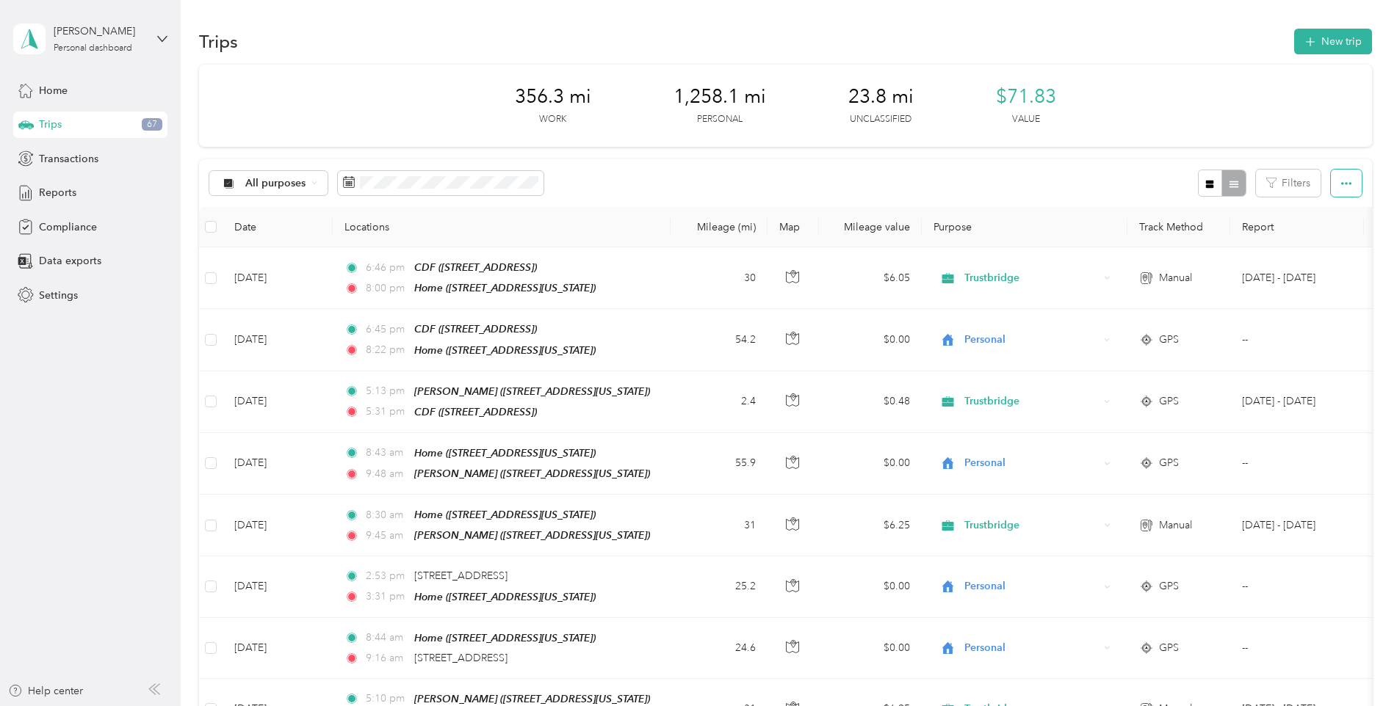
click at [1347, 183] on icon "button" at bounding box center [1346, 183] width 10 height 3
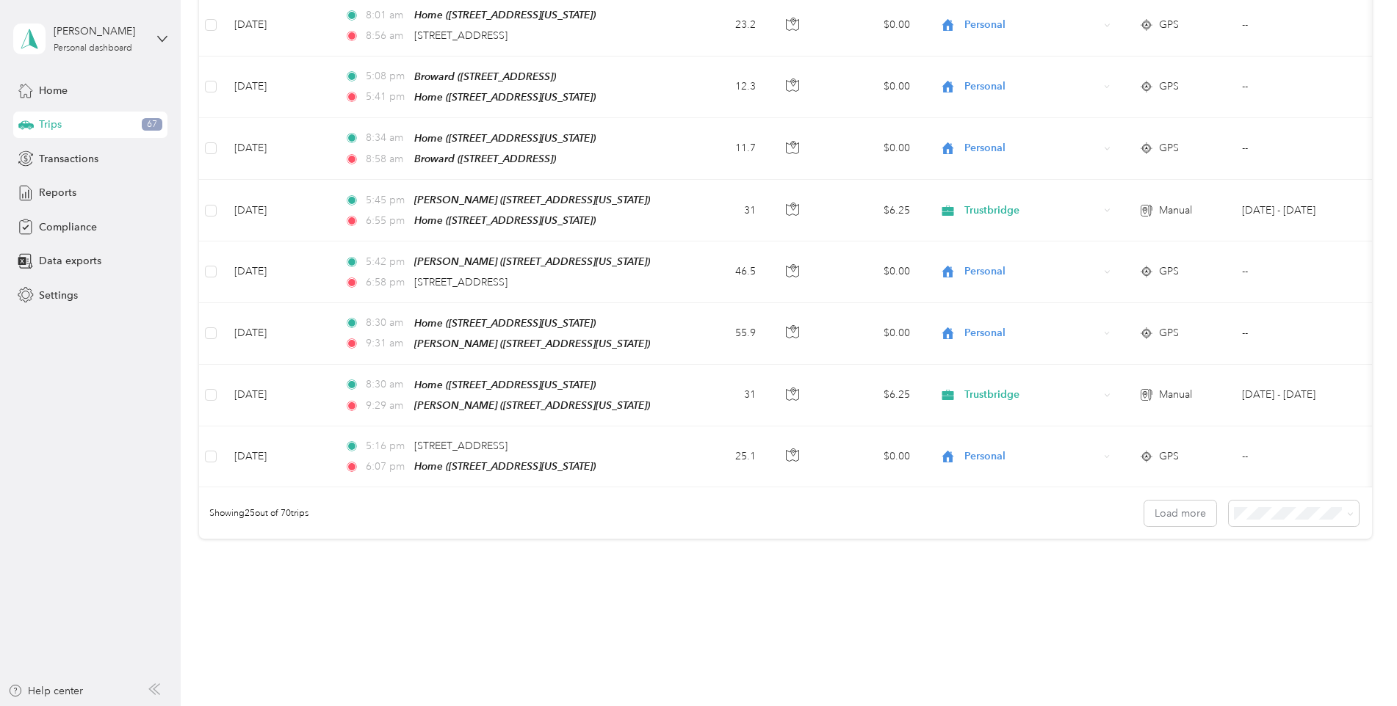
scroll to position [1317, 0]
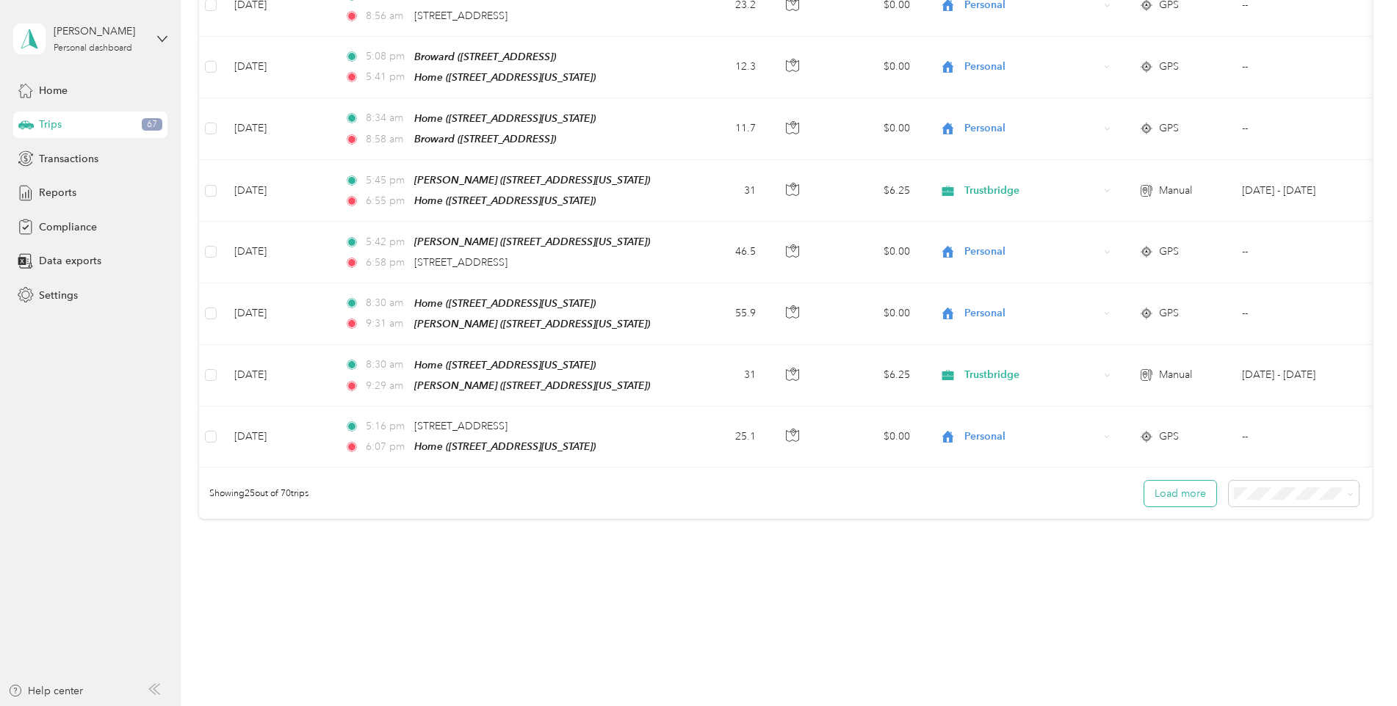
click at [1160, 481] on button "Load more" at bounding box center [1180, 494] width 72 height 26
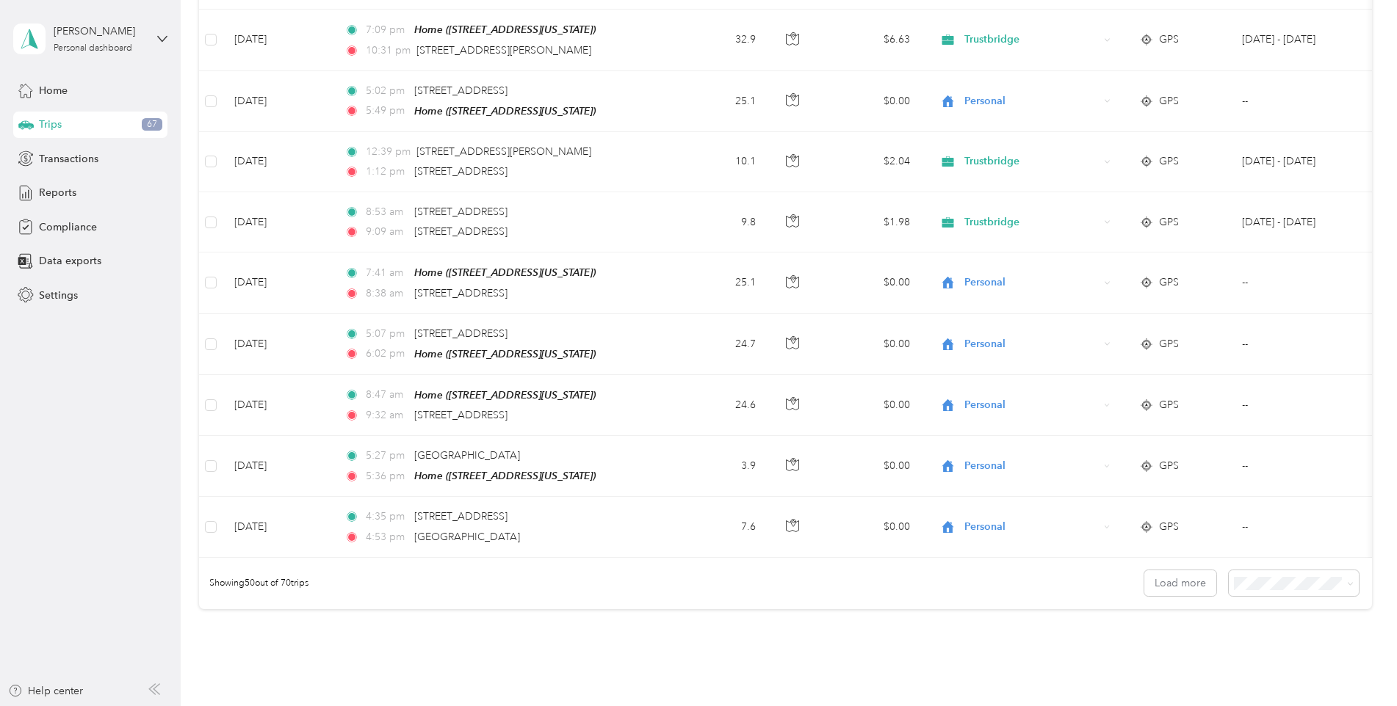
scroll to position [2826, 0]
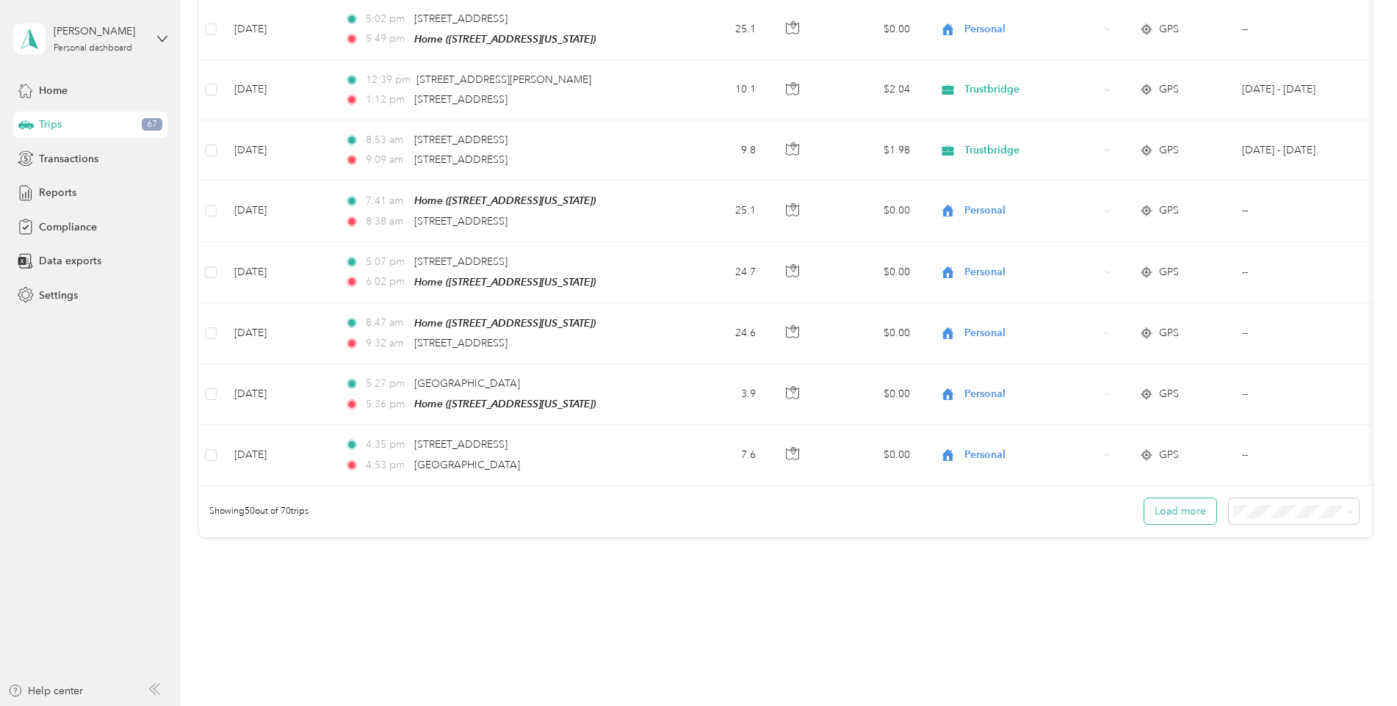
click at [1176, 499] on button "Load more" at bounding box center [1180, 512] width 72 height 26
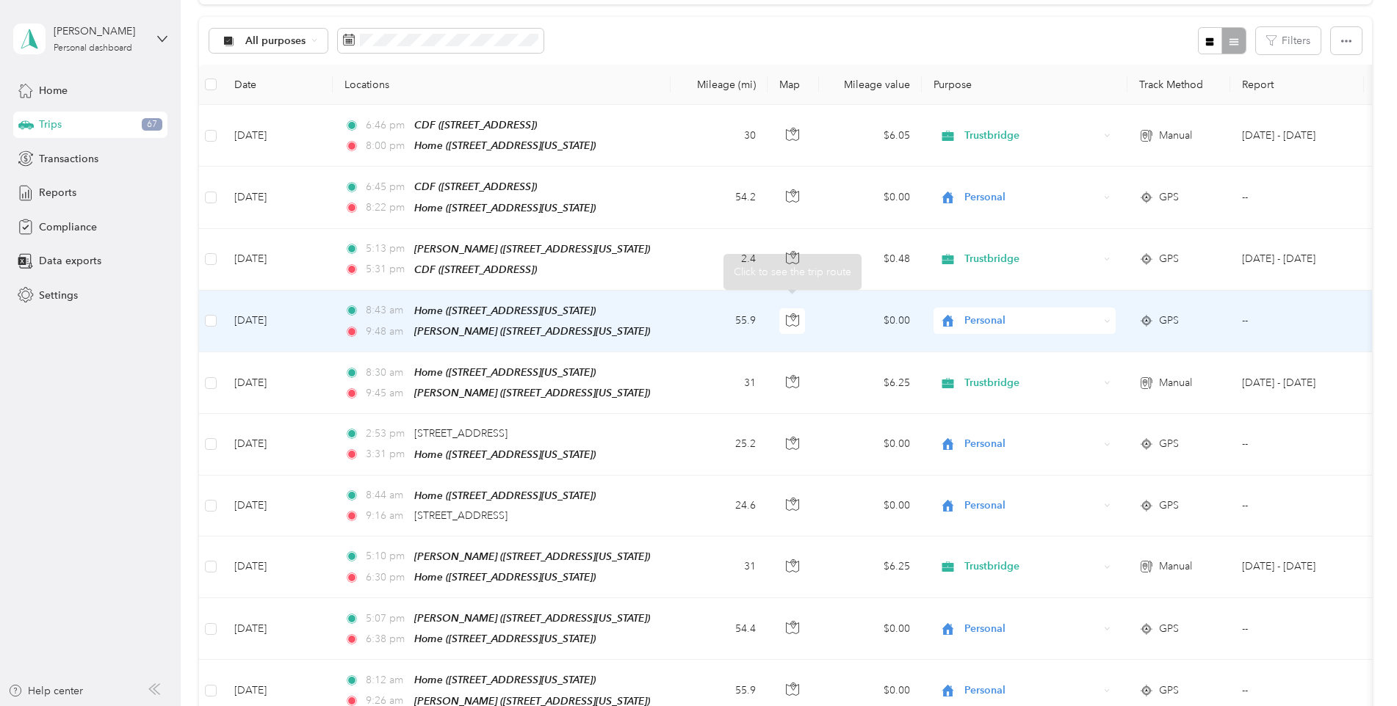
scroll to position [0, 0]
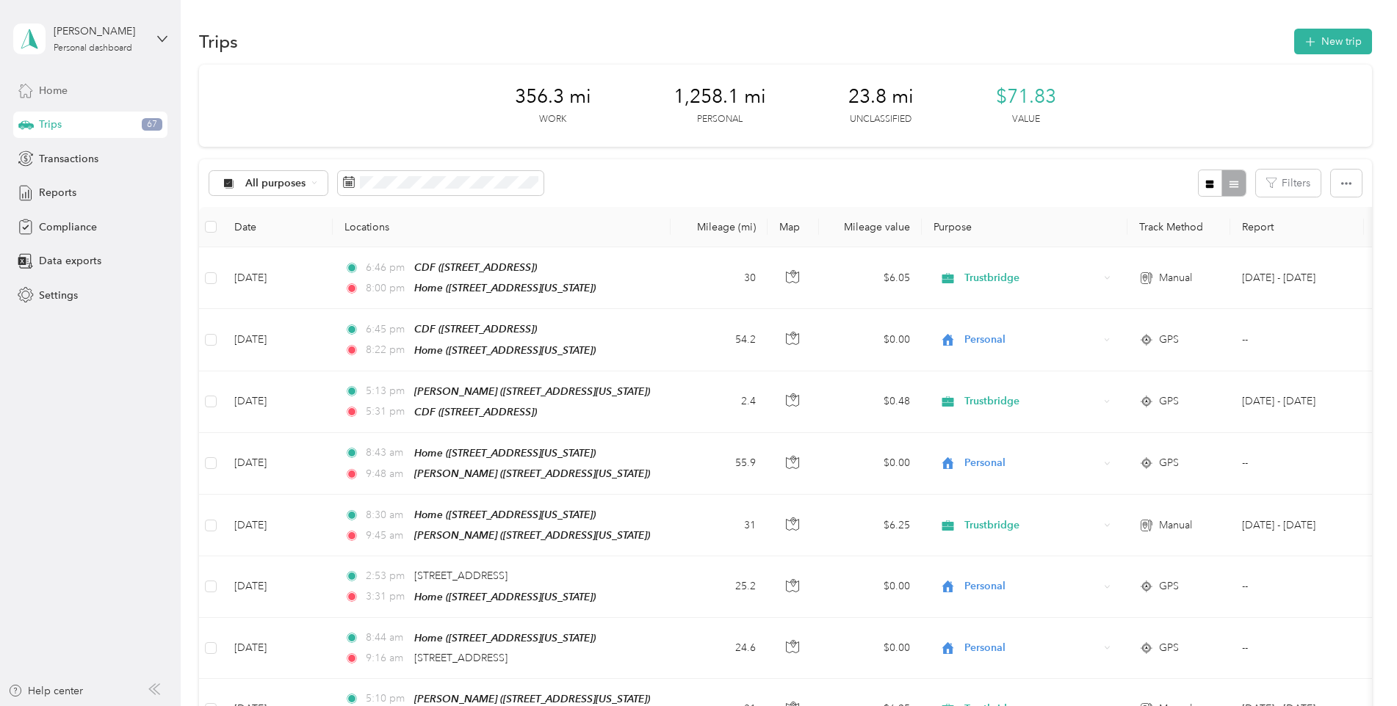
click at [55, 95] on span "Home" at bounding box center [53, 90] width 29 height 15
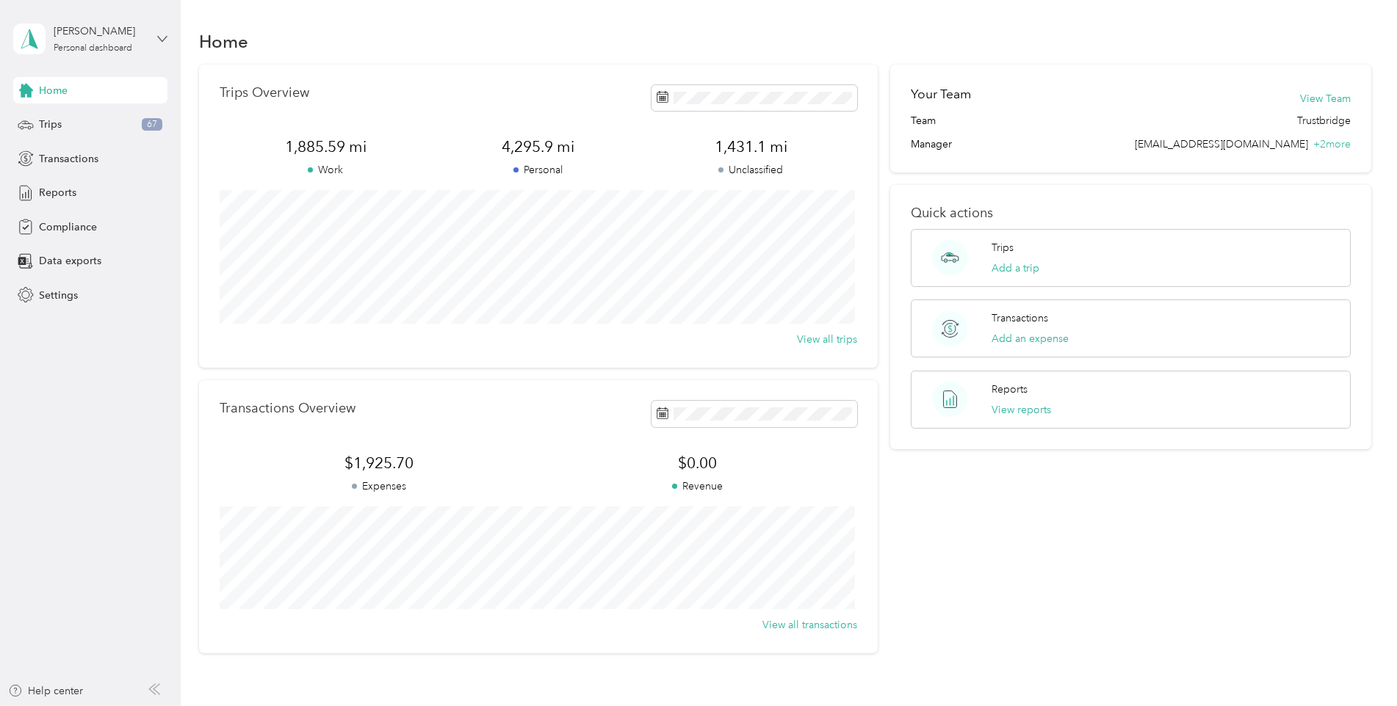
click at [162, 38] on icon at bounding box center [162, 39] width 10 height 10
click at [371, 45] on div "Home" at bounding box center [785, 41] width 1173 height 31
click at [82, 124] on div "Trips 67" at bounding box center [90, 125] width 154 height 26
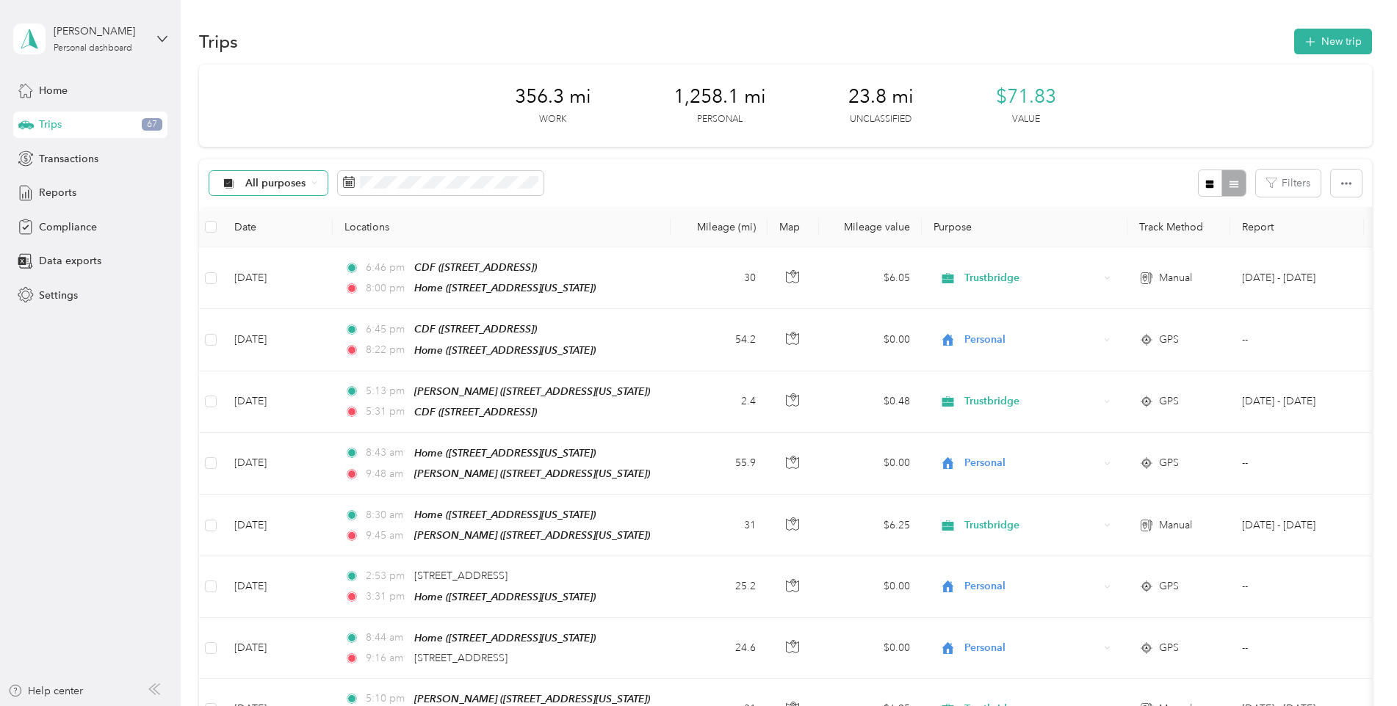
click at [274, 186] on span "All purposes" at bounding box center [275, 183] width 61 height 10
click at [280, 256] on span "Trustbridge" at bounding box center [280, 254] width 71 height 15
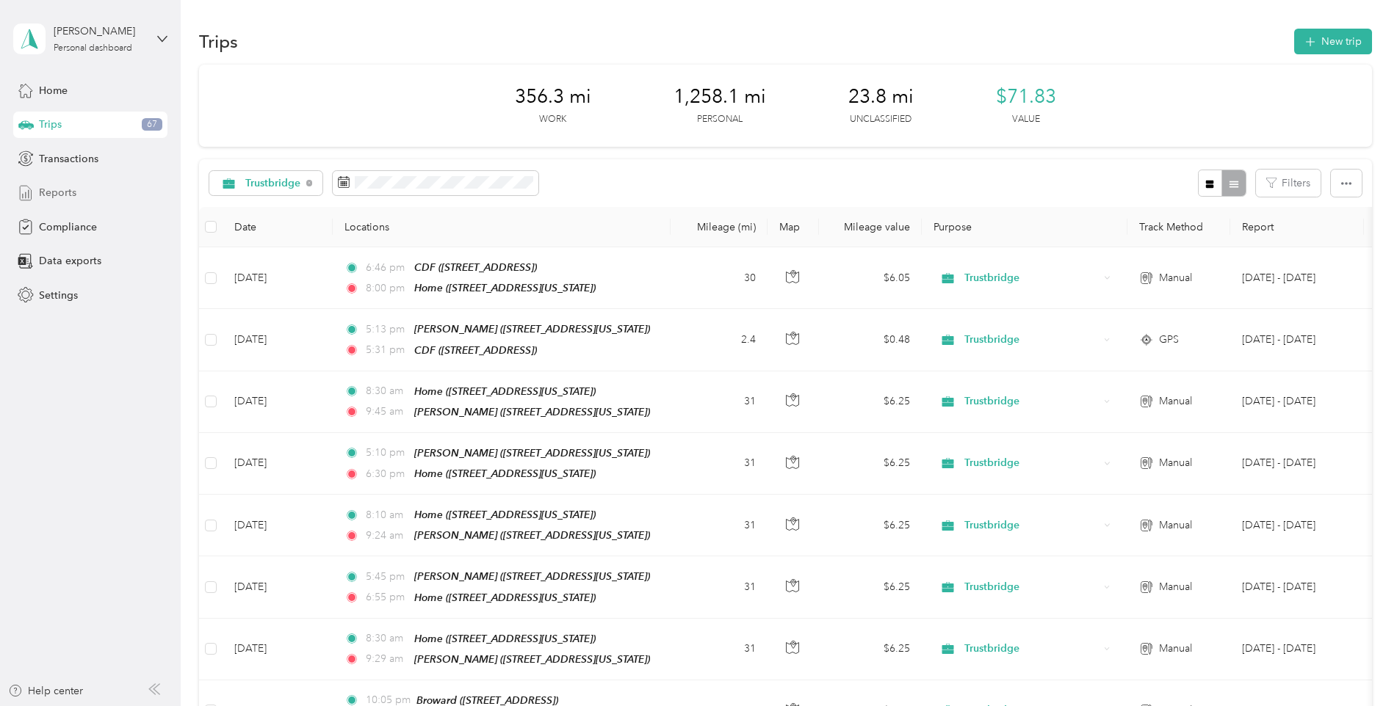
click at [68, 190] on span "Reports" at bounding box center [57, 192] width 37 height 15
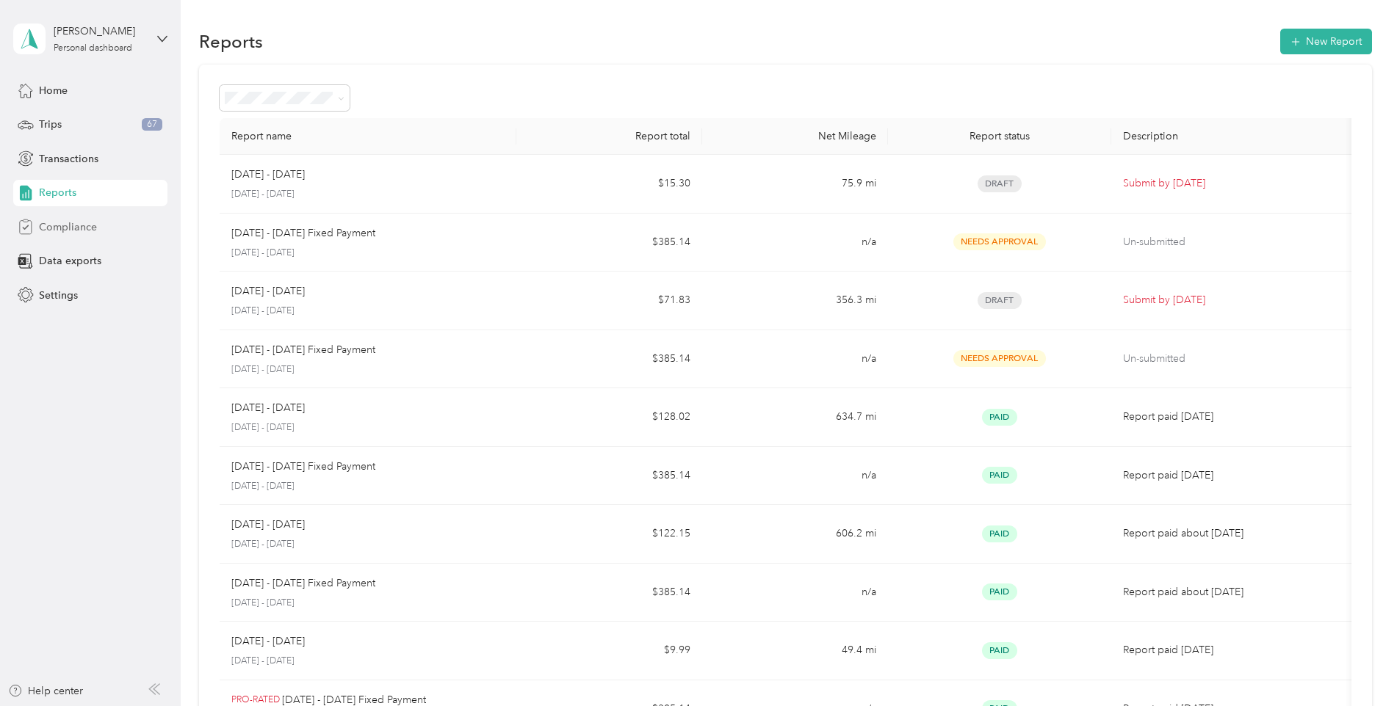
click at [73, 228] on span "Compliance" at bounding box center [68, 227] width 58 height 15
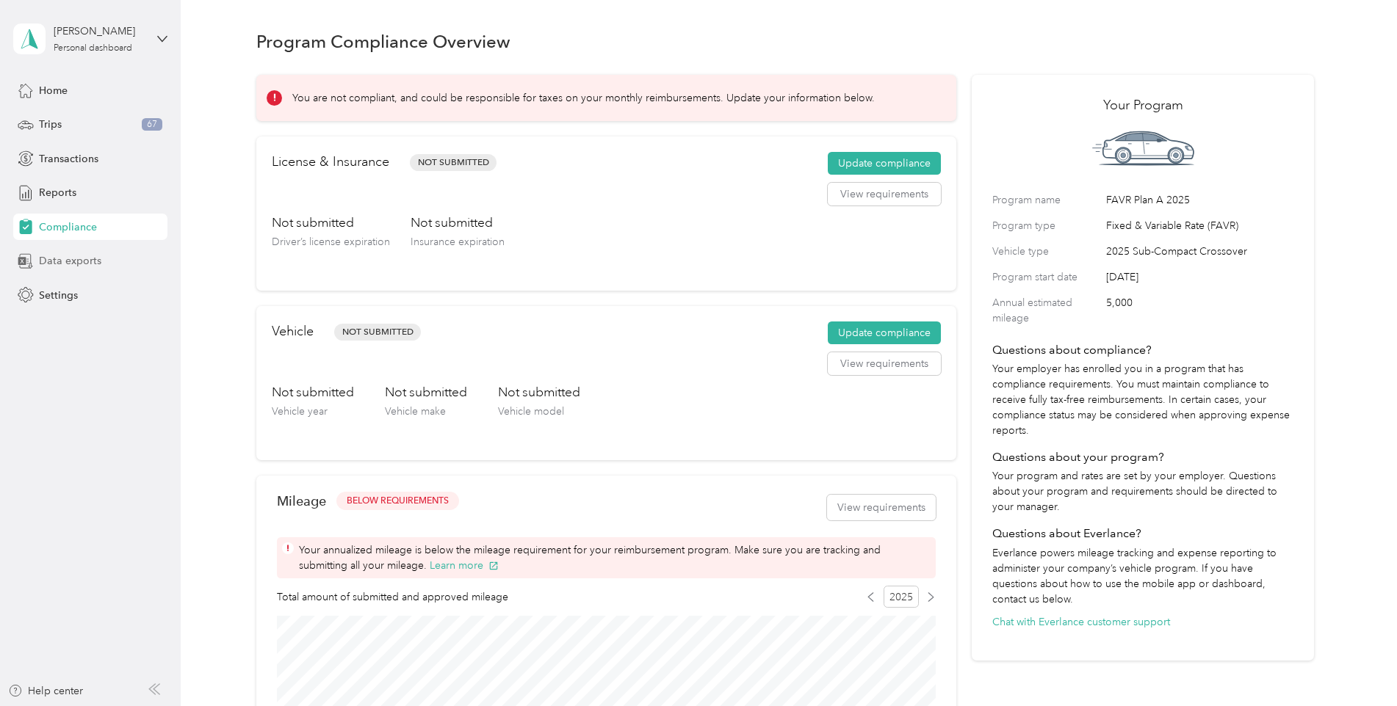
click at [85, 263] on span "Data exports" at bounding box center [70, 260] width 62 height 15
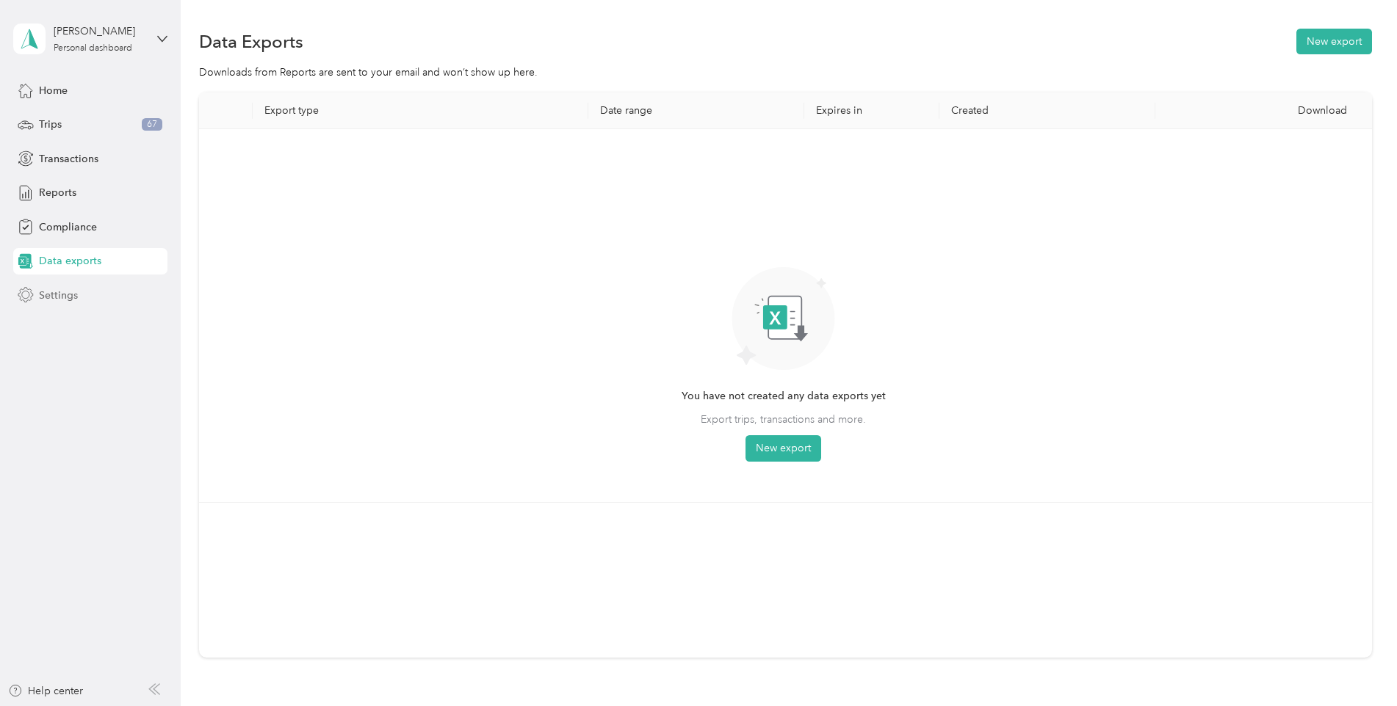
click at [56, 296] on span "Settings" at bounding box center [58, 295] width 39 height 15
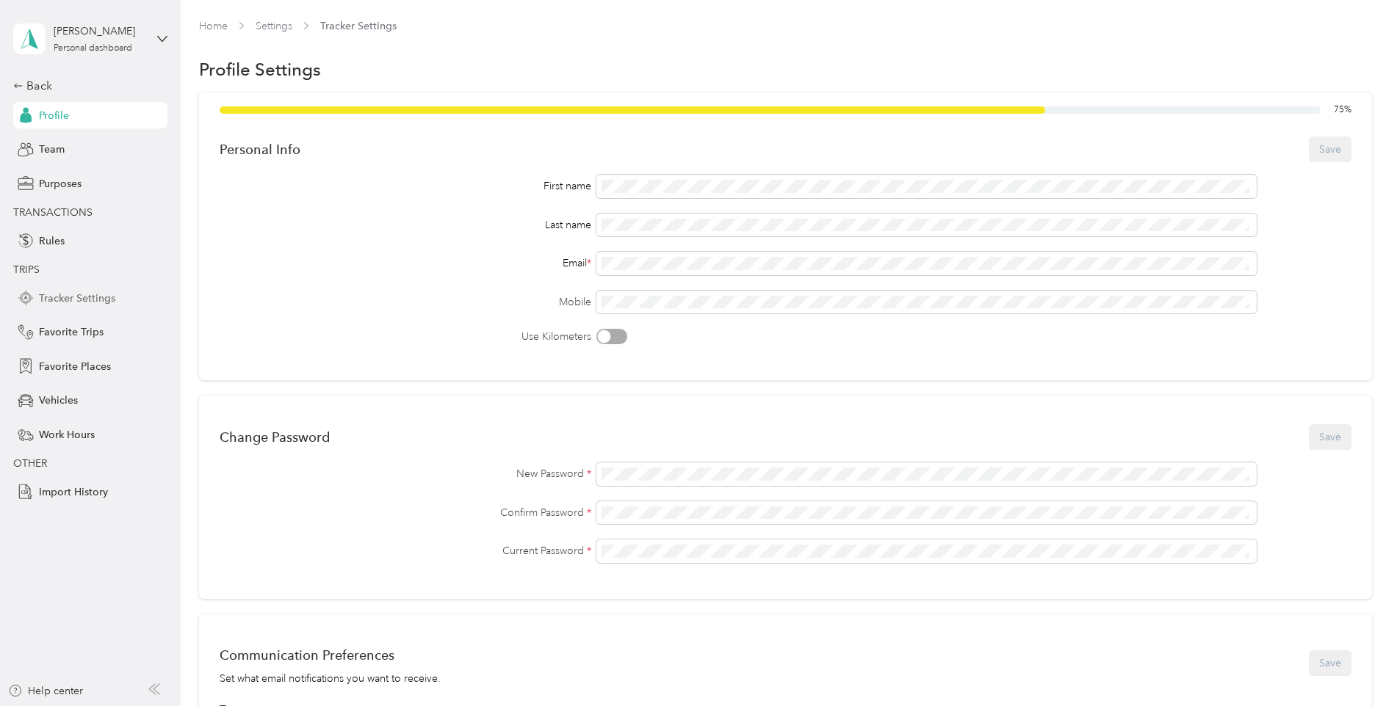
click at [82, 299] on span "Tracker Settings" at bounding box center [77, 298] width 76 height 15
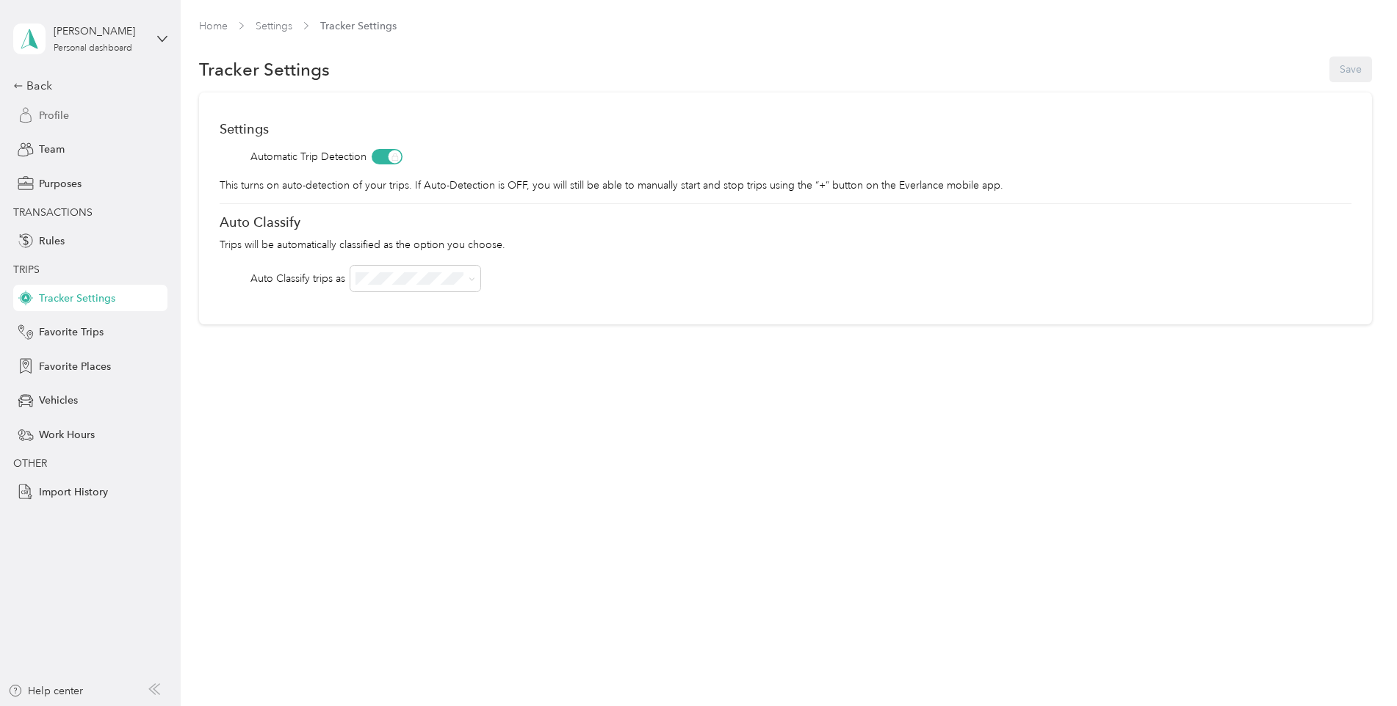
click at [53, 111] on span "Profile" at bounding box center [54, 115] width 30 height 15
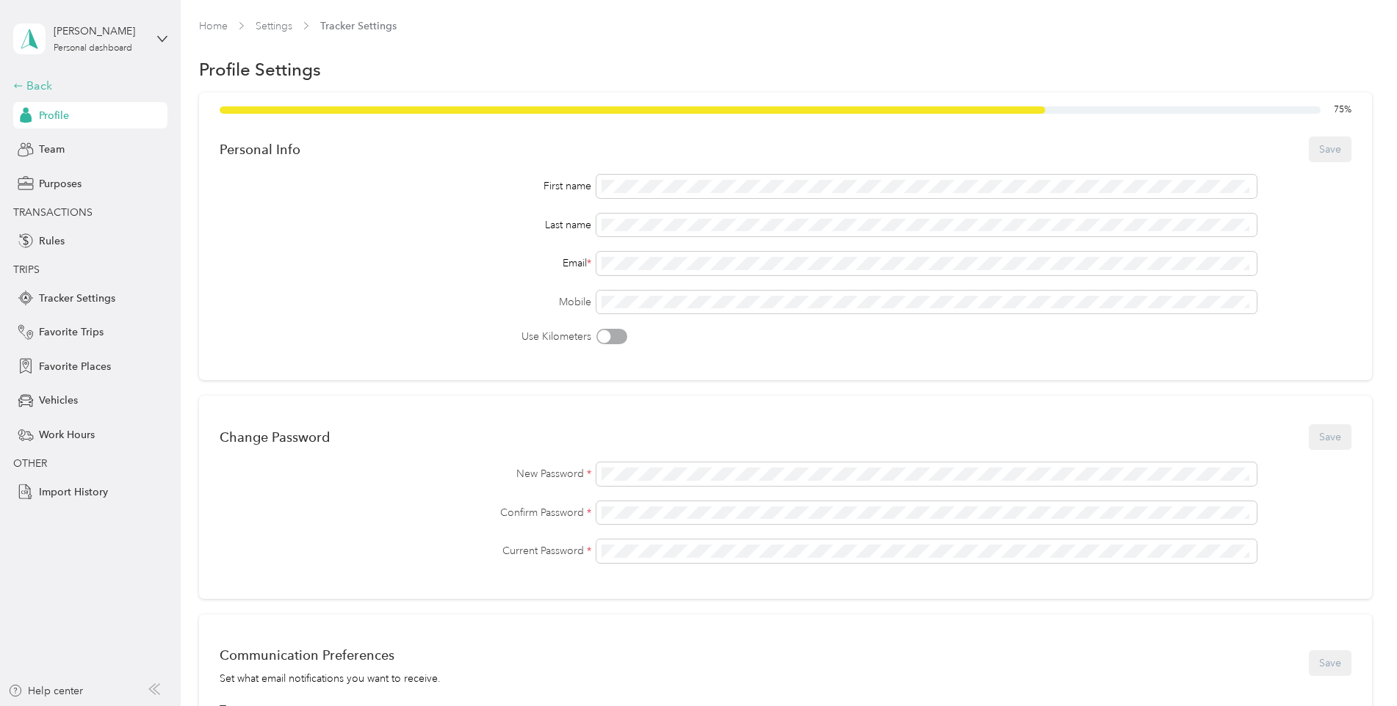
click at [43, 79] on div "Back" at bounding box center [86, 86] width 147 height 18
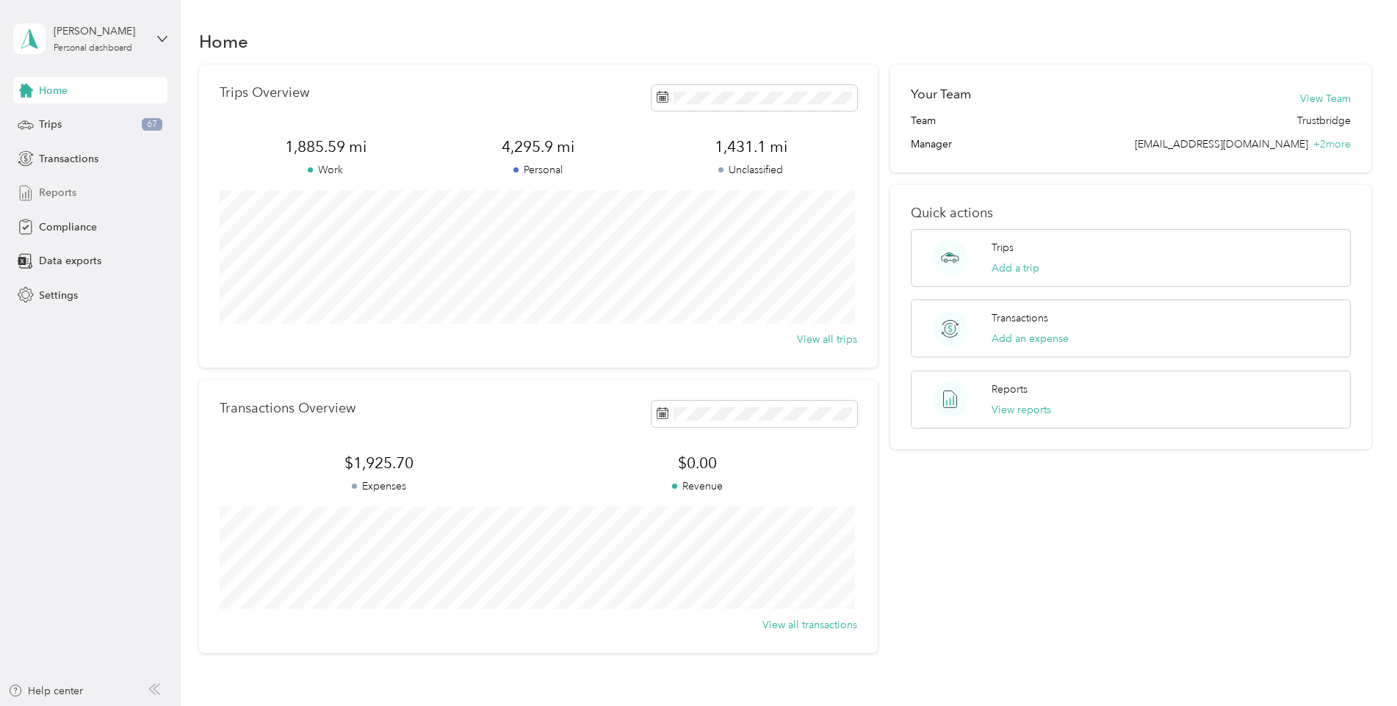
click at [57, 194] on span "Reports" at bounding box center [57, 192] width 37 height 15
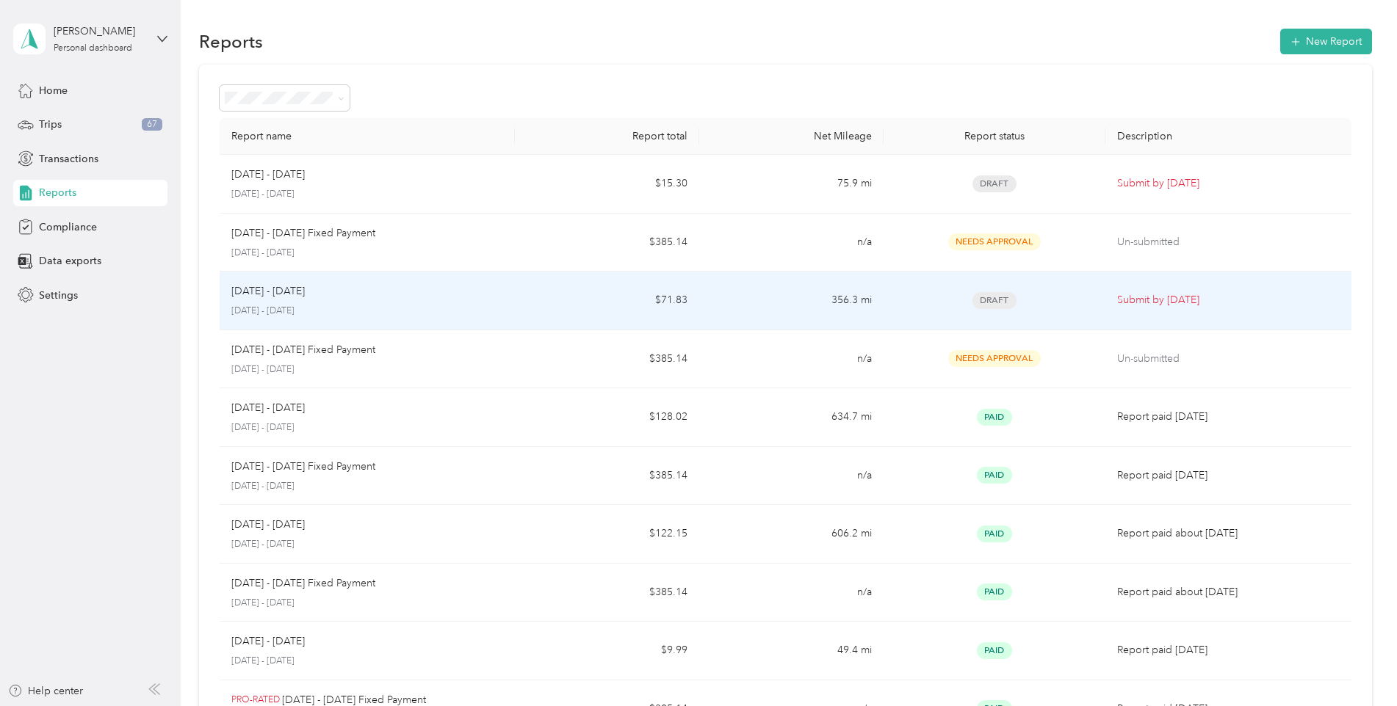
click at [275, 300] on div "[DATE] - [DATE] [DATE] - [DATE]" at bounding box center [367, 300] width 272 height 35
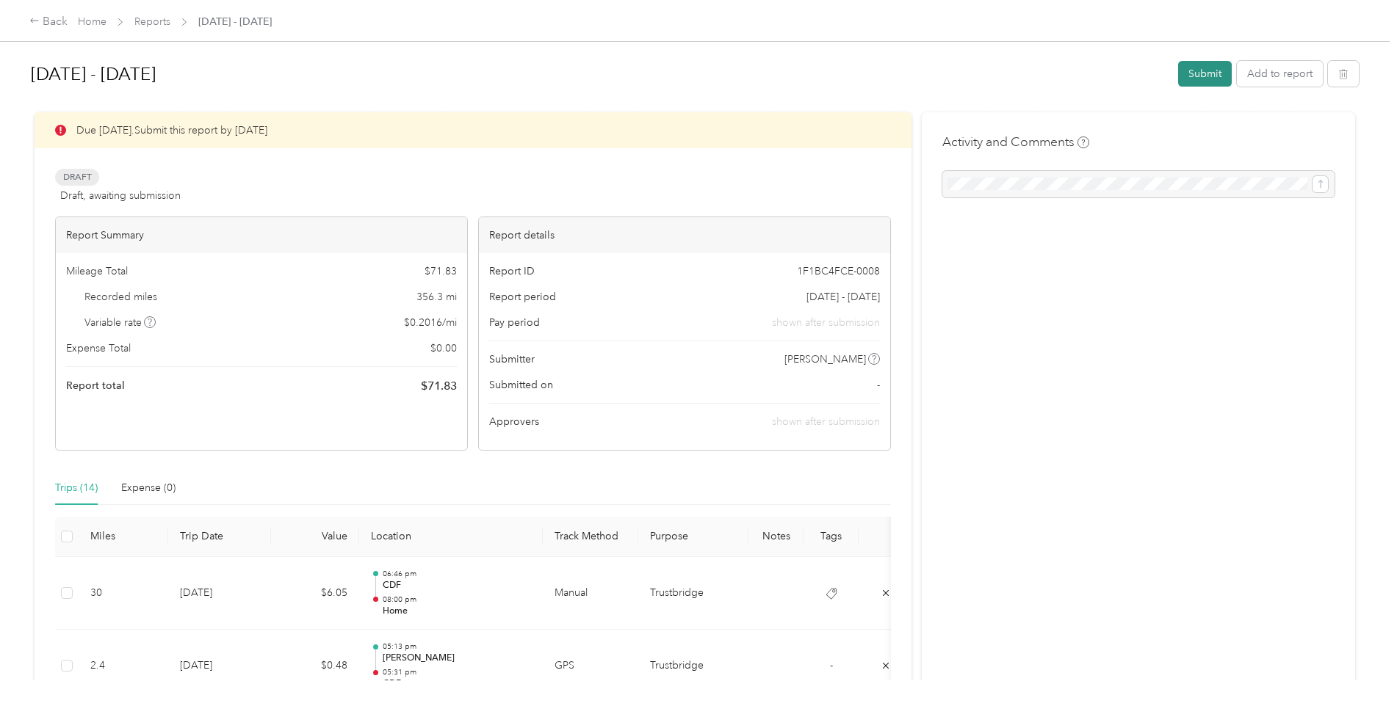
click at [1198, 73] on button "Submit" at bounding box center [1205, 74] width 54 height 26
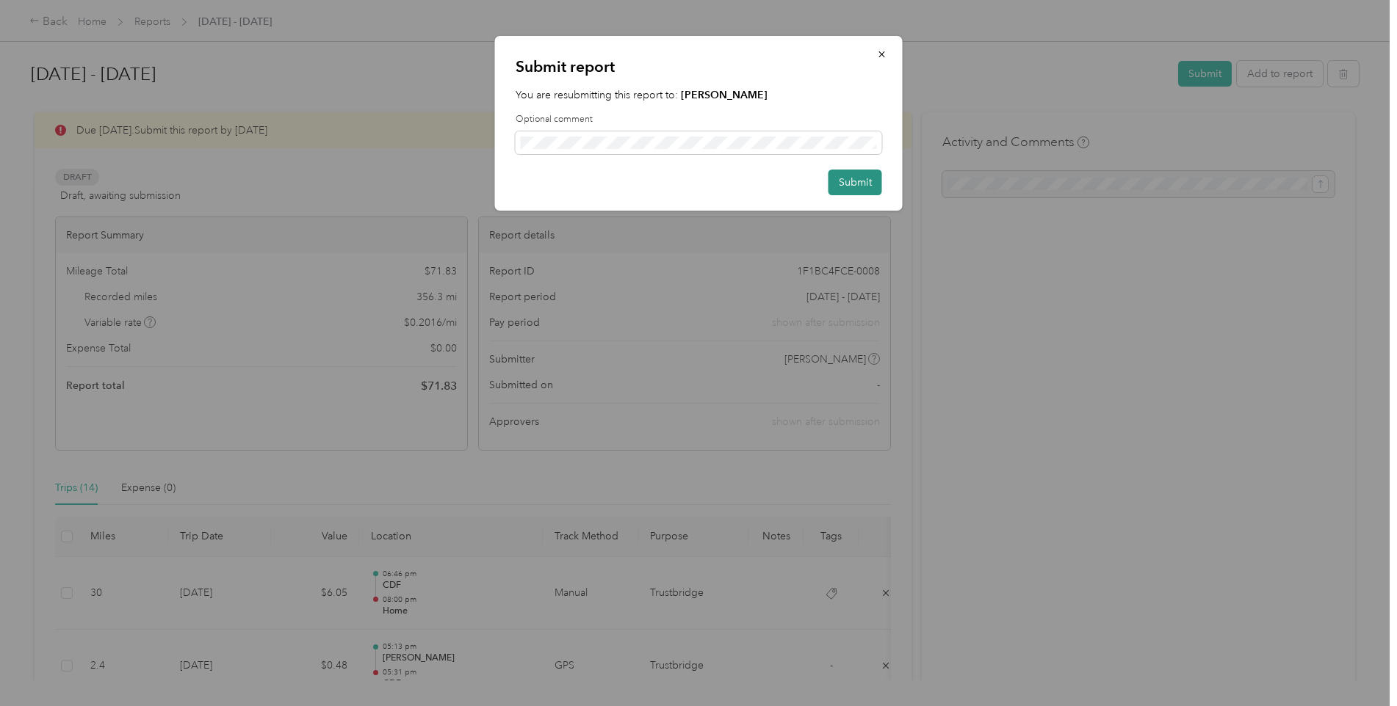
click at [858, 179] on button "Submit" at bounding box center [855, 183] width 54 height 26
